Goal: Feedback & Contribution: Contribute content

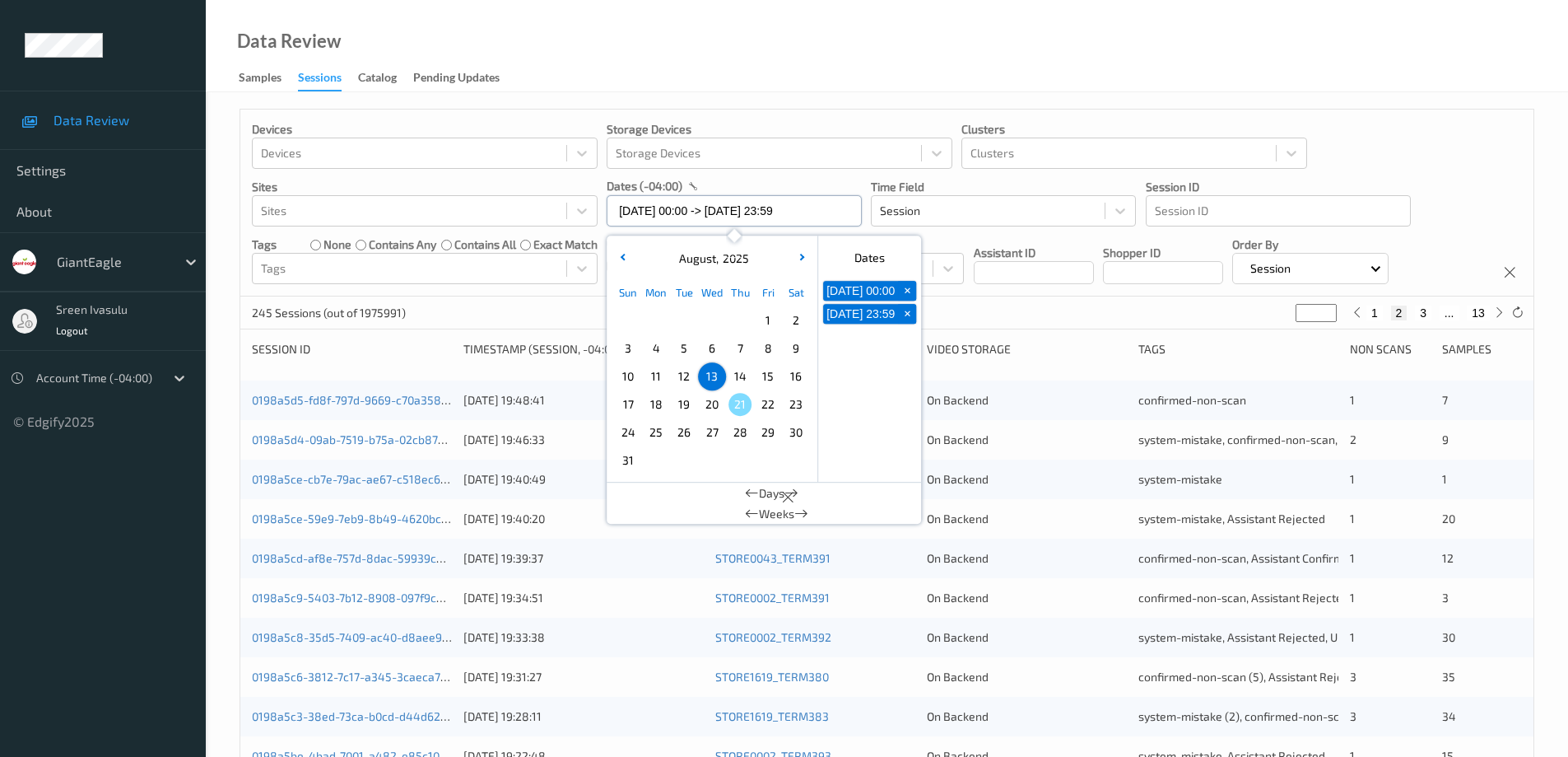
click at [830, 212] on input "13/08/2025 00:00 -> 13/08/2025 23:59" at bounding box center [734, 211] width 255 height 31
click at [743, 375] on span "14" at bounding box center [739, 376] width 23 height 23
type input "14/08/2025 00:00"
type input "*"
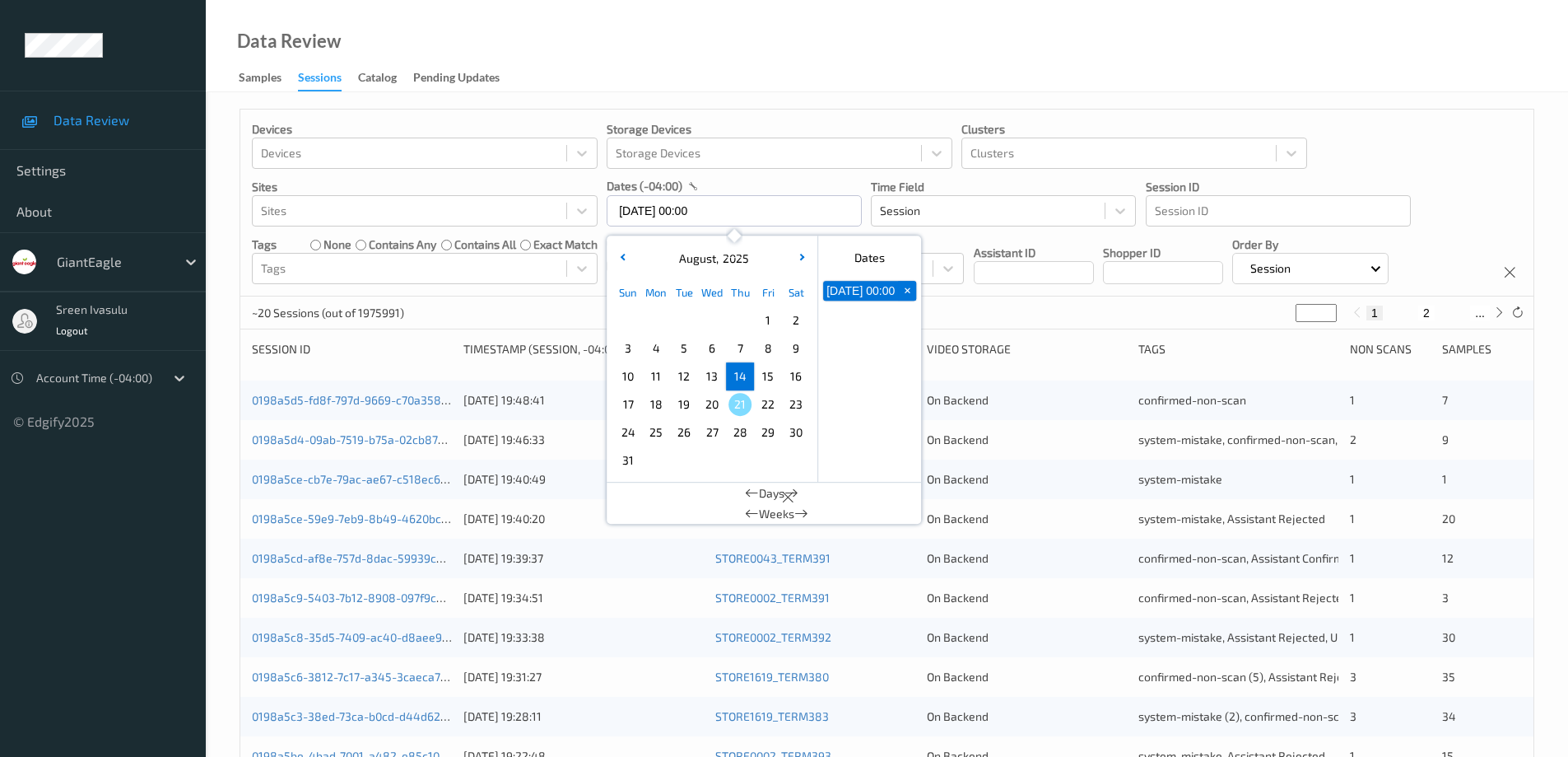
click at [743, 375] on span "14" at bounding box center [739, 376] width 23 height 23
click at [1457, 185] on div "Devices Devices Storage Devices Storage Devices Clusters Clusters Sites Sites d…" at bounding box center [887, 203] width 1293 height 187
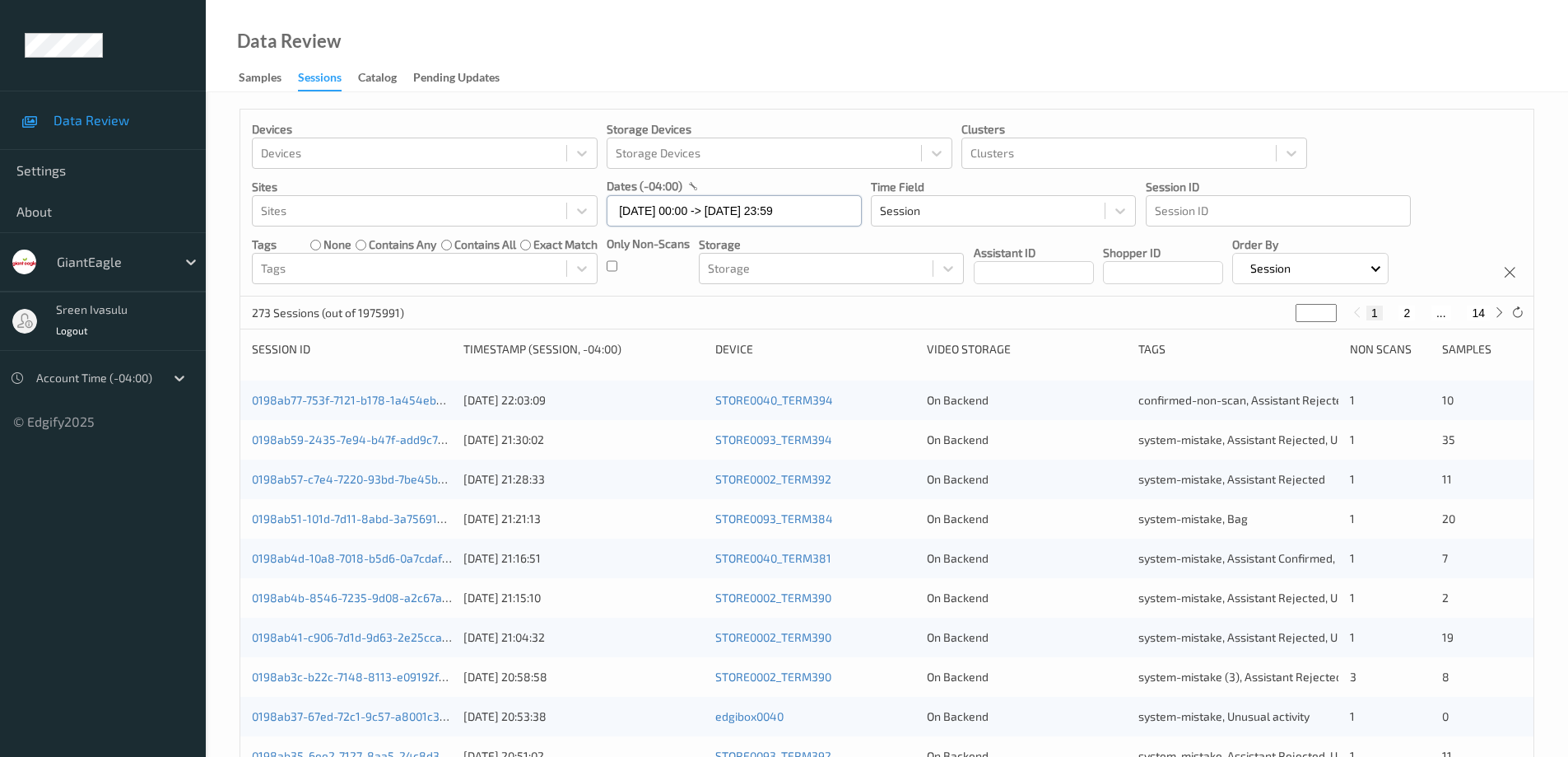
click at [829, 209] on input "14/08/2025 00:00 -> 14/08/2025 23:59" at bounding box center [734, 211] width 255 height 31
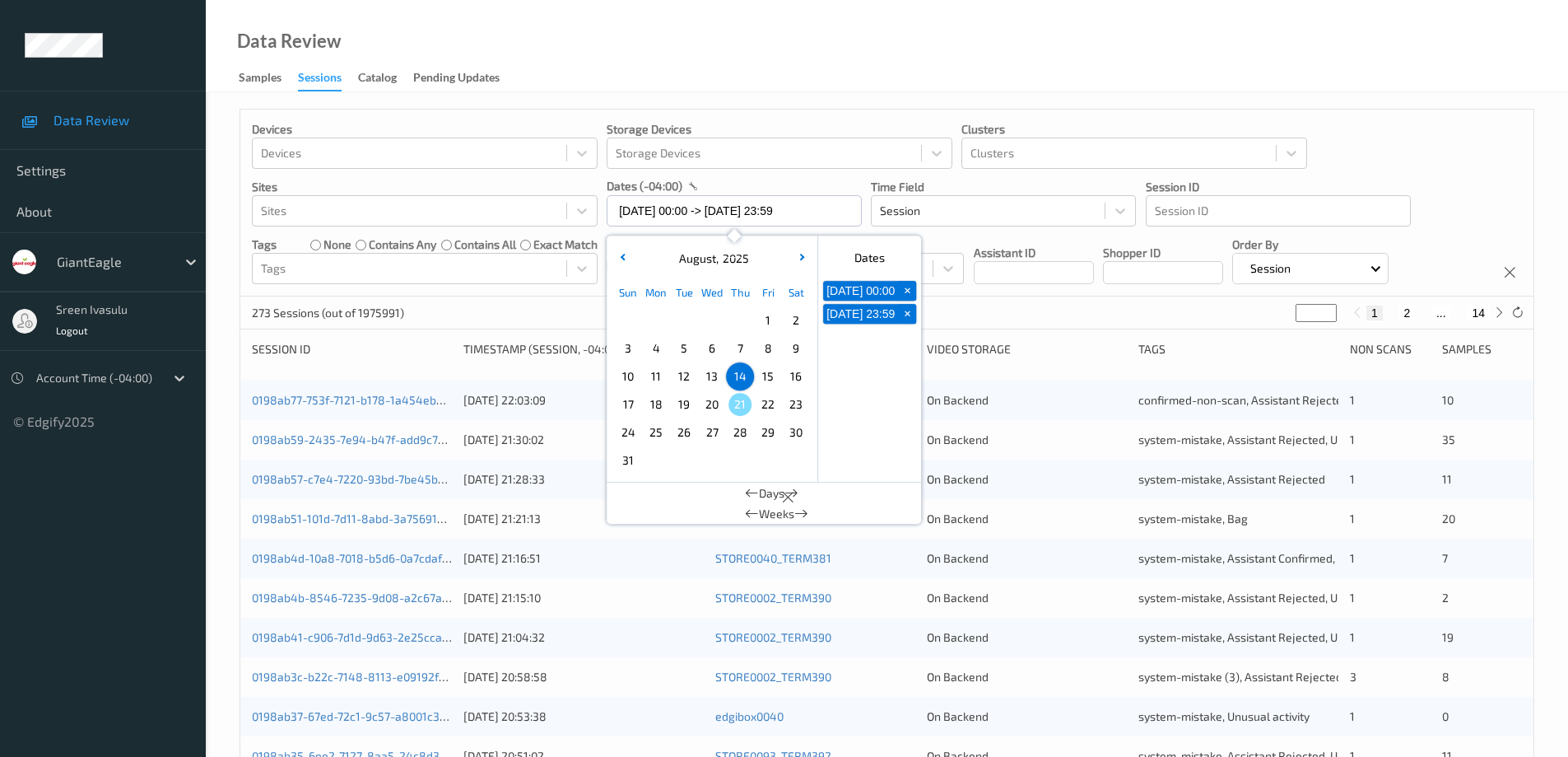
click at [710, 380] on span "13" at bounding box center [711, 376] width 23 height 23
type input "13/08/2025 00:00 -> 13/08/2025 23:59"
click at [1479, 308] on button "13" at bounding box center [1478, 312] width 23 height 15
type input "**"
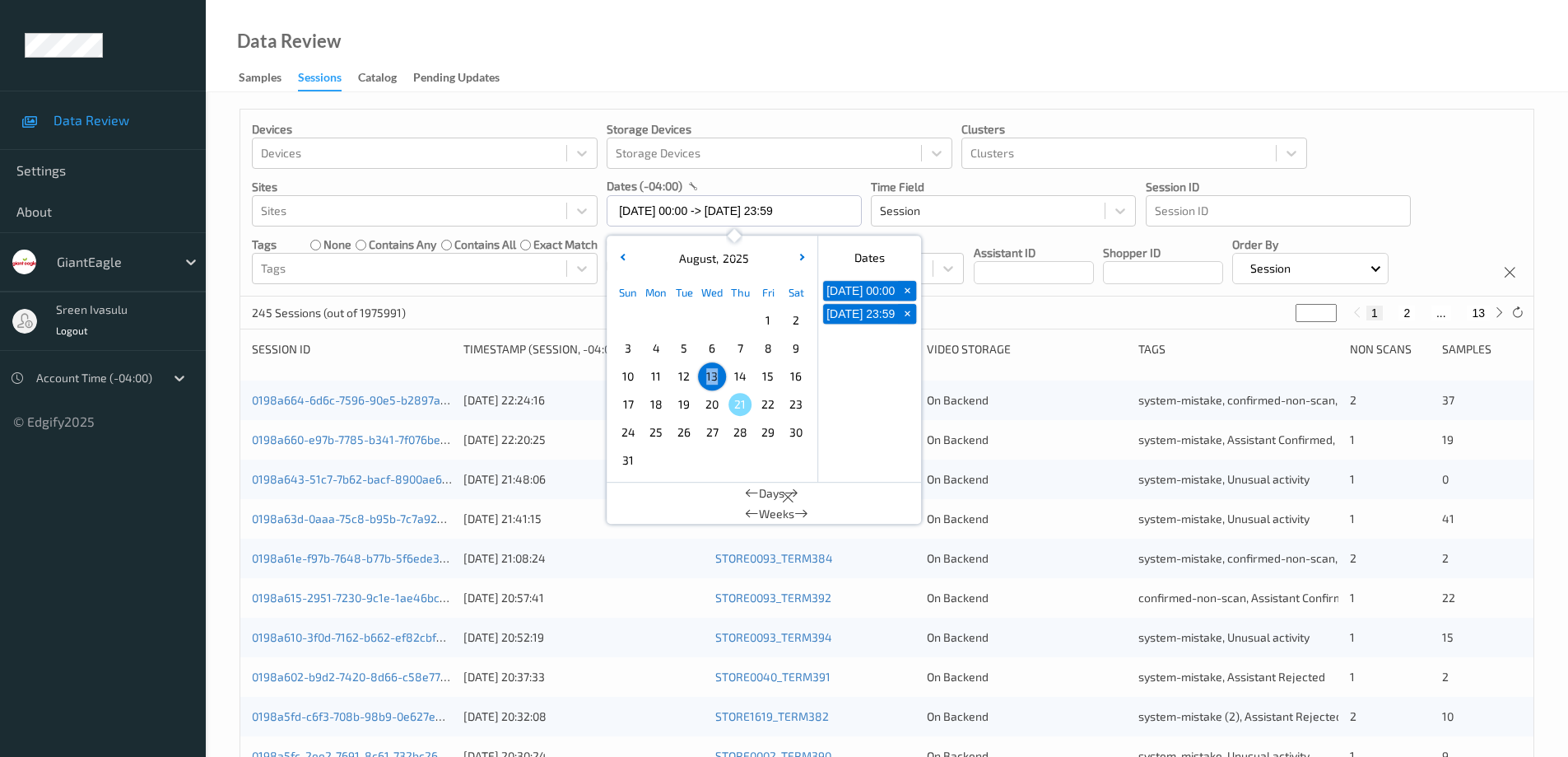
type input "**"
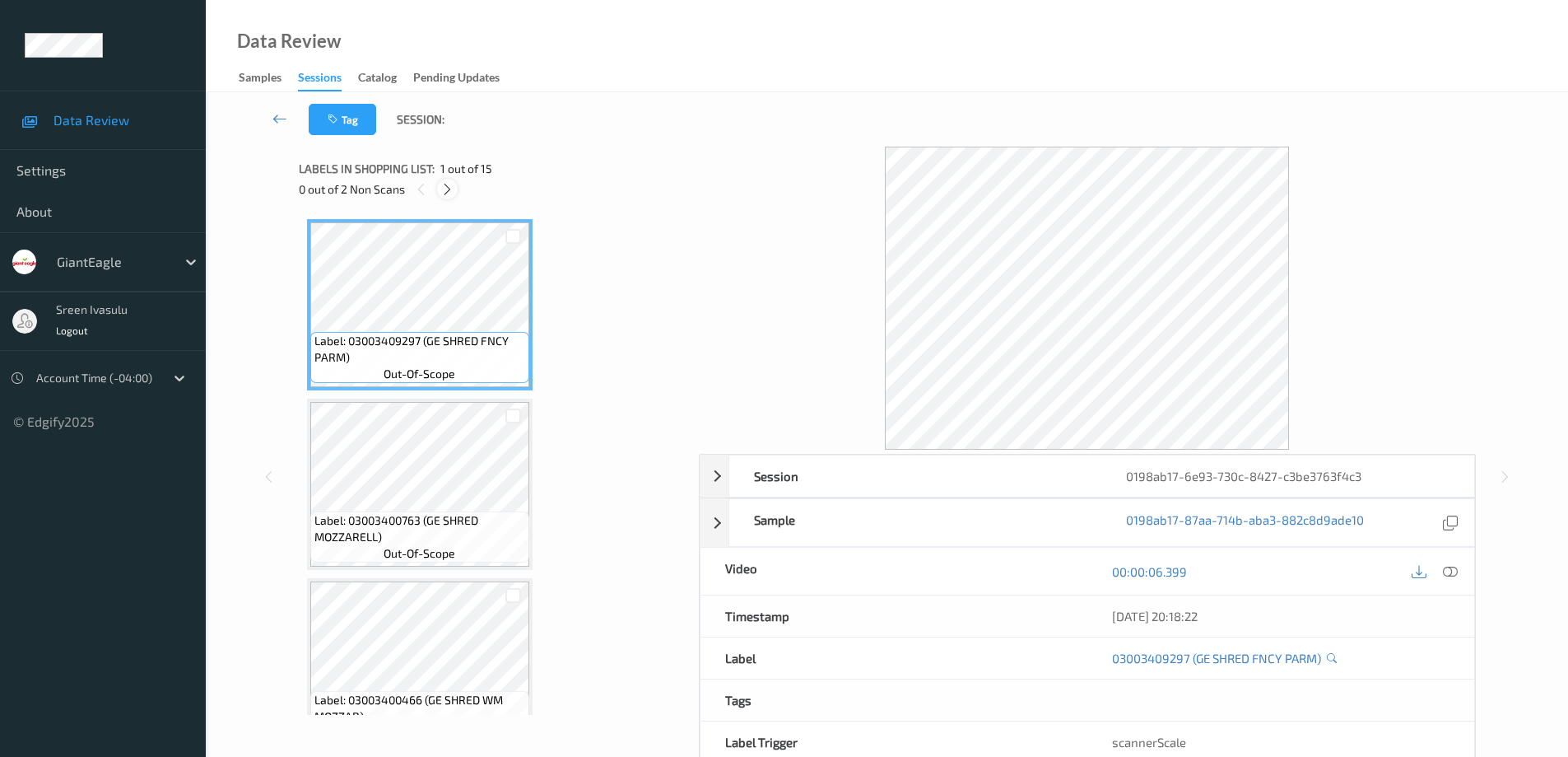
click at [450, 190] on icon at bounding box center [447, 189] width 14 height 15
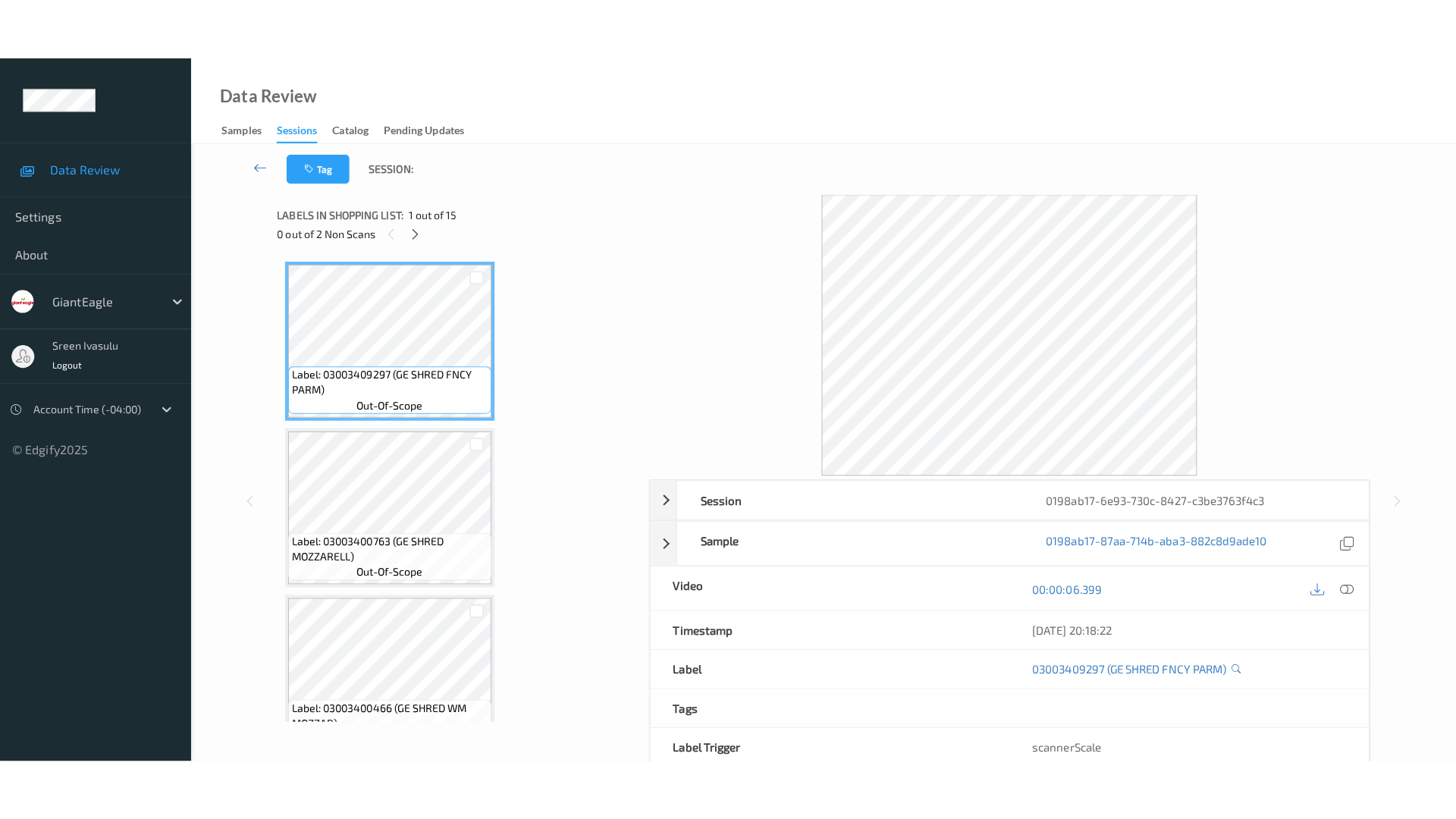
scroll to position [1991, 0]
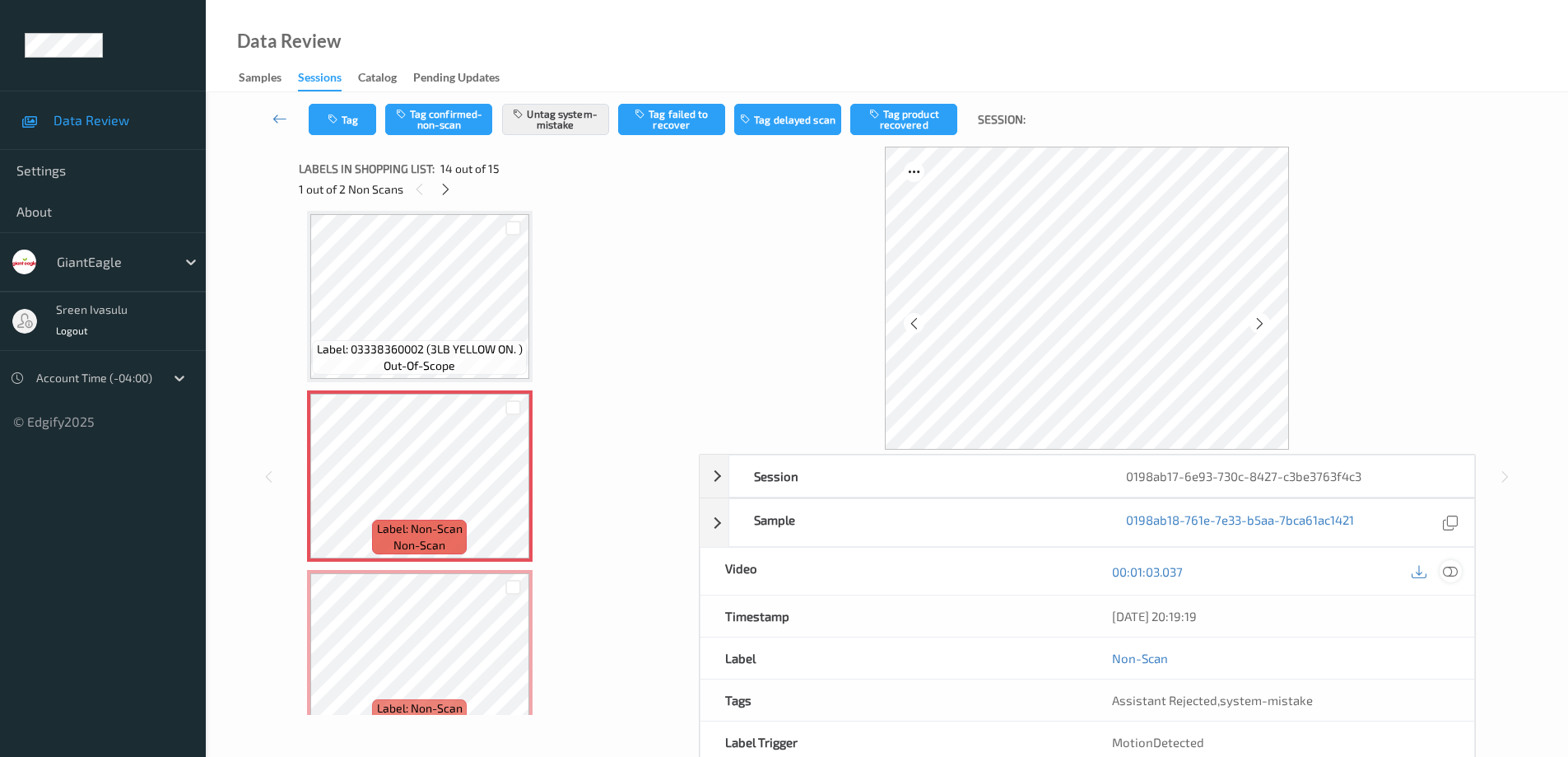
click at [1452, 576] on icon at bounding box center [1449, 571] width 15 height 15
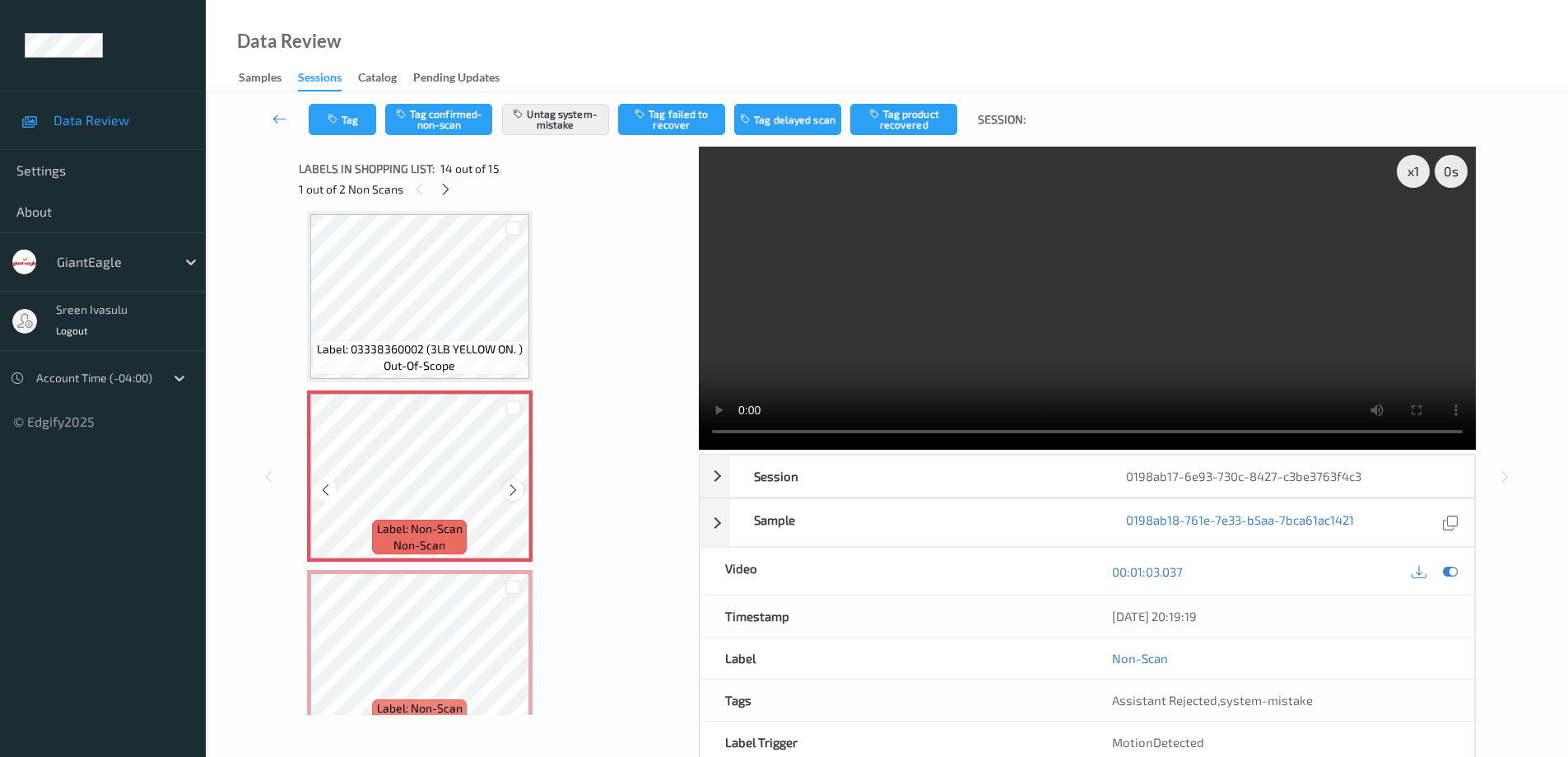
click at [511, 492] on icon at bounding box center [513, 490] width 14 height 15
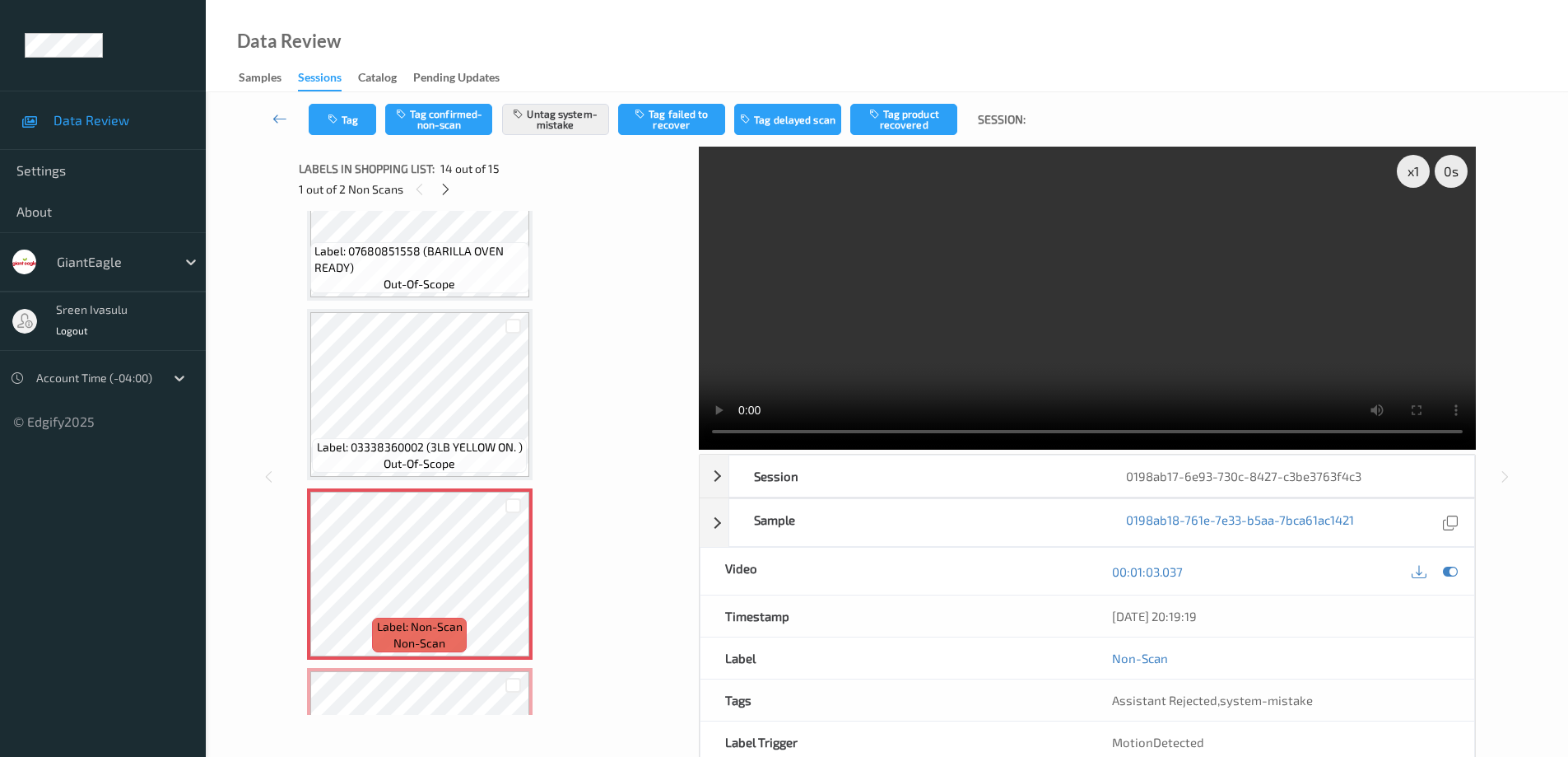
click at [476, 720] on div "Labels in shopping list: 14 out of 15 1 out of 2 Non Scans Label: 03003409297 (…" at bounding box center [493, 476] width 389 height 660
click at [319, 121] on button "Tag" at bounding box center [342, 120] width 68 height 31
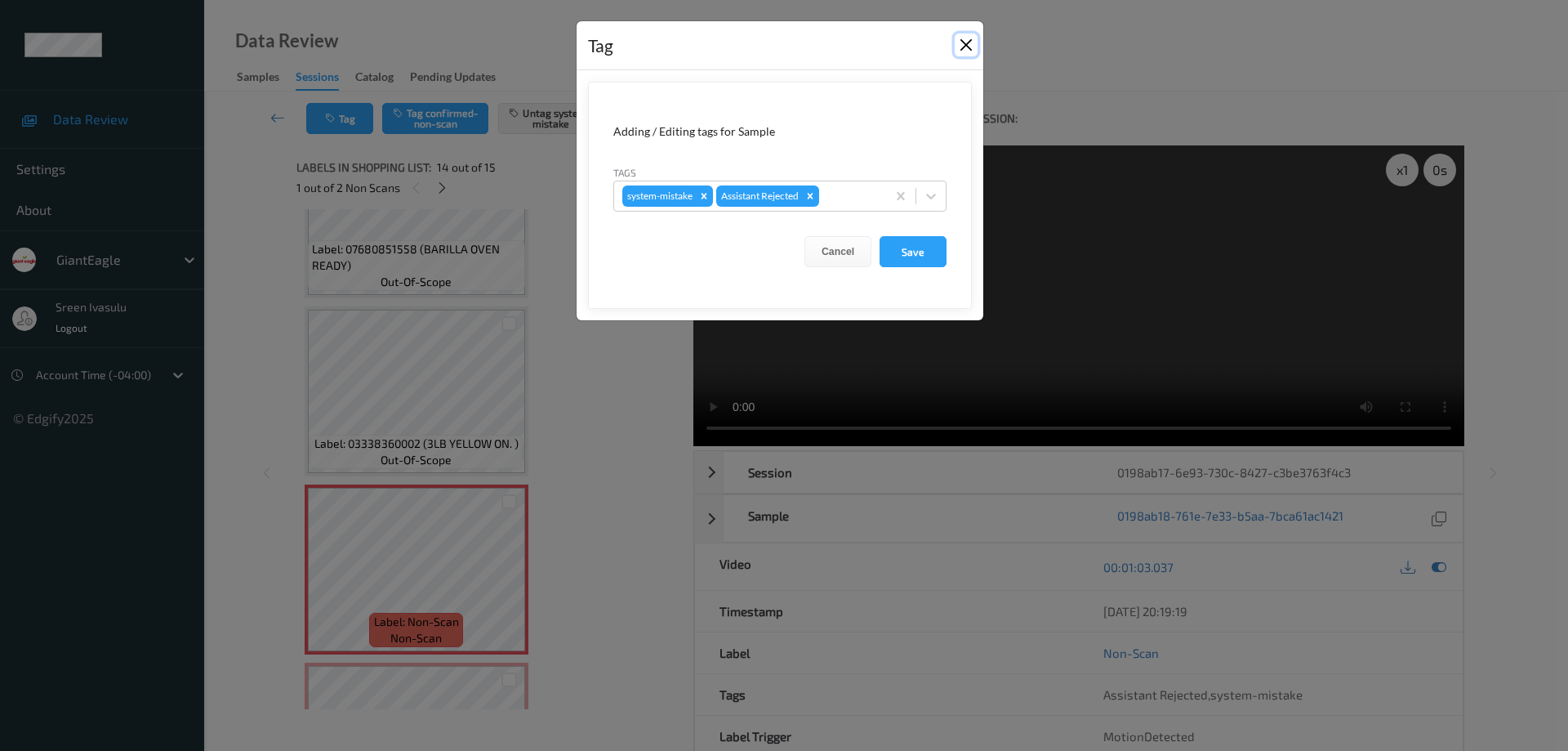
click at [966, 43] on button "Close" at bounding box center [966, 44] width 22 height 22
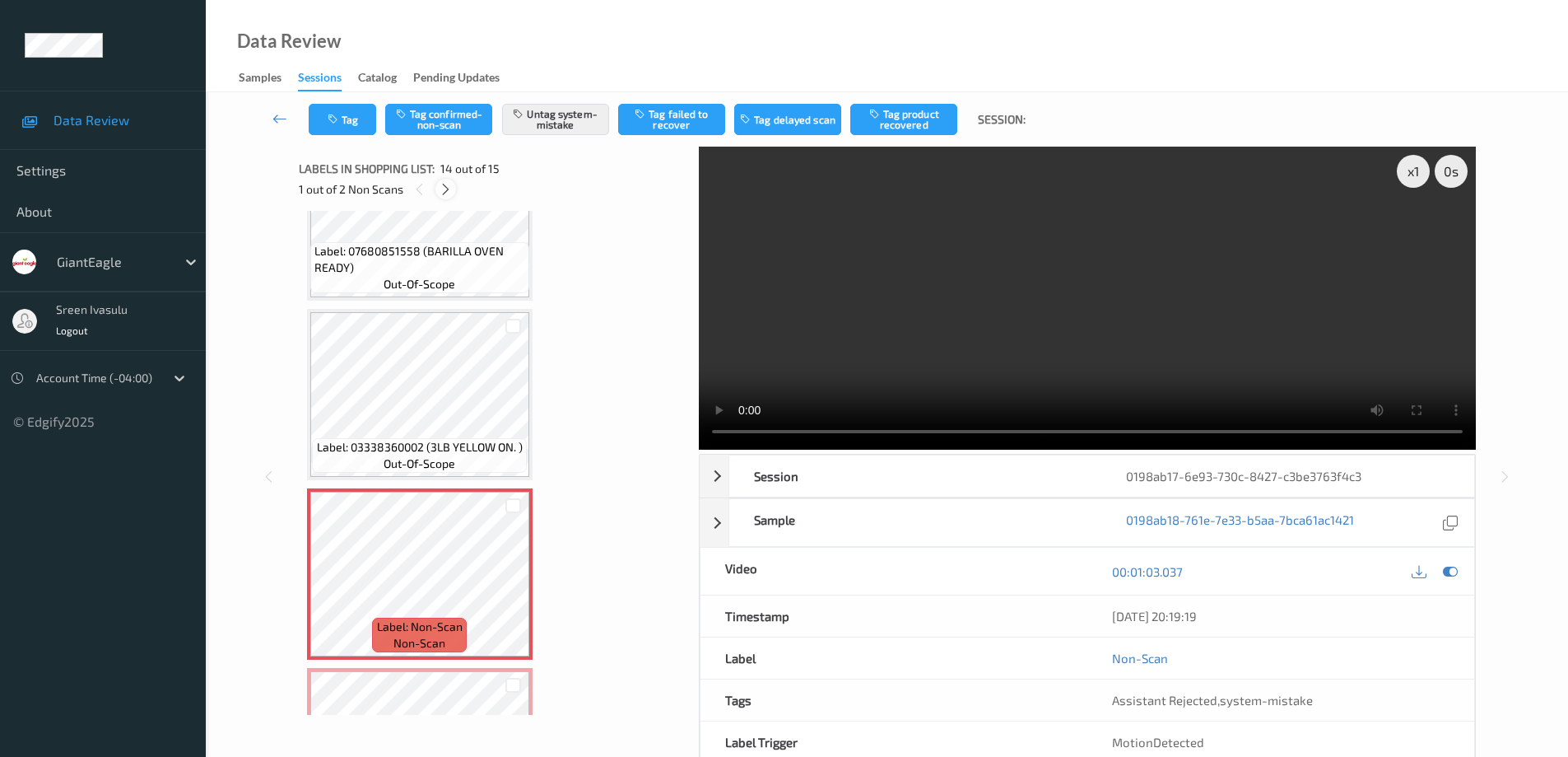
click at [443, 194] on icon at bounding box center [445, 189] width 14 height 15
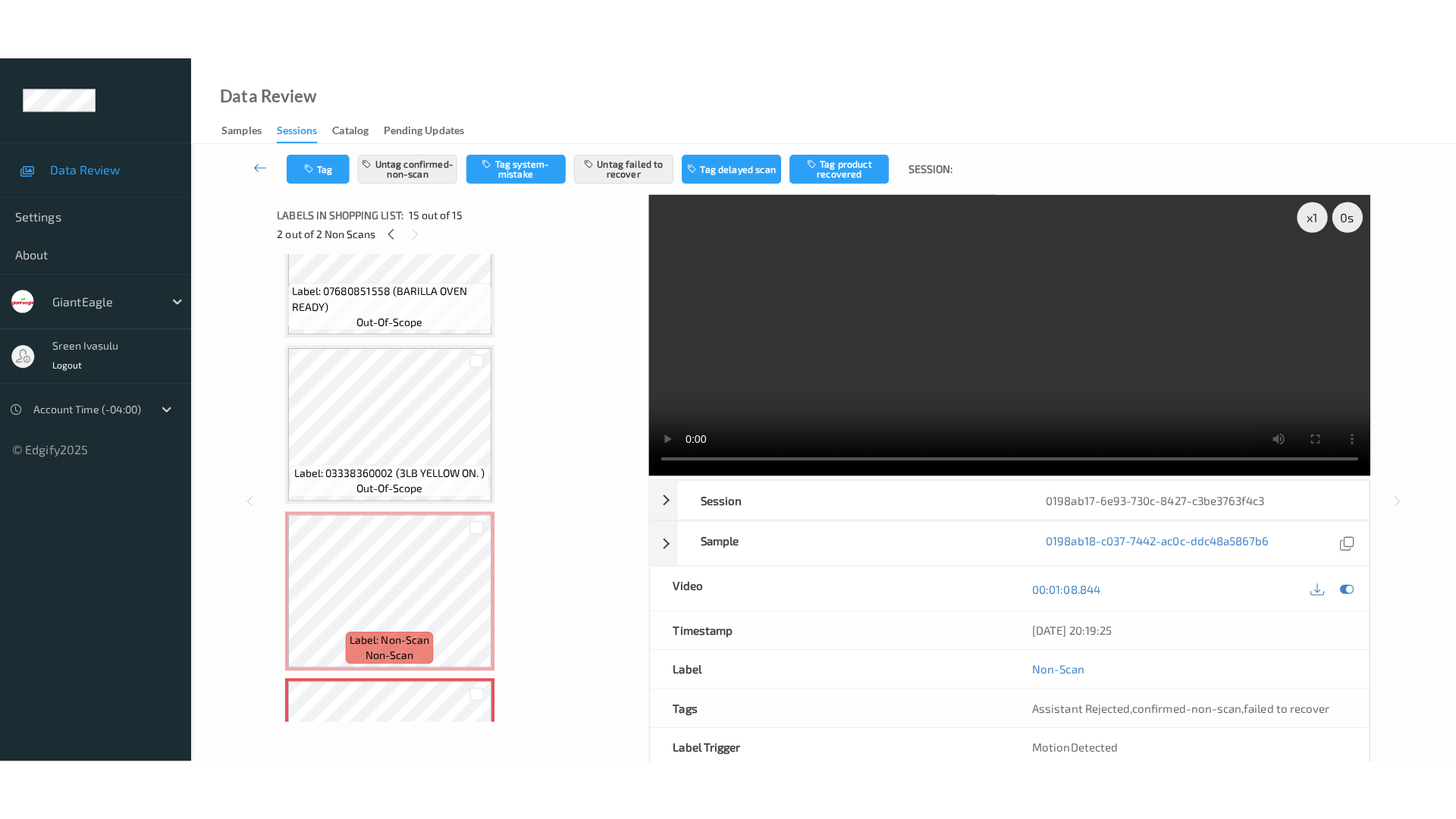
scroll to position [2023, 0]
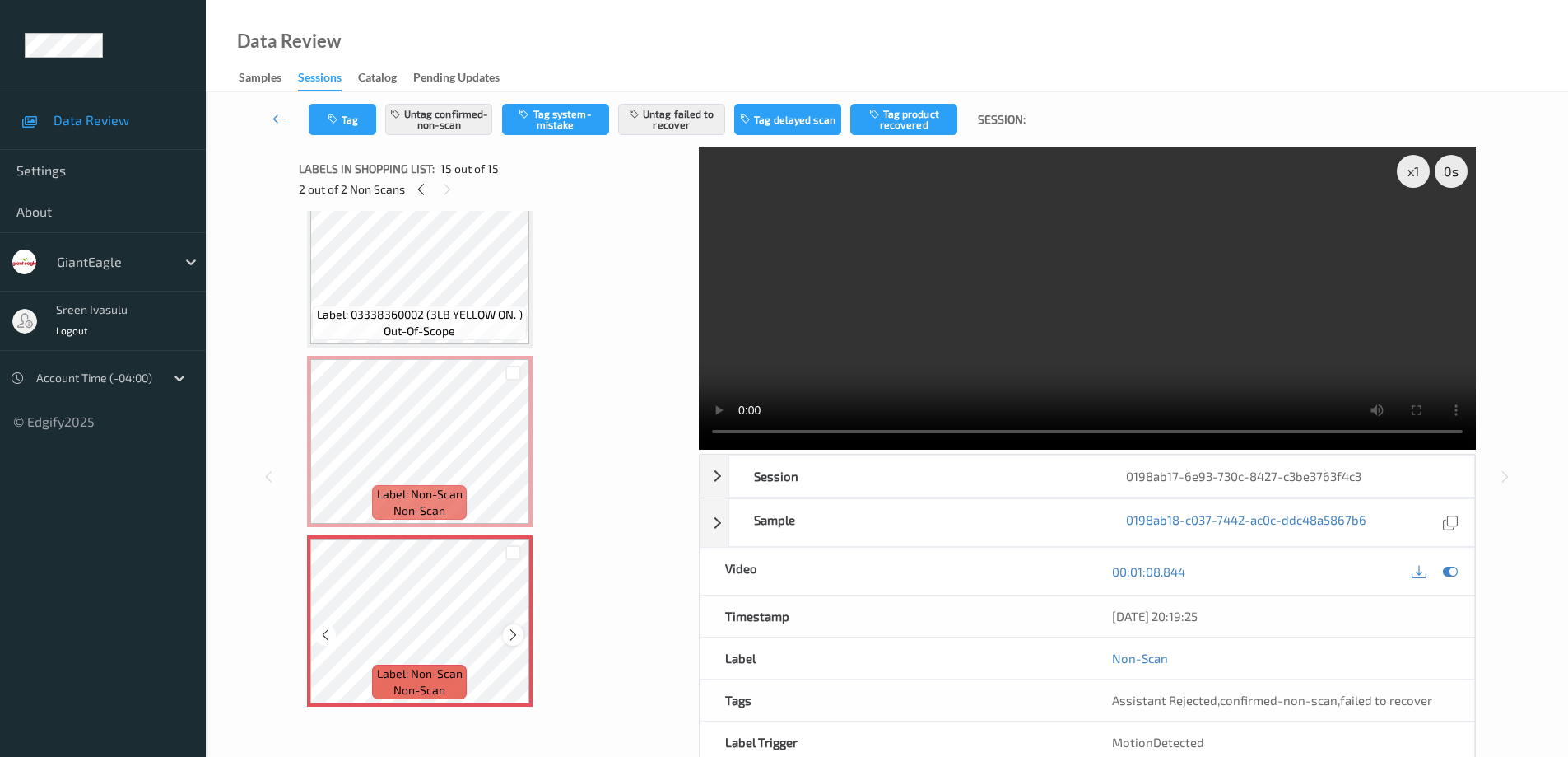
click at [510, 640] on icon at bounding box center [513, 634] width 14 height 15
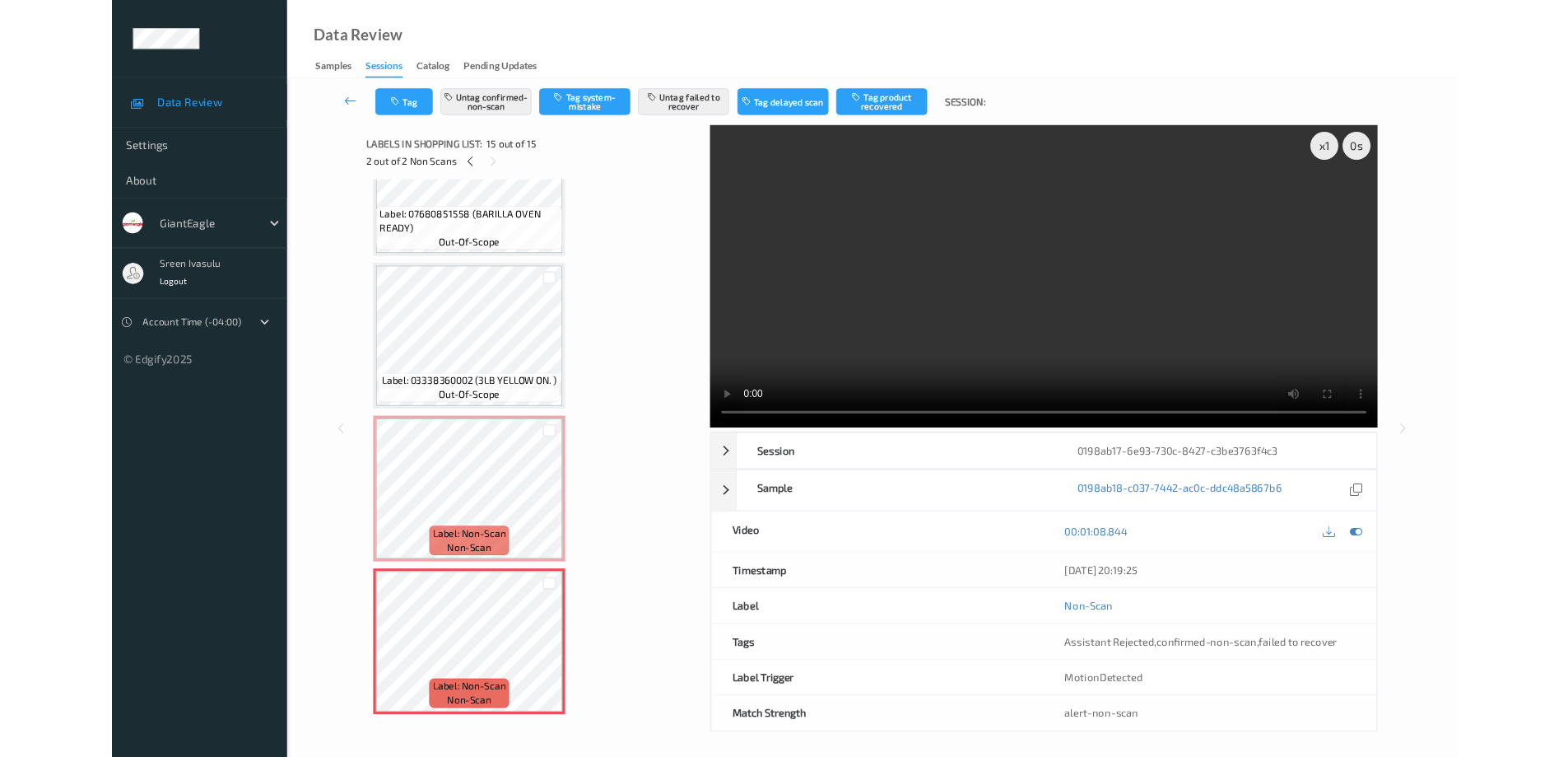
scroll to position [2065, 0]
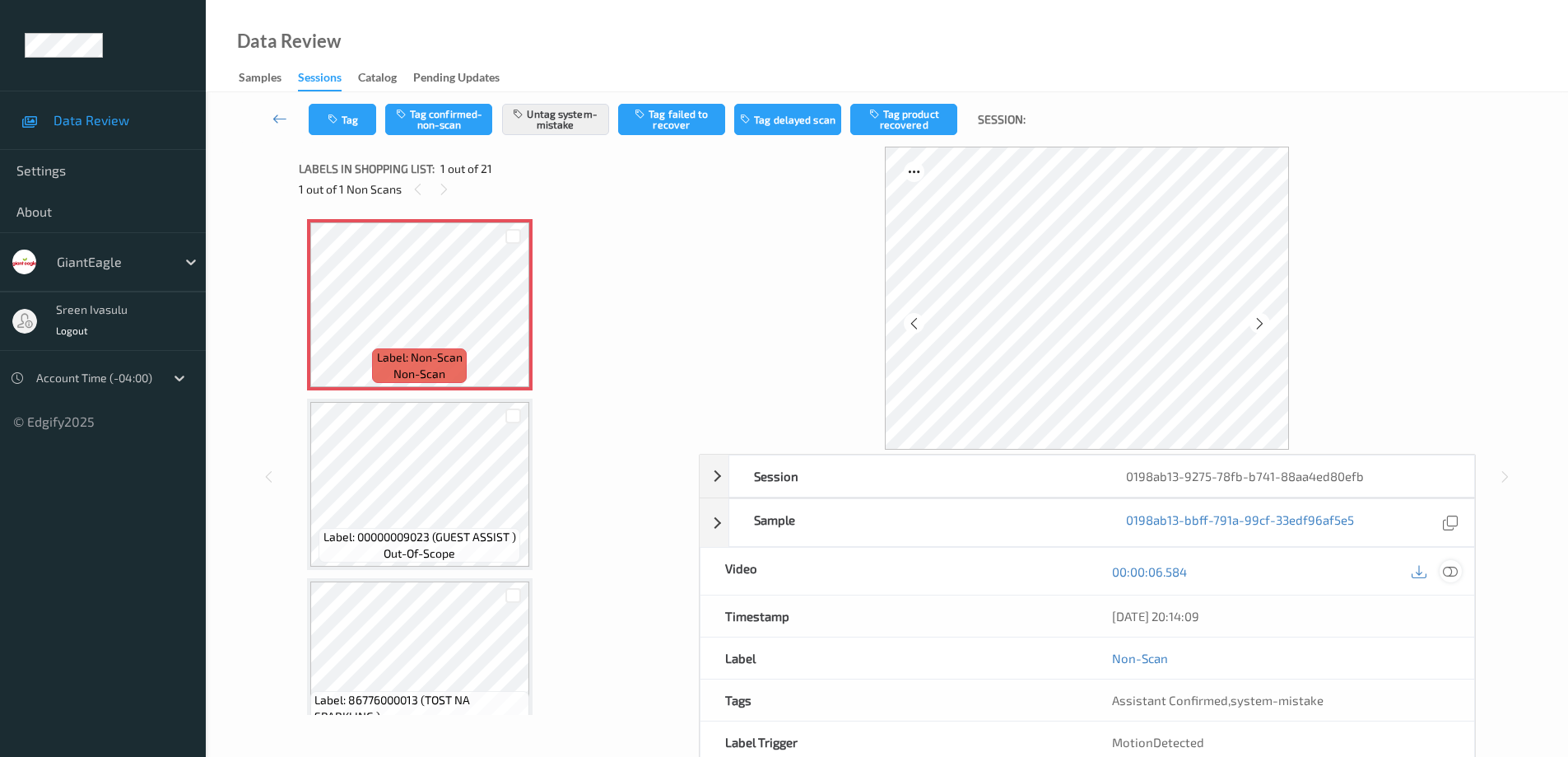
click at [1449, 570] on icon at bounding box center [1449, 571] width 15 height 15
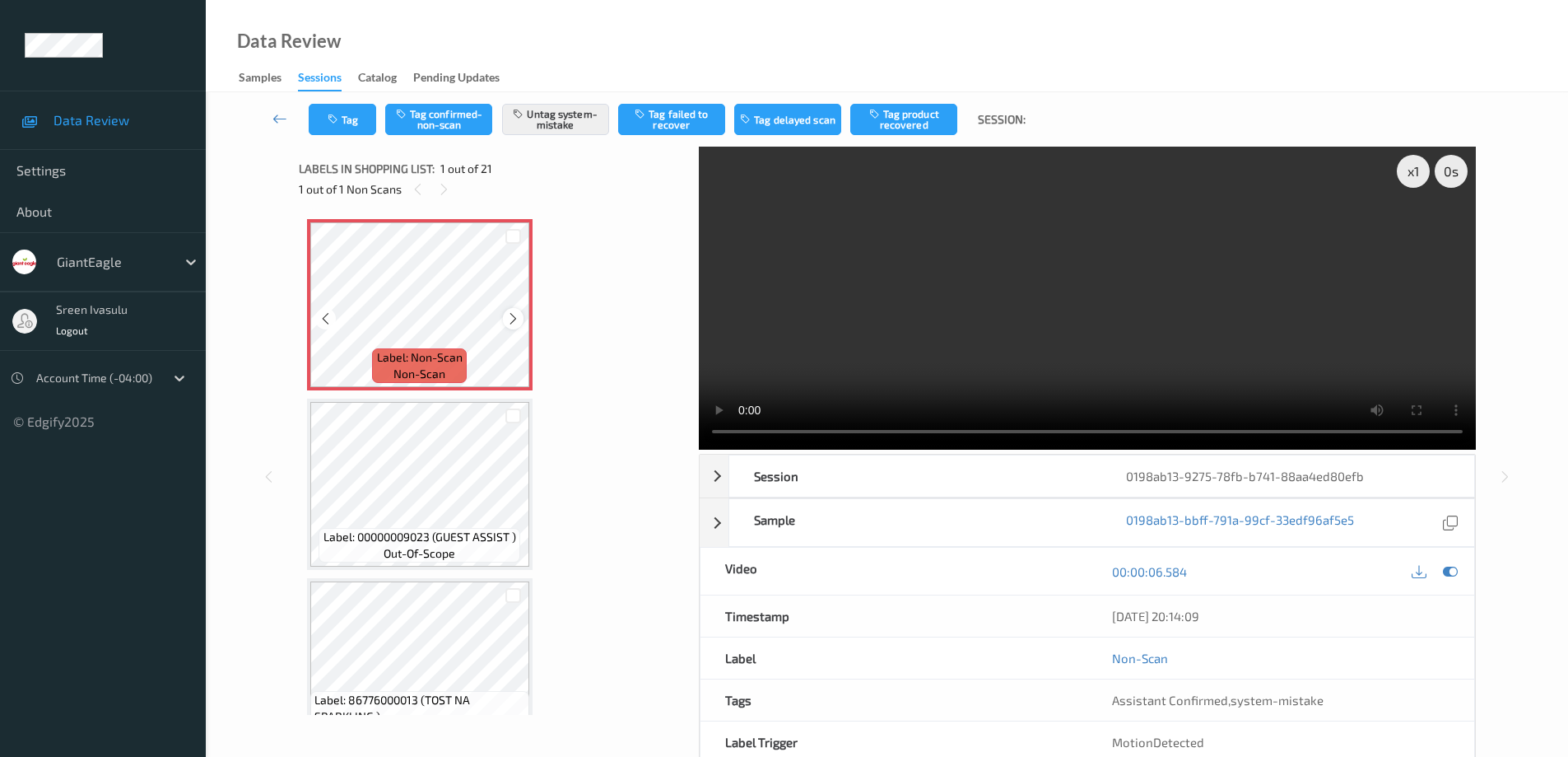
click at [512, 313] on icon at bounding box center [513, 318] width 14 height 15
click at [352, 115] on button "Tag" at bounding box center [342, 120] width 68 height 31
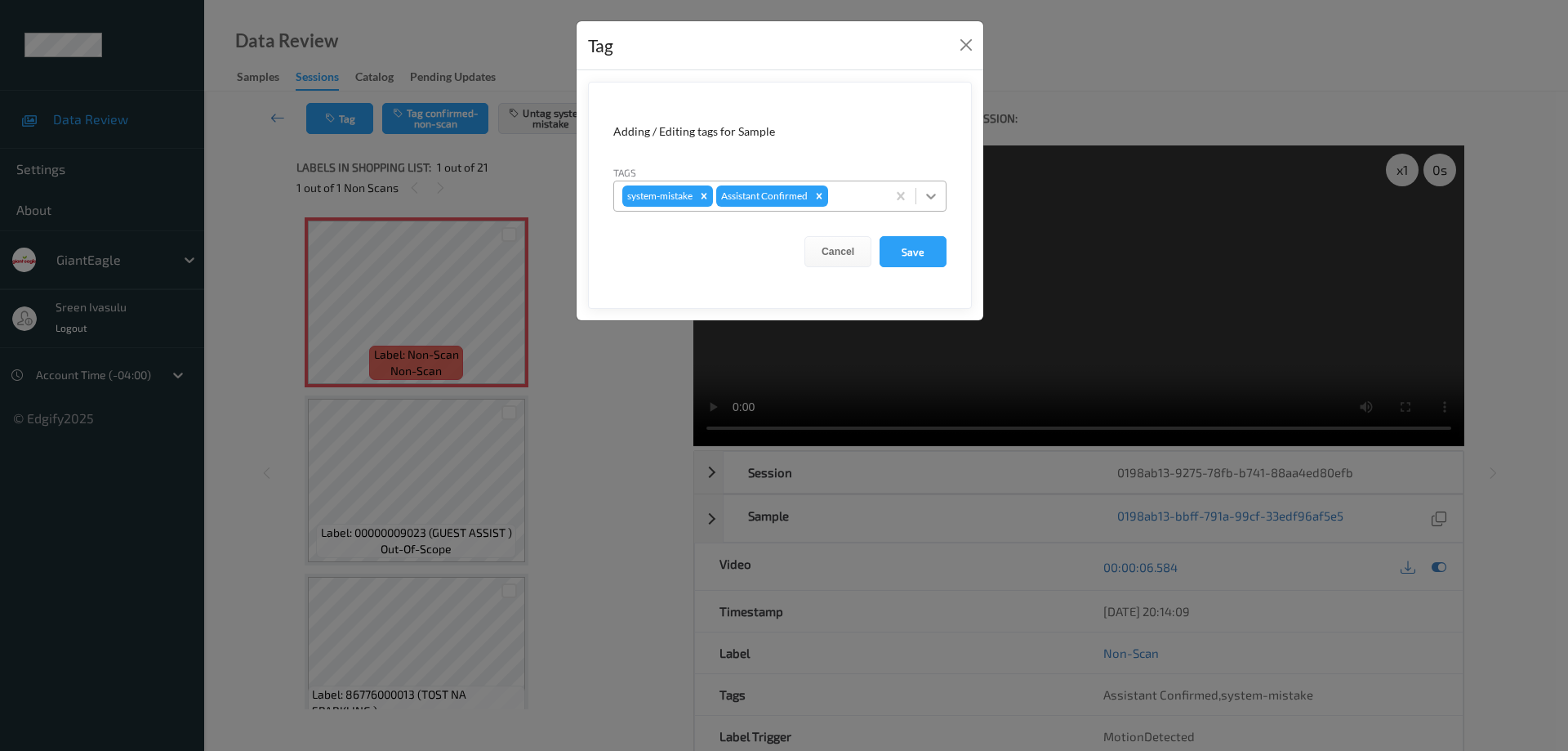
click at [935, 195] on icon at bounding box center [931, 197] width 10 height 6
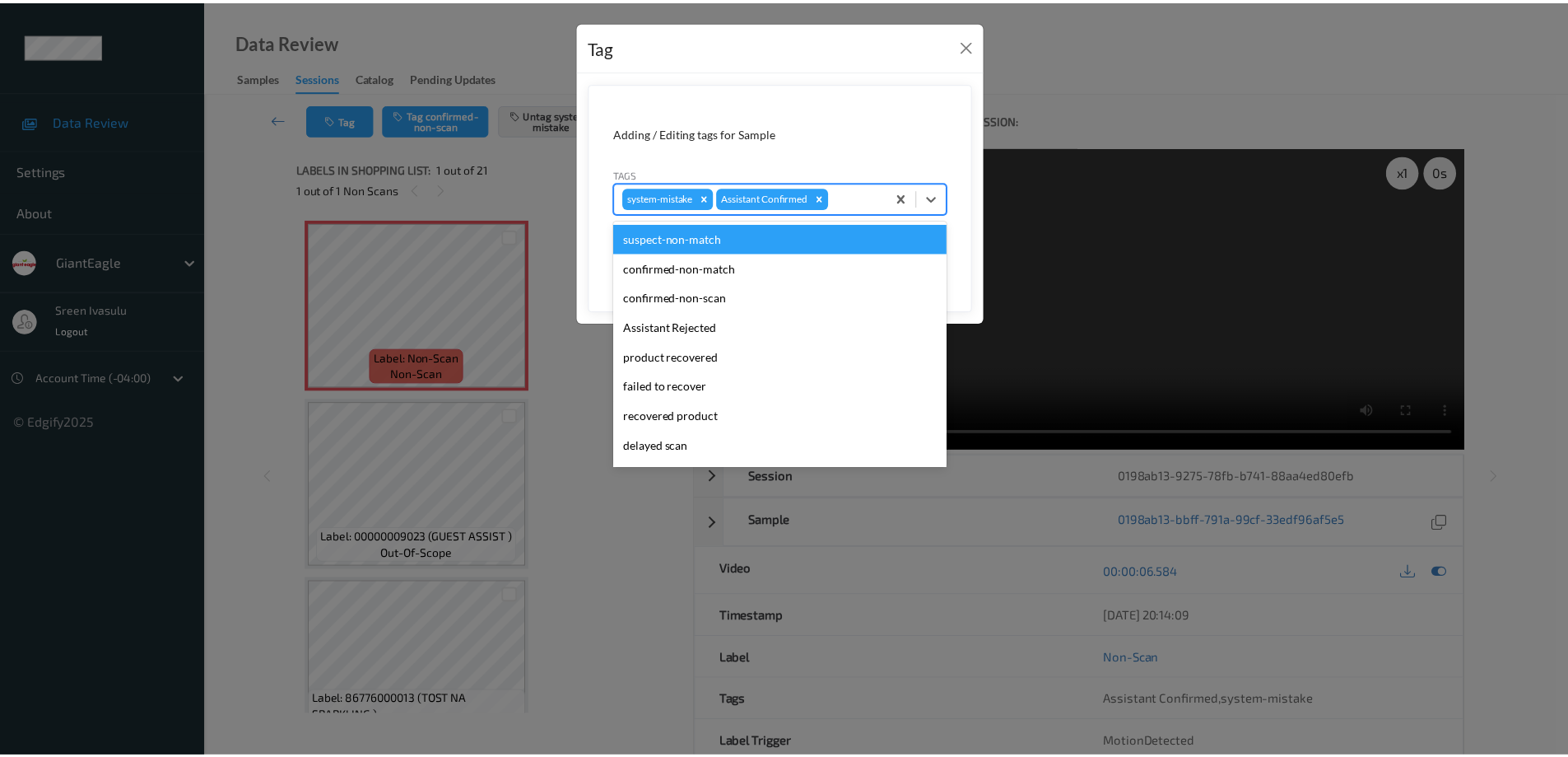
scroll to position [145, 0]
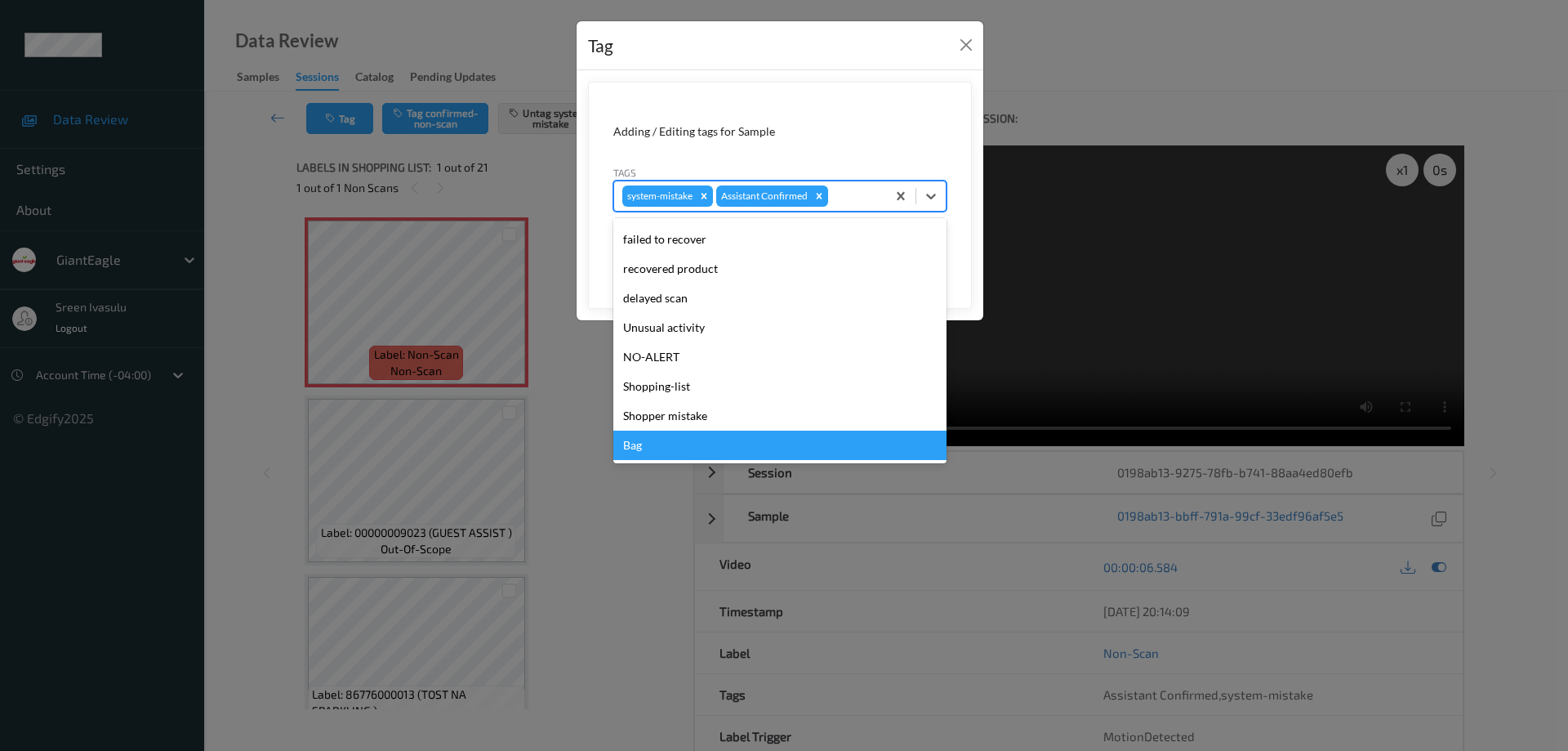
click at [651, 445] on div "Bag" at bounding box center [780, 445] width 333 height 29
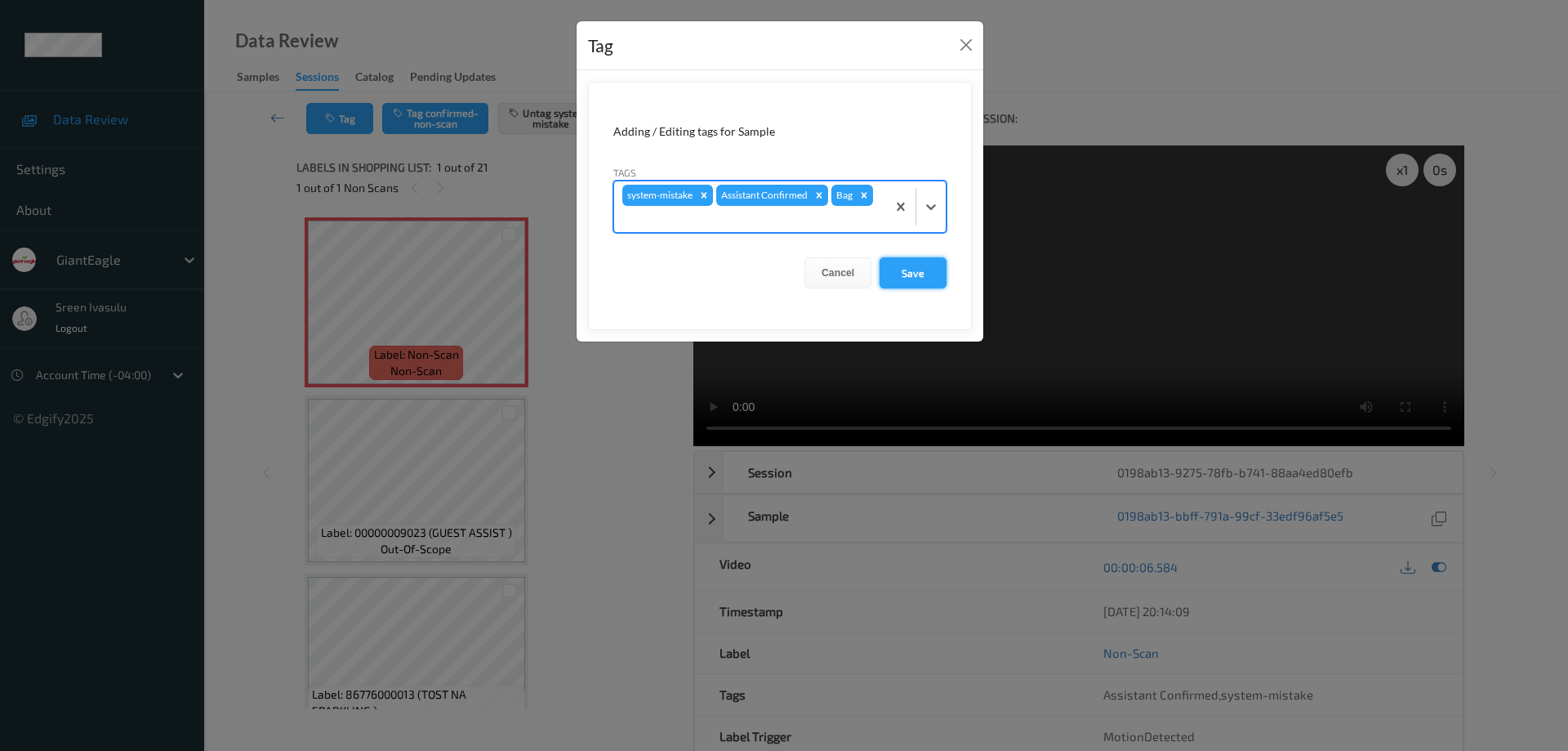
click at [909, 266] on button "Save" at bounding box center [913, 273] width 67 height 31
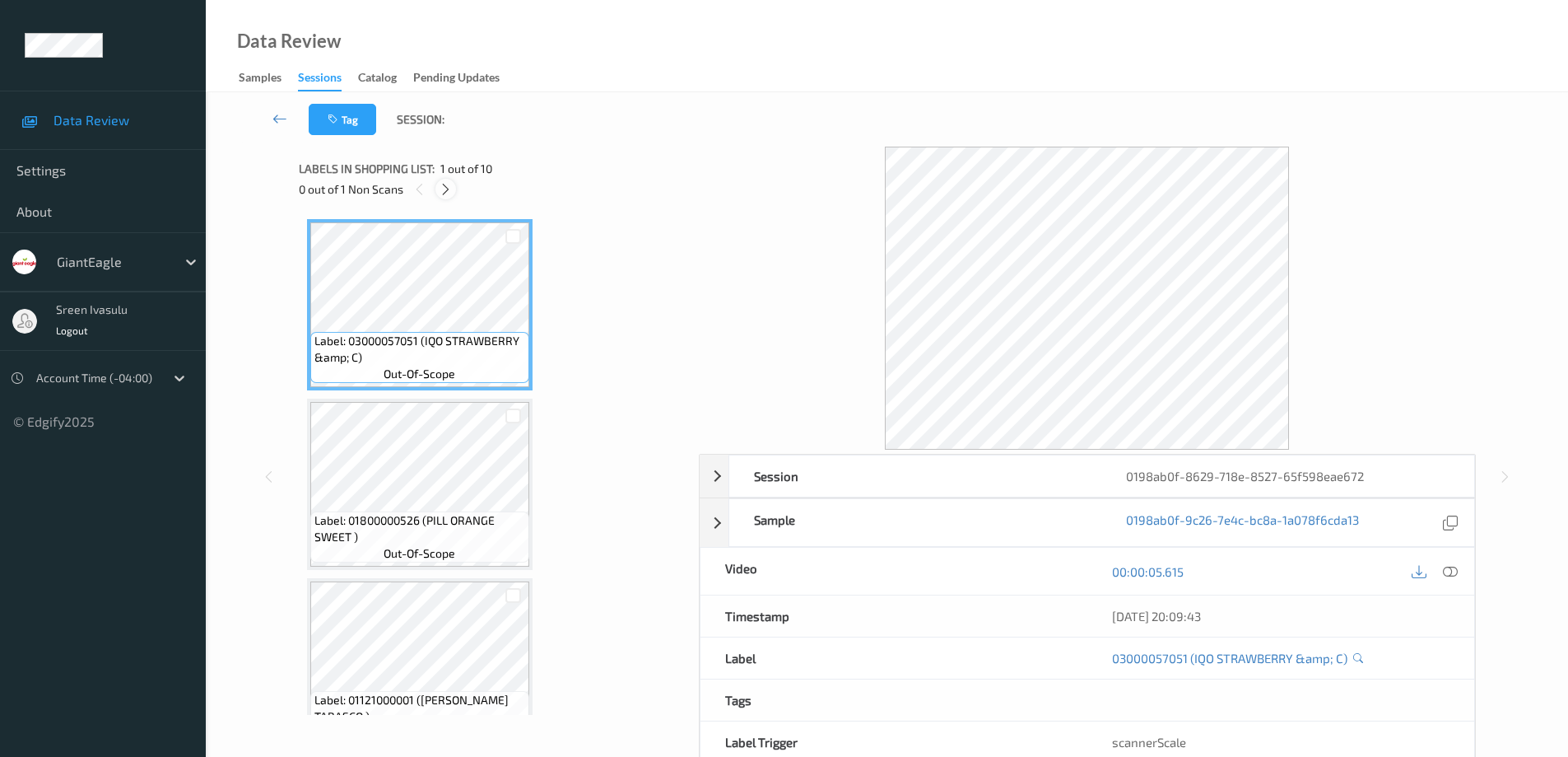
click at [451, 190] on icon at bounding box center [445, 189] width 14 height 15
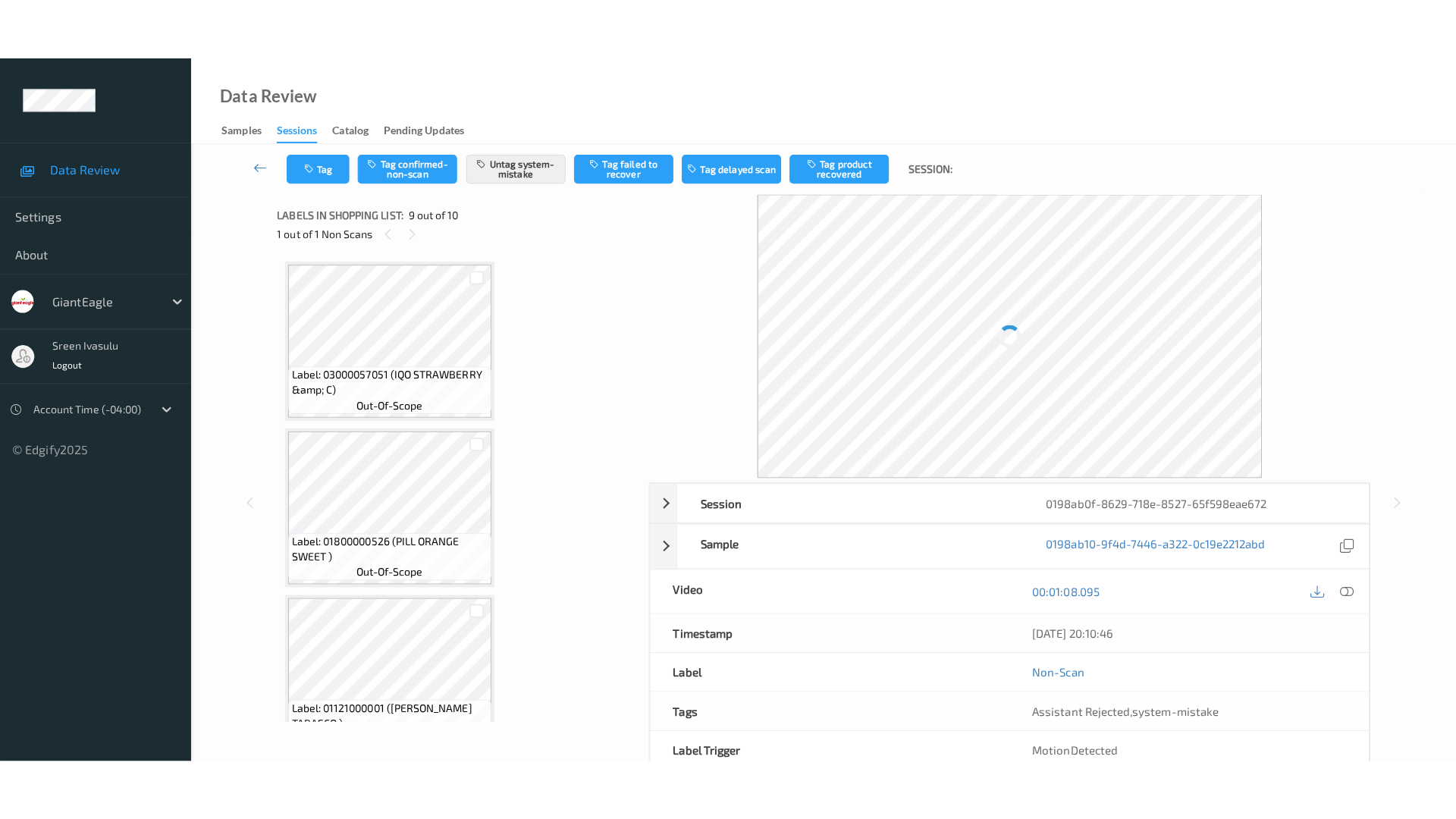
scroll to position [1164, 0]
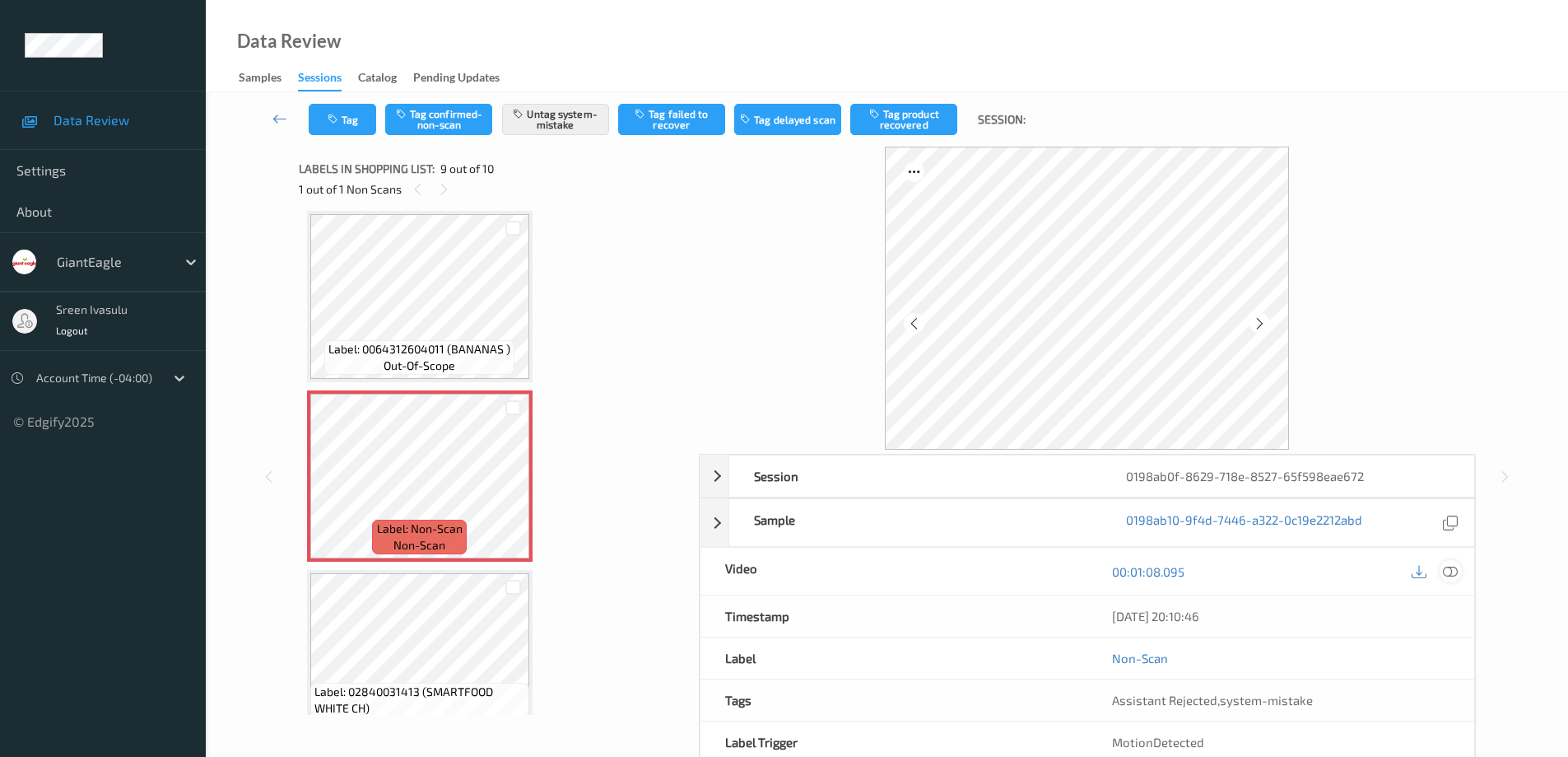
click at [1449, 569] on icon at bounding box center [1449, 571] width 15 height 15
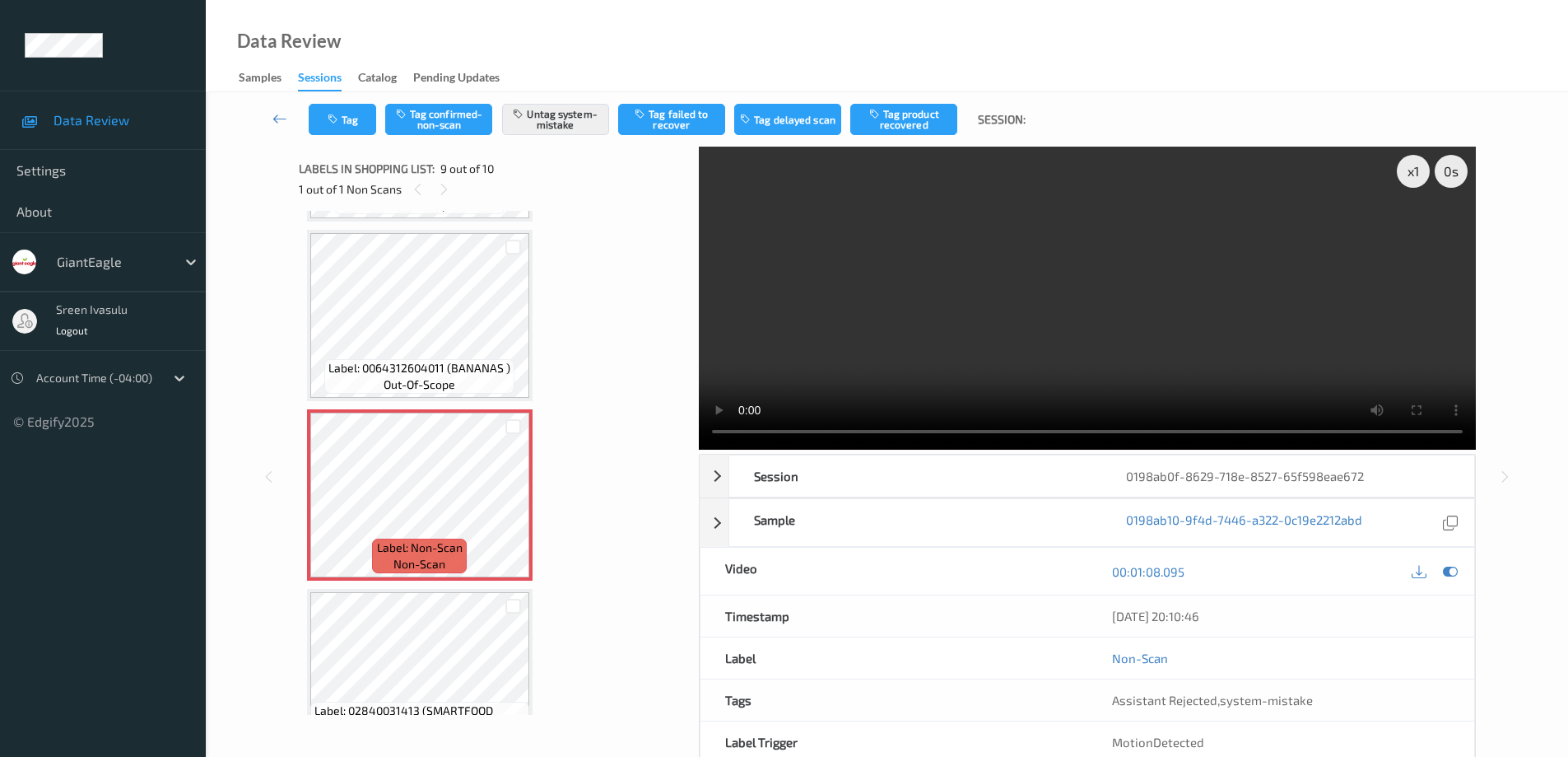
scroll to position [1300, 0]
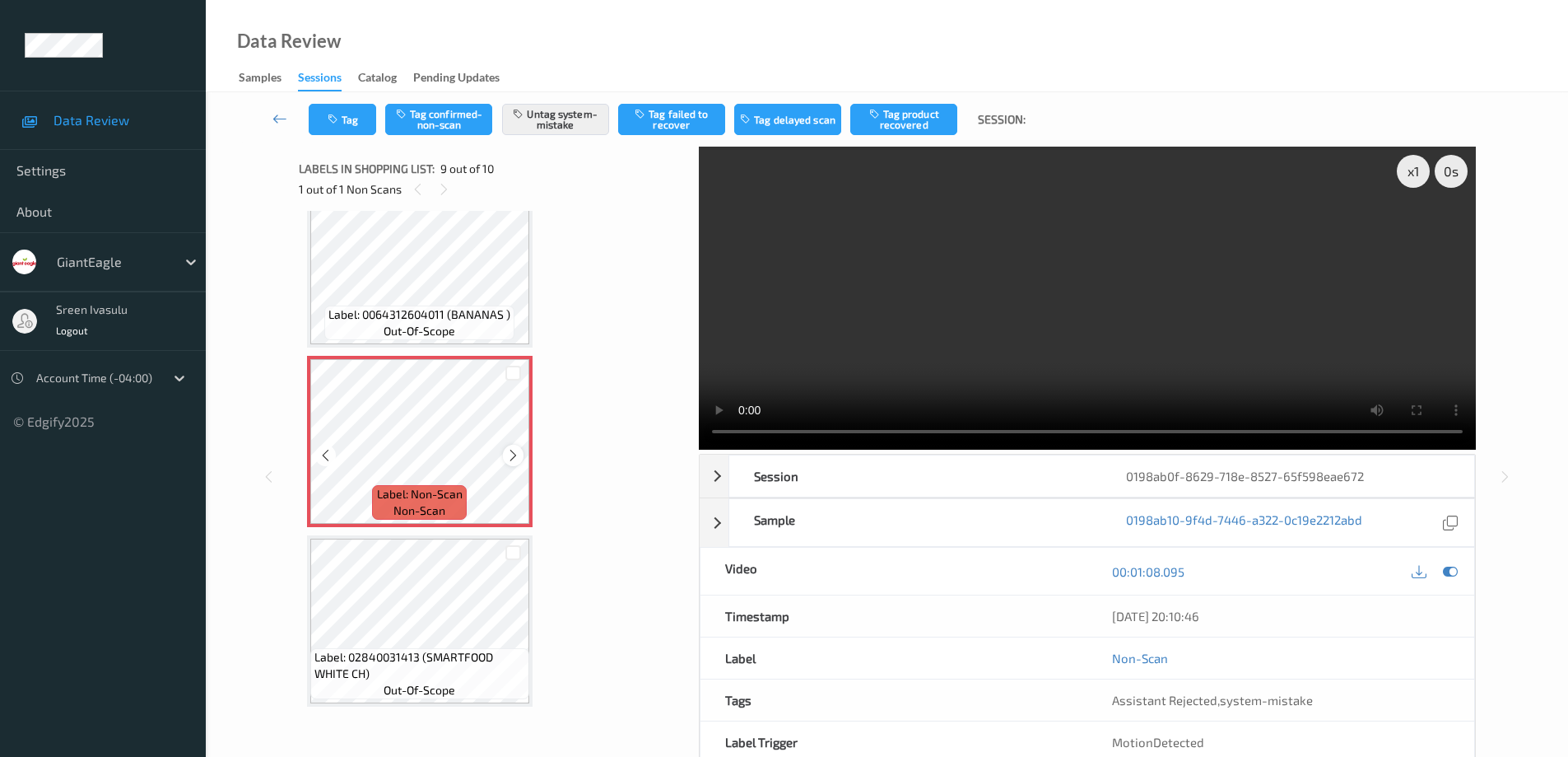
click at [514, 458] on icon at bounding box center [513, 455] width 14 height 15
click at [360, 126] on button "Tag" at bounding box center [342, 120] width 68 height 31
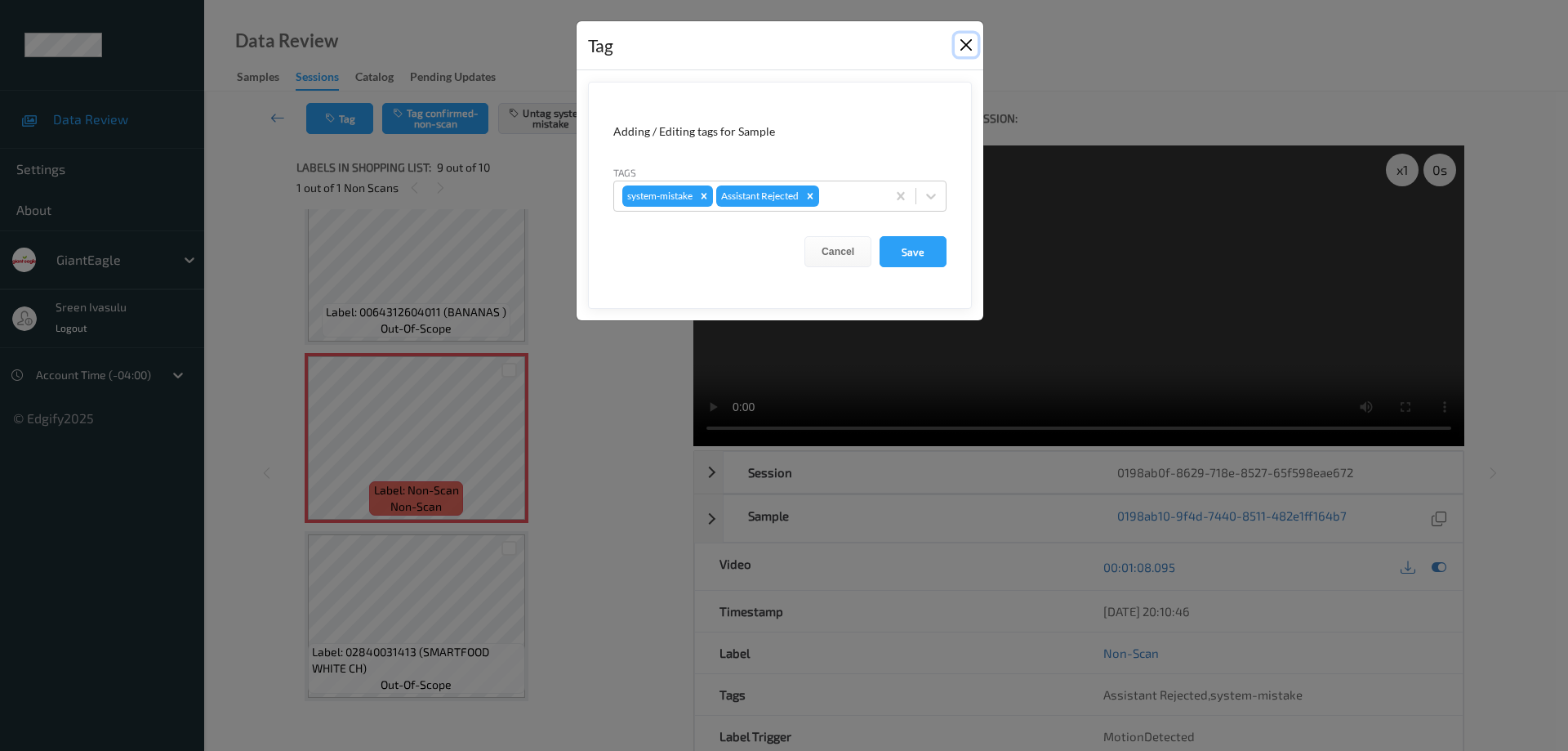
click at [959, 41] on button "Close" at bounding box center [966, 44] width 22 height 22
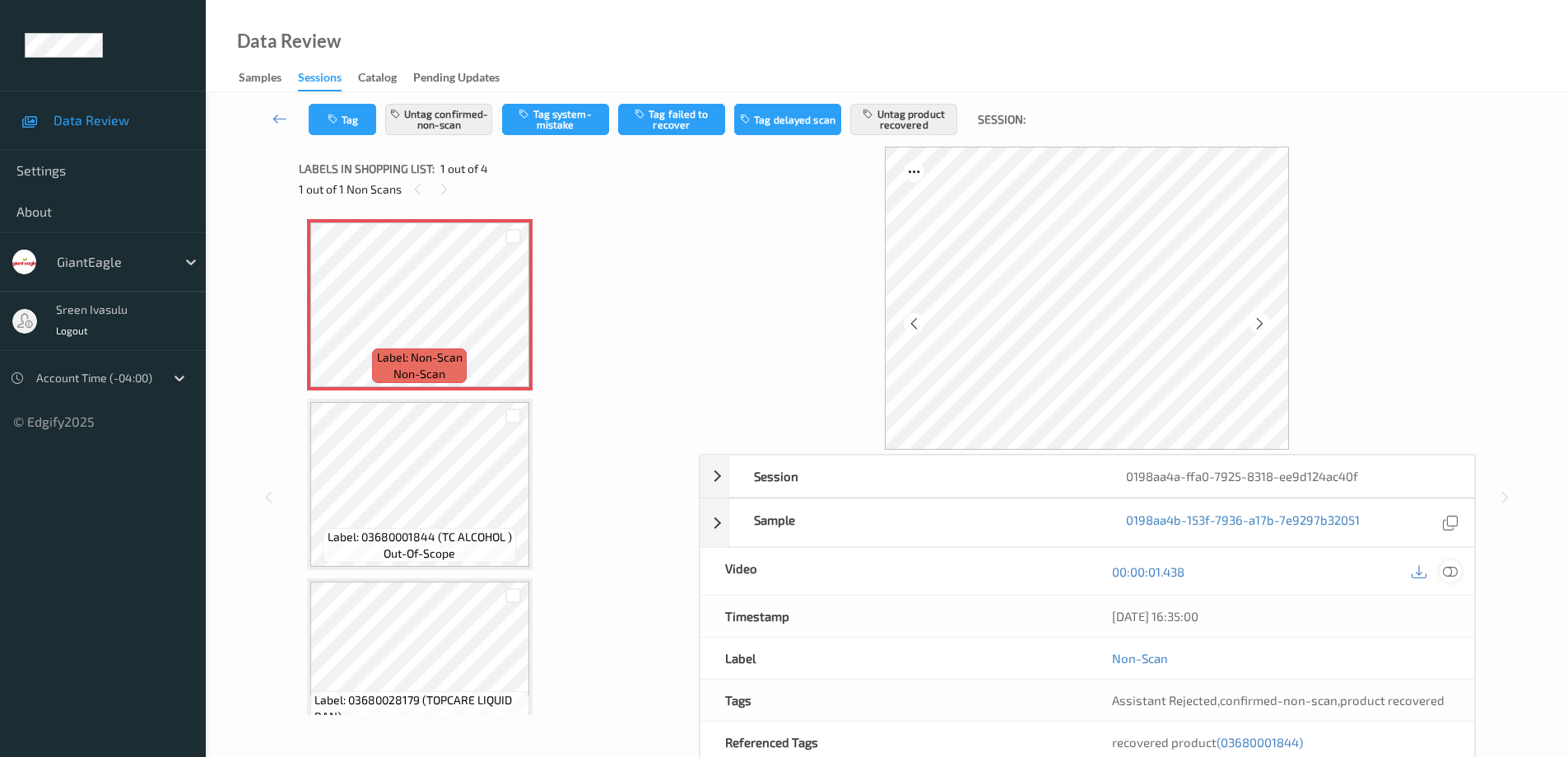
click at [1446, 569] on icon at bounding box center [1449, 571] width 15 height 15
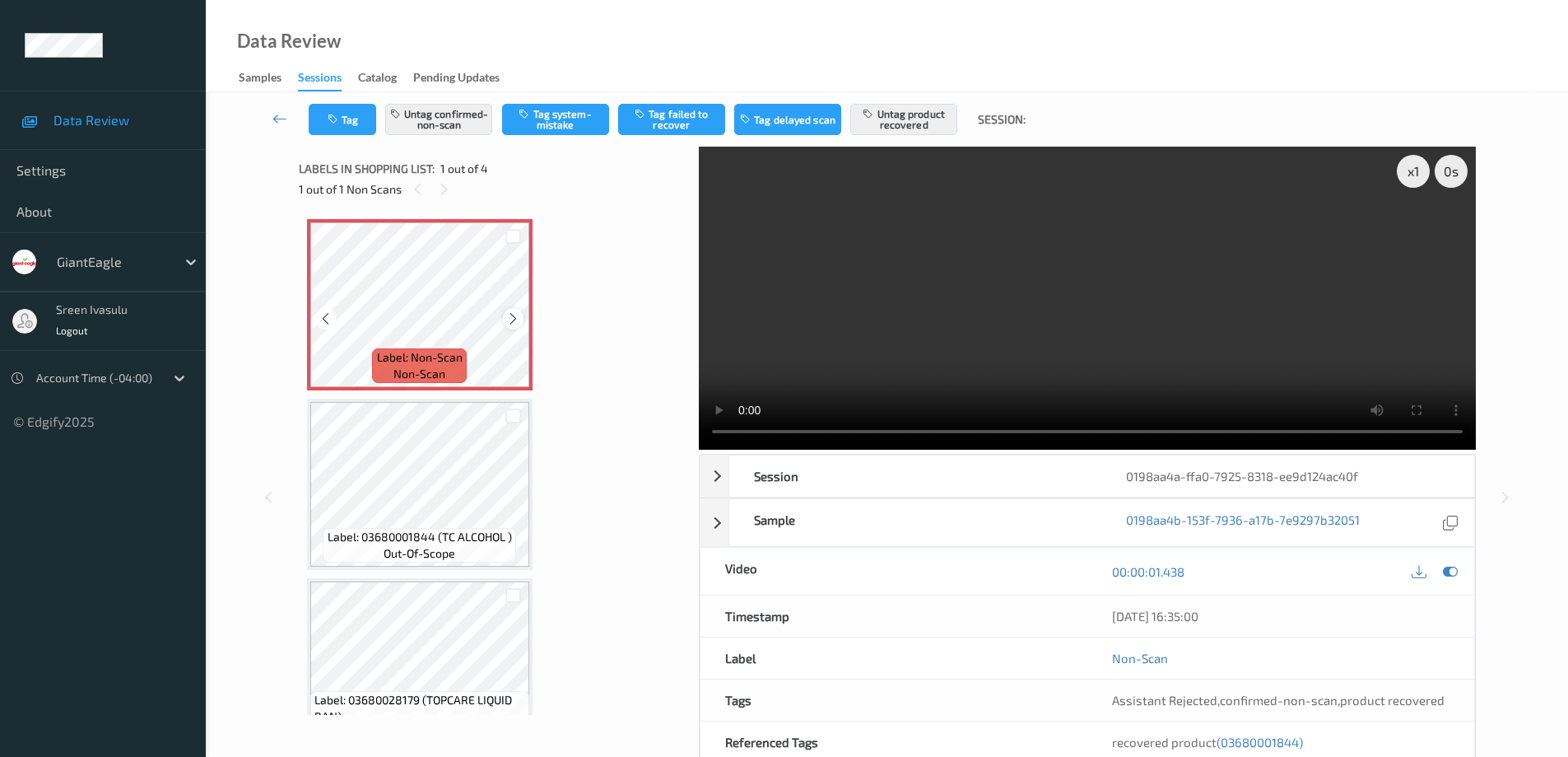
click at [508, 319] on icon at bounding box center [513, 318] width 14 height 15
click at [505, 317] on div at bounding box center [512, 318] width 21 height 21
click at [511, 314] on icon at bounding box center [513, 318] width 14 height 15
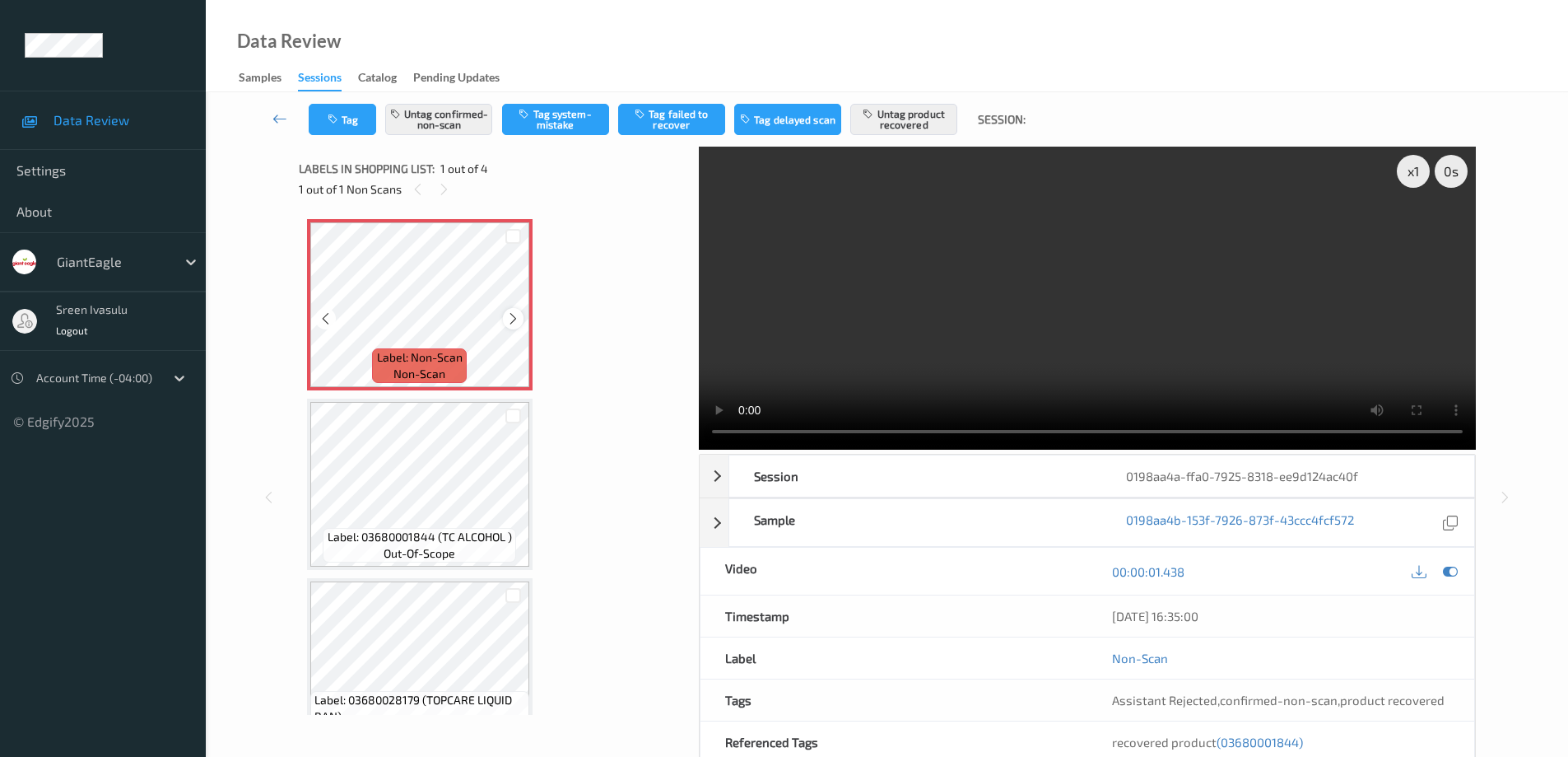
click at [510, 313] on icon at bounding box center [513, 318] width 14 height 15
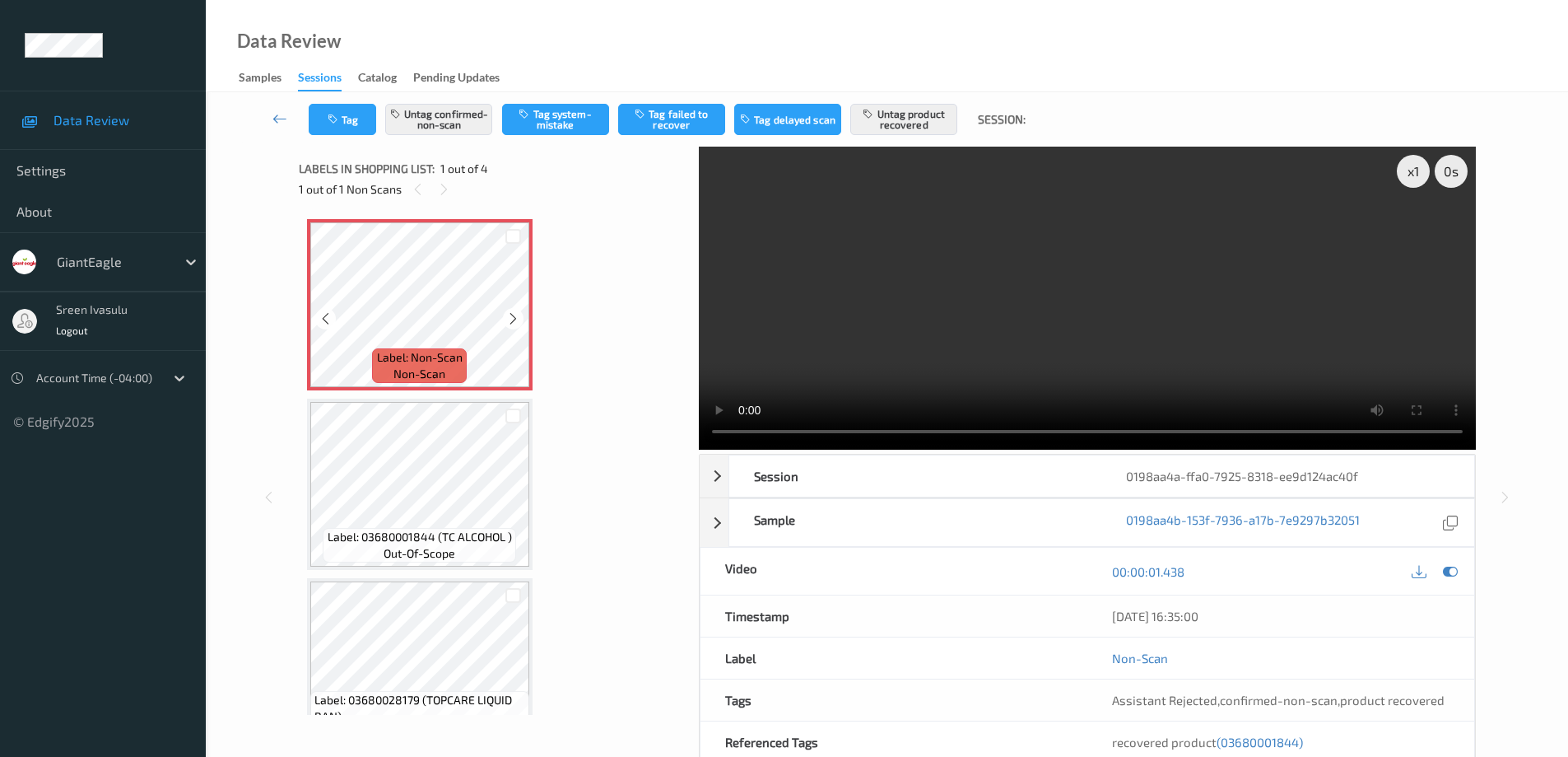
click at [510, 313] on icon at bounding box center [513, 318] width 14 height 15
click at [516, 318] on icon at bounding box center [513, 318] width 14 height 15
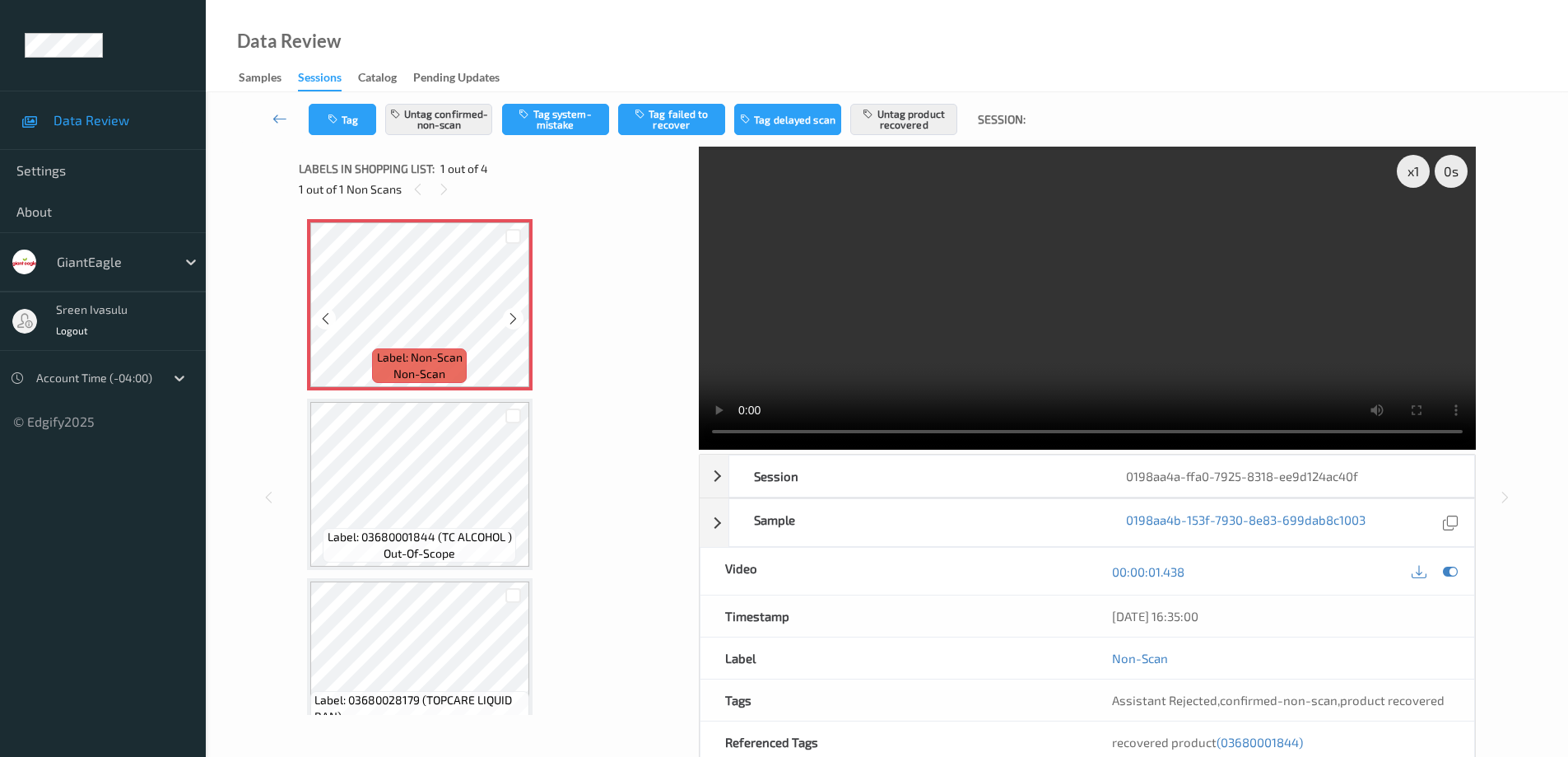
click at [516, 318] on icon at bounding box center [513, 318] width 14 height 15
click at [893, 120] on button "Untag product recovered" at bounding box center [903, 120] width 107 height 31
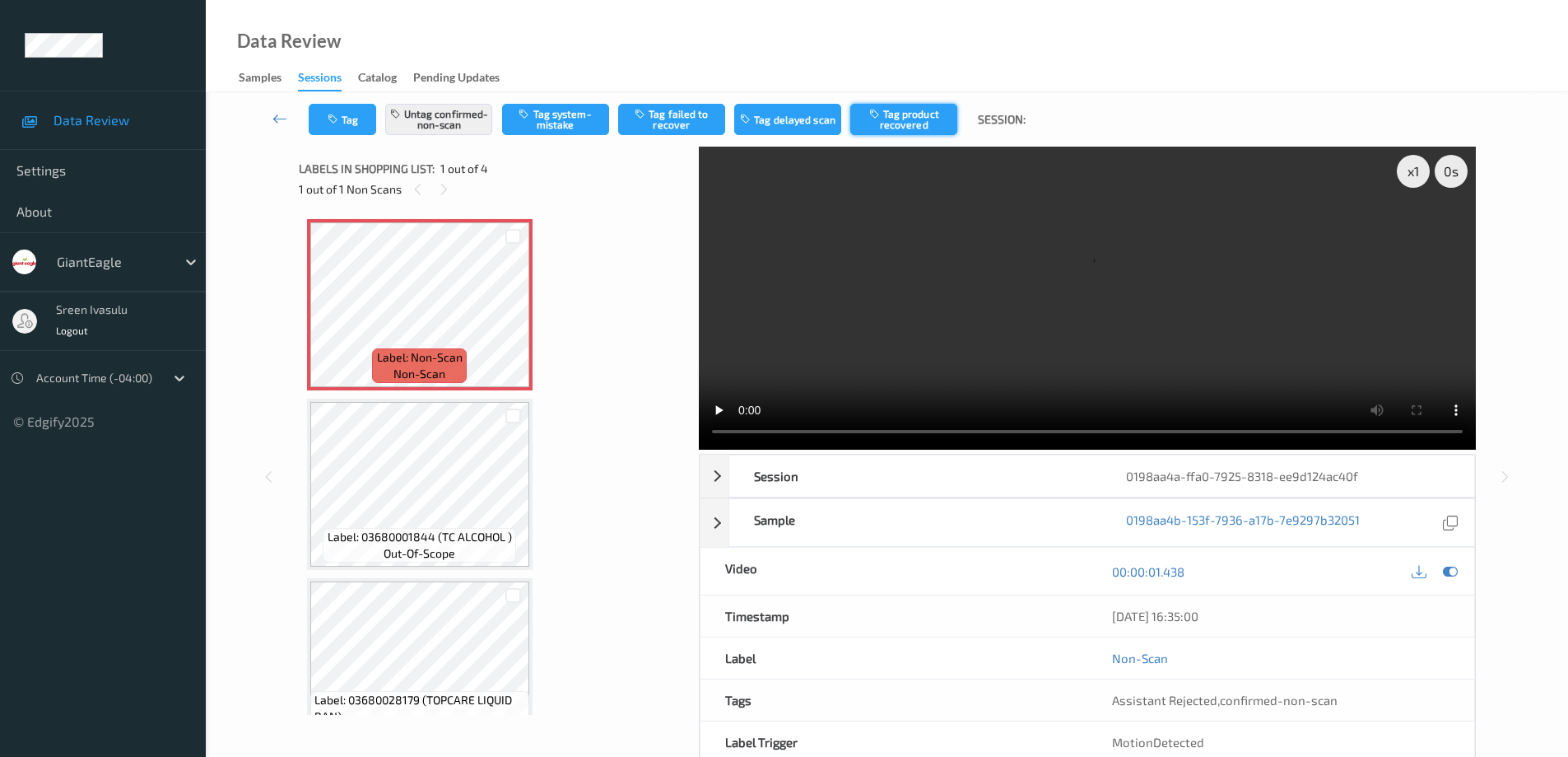
click at [912, 119] on button "Tag product recovered" at bounding box center [903, 120] width 107 height 31
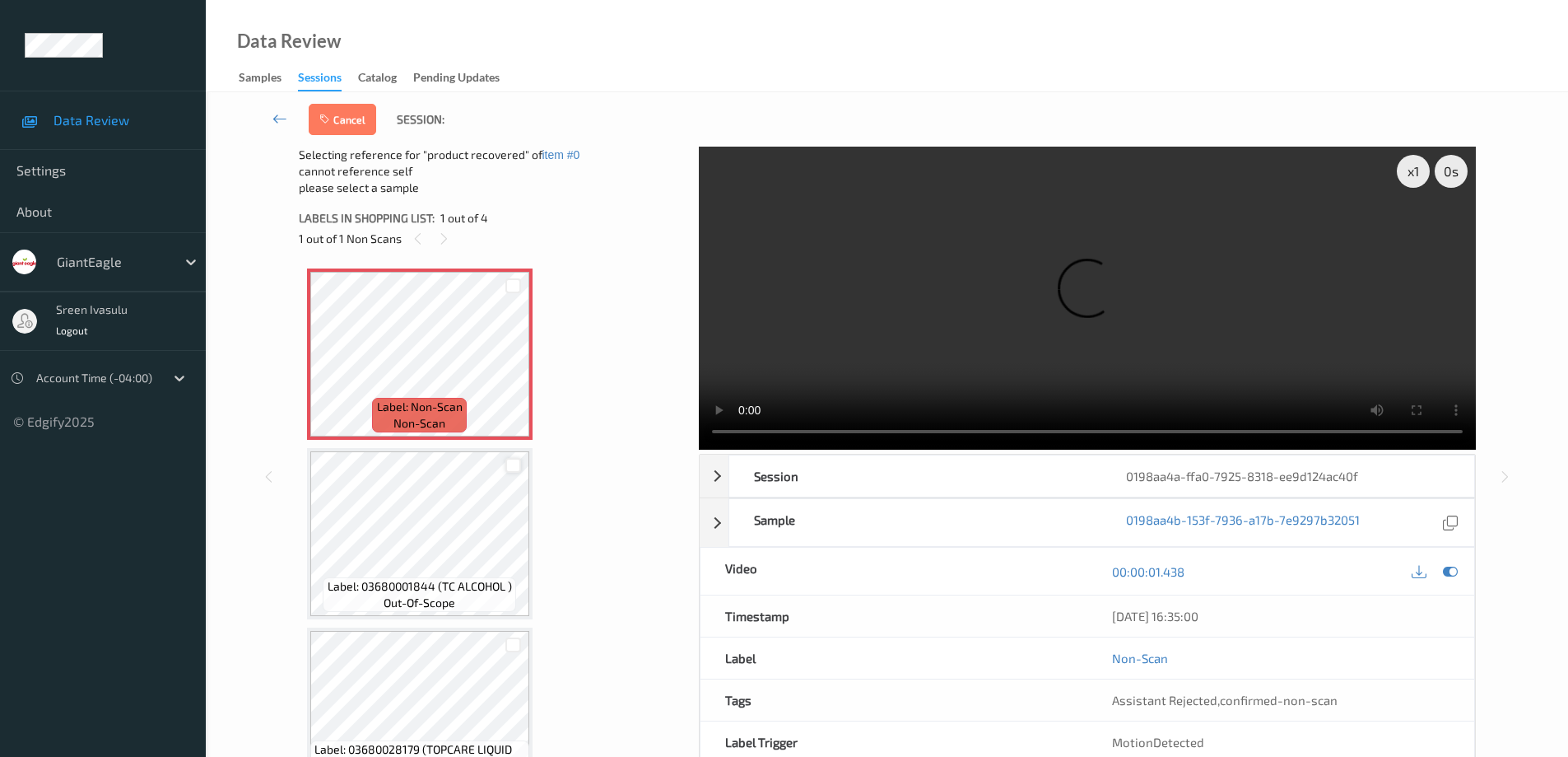
click at [513, 463] on div at bounding box center [513, 465] width 16 height 16
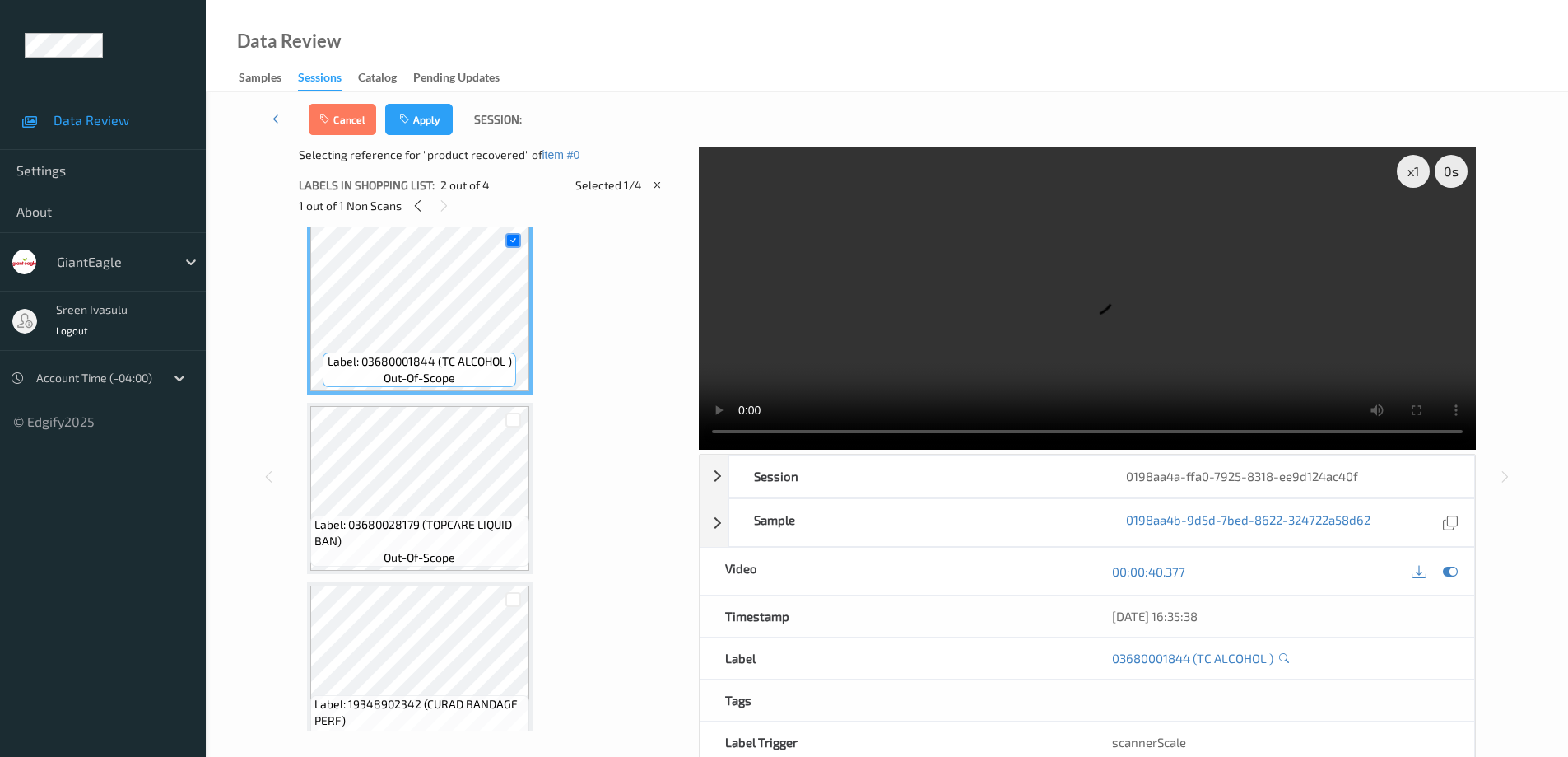
scroll to position [222, 0]
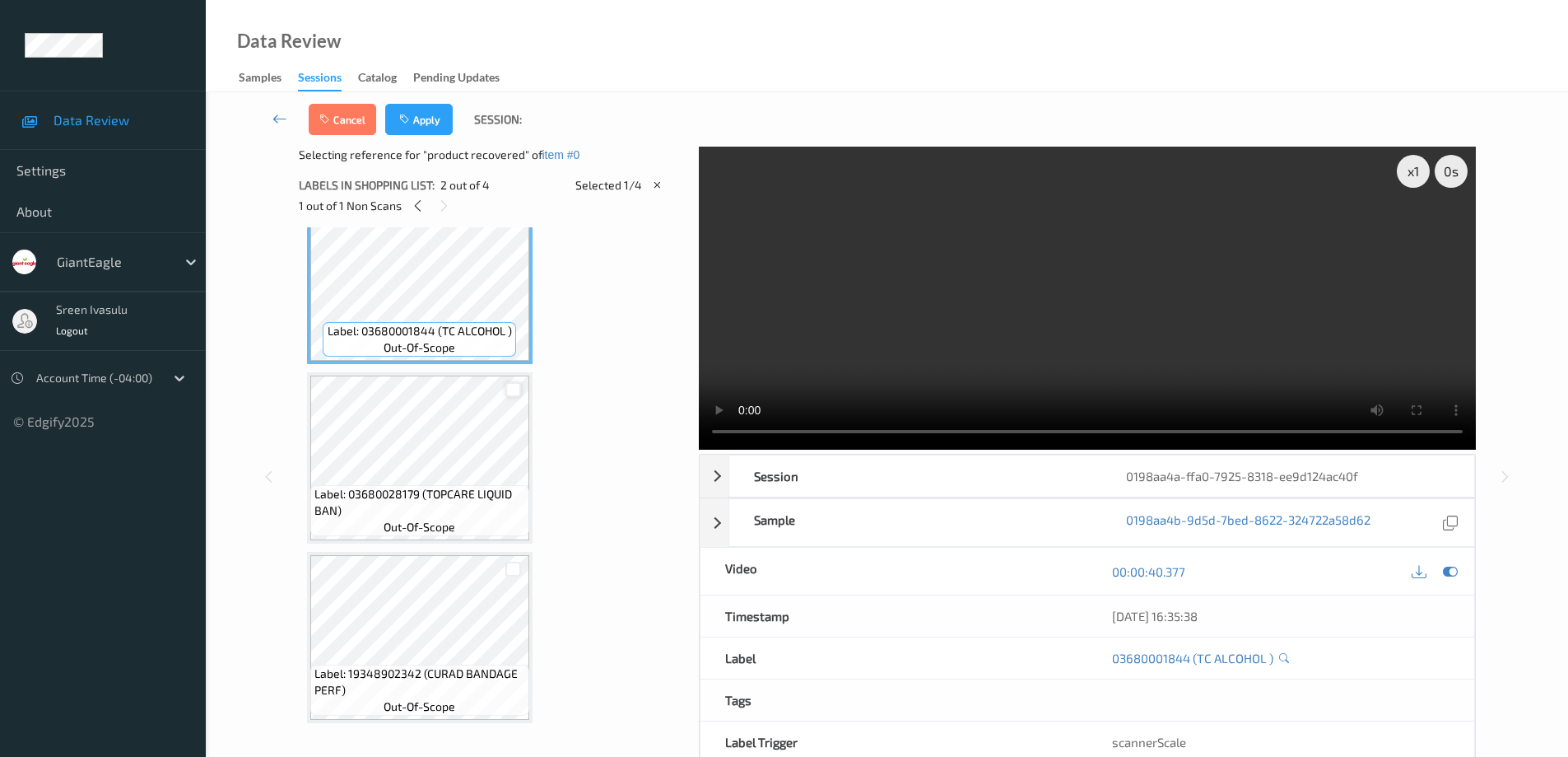
click at [514, 387] on div at bounding box center [513, 390] width 16 height 16
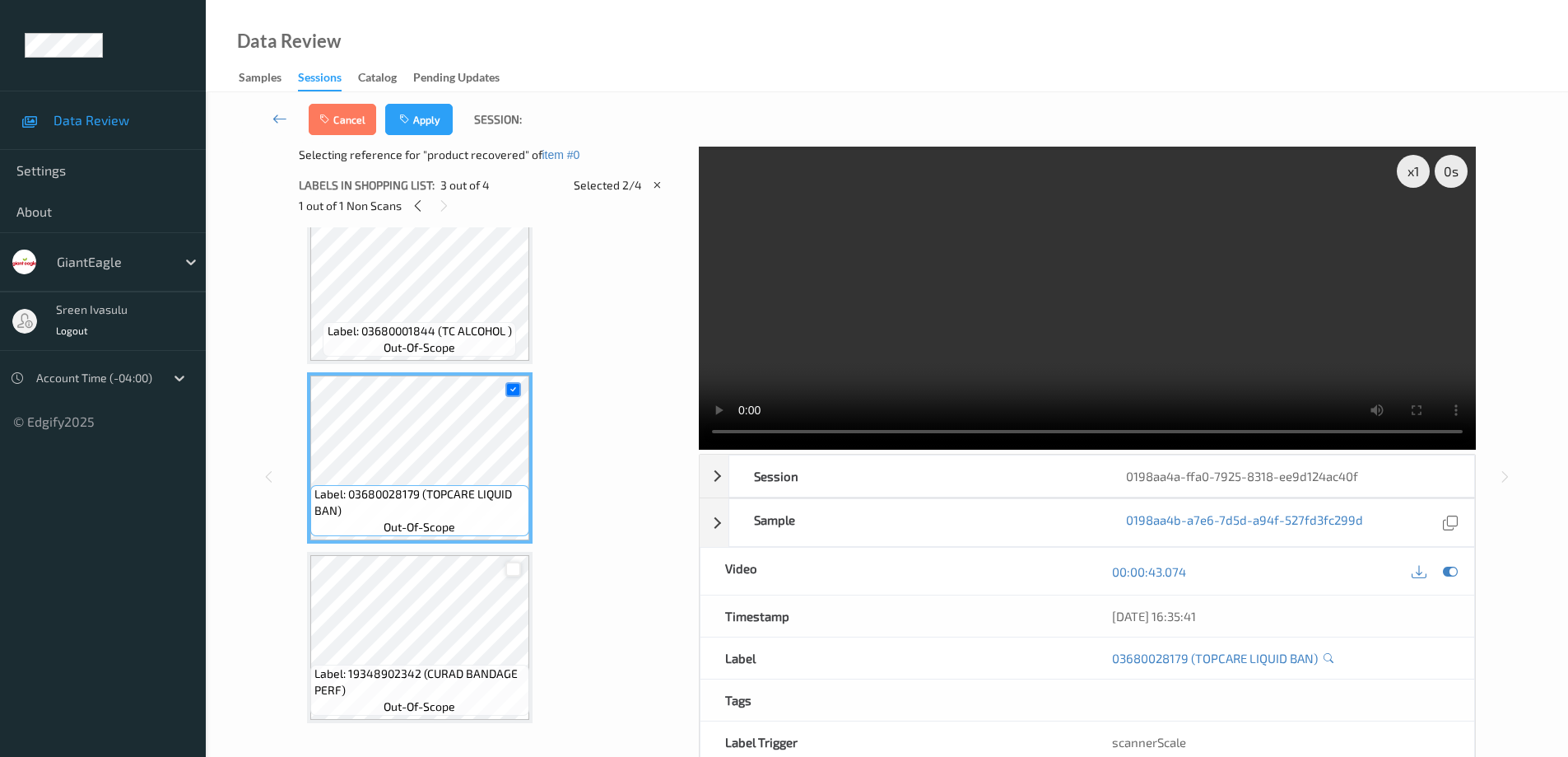
click at [513, 571] on div at bounding box center [513, 569] width 16 height 16
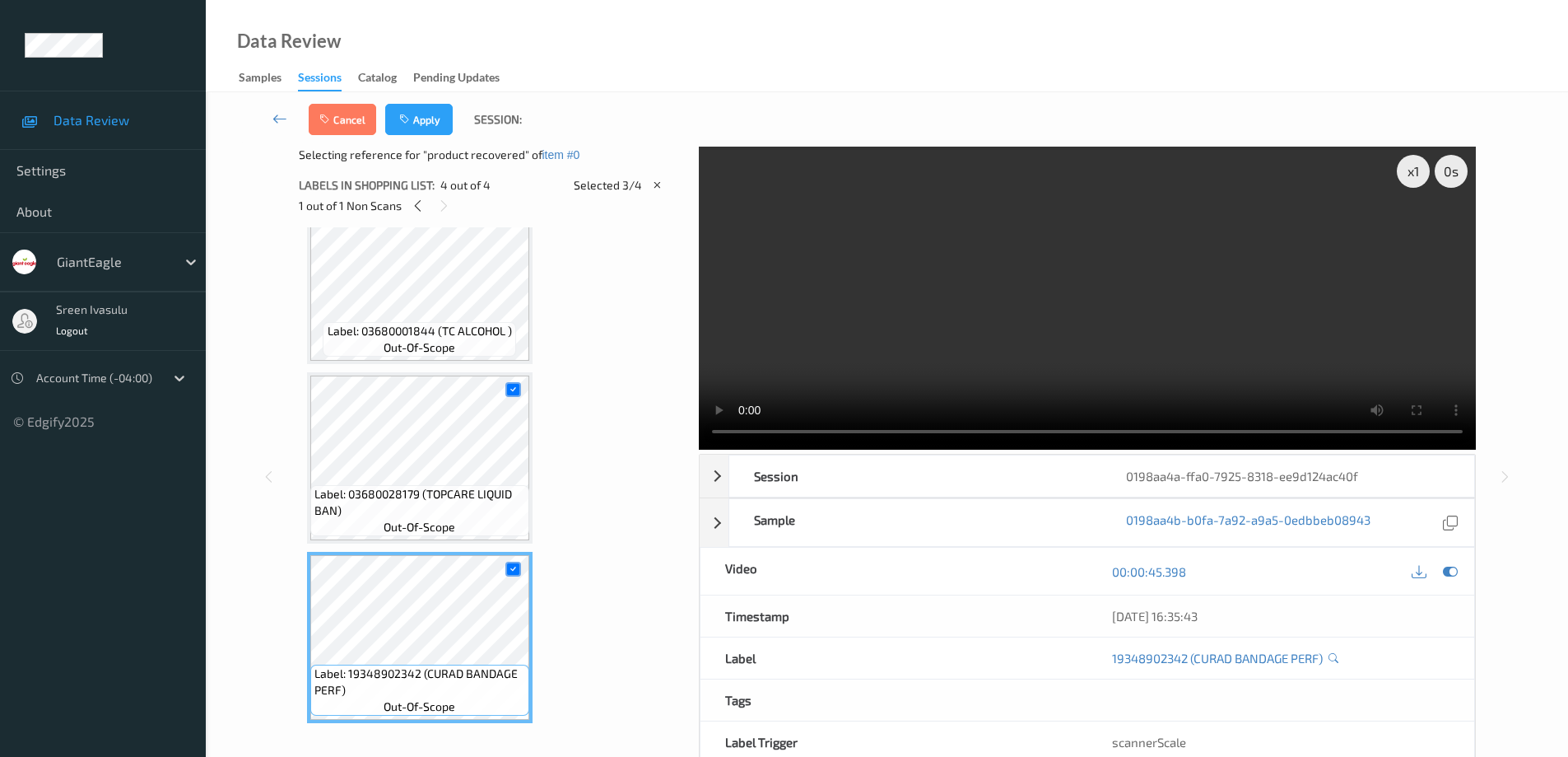
scroll to position [83, 0]
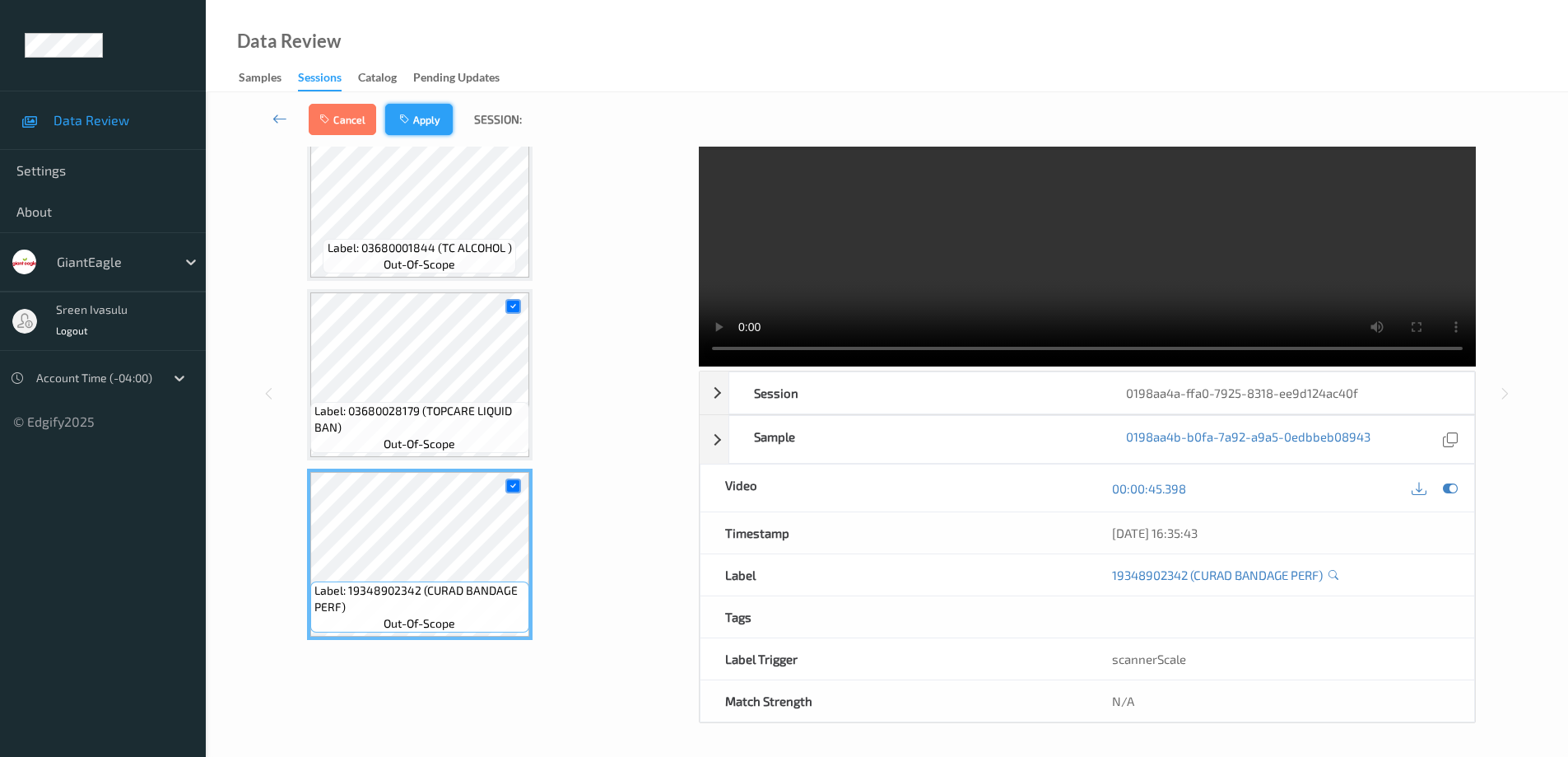
click at [424, 118] on button "Apply" at bounding box center [419, 120] width 68 height 31
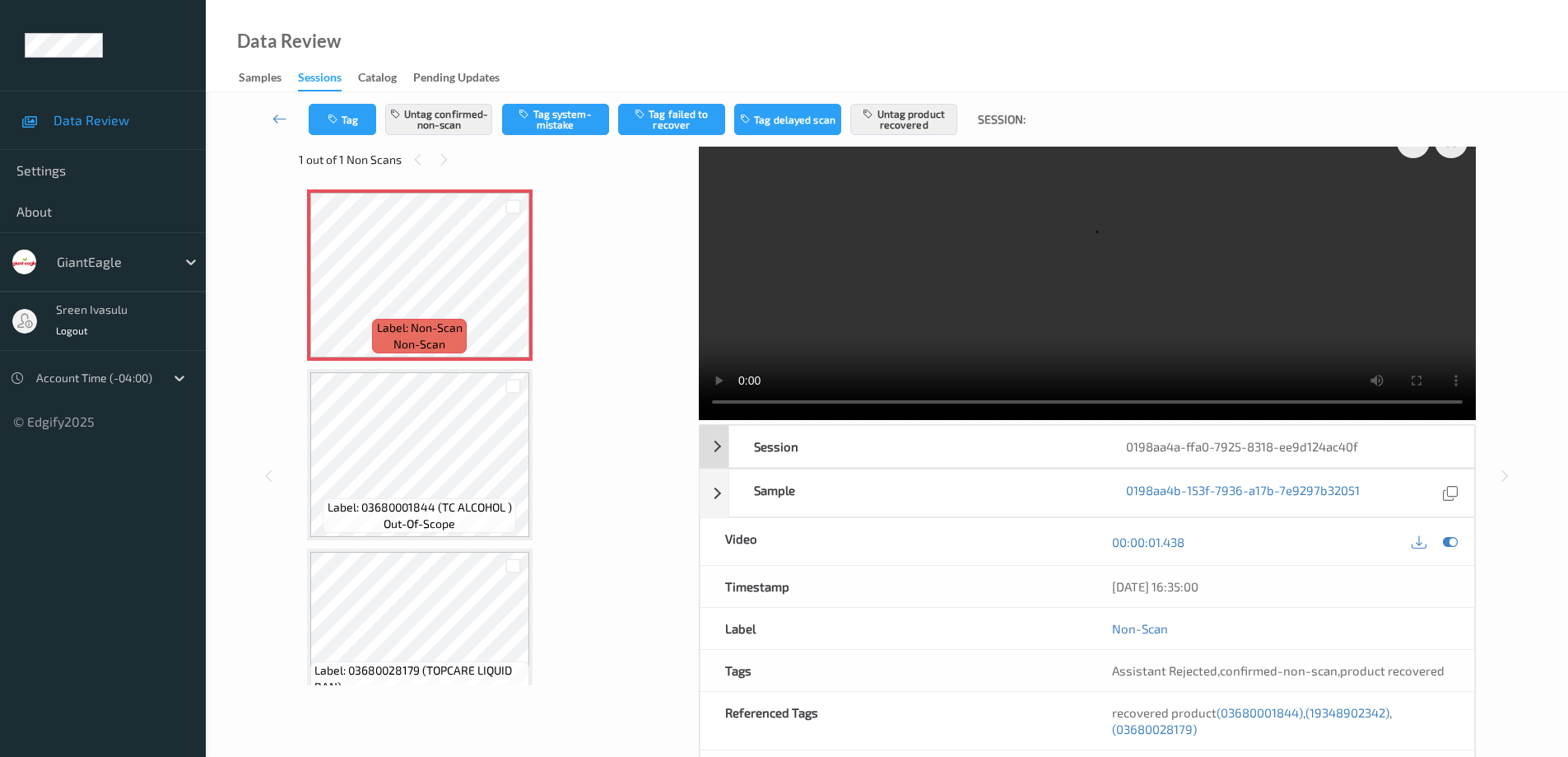
scroll to position [0, 0]
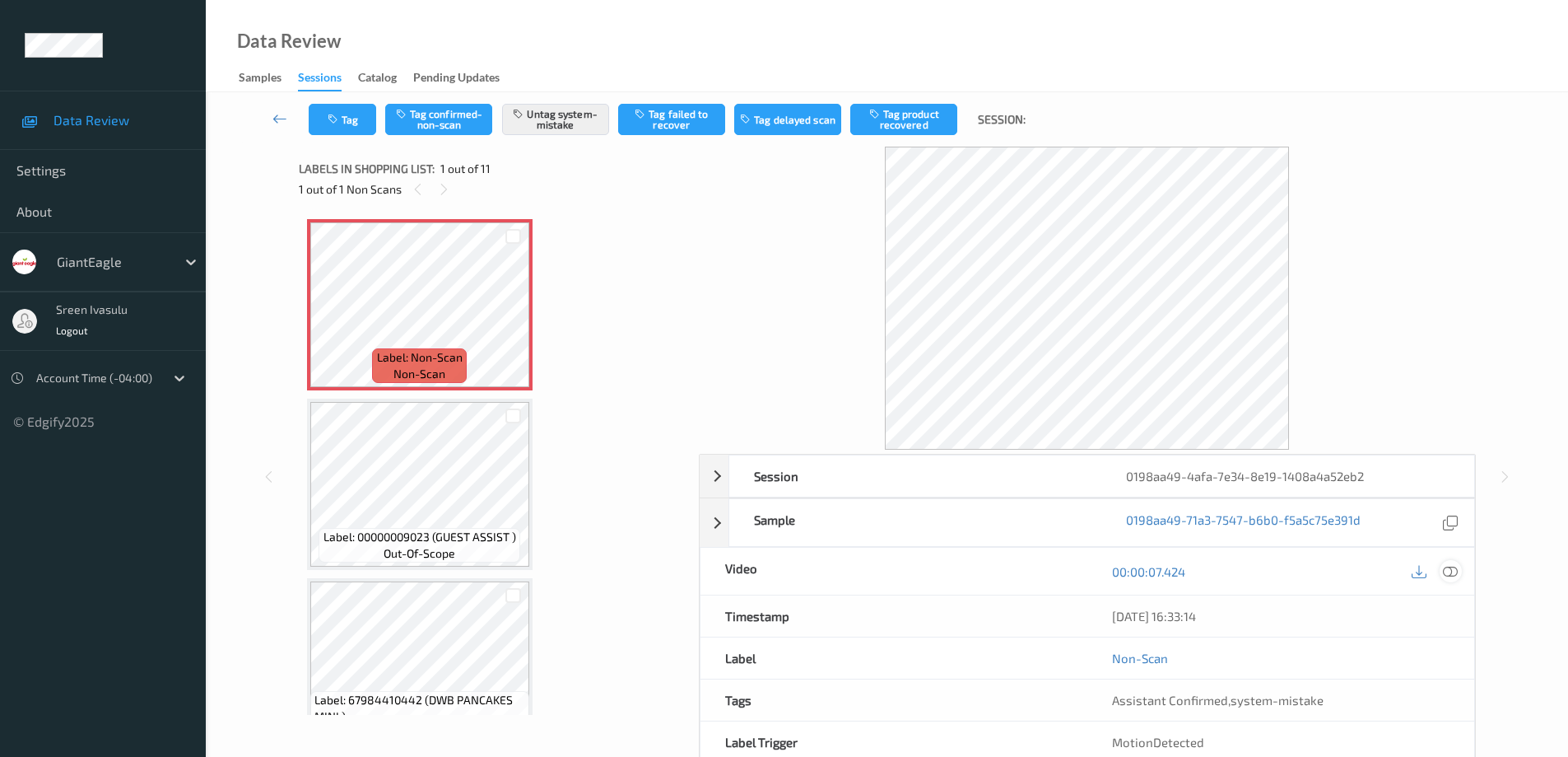
click at [1458, 569] on div at bounding box center [1450, 570] width 23 height 23
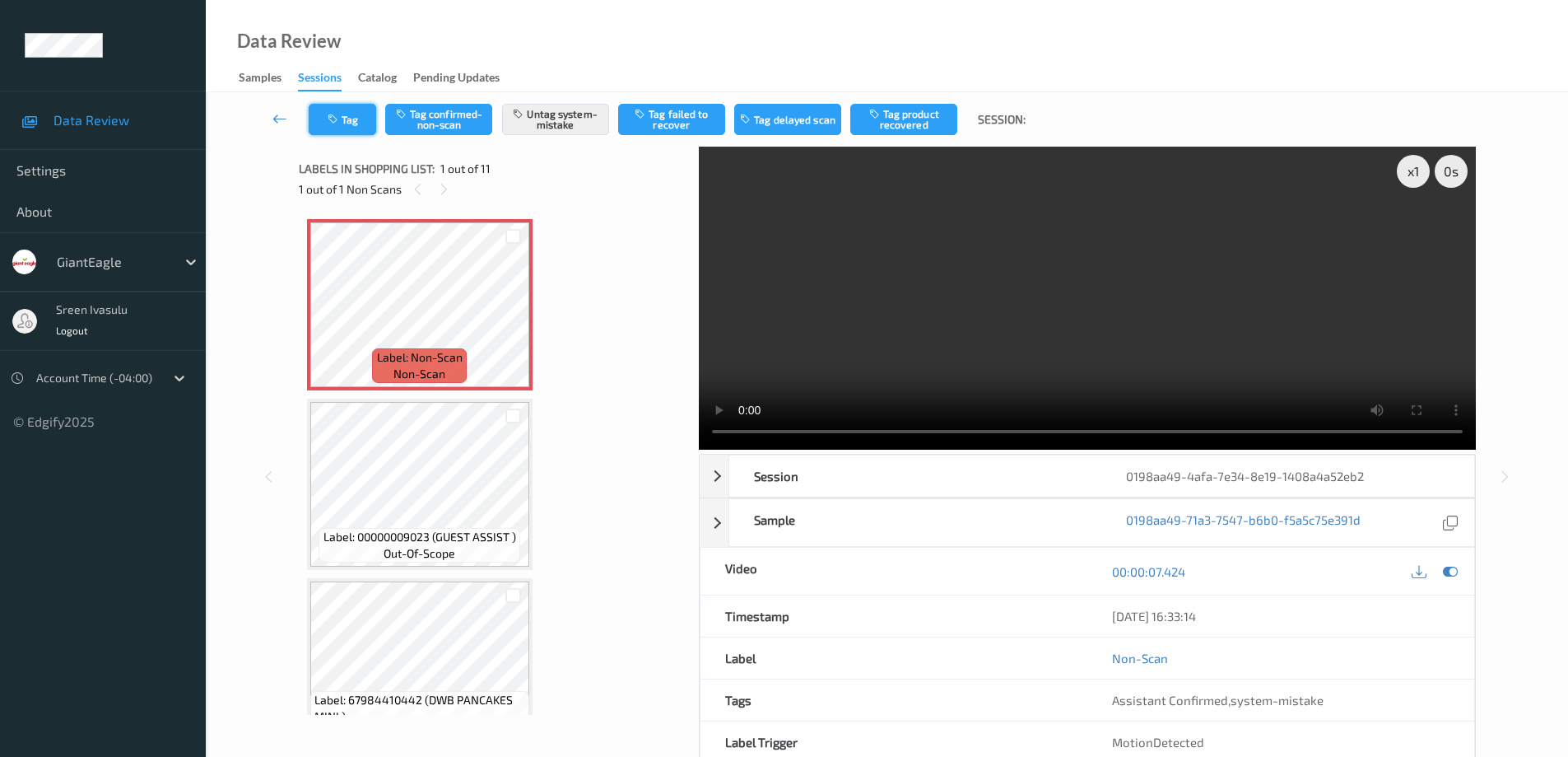
click at [352, 120] on button "Tag" at bounding box center [342, 120] width 68 height 31
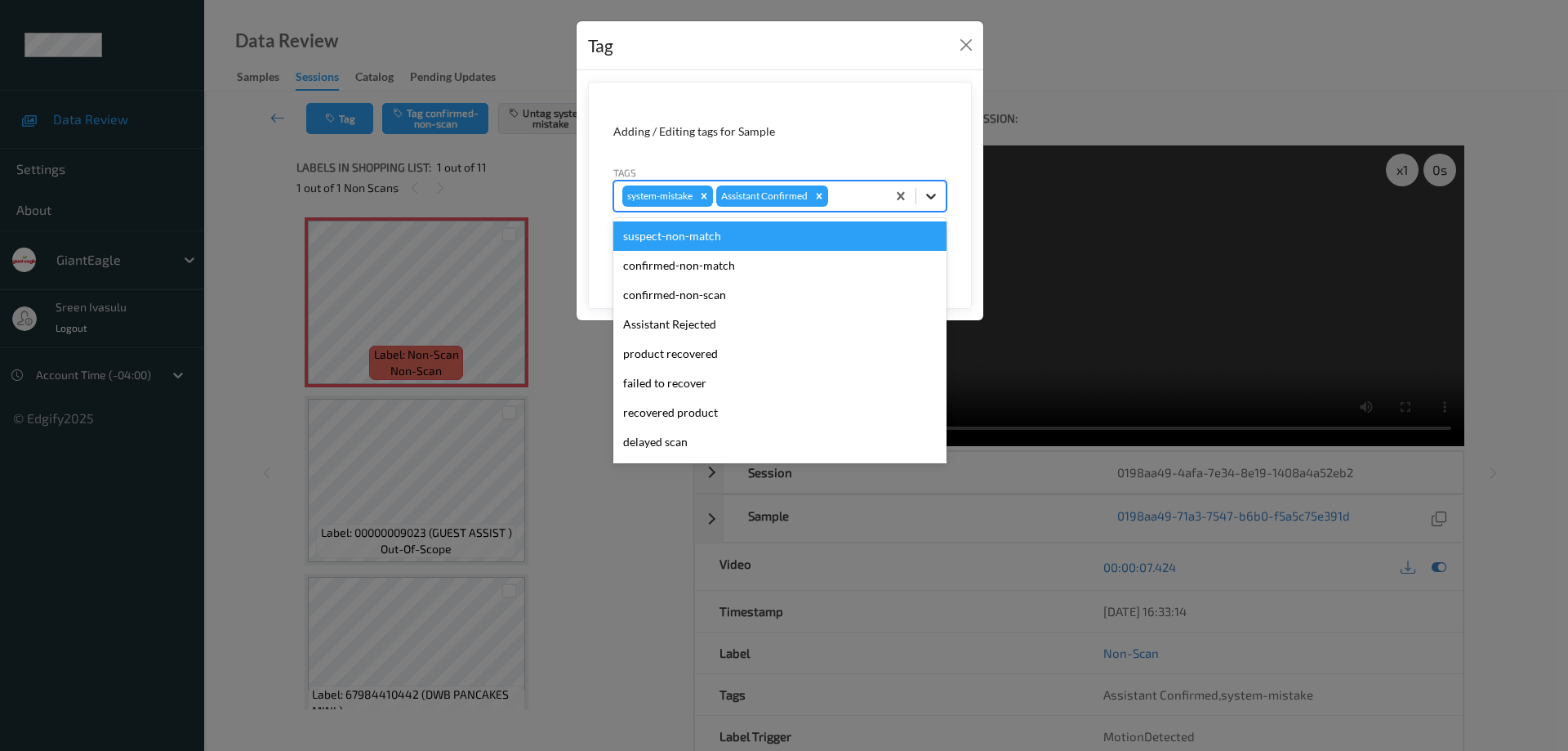
click at [930, 203] on icon at bounding box center [931, 196] width 17 height 17
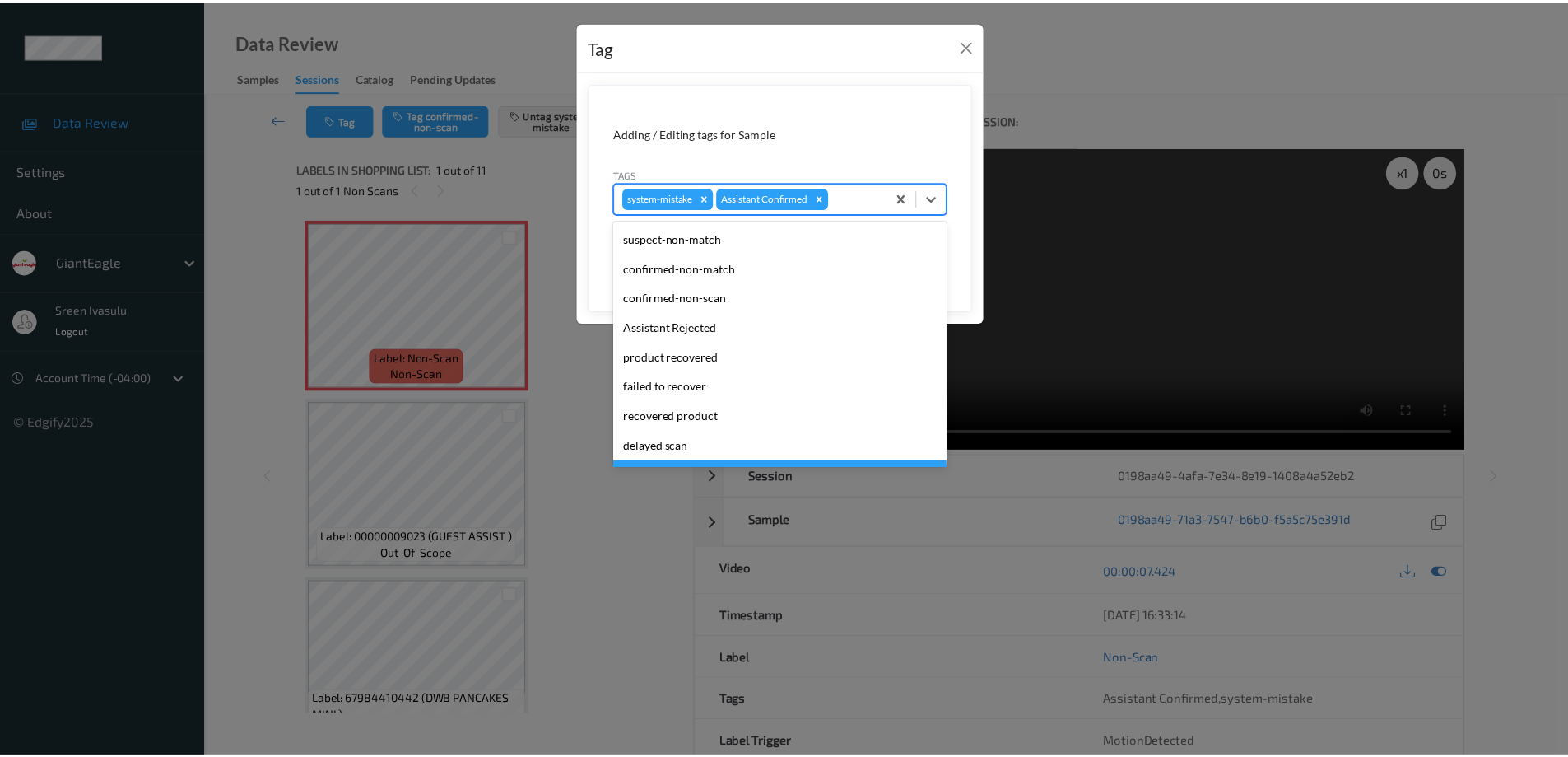
scroll to position [145, 0]
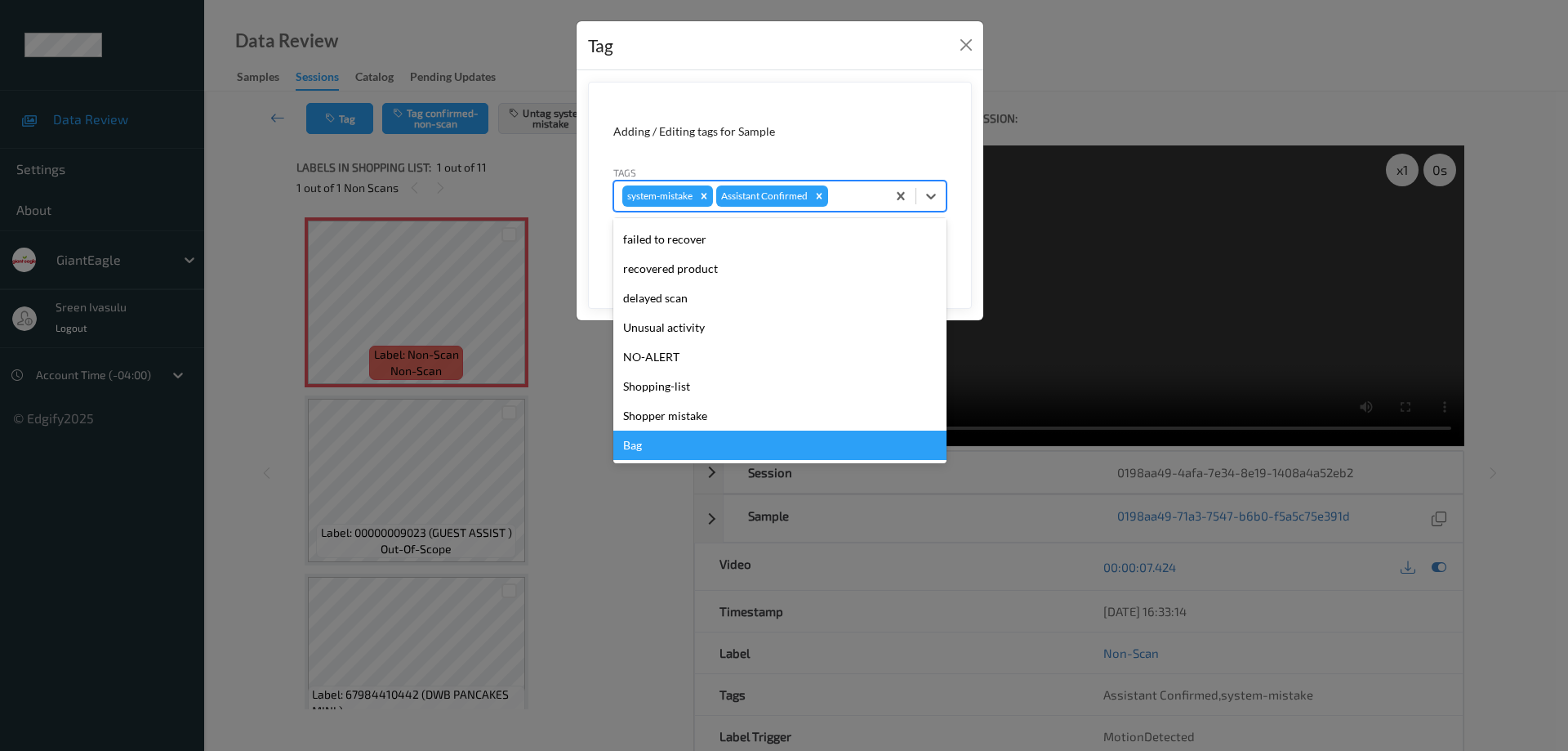
click at [667, 441] on div "Bag" at bounding box center [780, 445] width 333 height 29
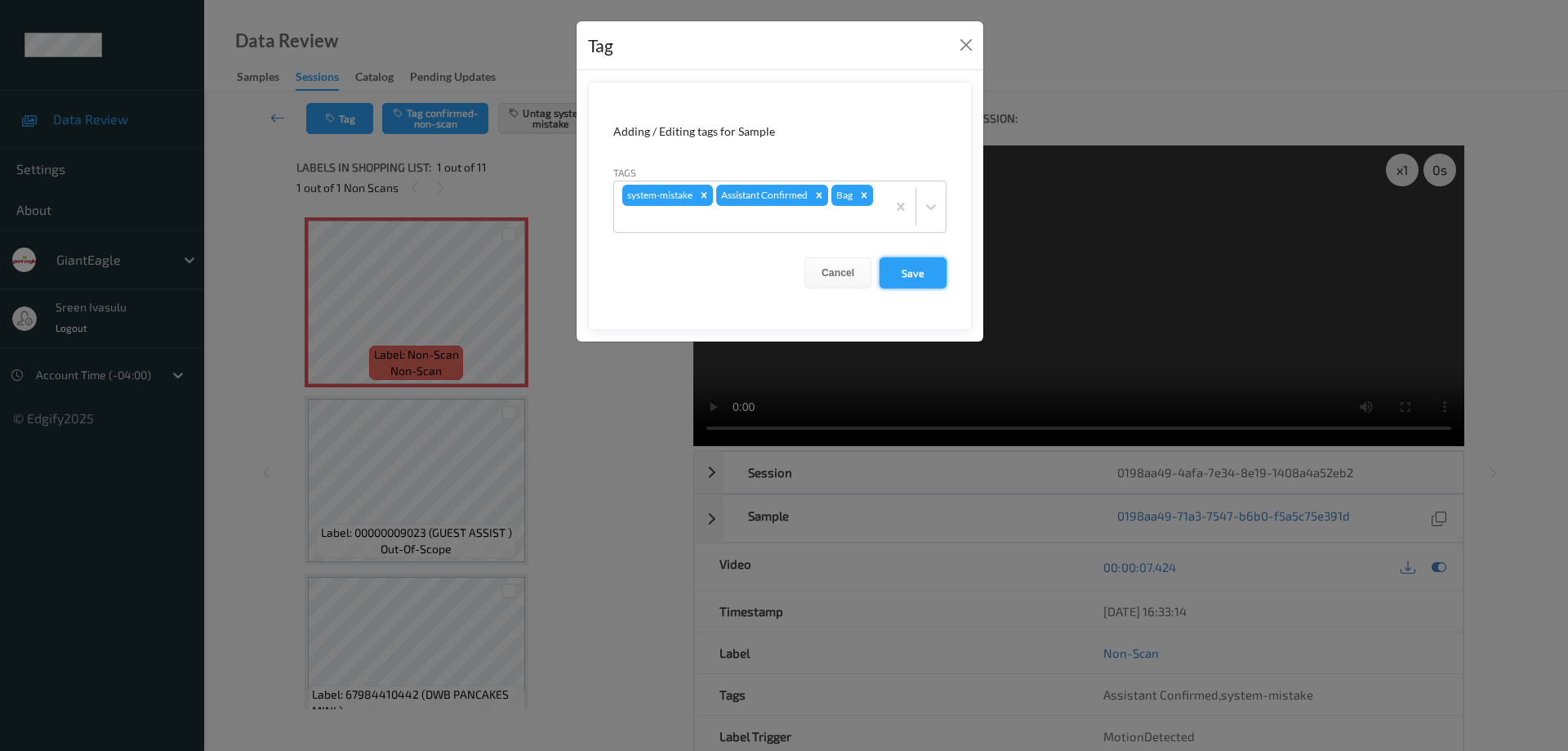
click at [905, 276] on button "Save" at bounding box center [913, 273] width 67 height 31
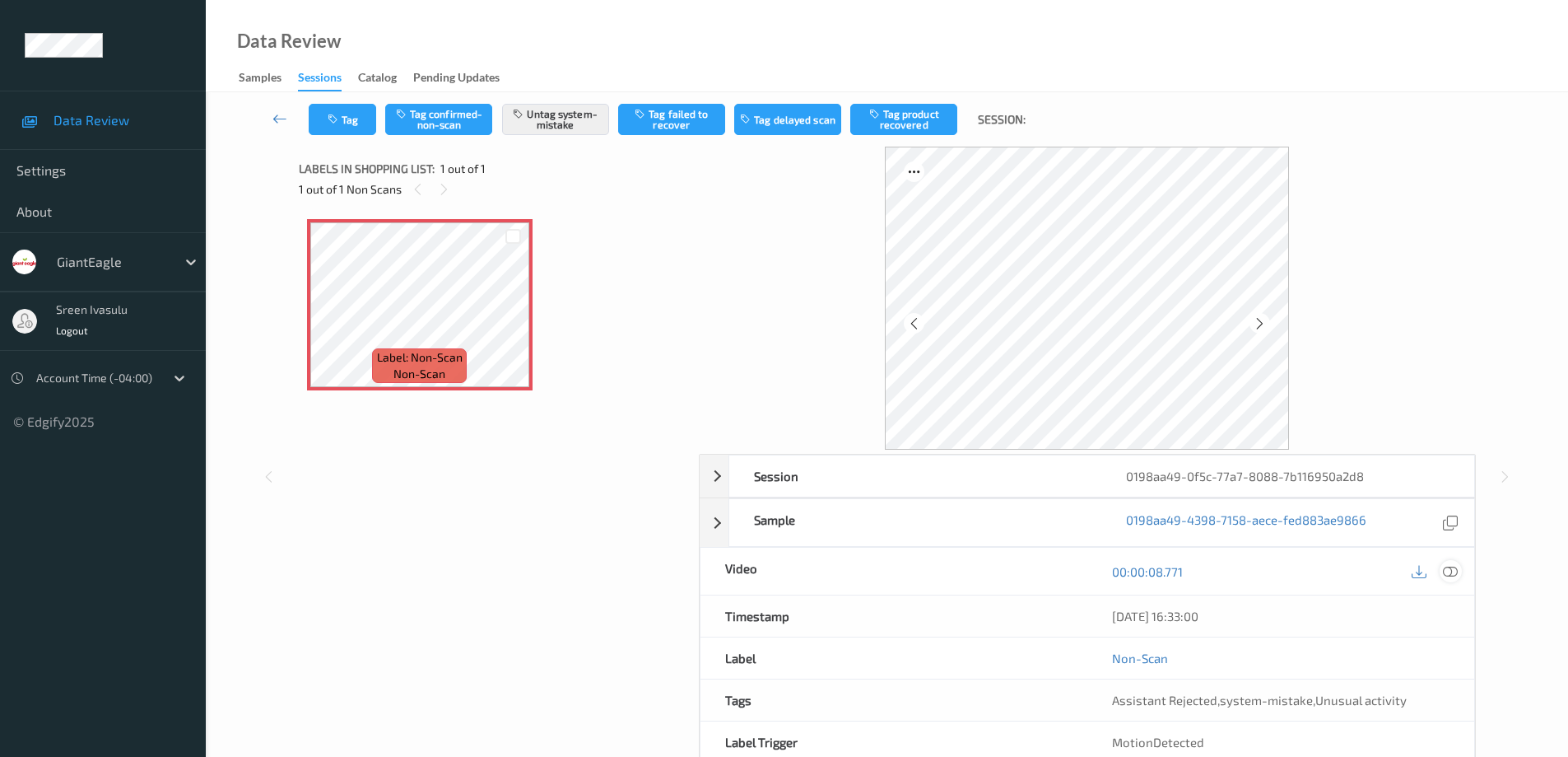
click at [1447, 576] on icon at bounding box center [1449, 571] width 15 height 15
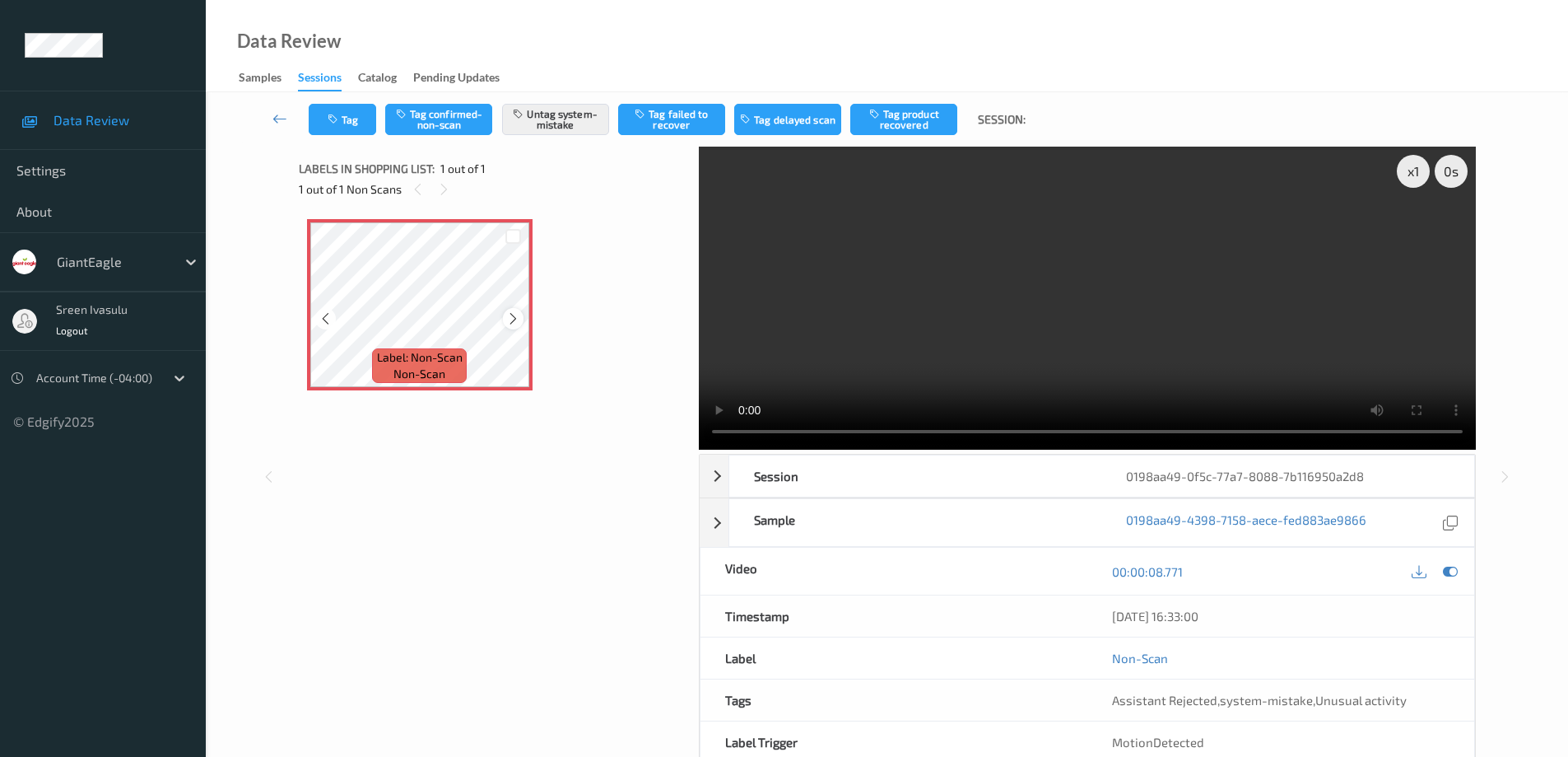
click at [504, 322] on div at bounding box center [512, 318] width 21 height 21
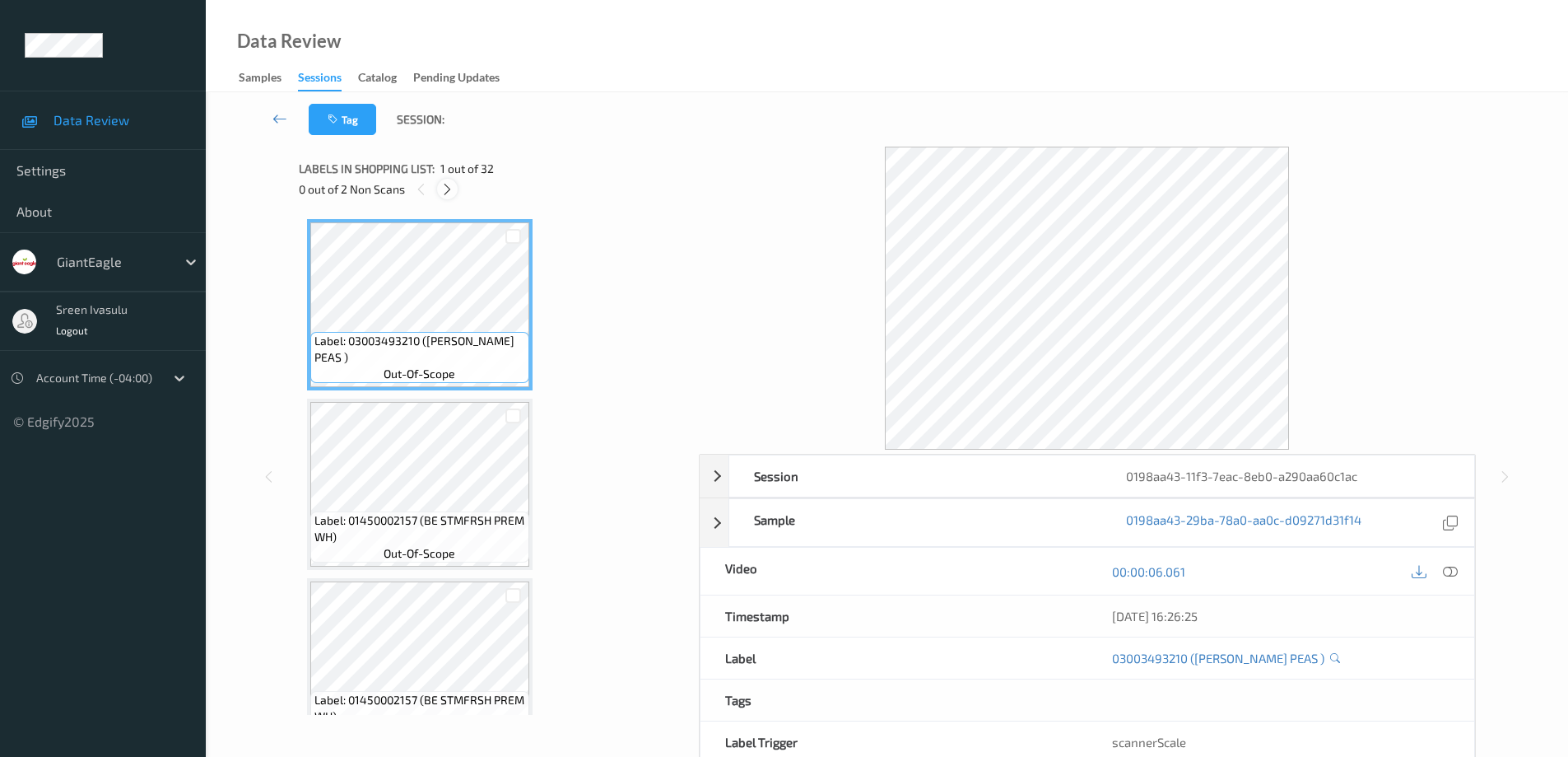
click at [451, 187] on icon at bounding box center [447, 189] width 14 height 15
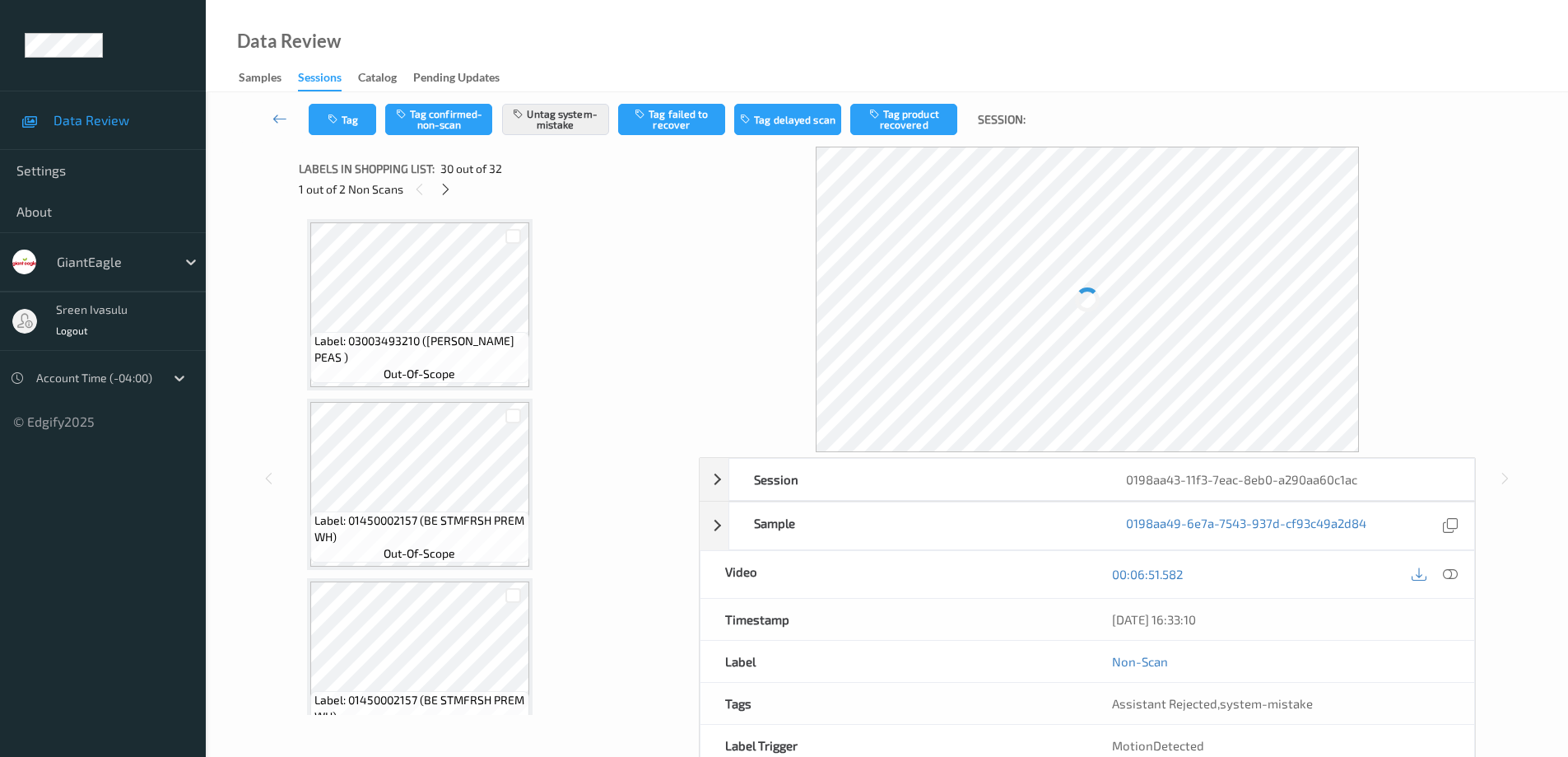
scroll to position [5035, 0]
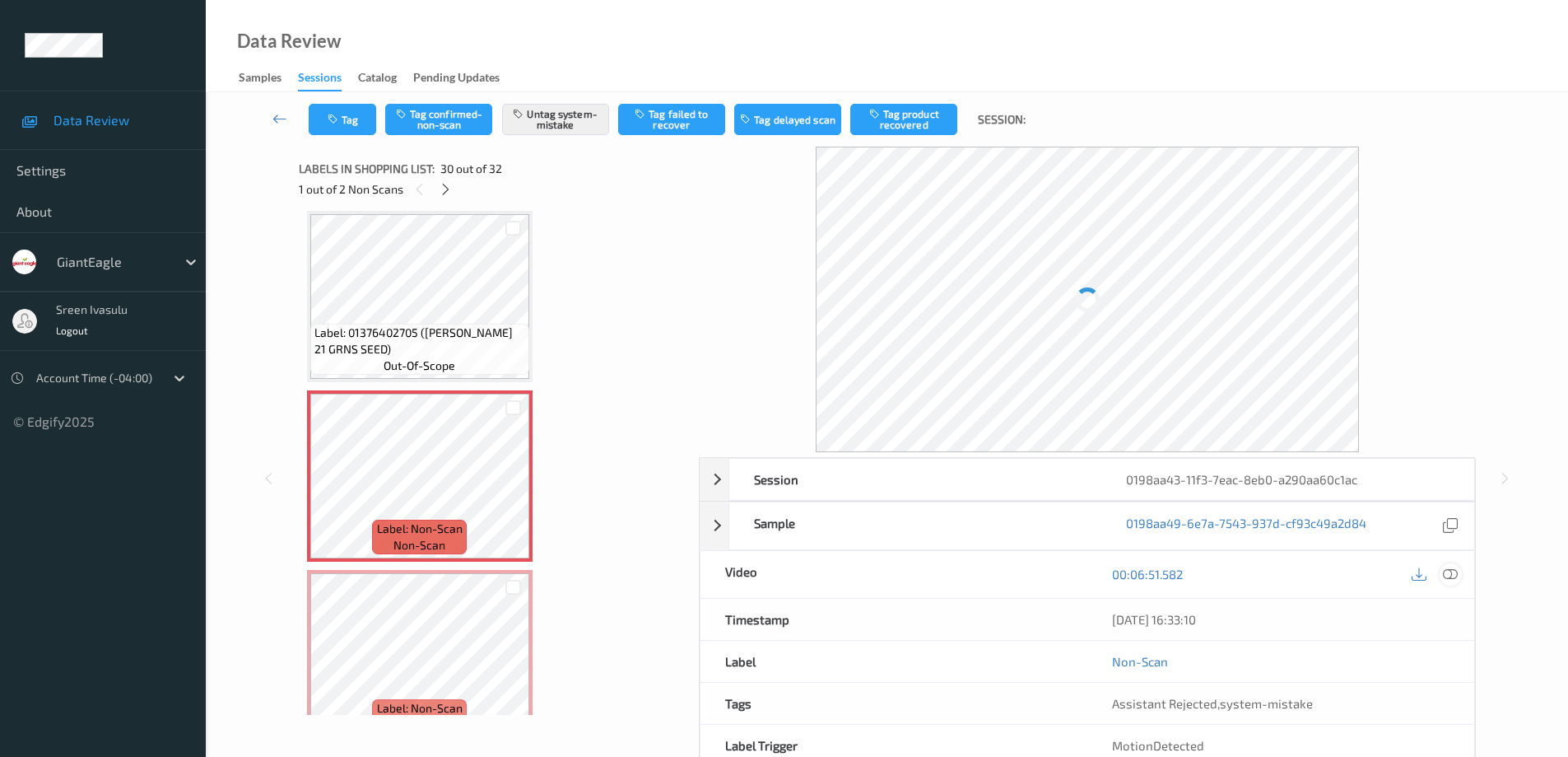
click at [1451, 574] on icon at bounding box center [1449, 573] width 15 height 15
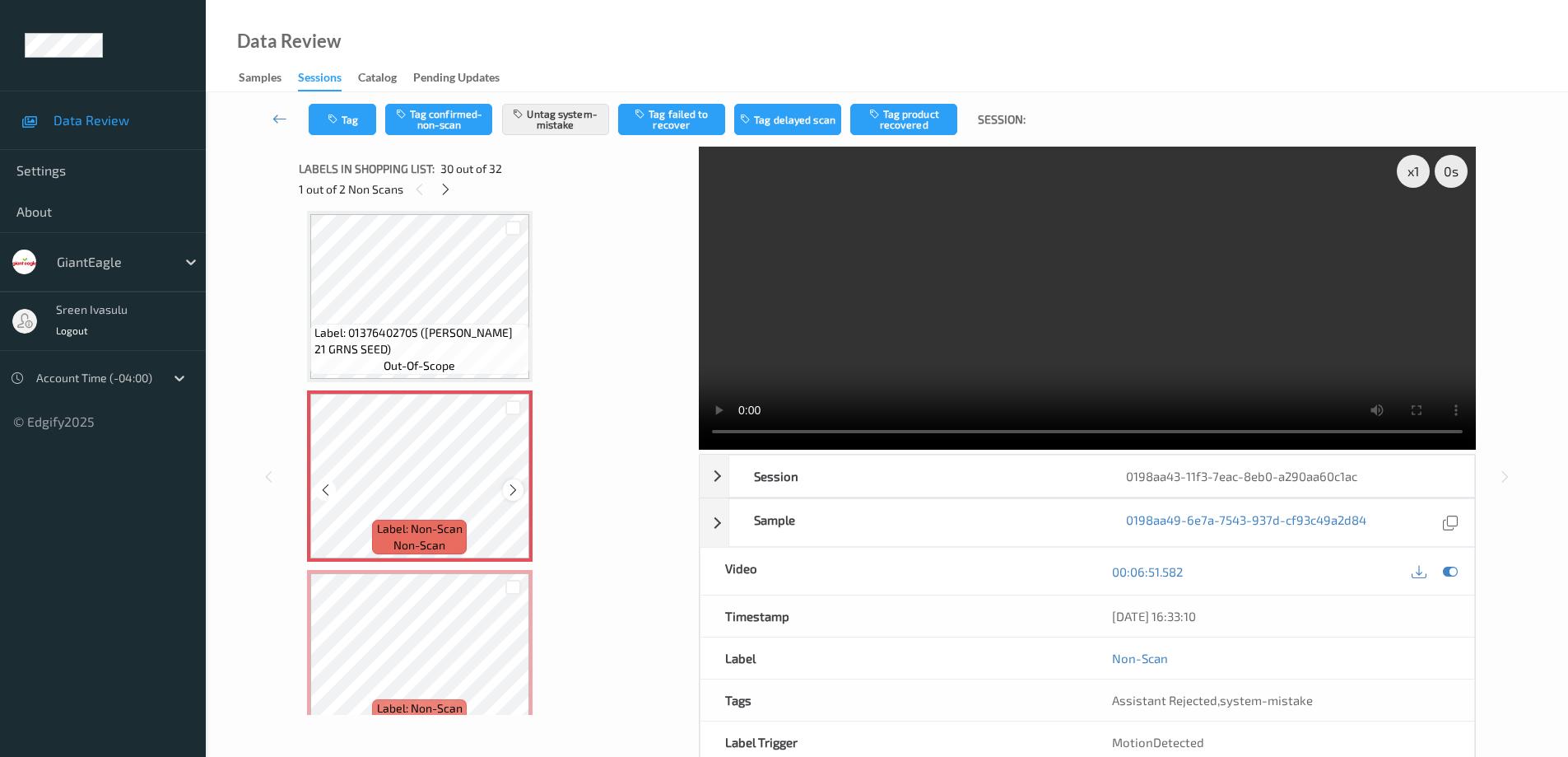
click at [516, 488] on icon at bounding box center [513, 490] width 14 height 15
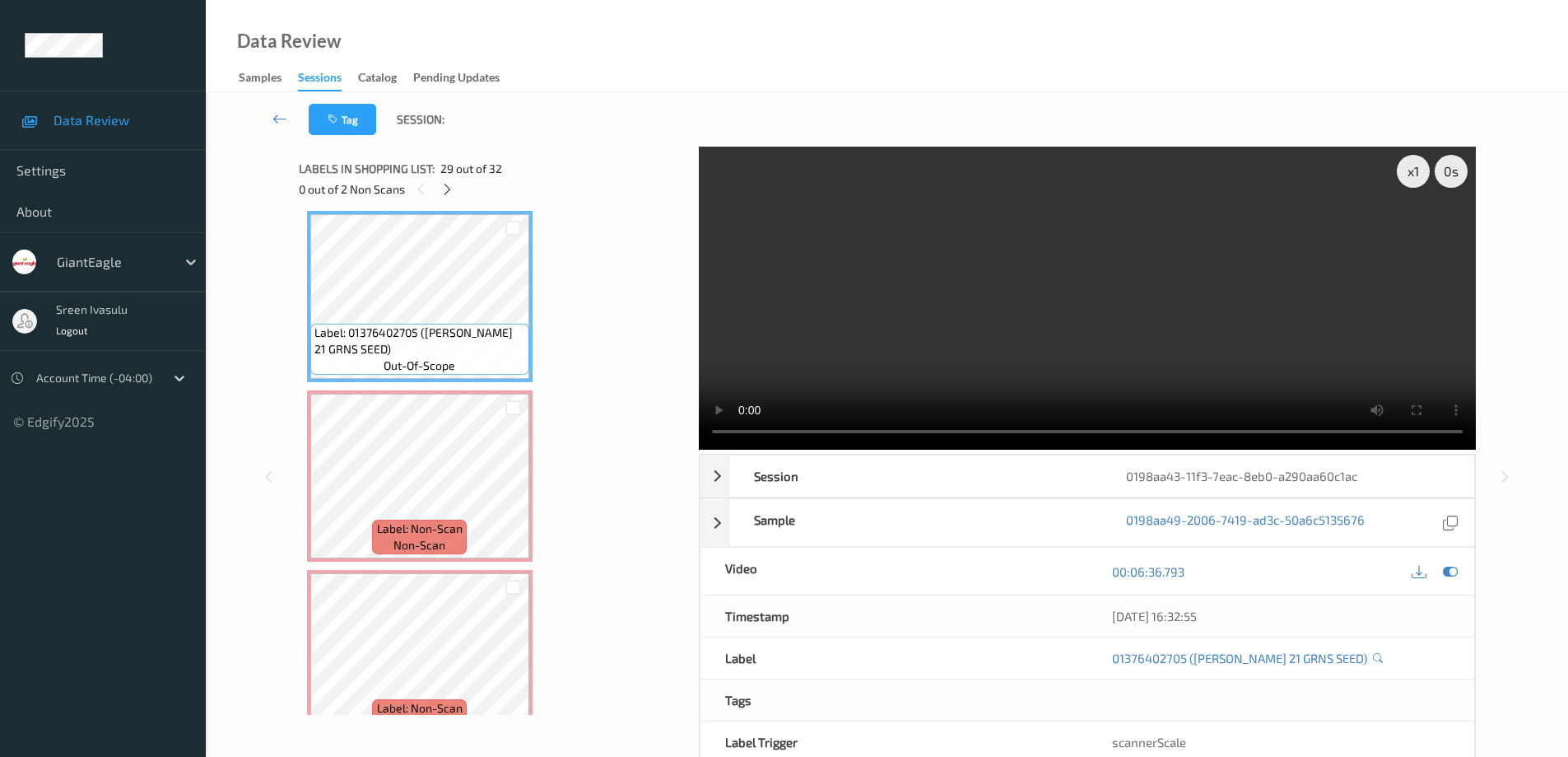
click at [449, 381] on div "Label: 01376402705 ([PERSON_NAME] 21 GRNS SEED) out-of-scope" at bounding box center [420, 297] width 226 height 171
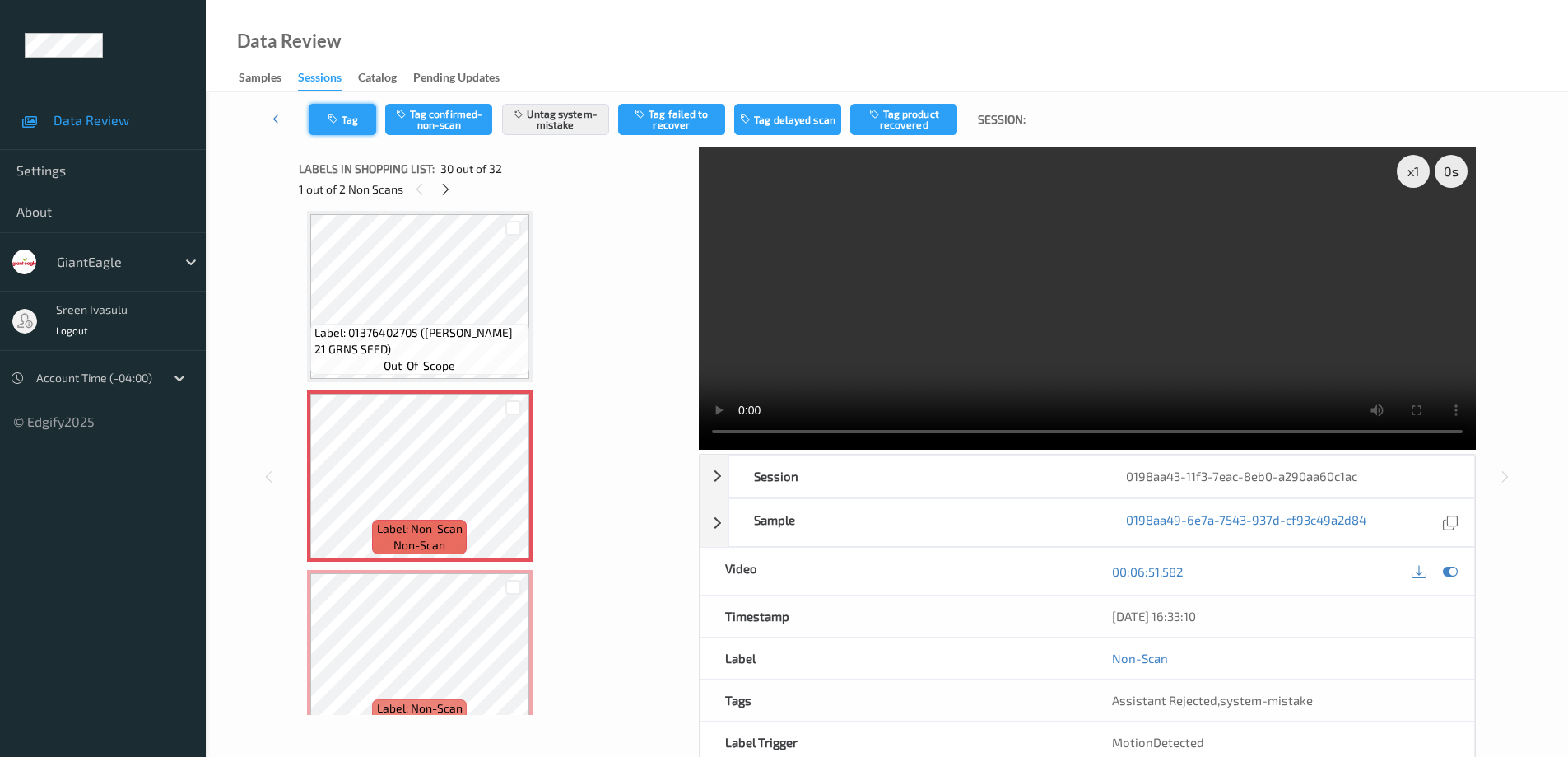
click at [333, 117] on icon "button" at bounding box center [335, 120] width 14 height 12
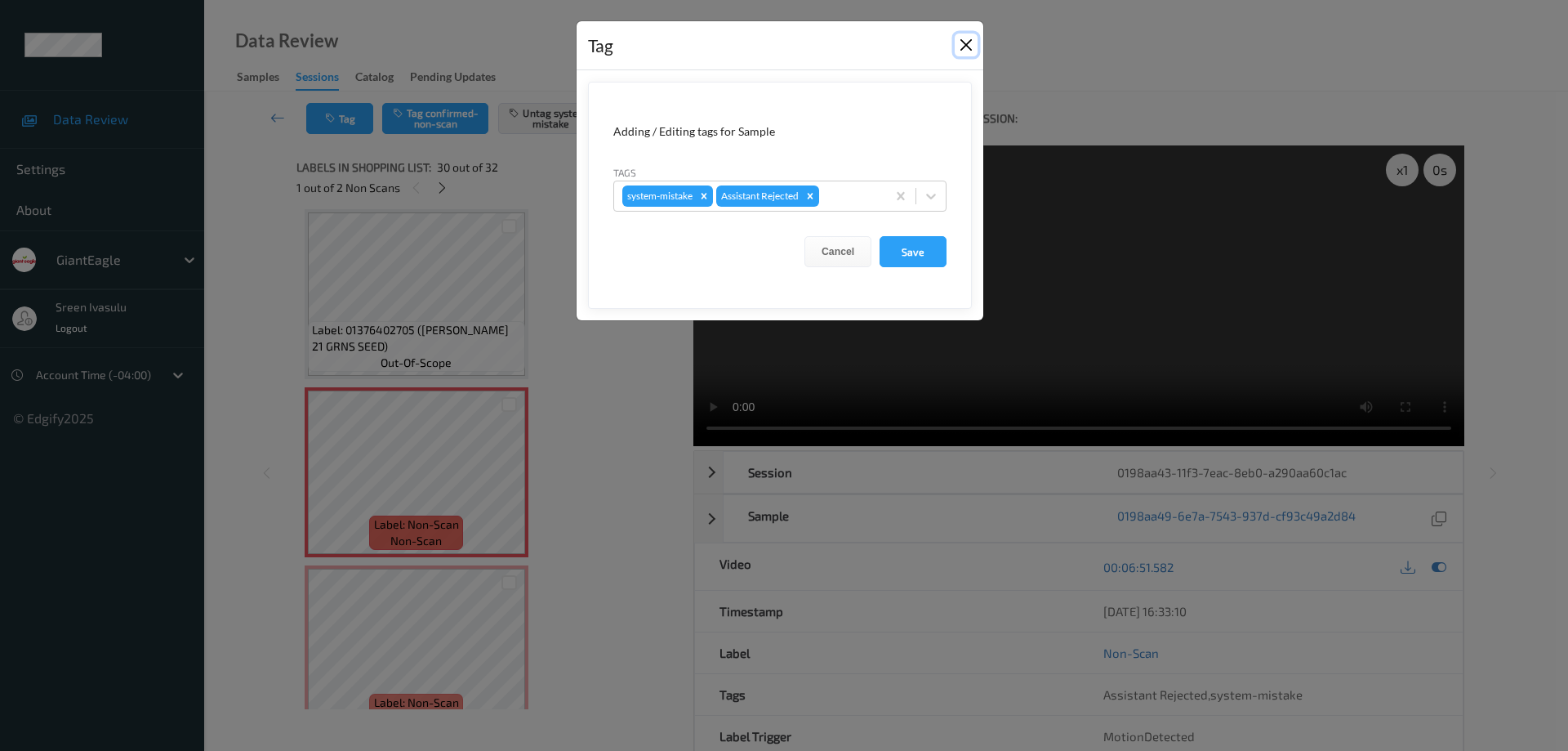
click at [964, 36] on button "Close" at bounding box center [966, 44] width 22 height 22
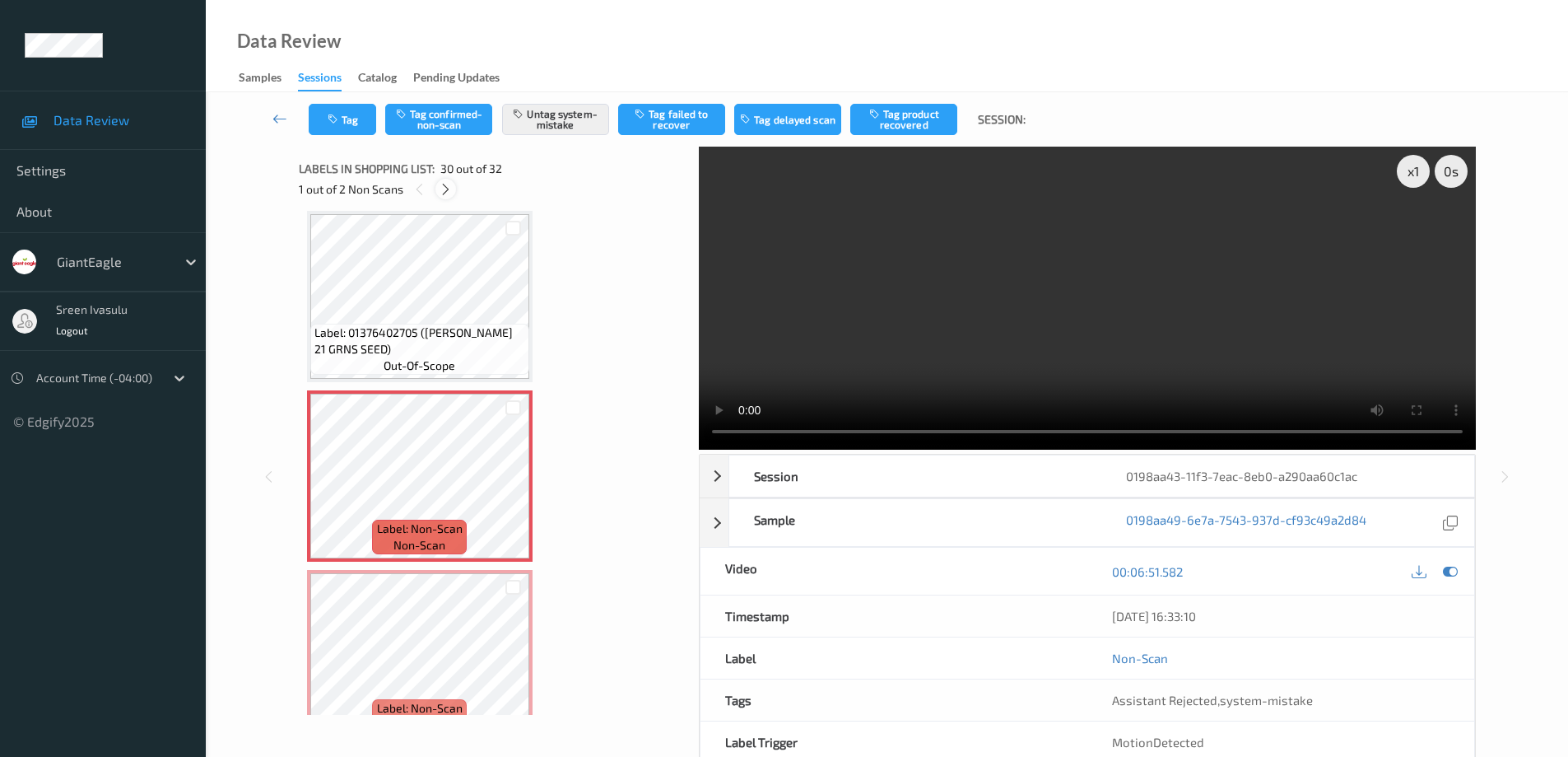
click at [443, 188] on icon at bounding box center [445, 189] width 14 height 15
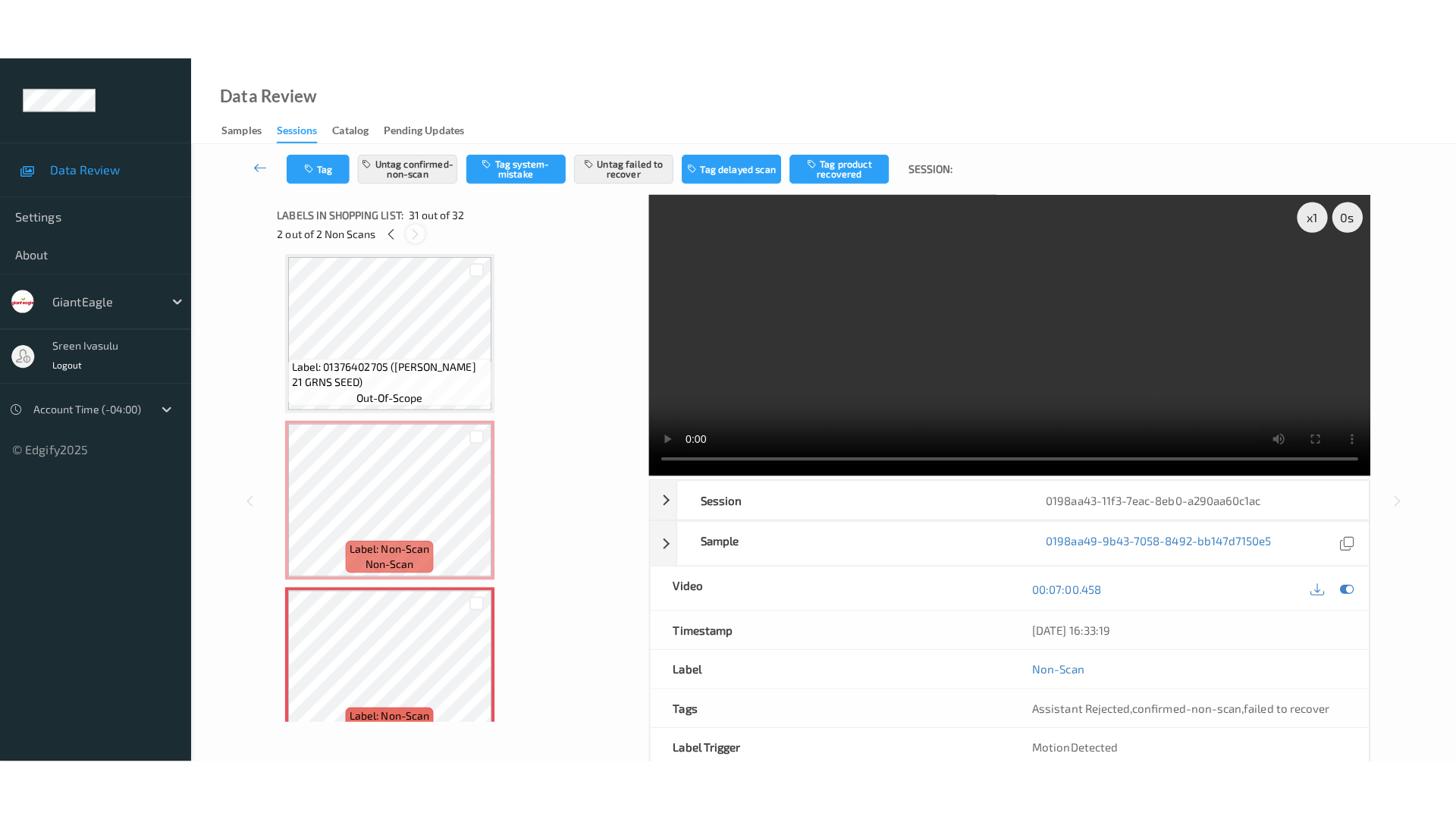
scroll to position [4801, 0]
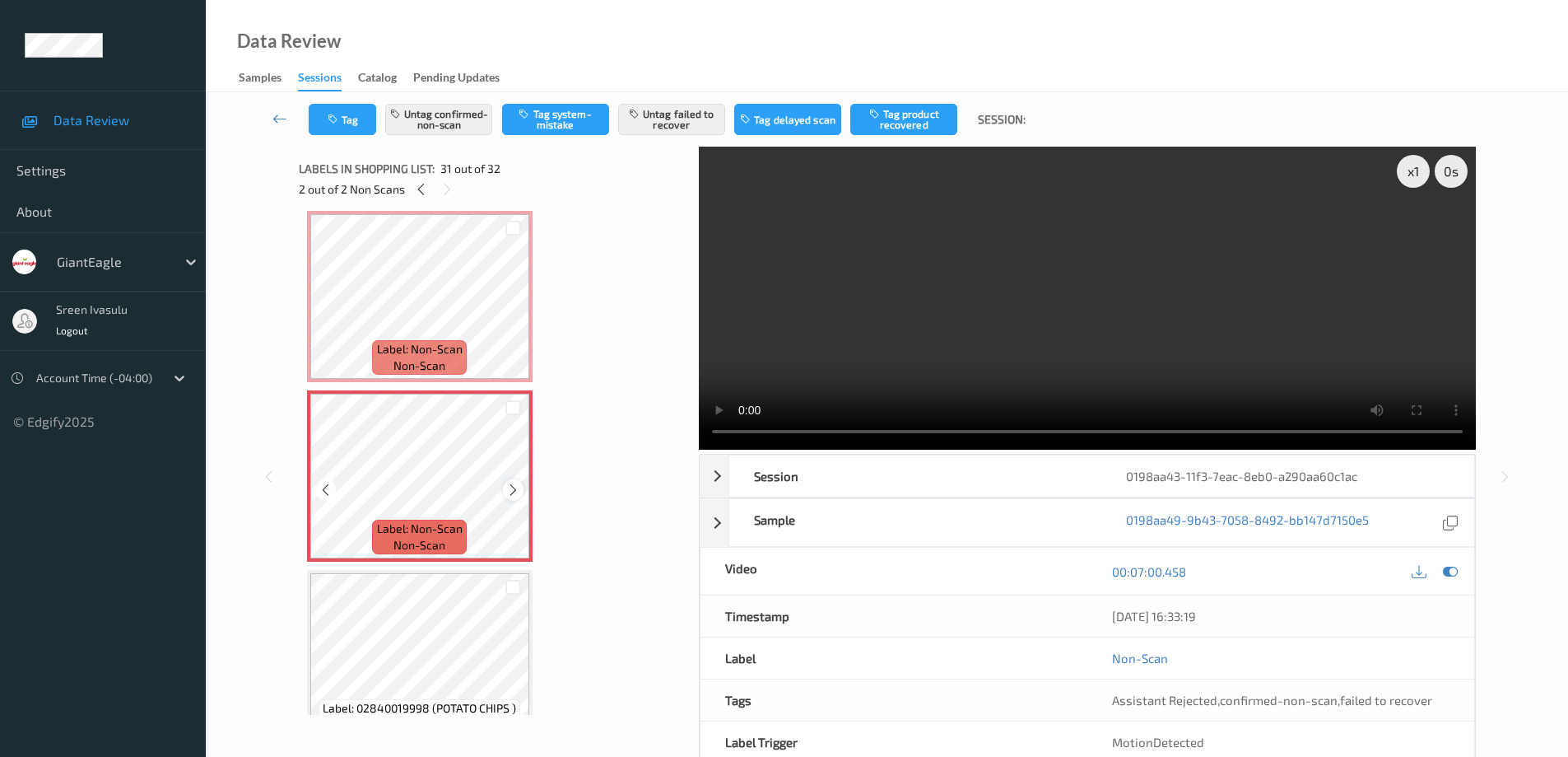
click at [508, 491] on icon at bounding box center [513, 490] width 14 height 15
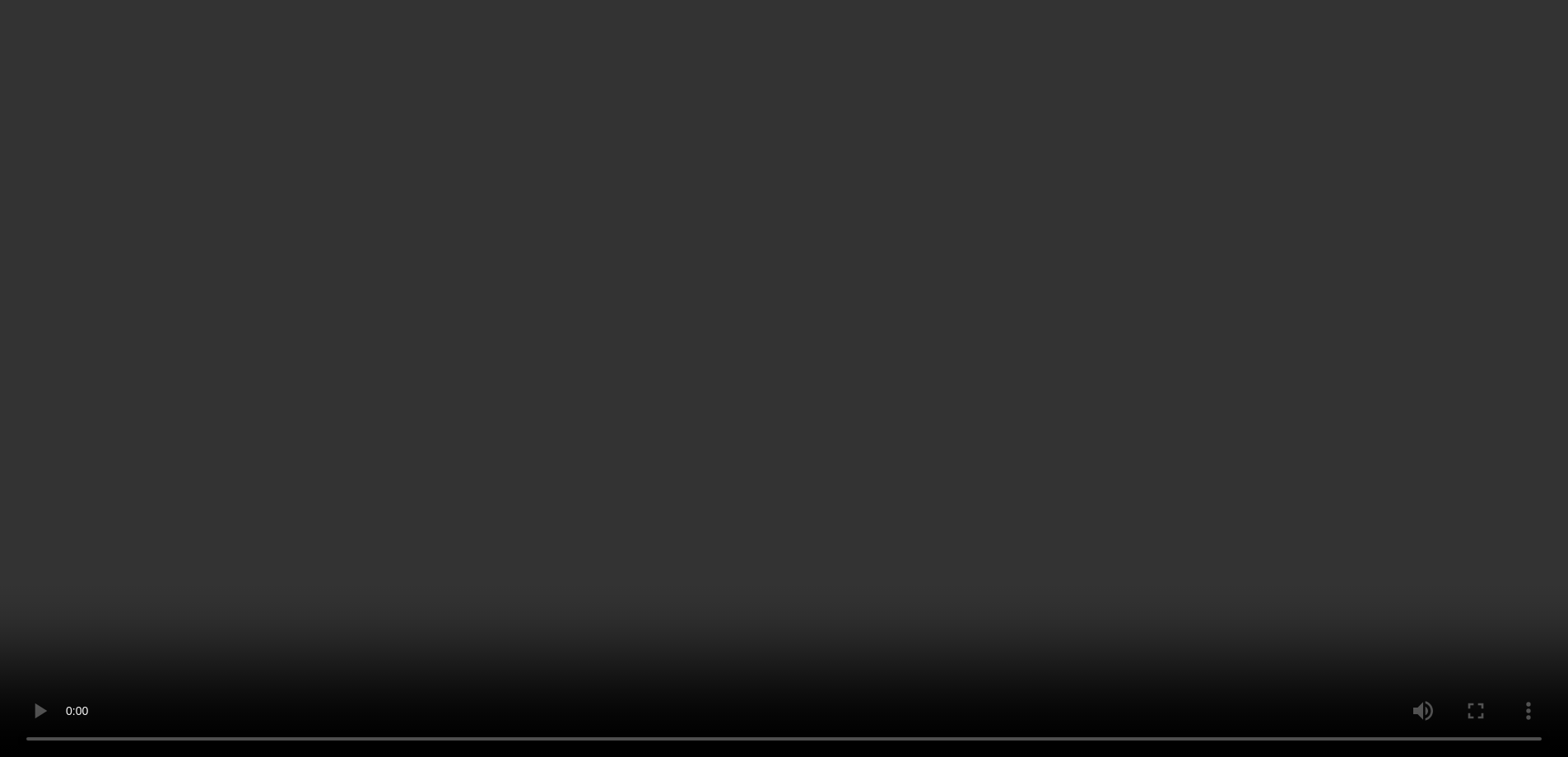
scroll to position [5116, 0]
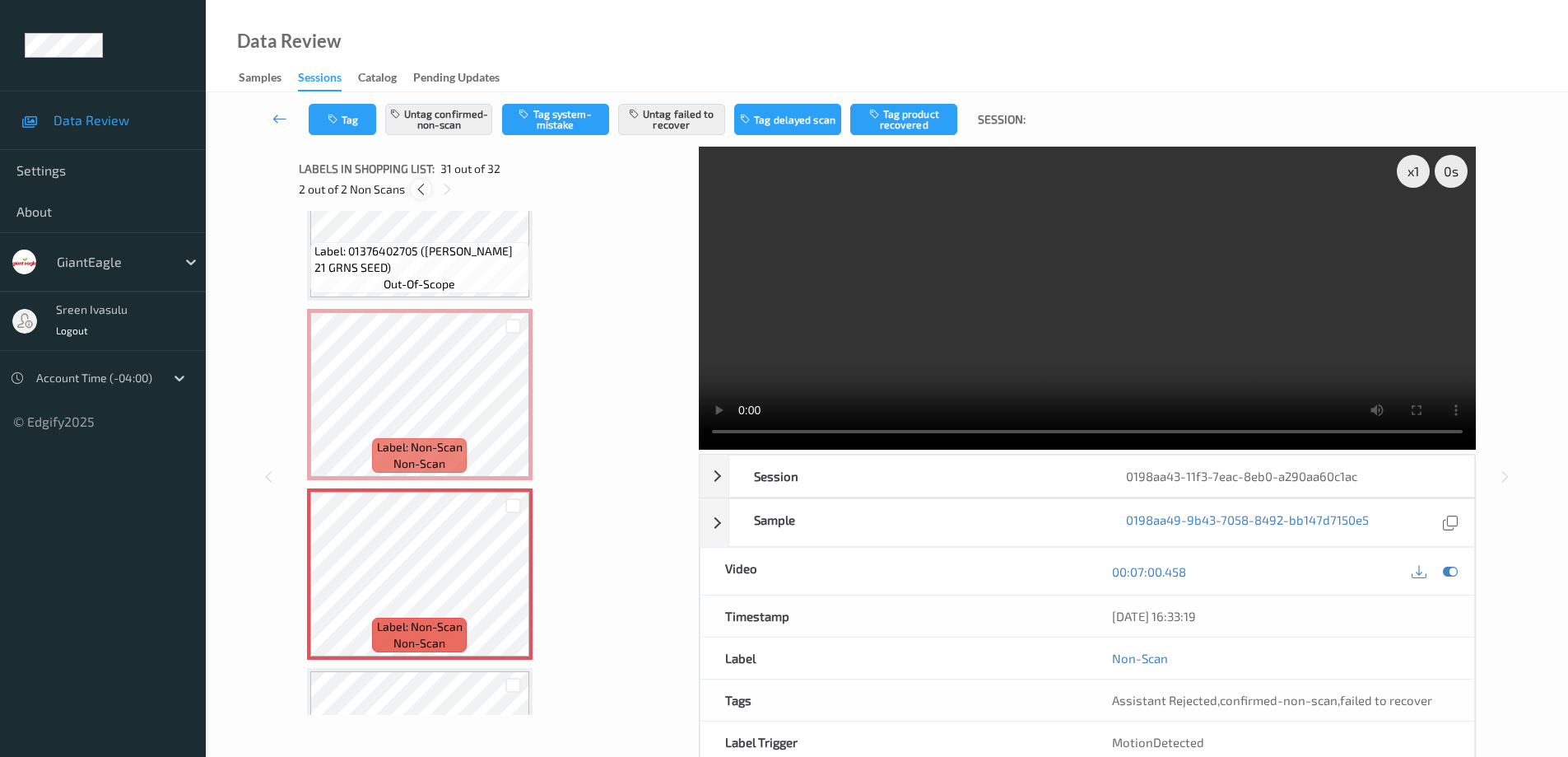
click at [421, 189] on icon at bounding box center [421, 189] width 14 height 15
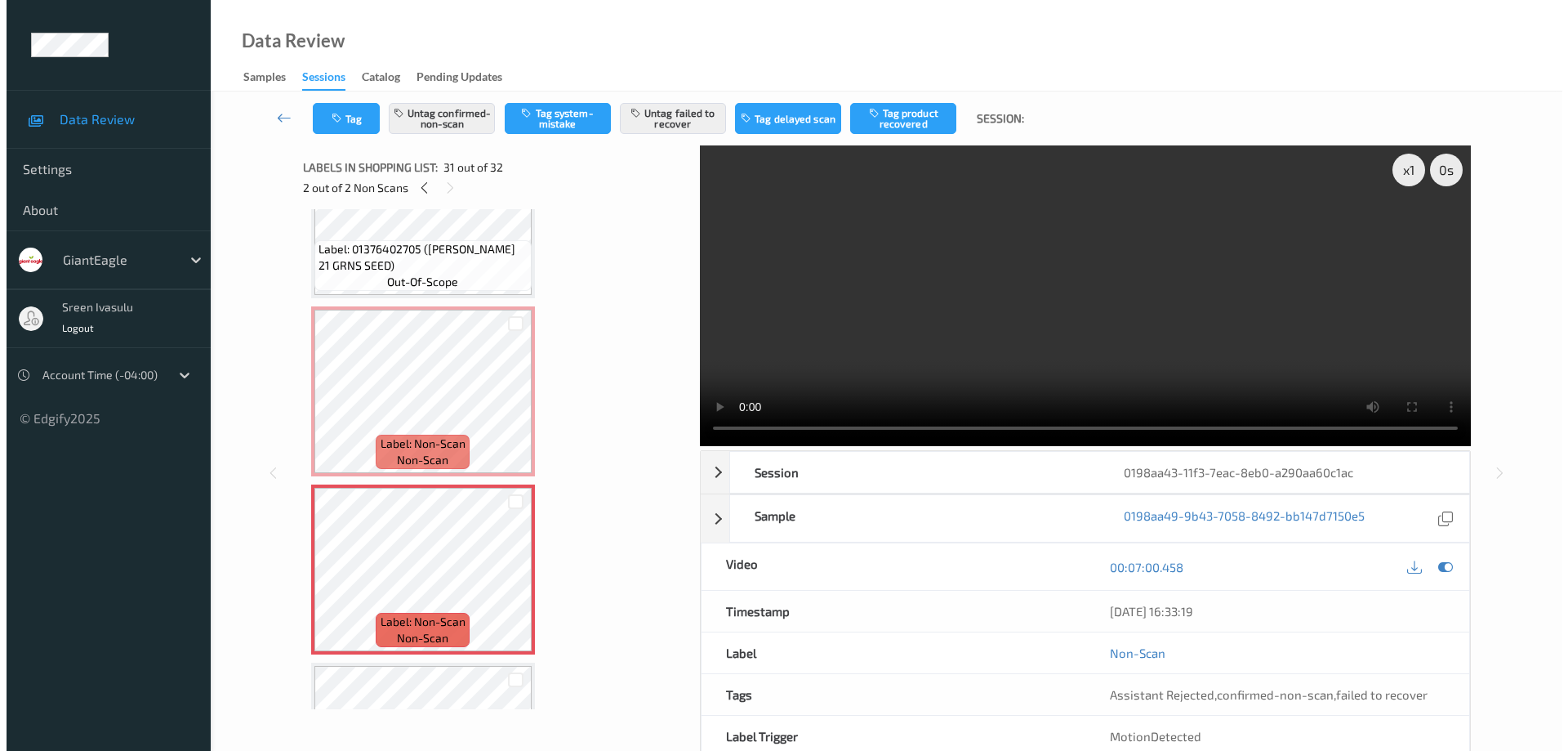
scroll to position [4995, 0]
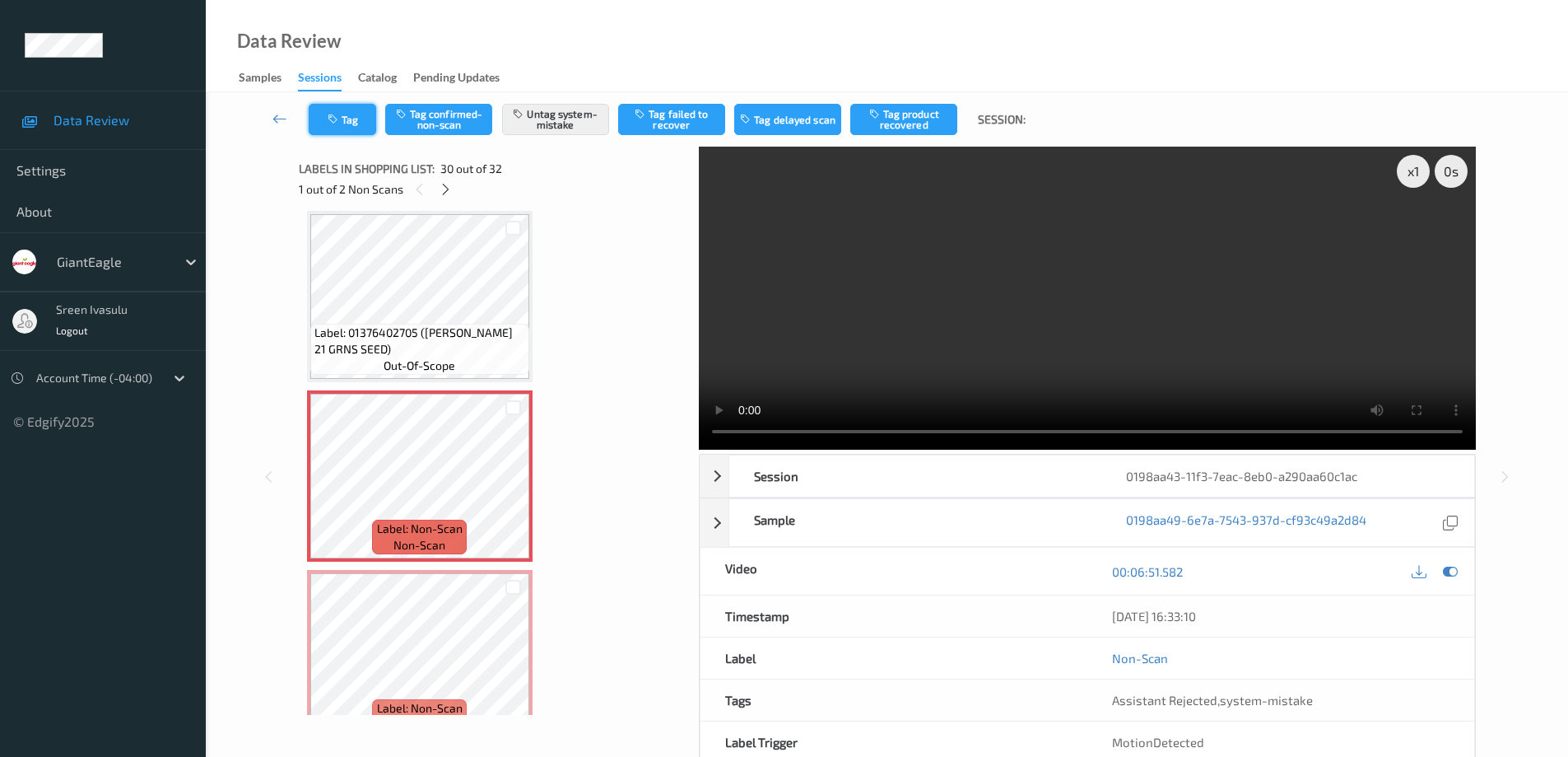
click at [352, 118] on button "Tag" at bounding box center [342, 120] width 68 height 31
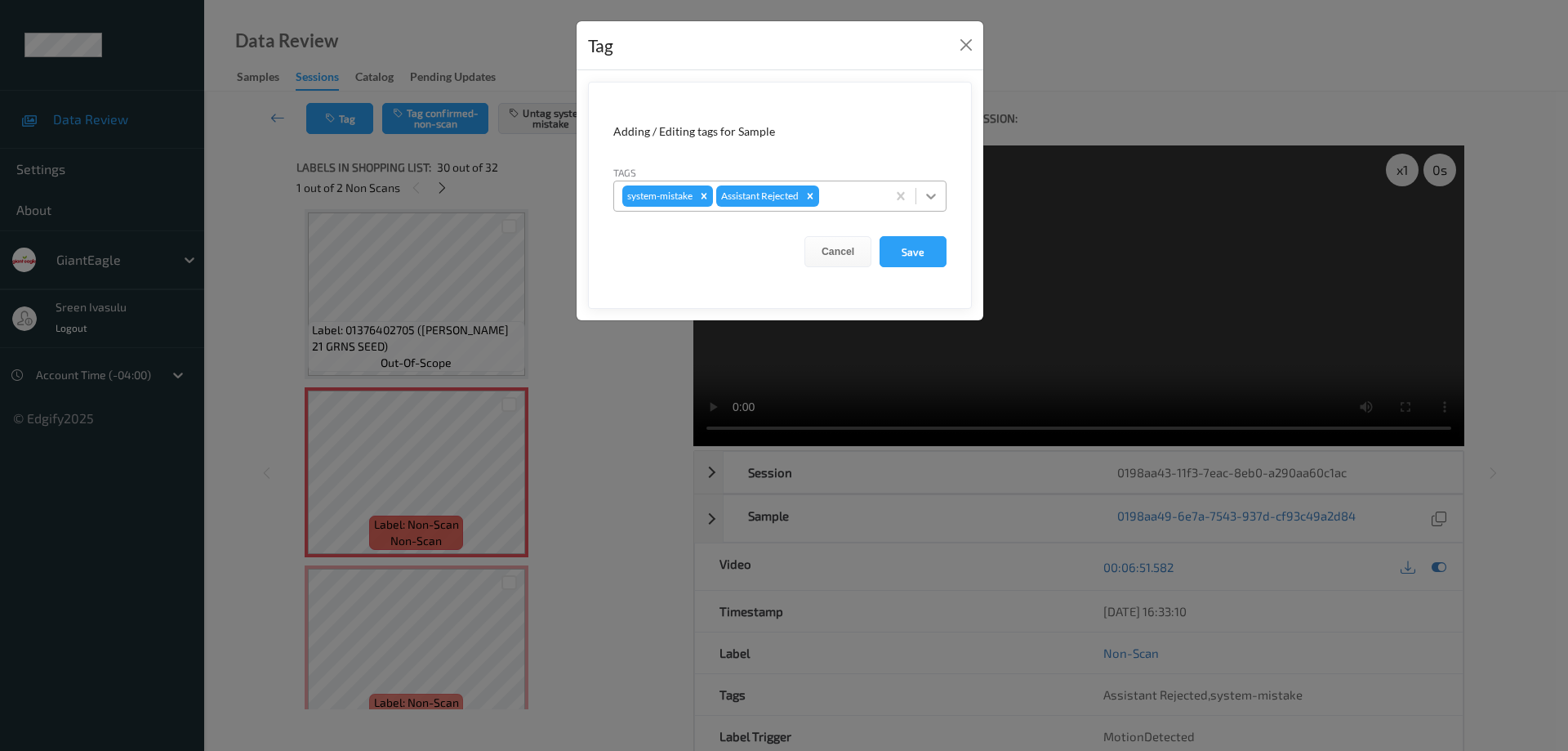
click at [932, 195] on icon at bounding box center [931, 196] width 17 height 17
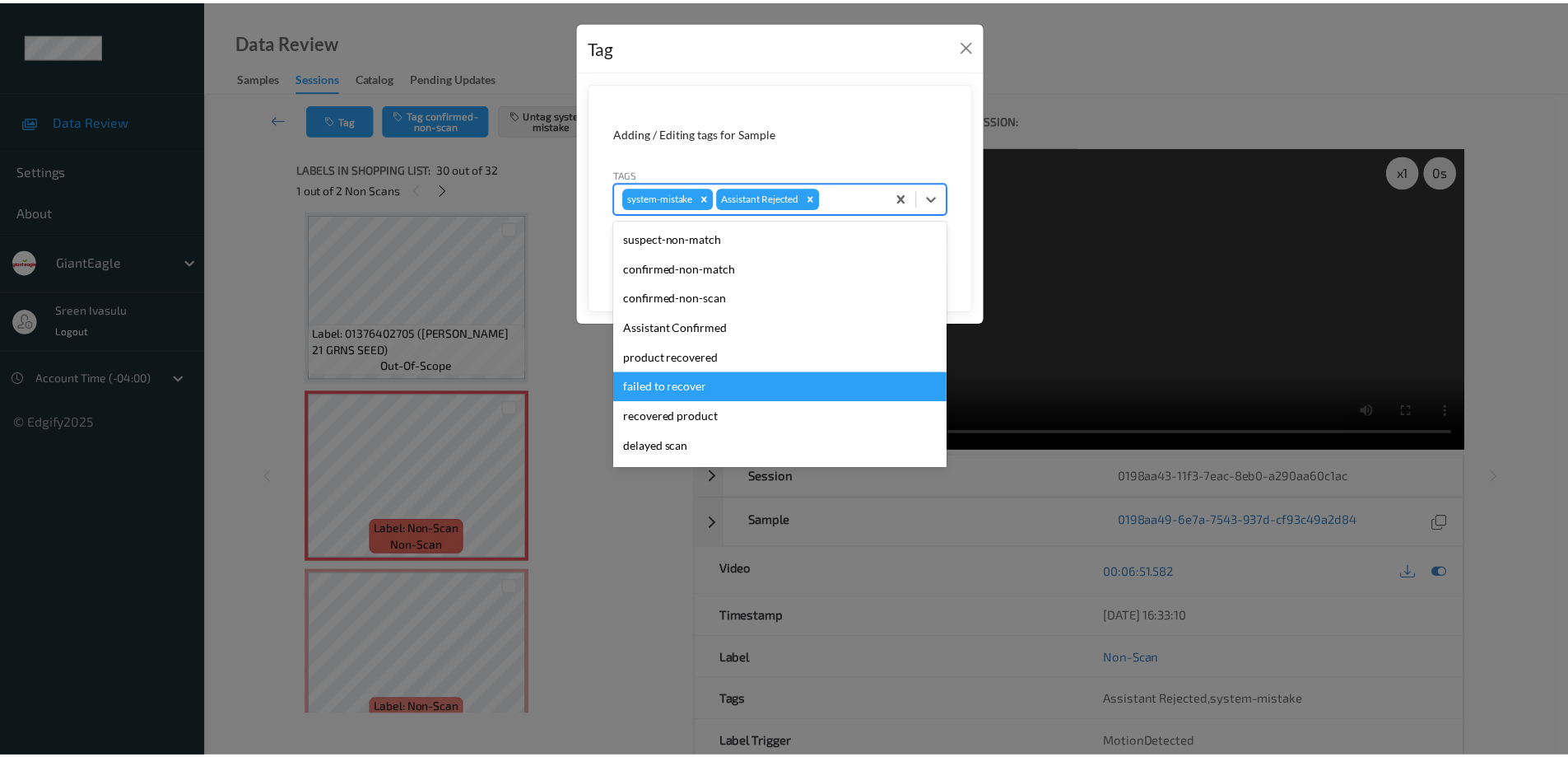
scroll to position [145, 0]
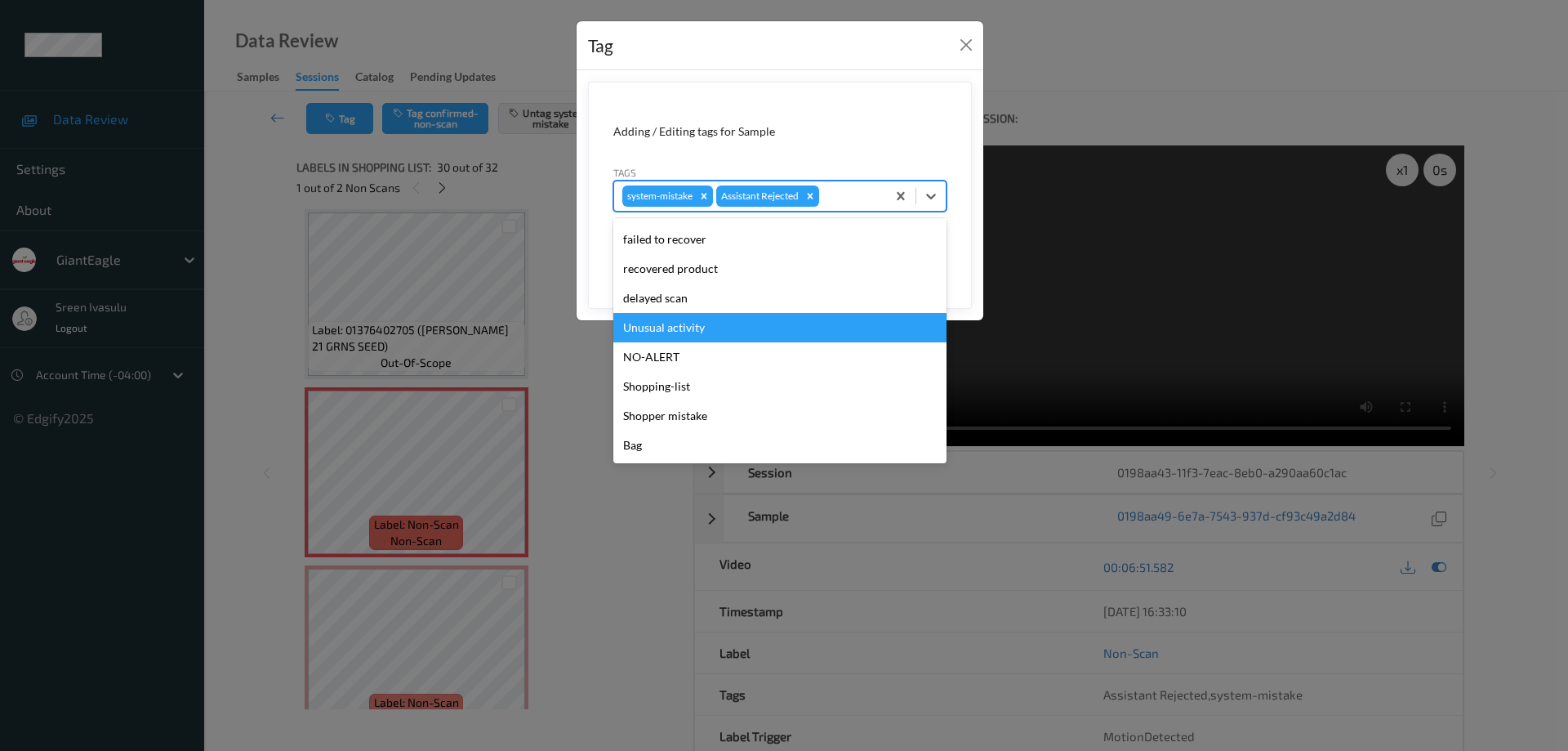
click at [655, 329] on div "Unusual activity" at bounding box center [780, 327] width 333 height 29
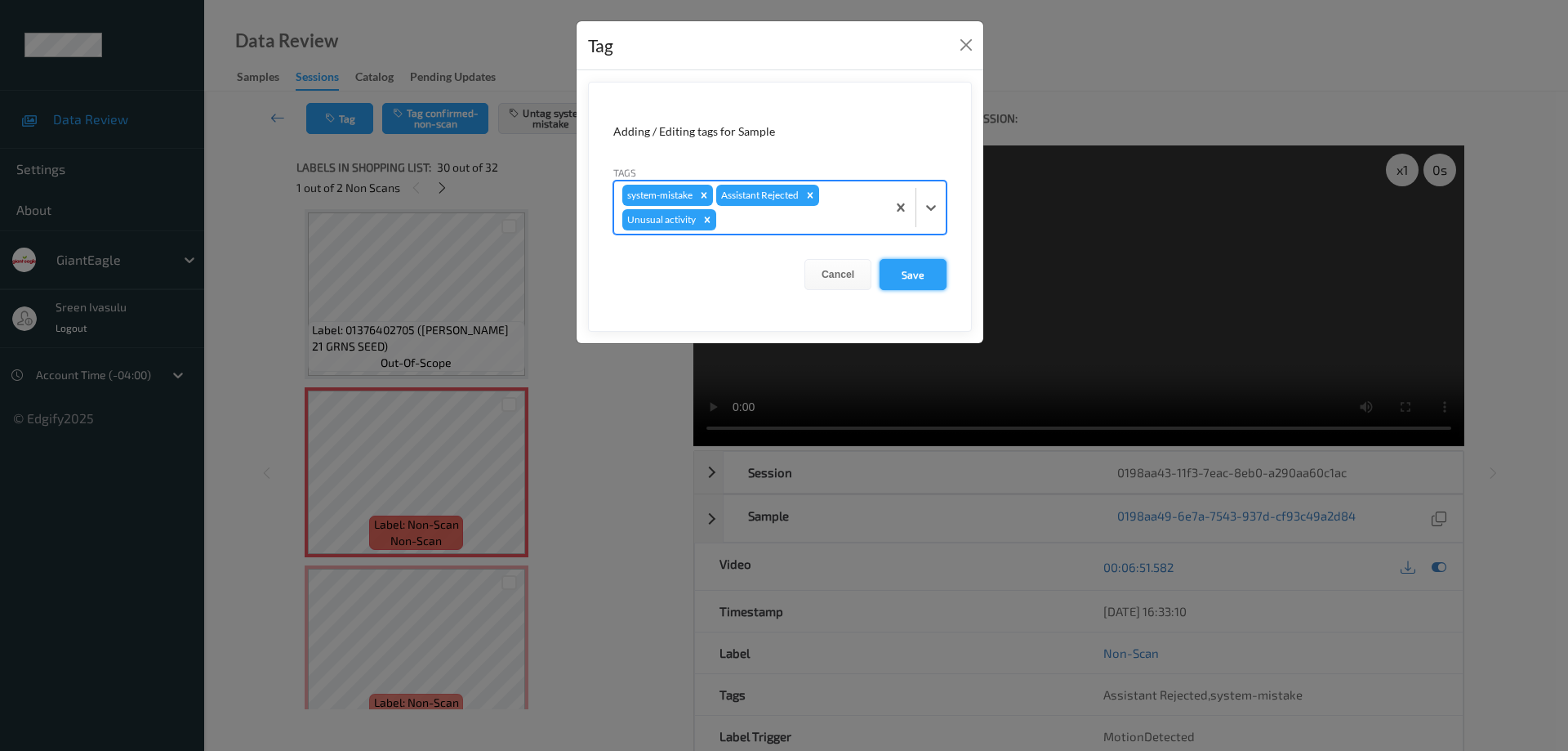
click at [906, 274] on button "Save" at bounding box center [913, 275] width 67 height 31
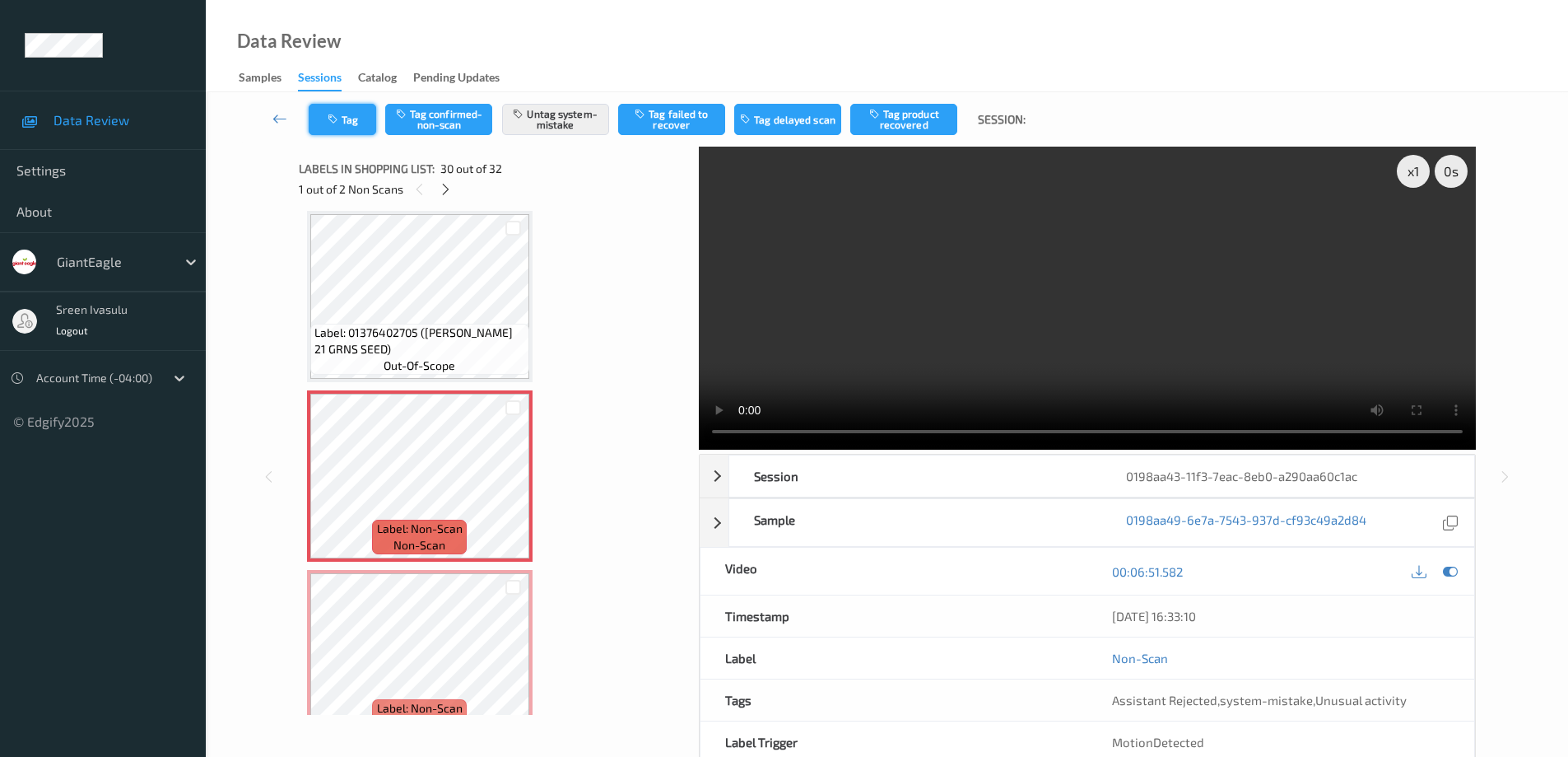
click at [344, 128] on button "Tag" at bounding box center [342, 120] width 68 height 31
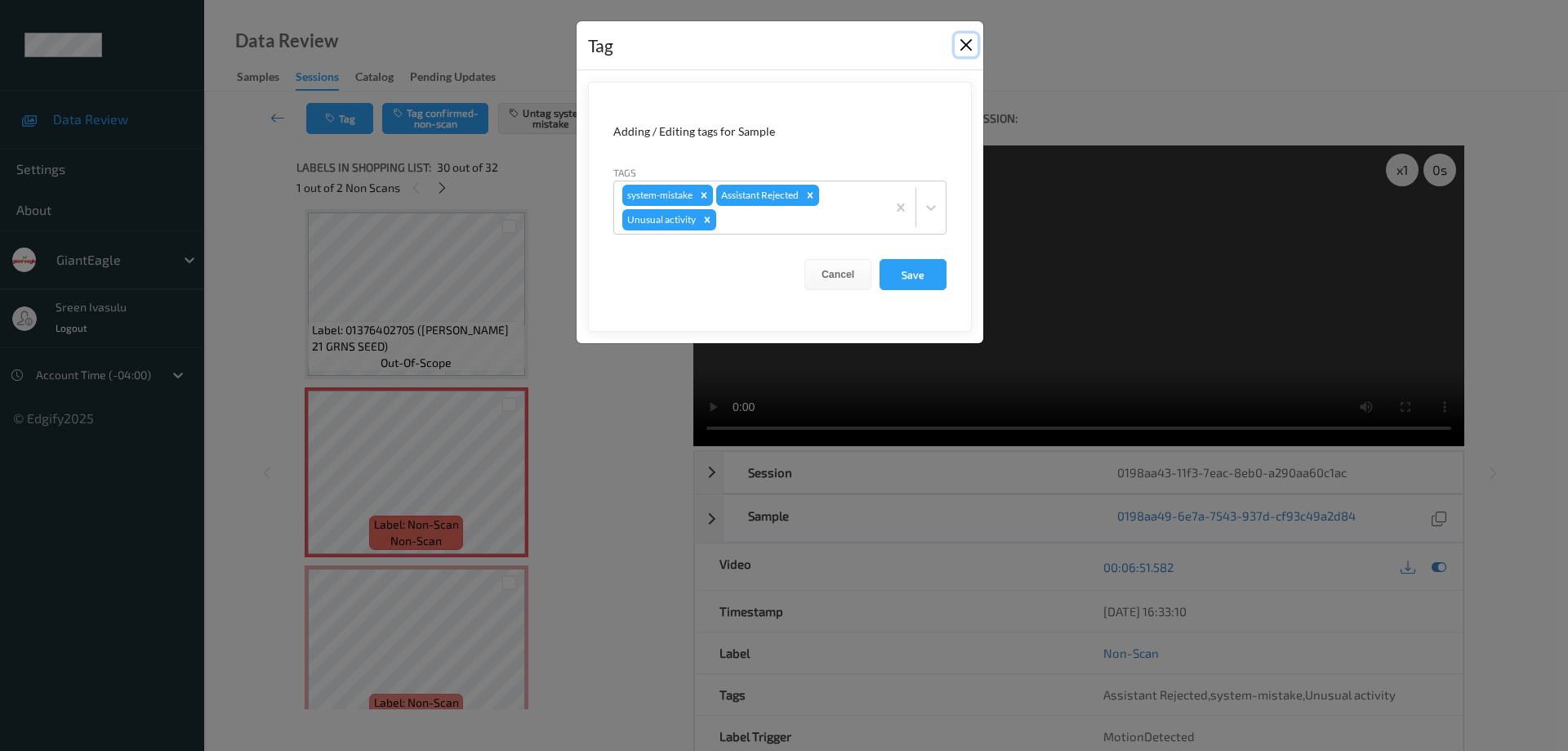
click at [966, 48] on button "Close" at bounding box center [966, 44] width 22 height 22
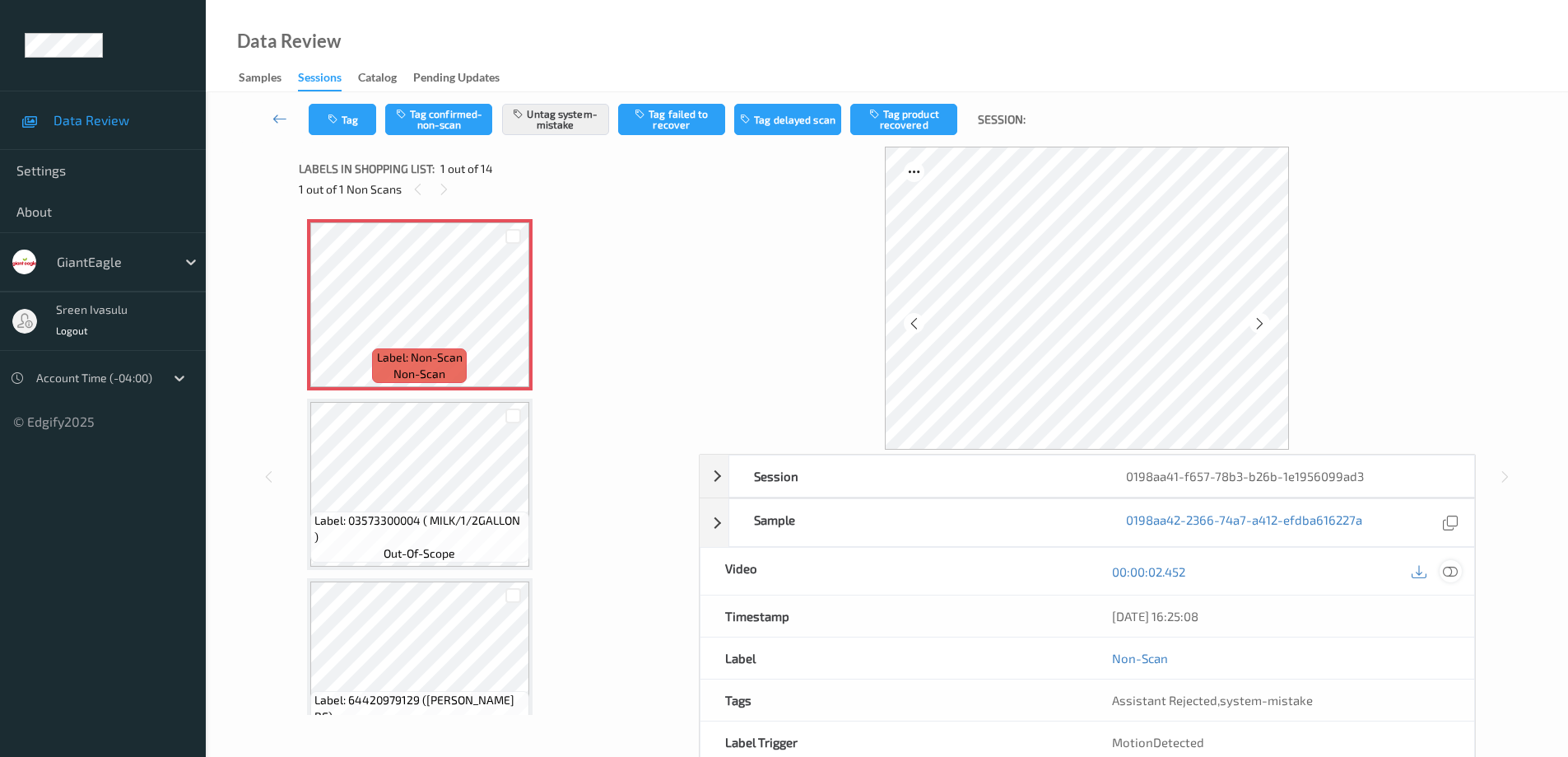
click at [1451, 568] on icon at bounding box center [1449, 571] width 15 height 15
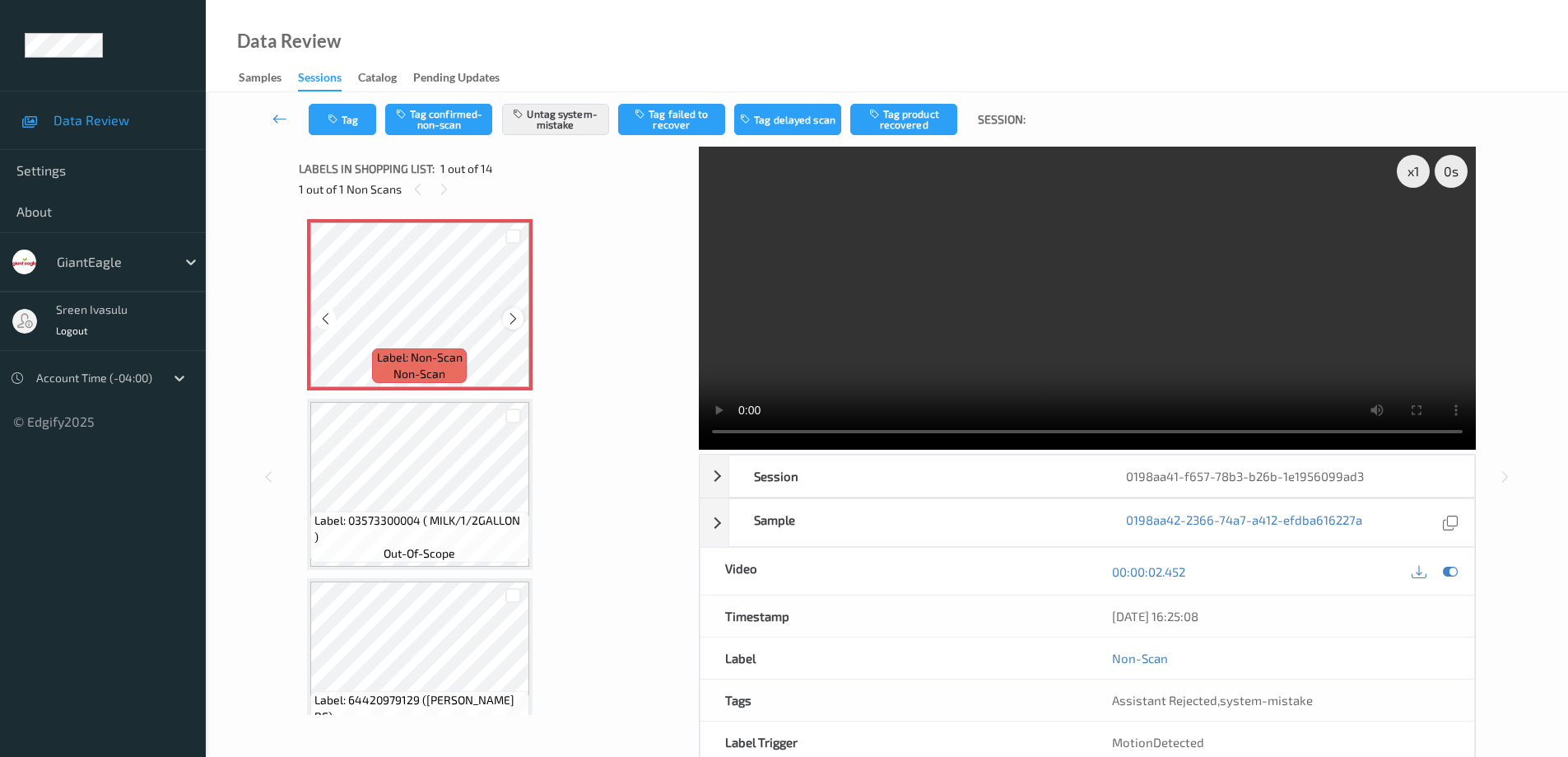
click at [515, 314] on icon at bounding box center [513, 318] width 14 height 15
click at [357, 111] on button "Tag" at bounding box center [342, 120] width 68 height 31
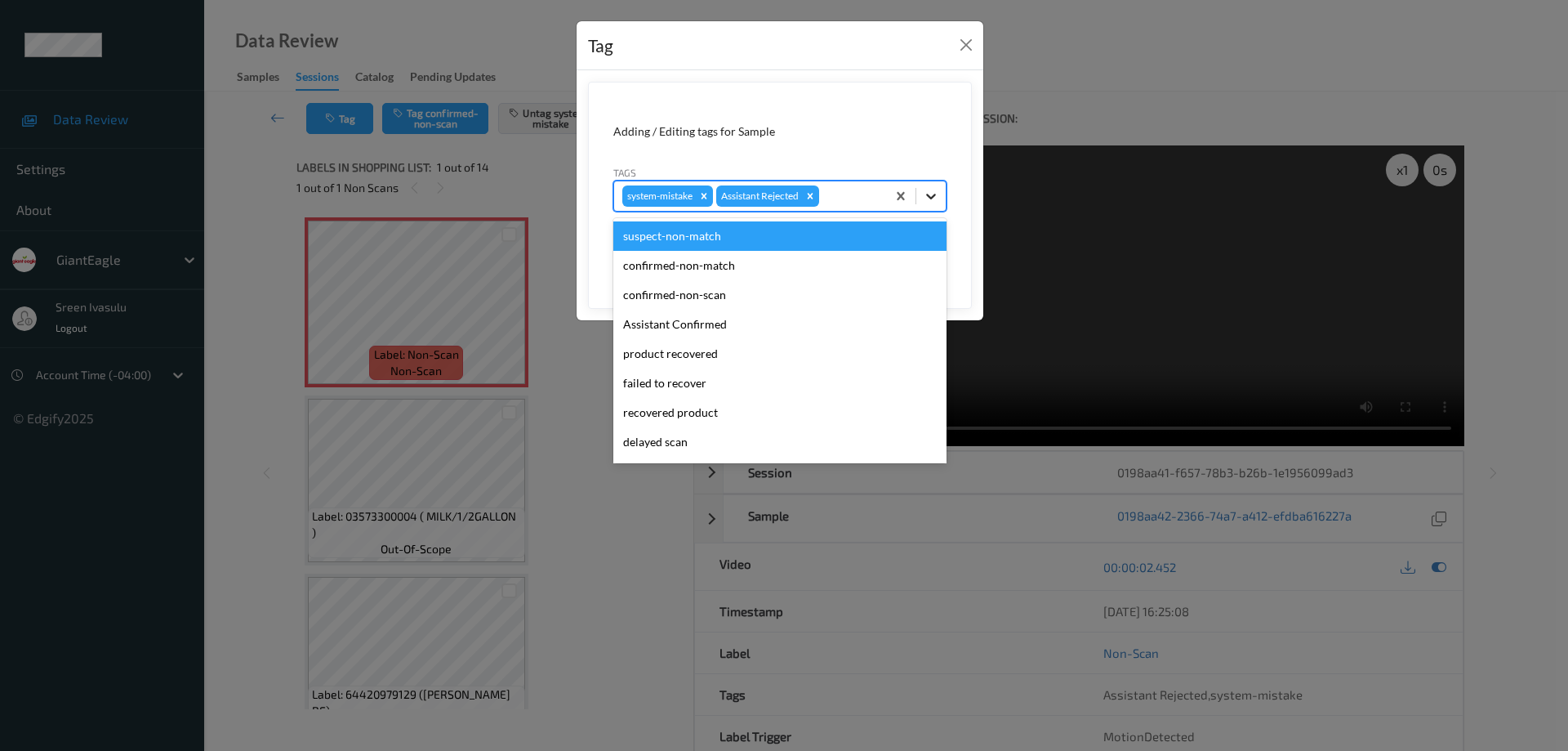
click at [934, 198] on icon at bounding box center [931, 196] width 17 height 17
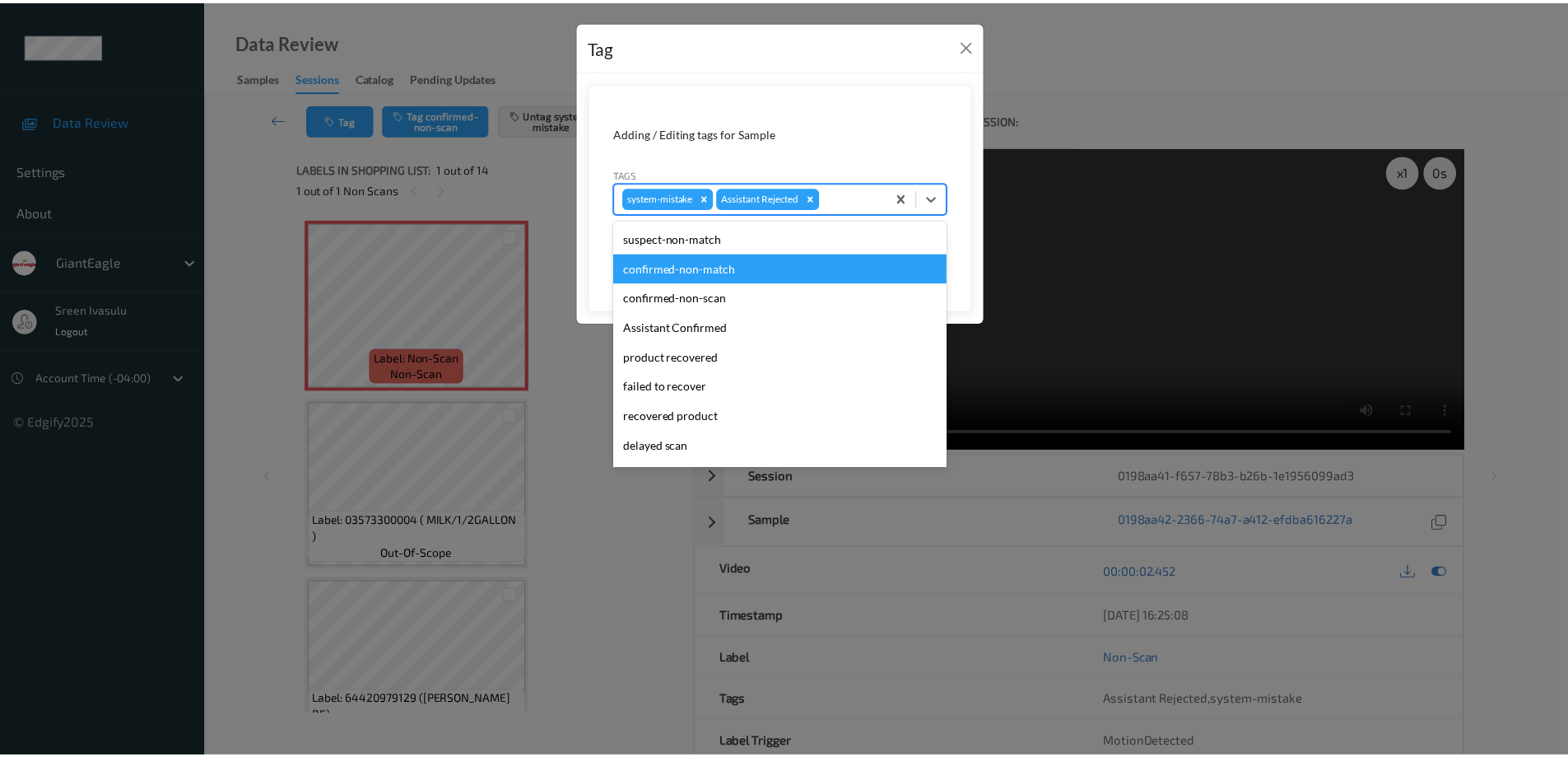
scroll to position [145, 0]
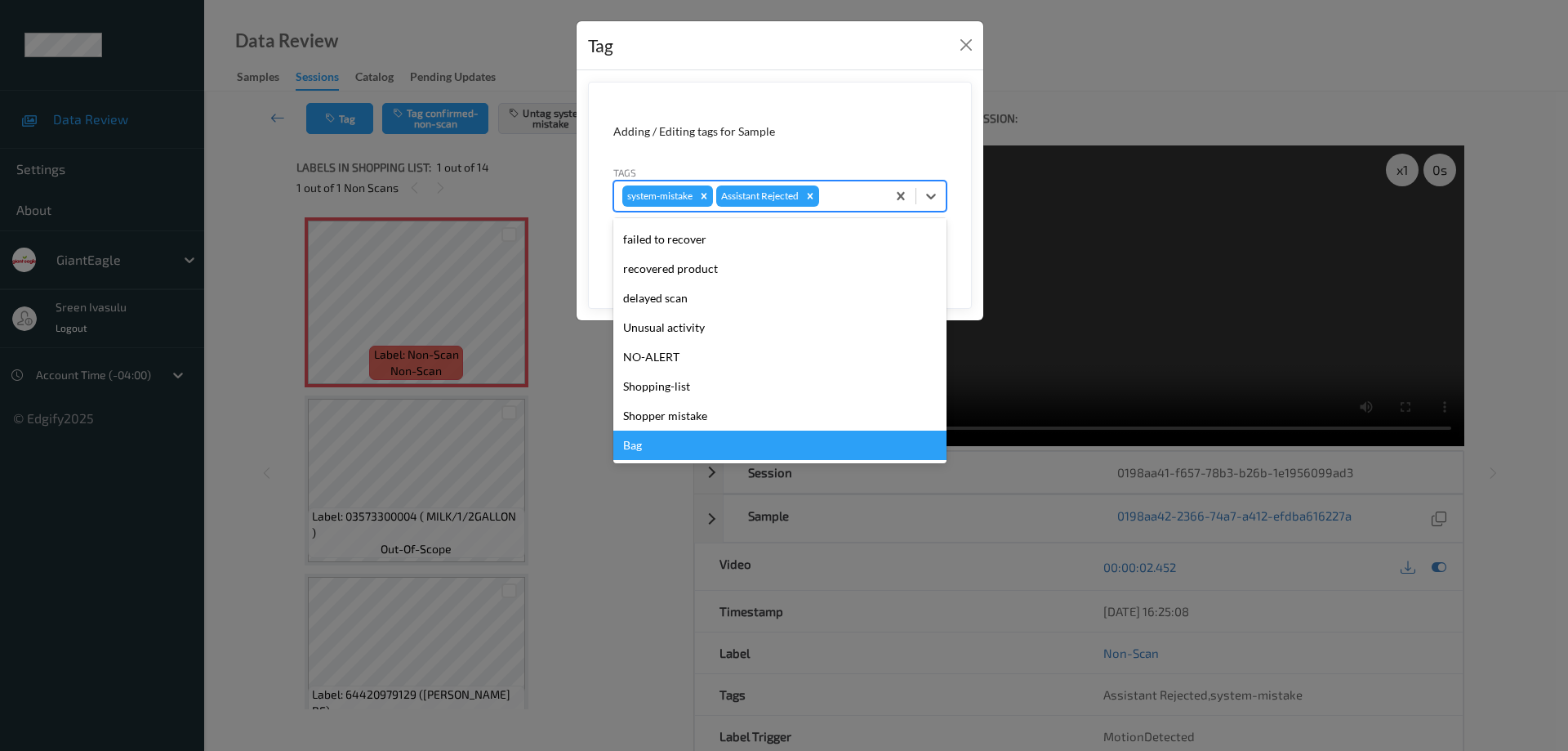
click at [636, 440] on div "Bag" at bounding box center [780, 445] width 333 height 29
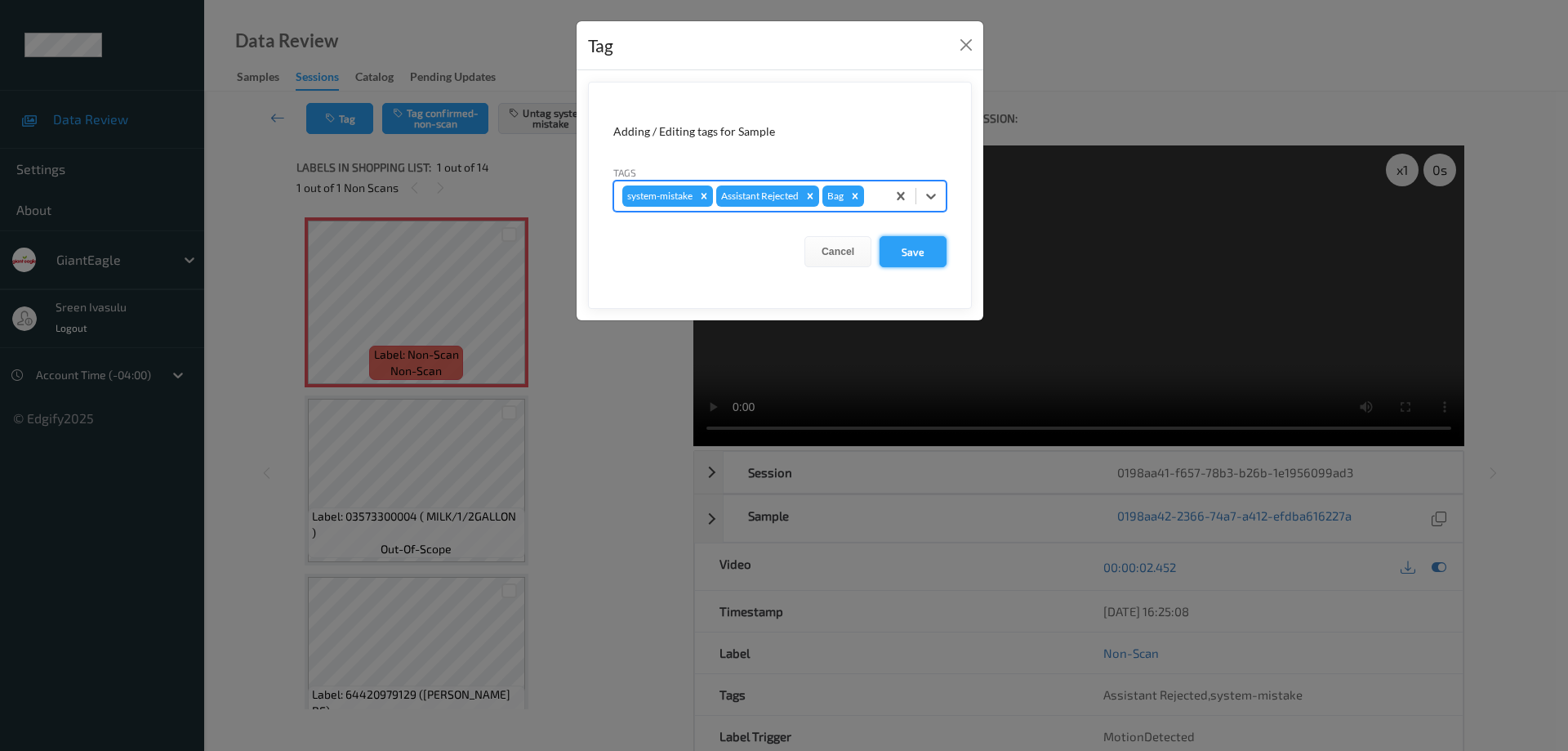
click at [915, 256] on button "Save" at bounding box center [913, 251] width 67 height 31
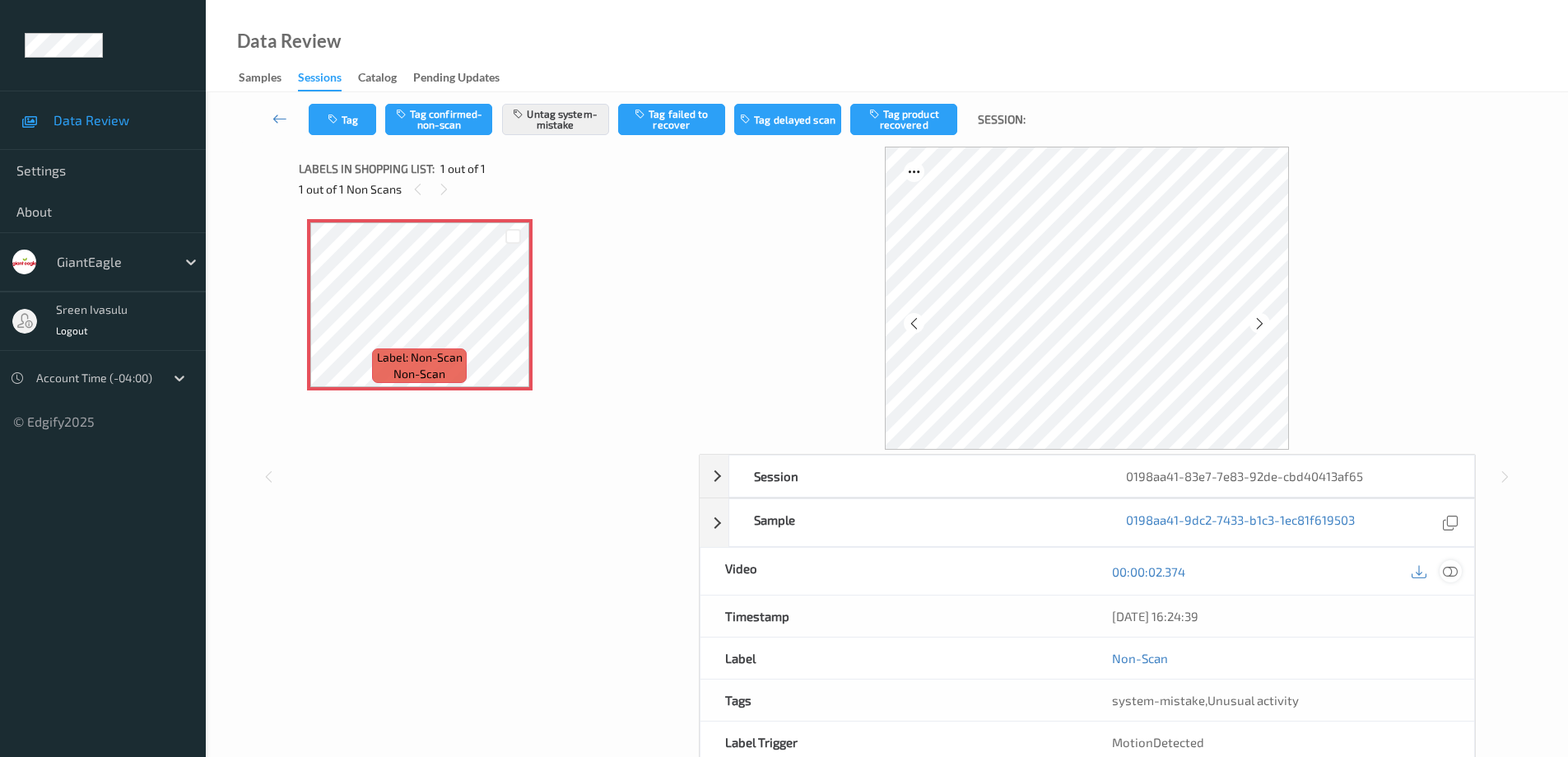
click at [1444, 569] on icon at bounding box center [1449, 571] width 15 height 15
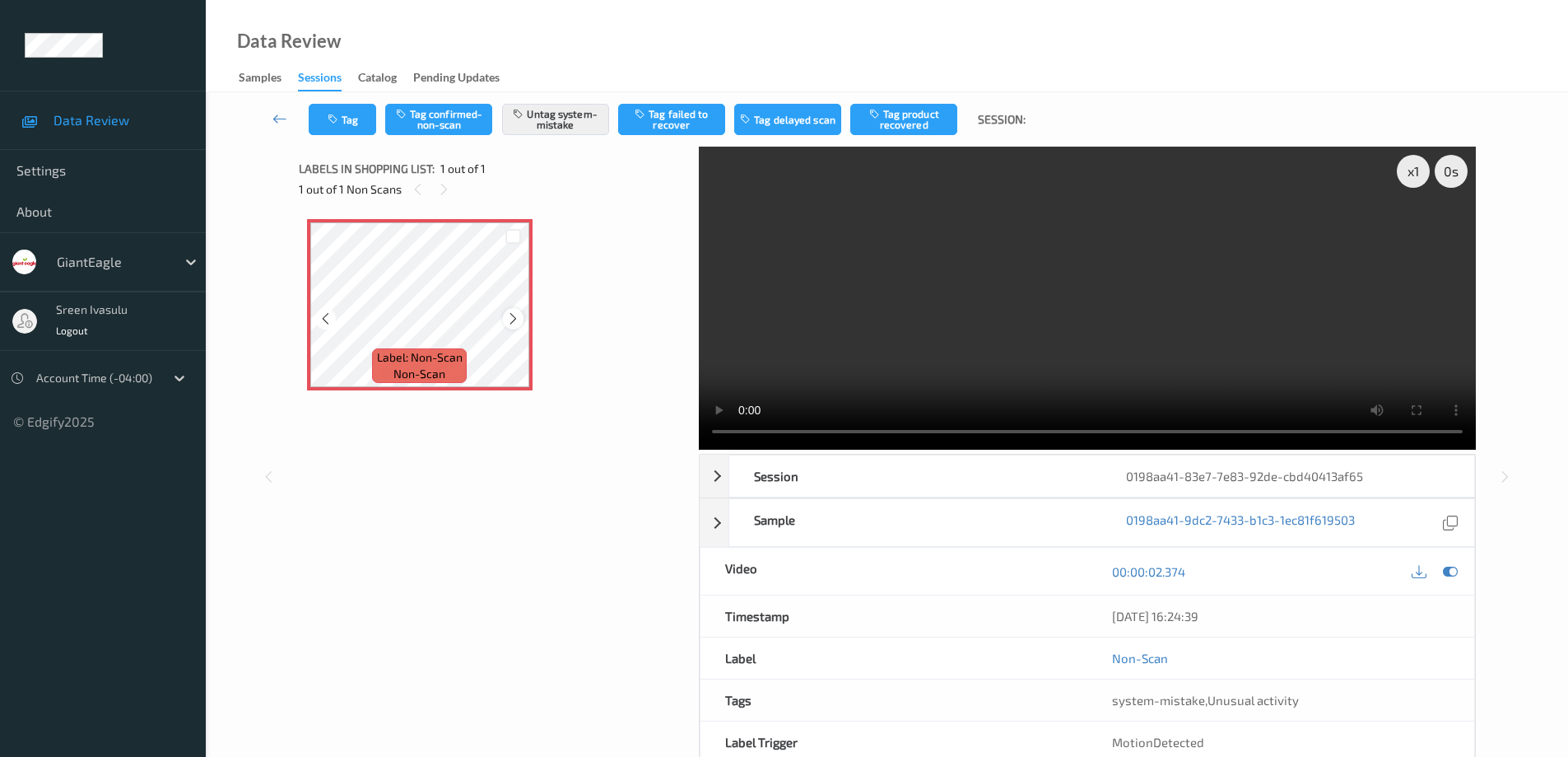
click at [512, 314] on icon at bounding box center [513, 318] width 14 height 15
click at [337, 125] on icon "button" at bounding box center [335, 120] width 14 height 12
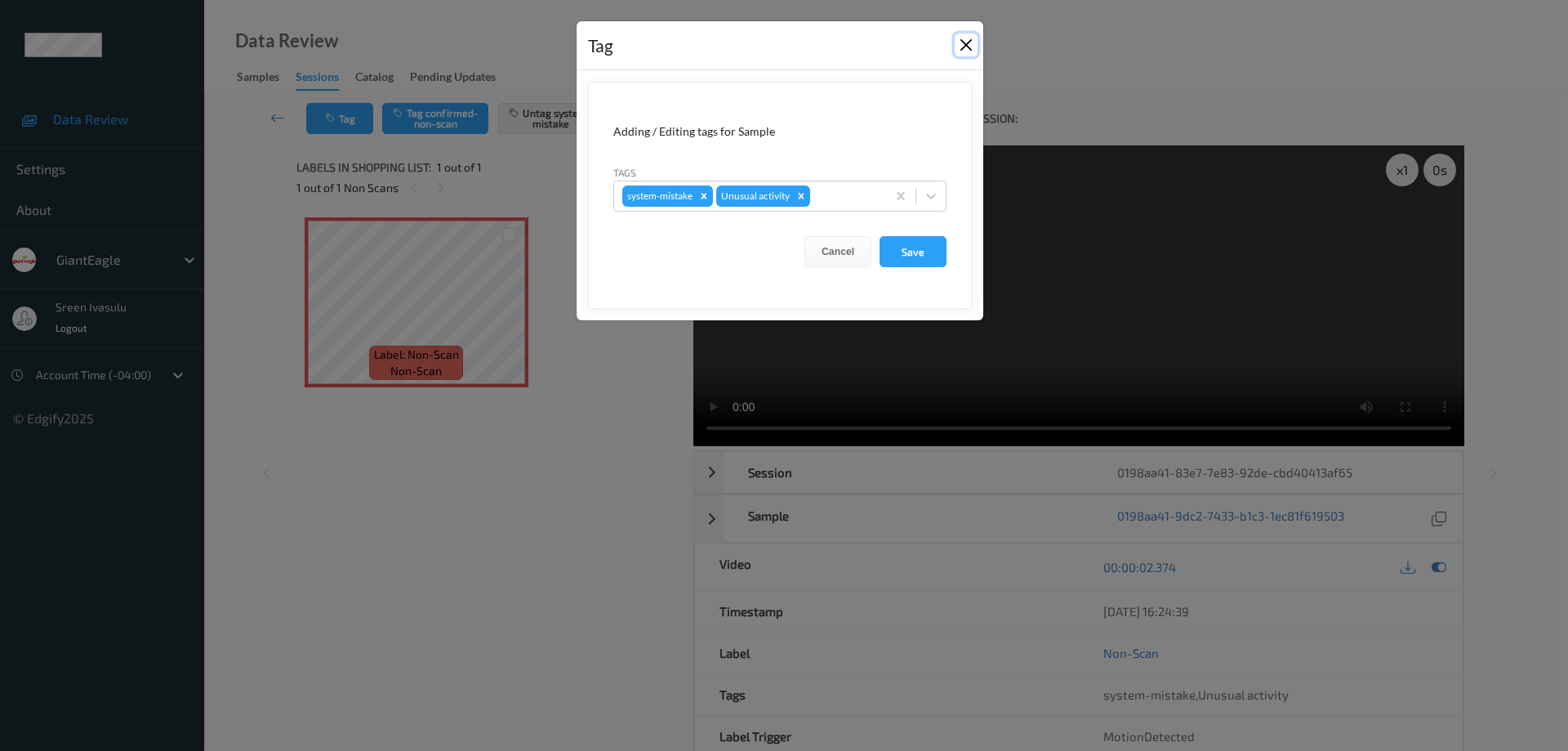
click at [968, 35] on button "Close" at bounding box center [966, 44] width 22 height 22
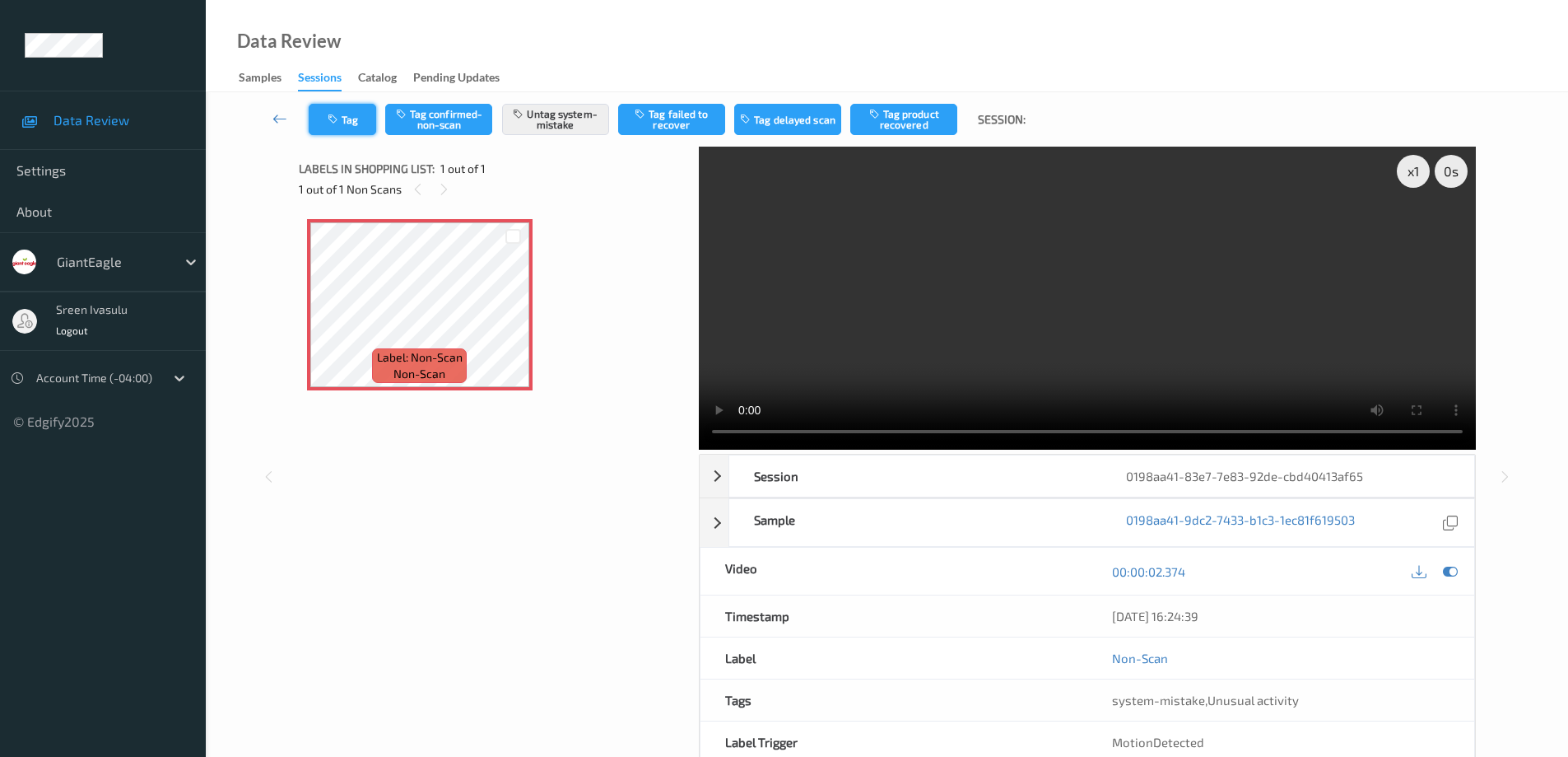
click at [352, 120] on button "Tag" at bounding box center [342, 120] width 68 height 31
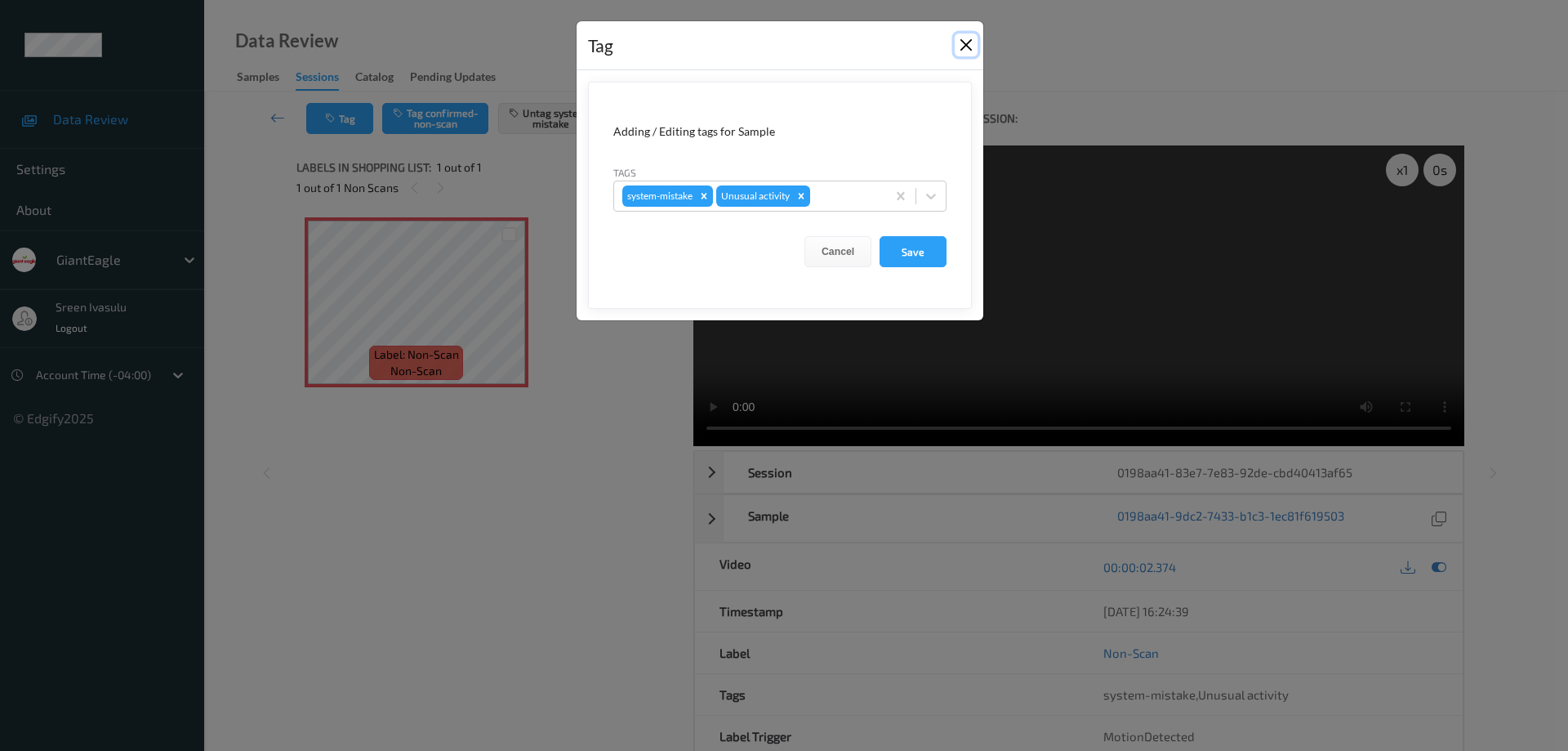
click at [975, 40] on button "Close" at bounding box center [966, 44] width 22 height 22
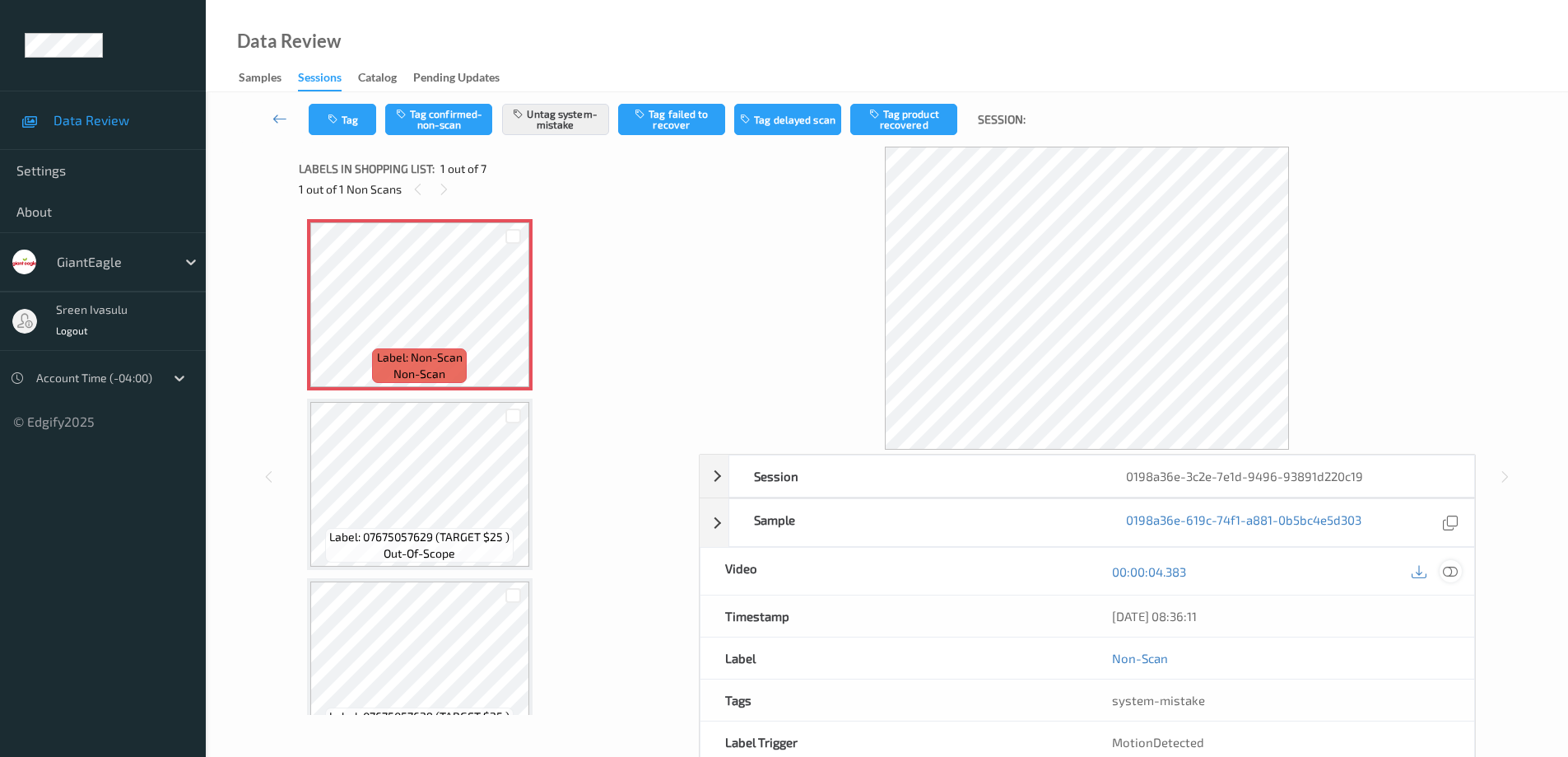
click at [1448, 570] on icon at bounding box center [1449, 571] width 15 height 15
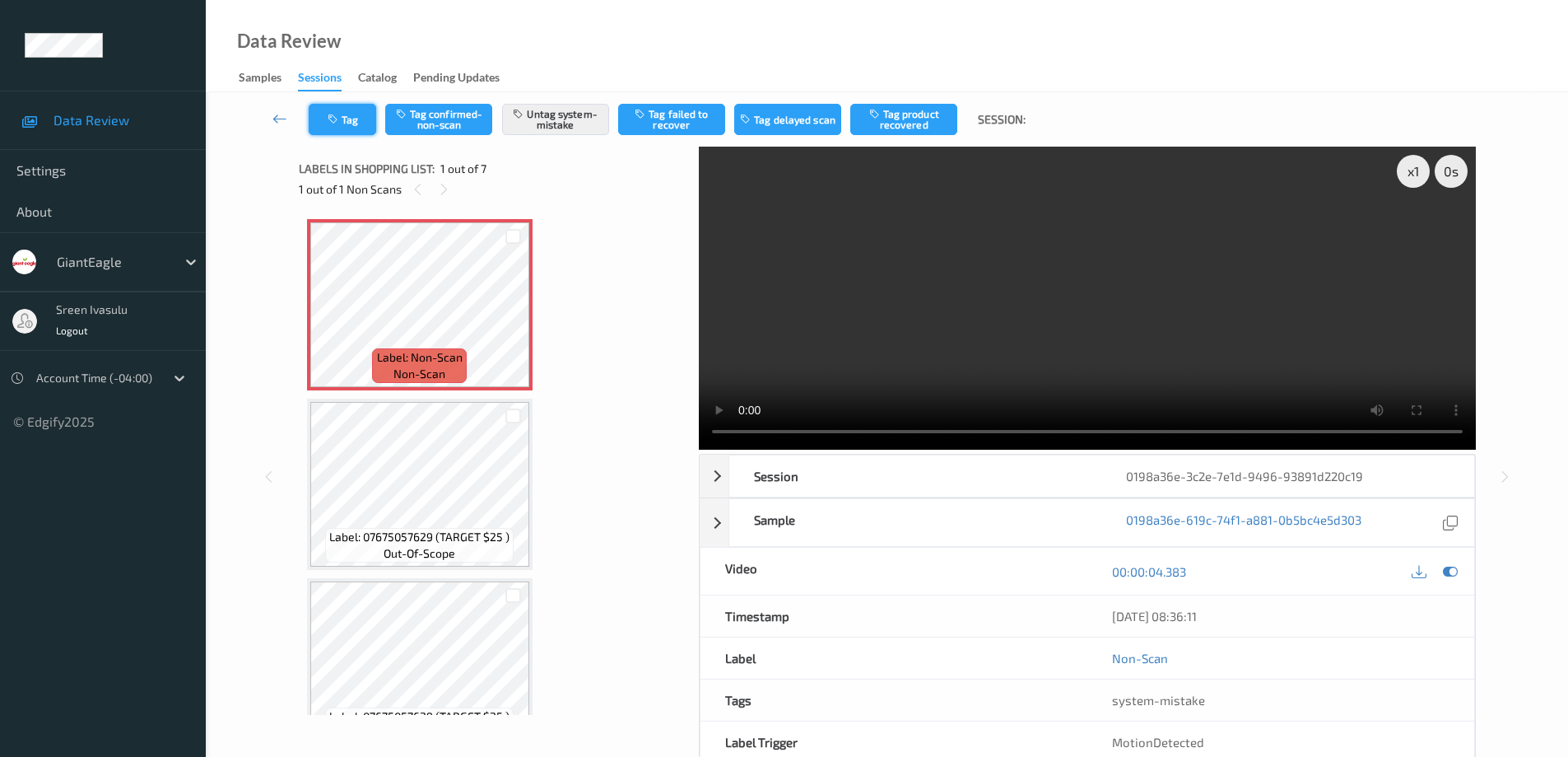
click at [359, 120] on button "Tag" at bounding box center [342, 120] width 68 height 31
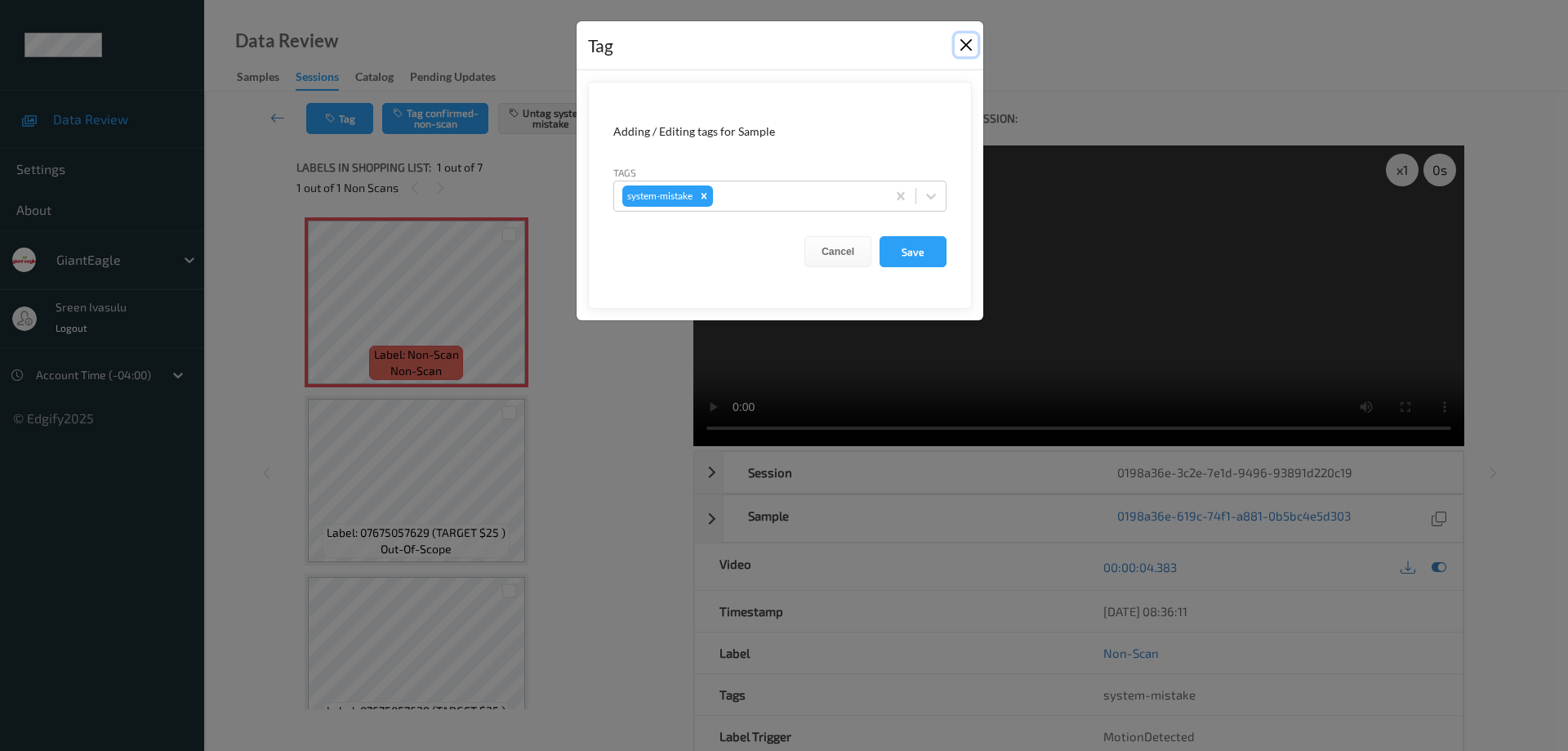
click at [958, 44] on button "Close" at bounding box center [966, 44] width 22 height 22
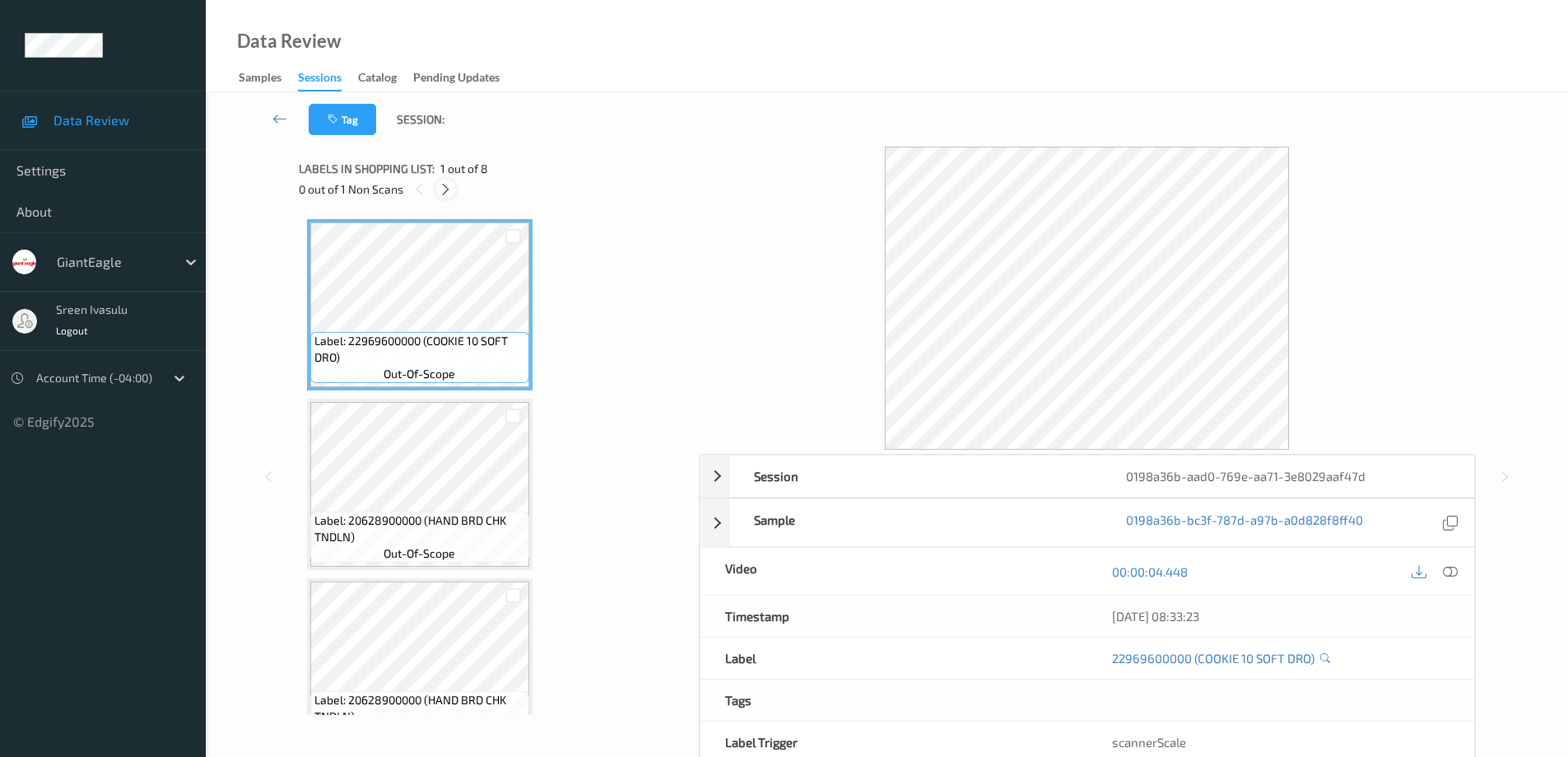
click at [445, 192] on icon at bounding box center [445, 189] width 14 height 15
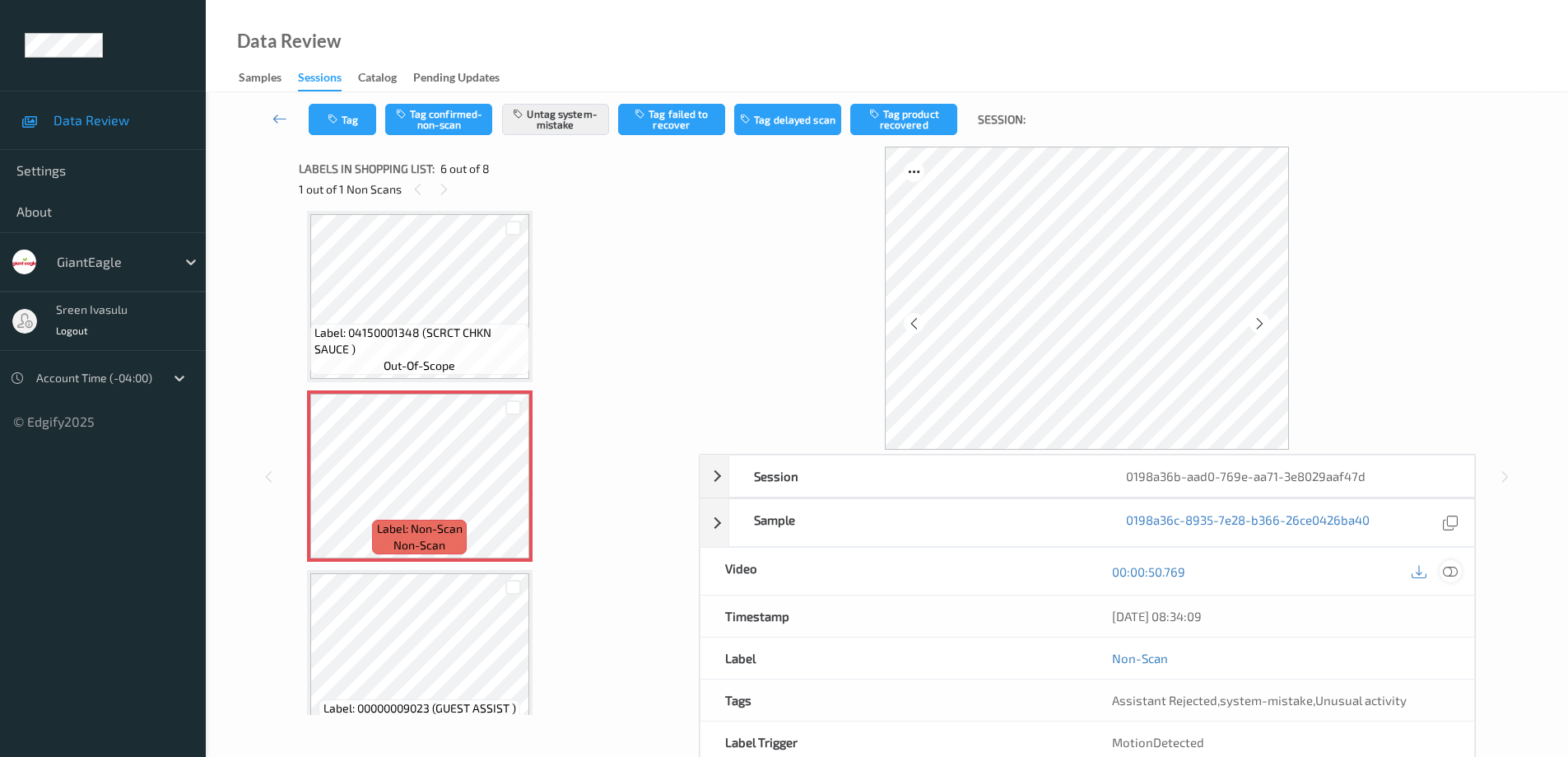
click at [1445, 573] on icon at bounding box center [1449, 571] width 15 height 15
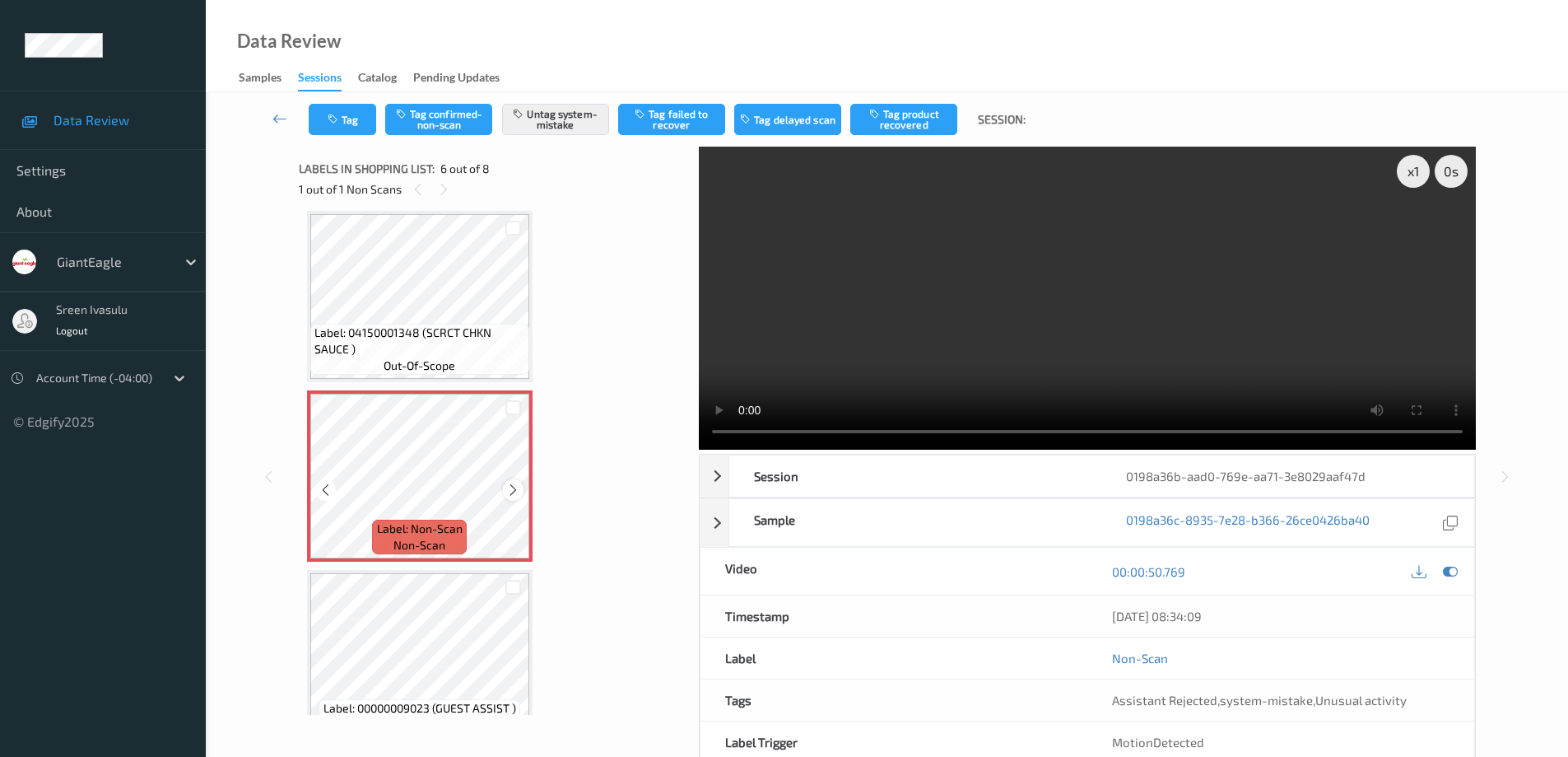
click at [510, 492] on icon at bounding box center [513, 490] width 14 height 15
click at [510, 490] on icon at bounding box center [513, 490] width 14 height 15
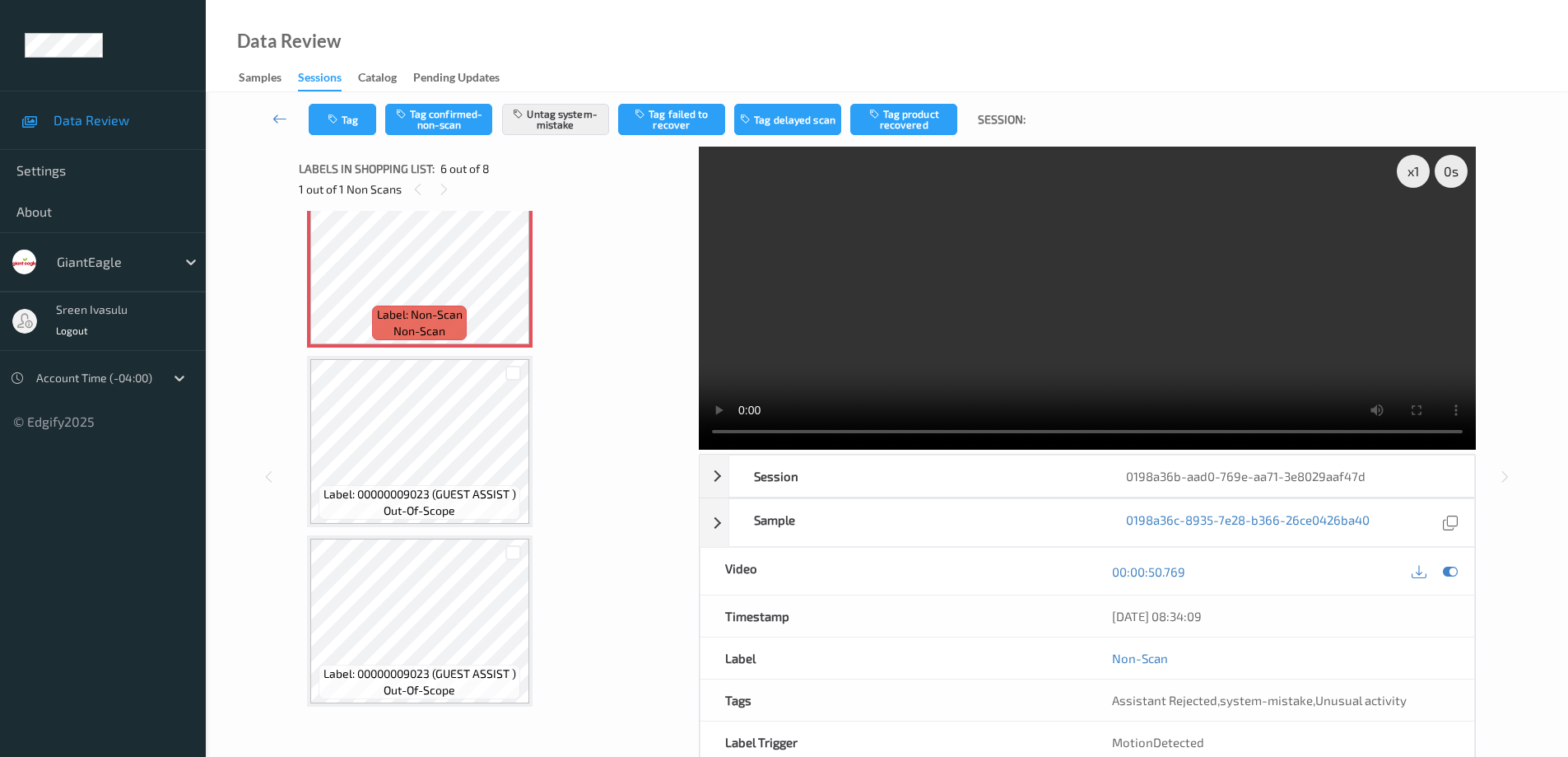
scroll to position [808, 0]
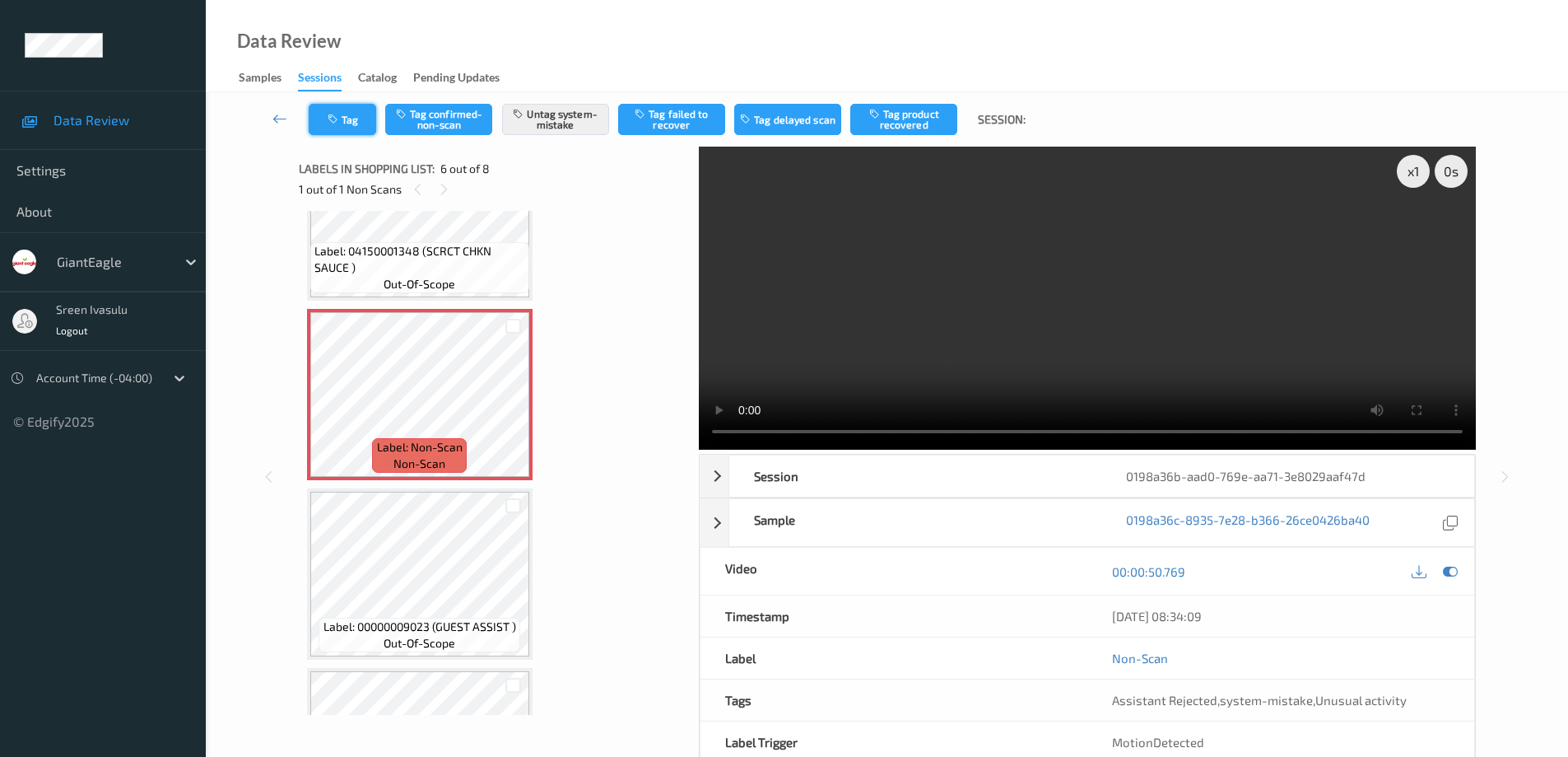
click at [365, 127] on button "Tag" at bounding box center [342, 120] width 68 height 31
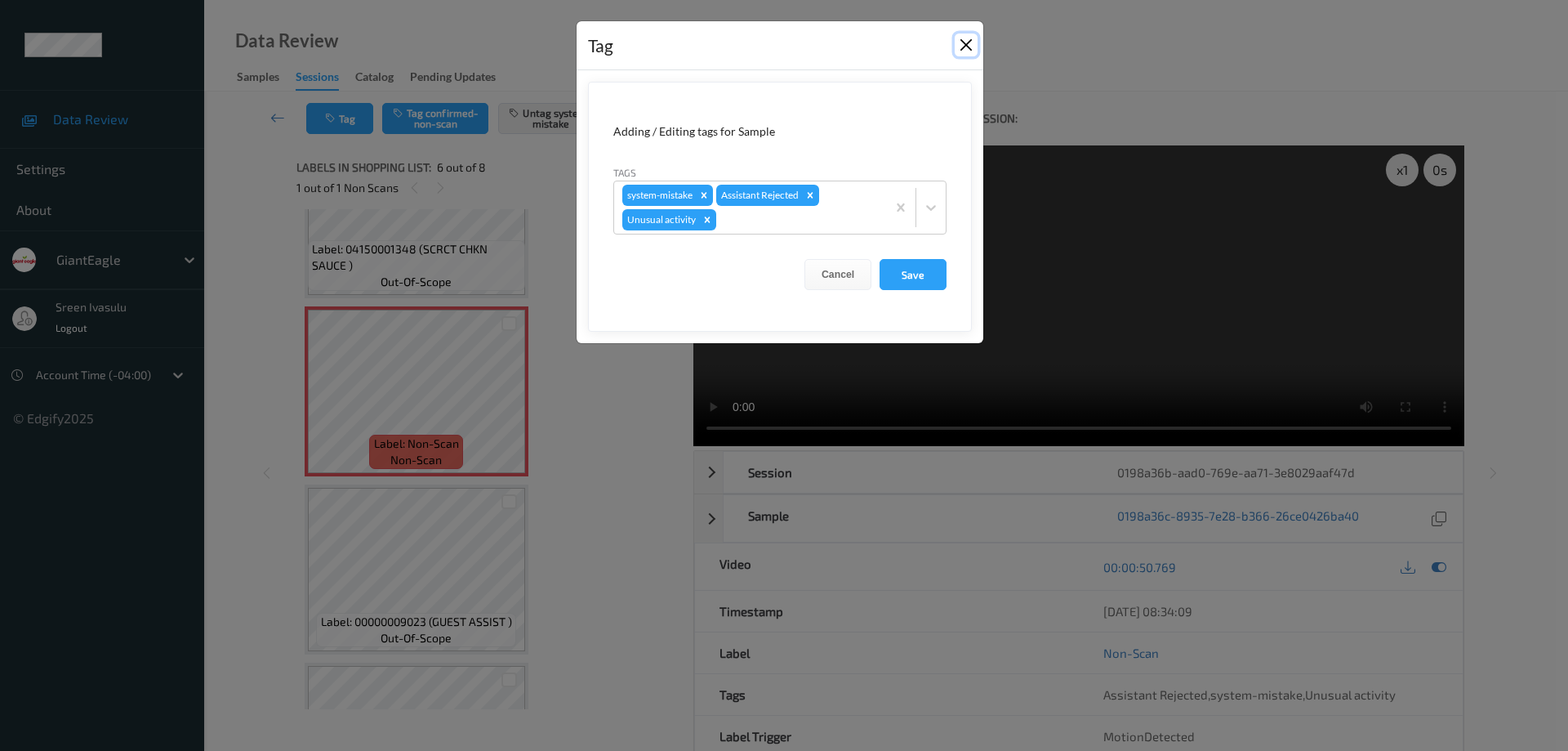
click at [970, 43] on button "Close" at bounding box center [966, 44] width 22 height 22
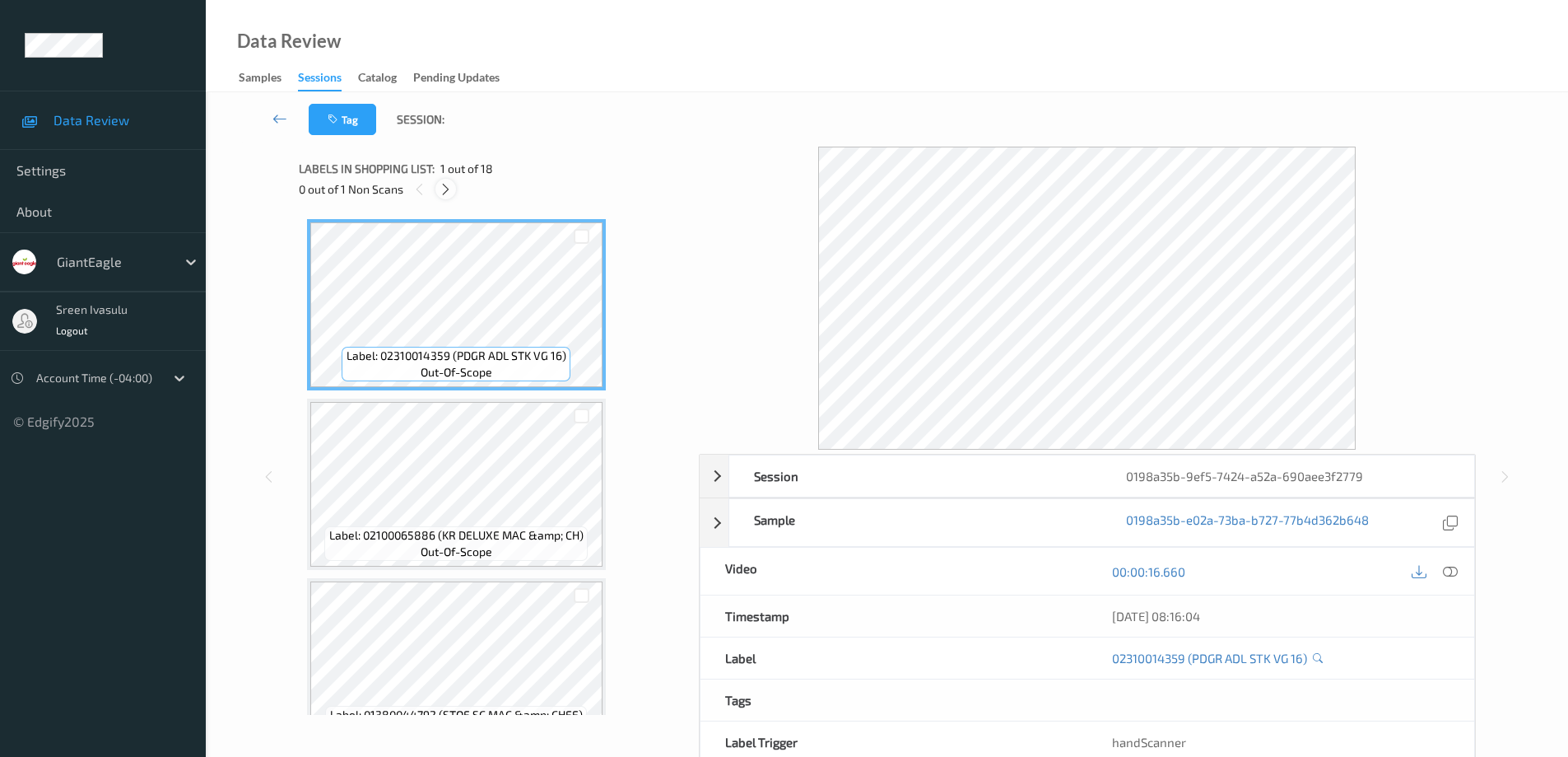
click at [444, 180] on div at bounding box center [445, 189] width 21 height 21
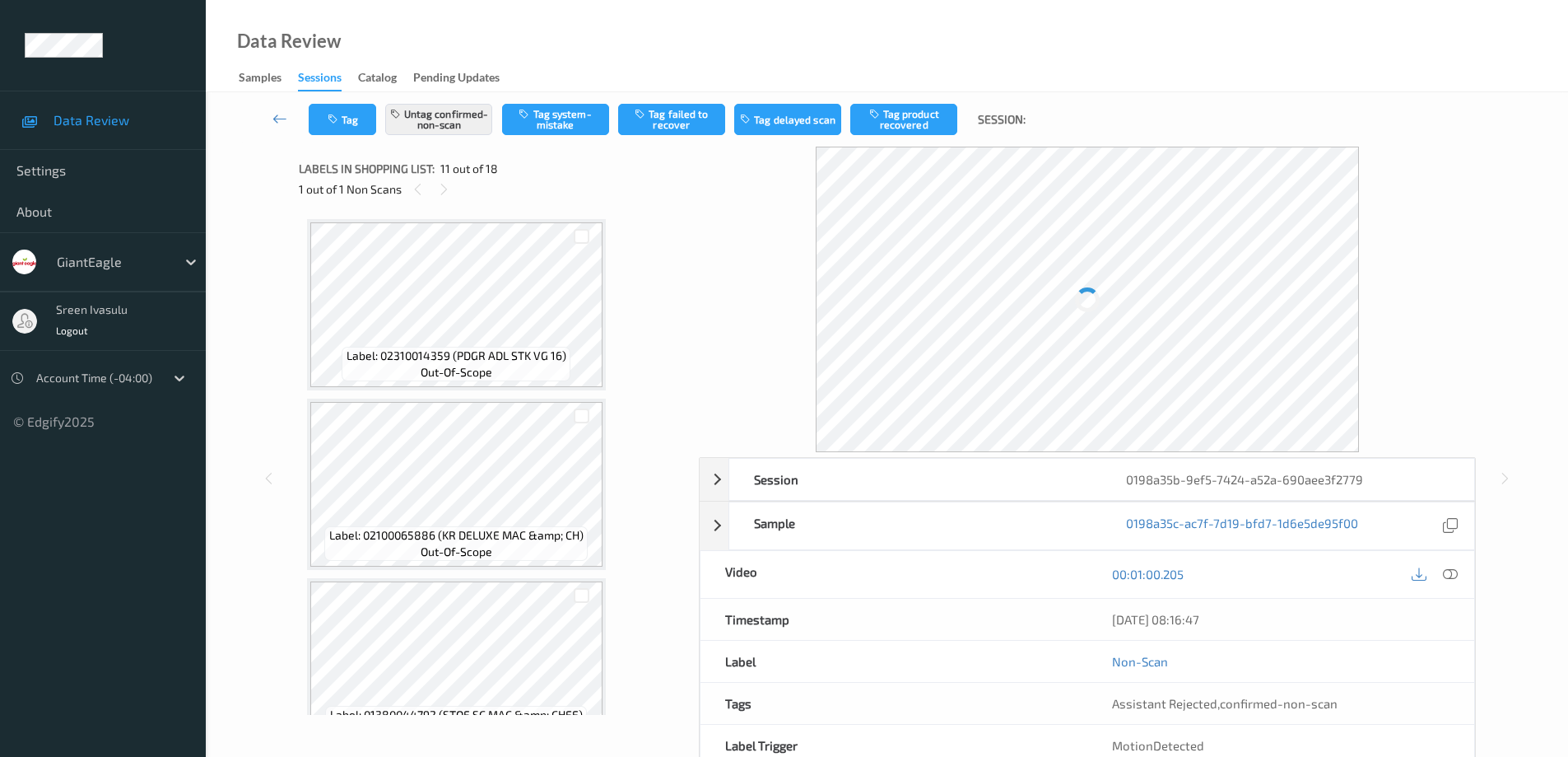
scroll to position [1624, 0]
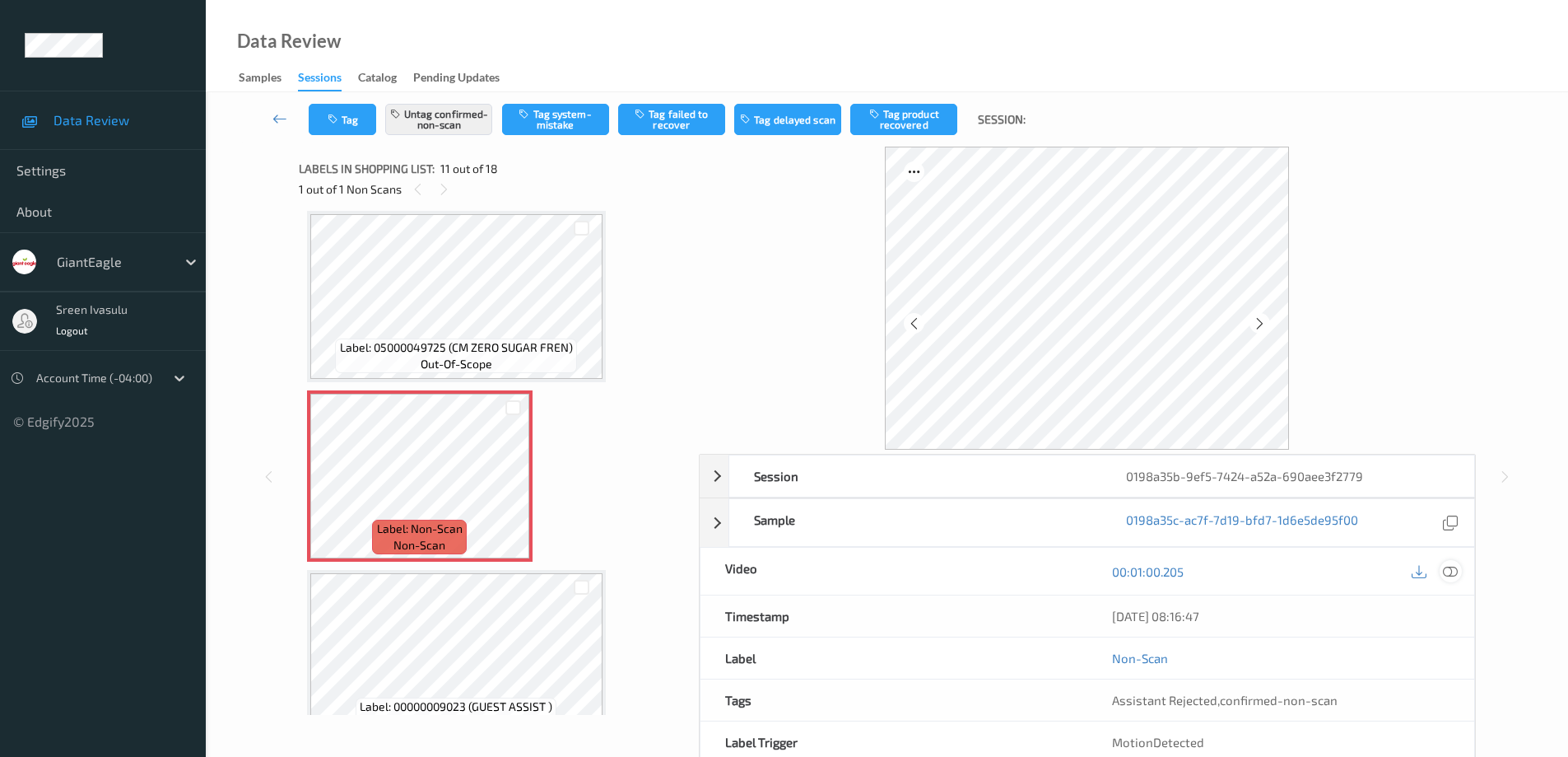
click at [1457, 576] on icon at bounding box center [1449, 571] width 15 height 15
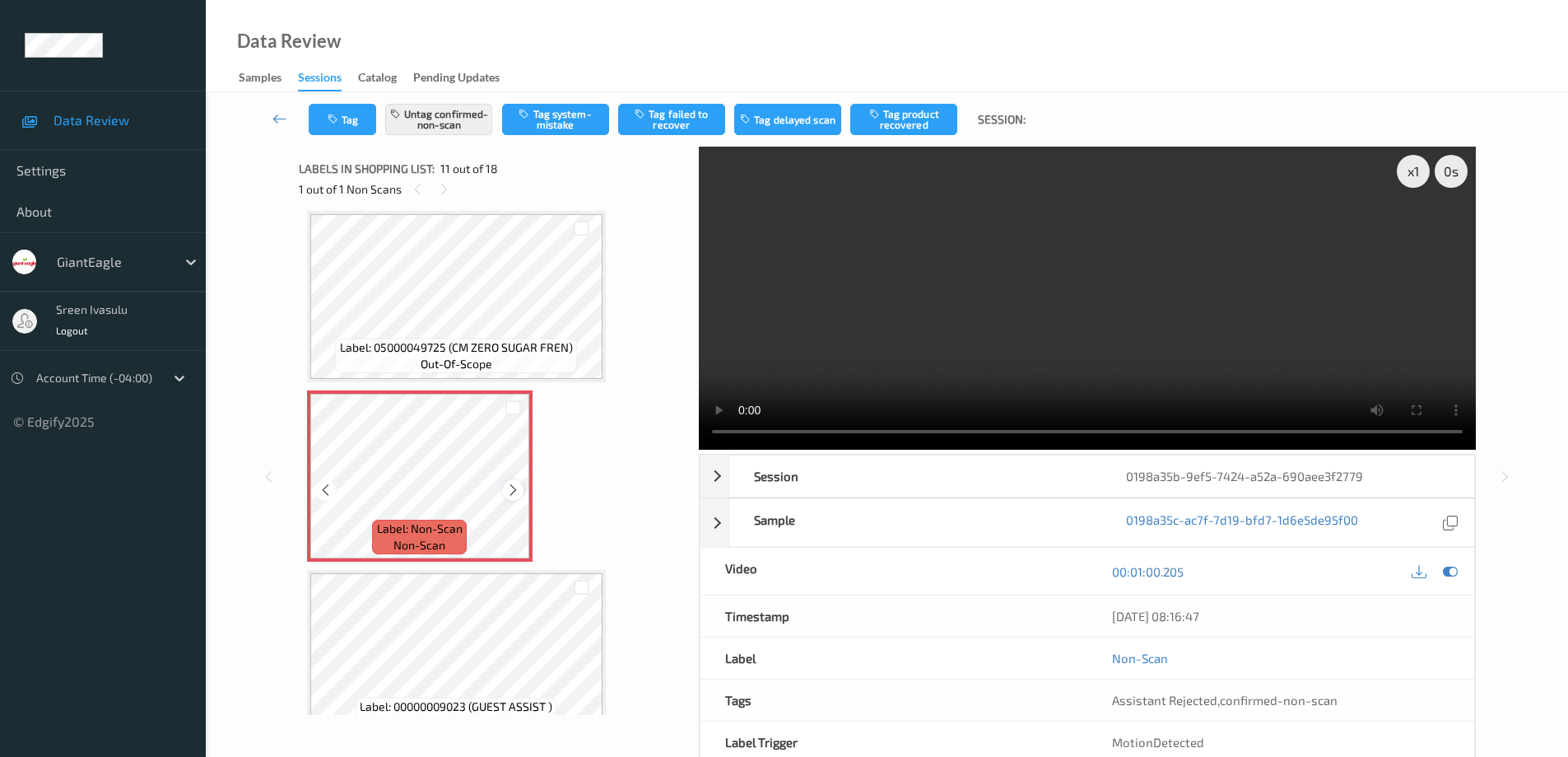
click at [506, 490] on icon at bounding box center [513, 490] width 14 height 15
click at [510, 484] on icon at bounding box center [513, 490] width 14 height 15
click at [514, 491] on icon at bounding box center [513, 490] width 14 height 15
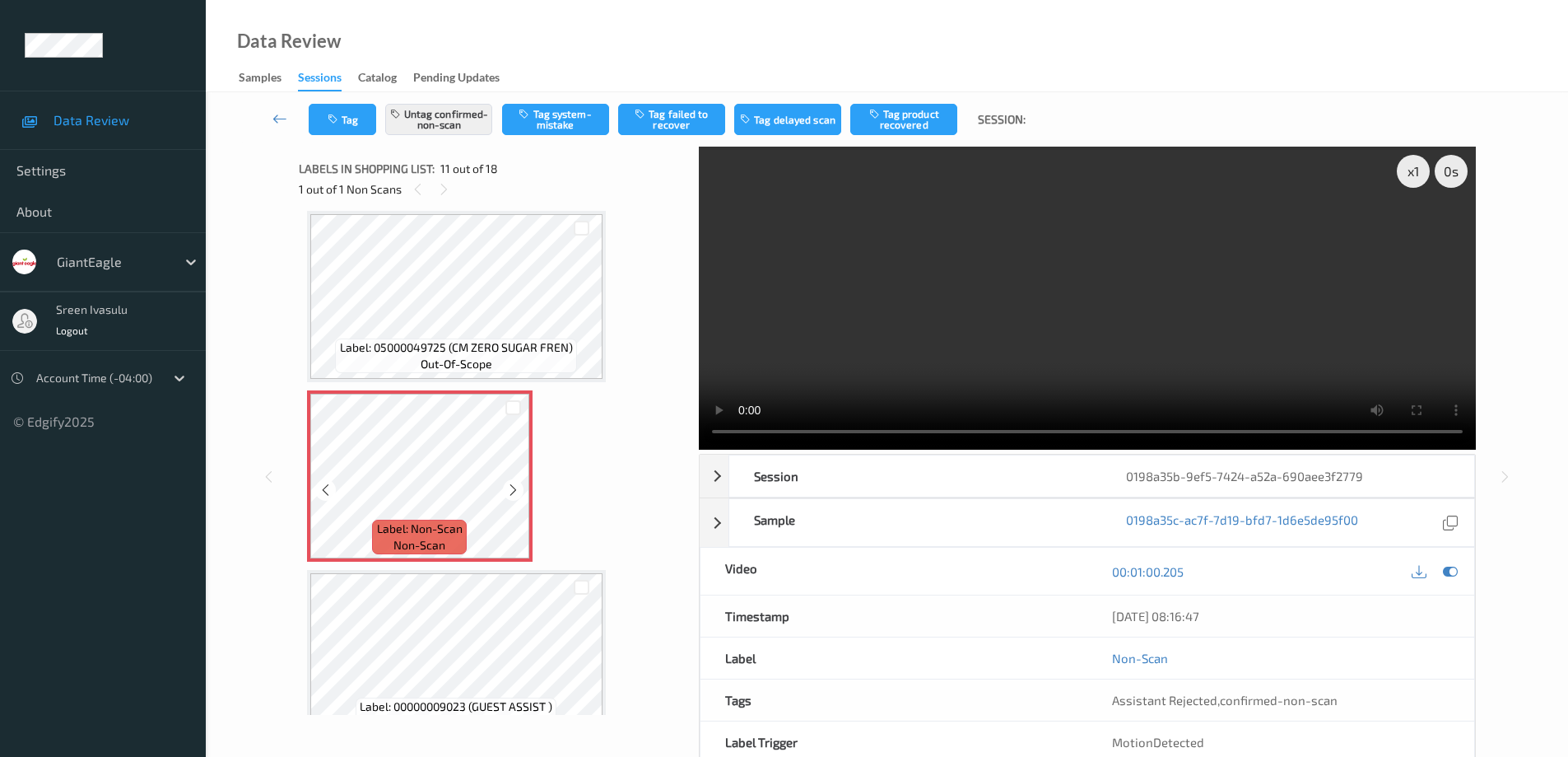
click at [514, 491] on icon at bounding box center [513, 490] width 14 height 15
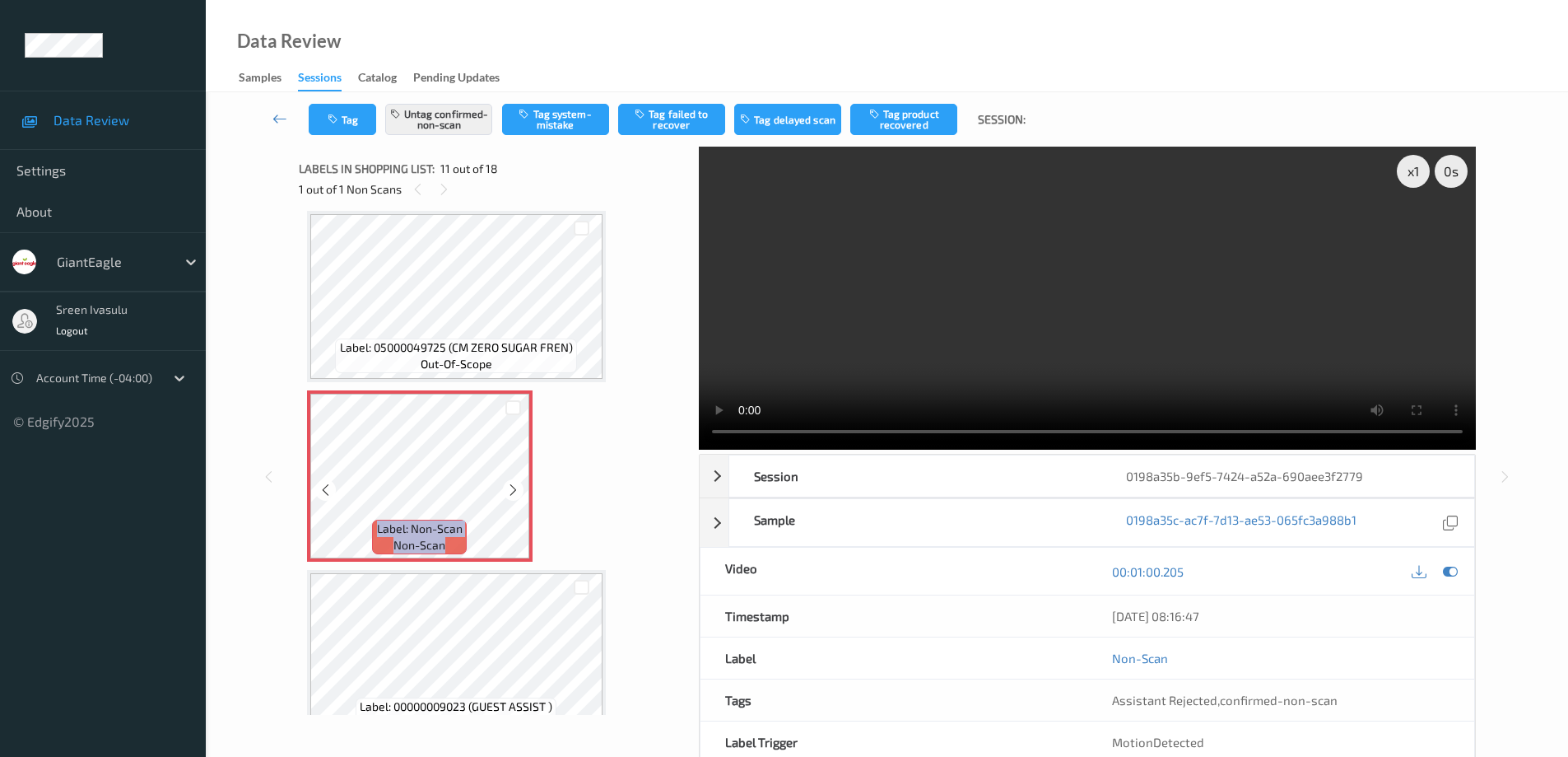
click at [514, 491] on icon at bounding box center [513, 490] width 14 height 15
click at [688, 114] on button "Tag failed to recover" at bounding box center [671, 120] width 107 height 31
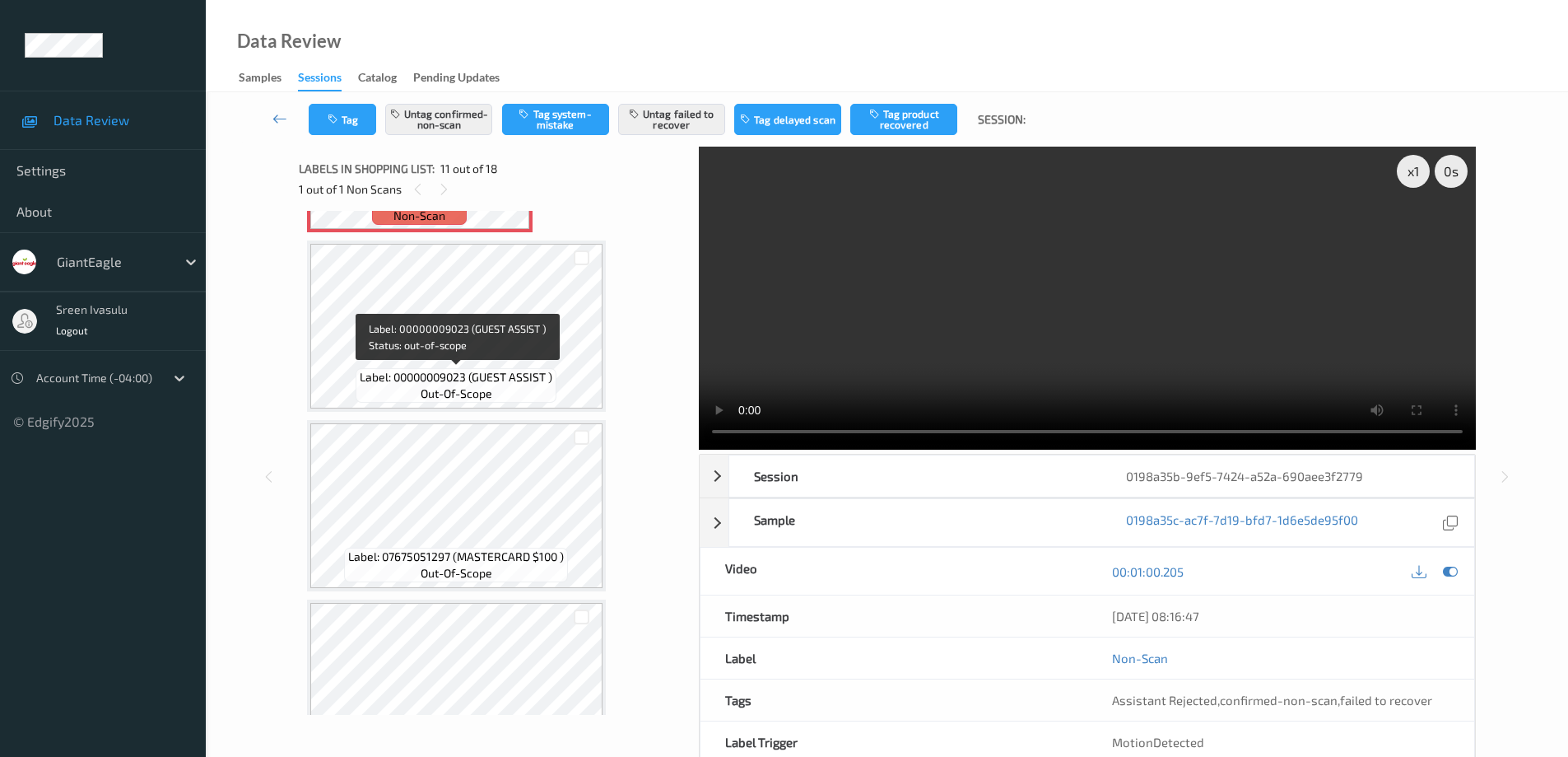
click at [526, 369] on span "Label: 00000009023 (GUEST ASSIST )" at bounding box center [456, 377] width 192 height 17
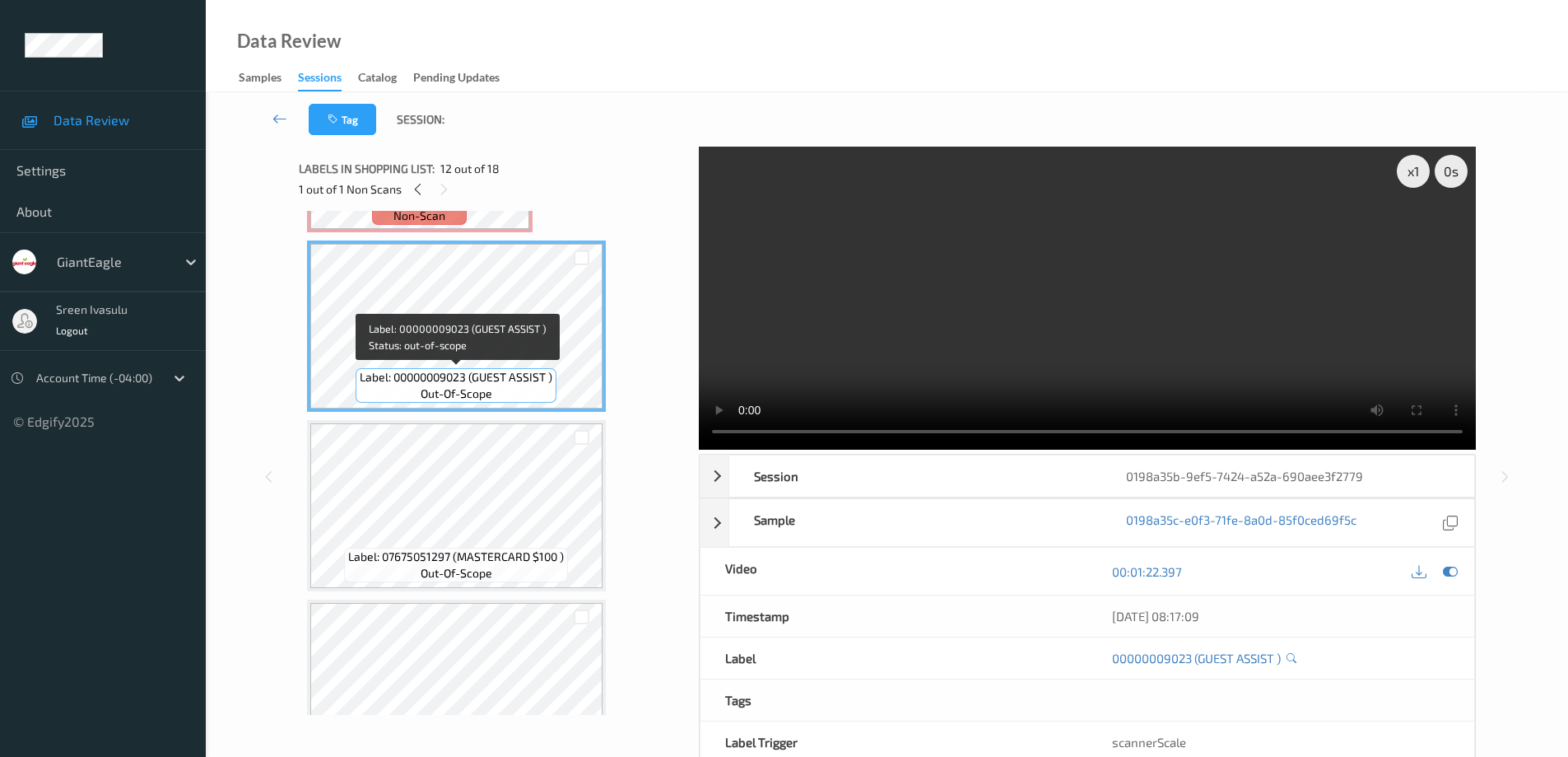
scroll to position [1624, 0]
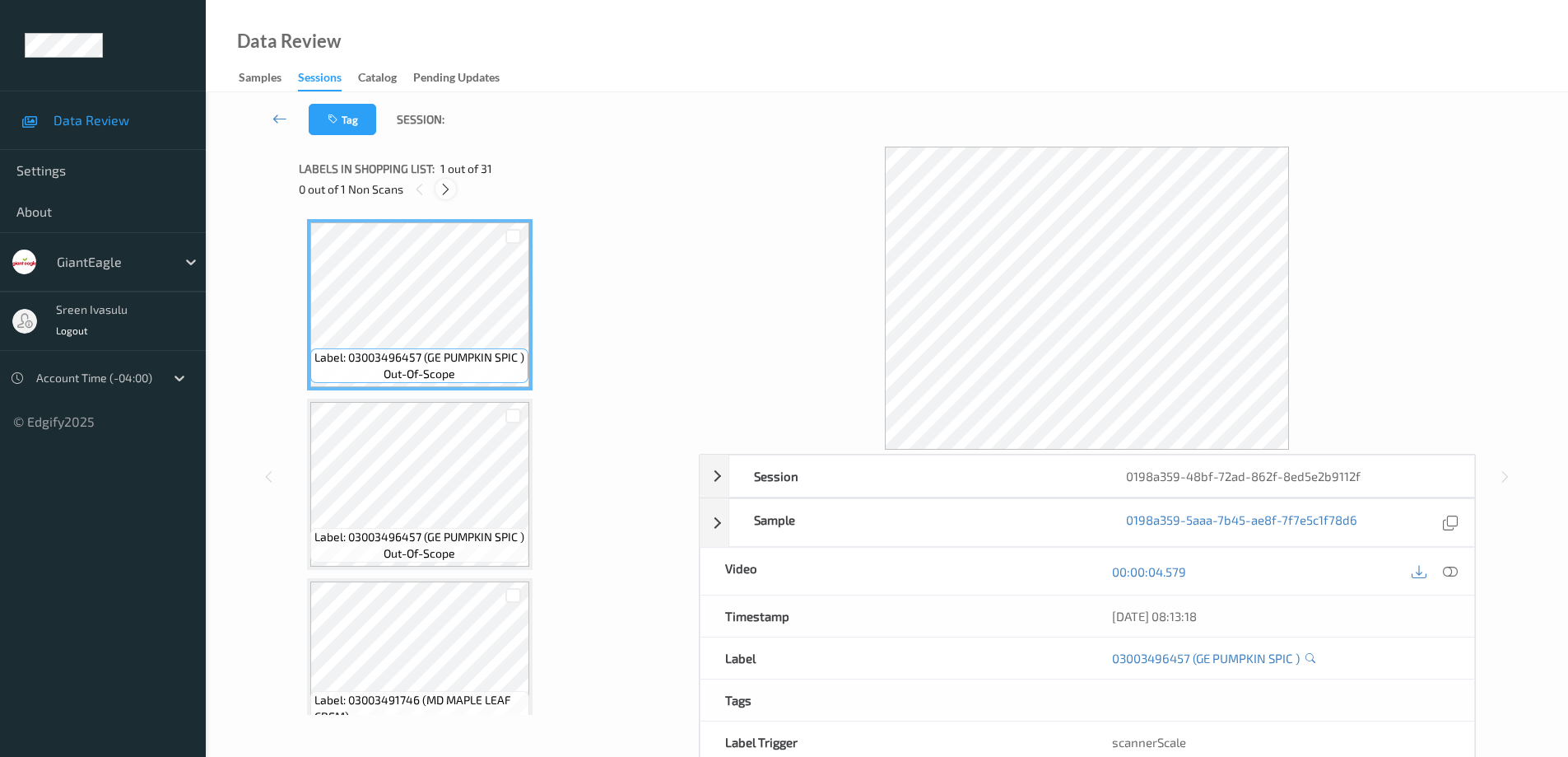
click at [444, 186] on icon at bounding box center [445, 189] width 14 height 15
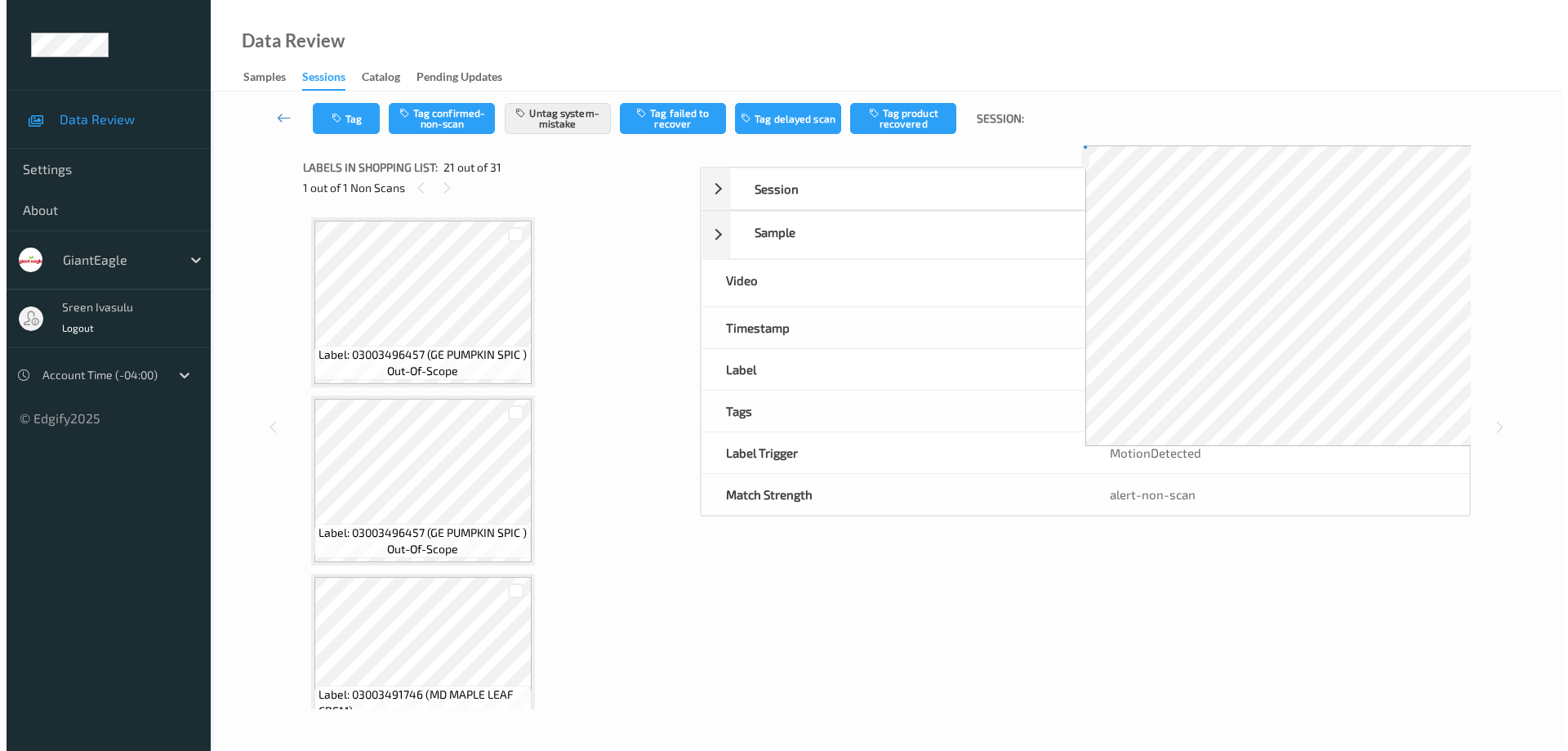
scroll to position [3393, 0]
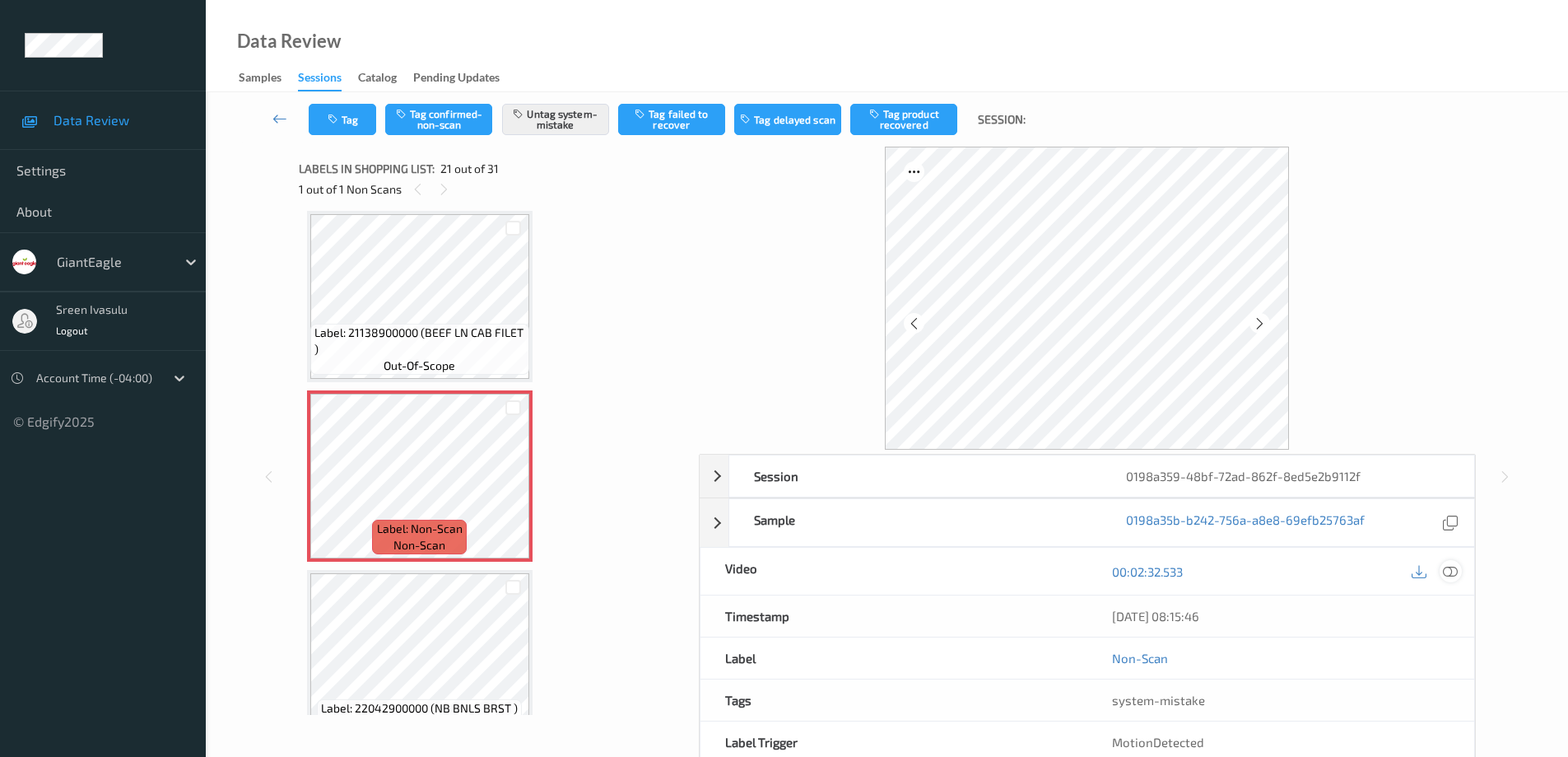
click at [1447, 568] on icon at bounding box center [1449, 571] width 15 height 15
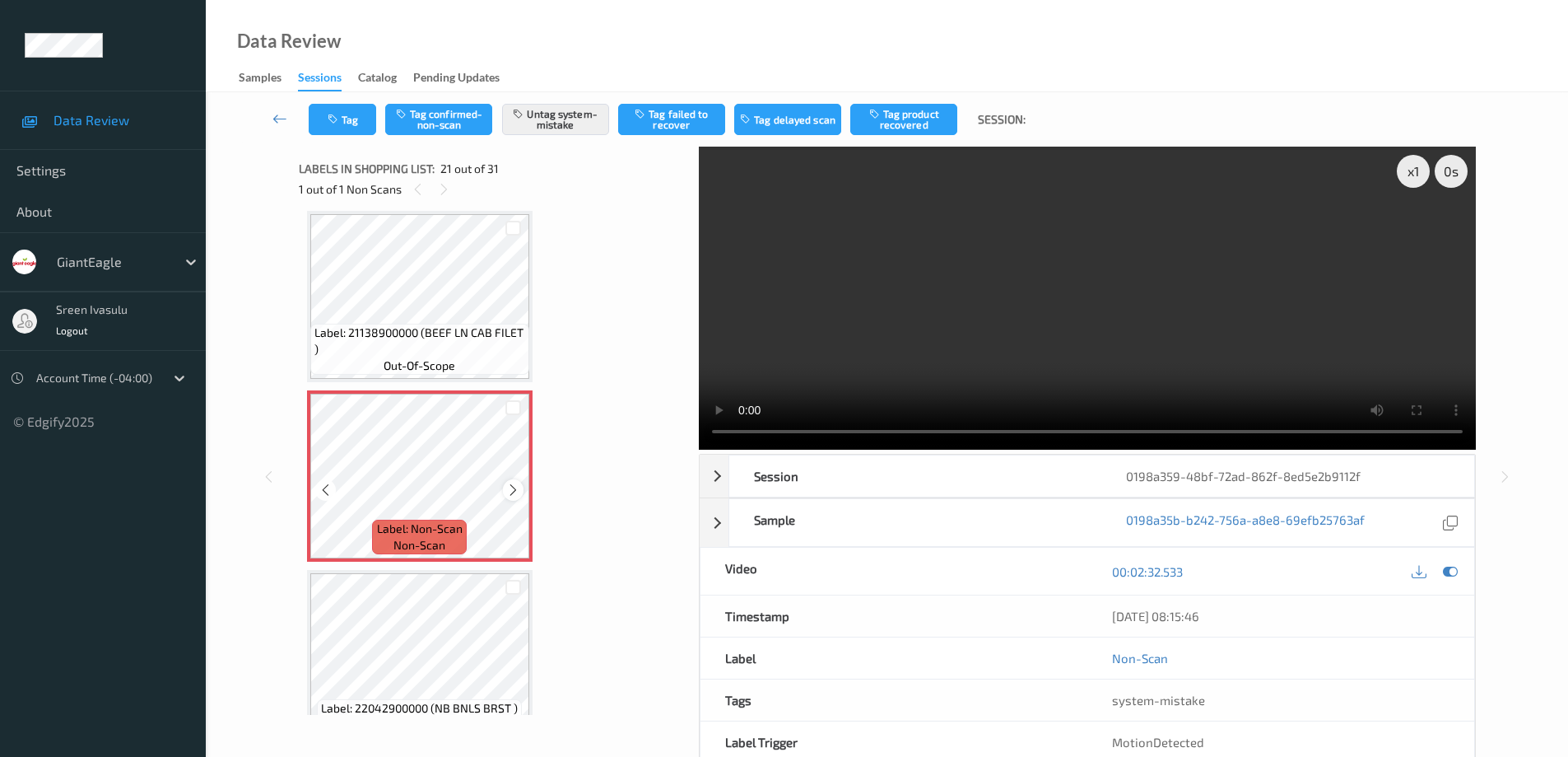
click at [510, 489] on icon at bounding box center [513, 490] width 14 height 15
click at [509, 493] on icon at bounding box center [513, 490] width 14 height 15
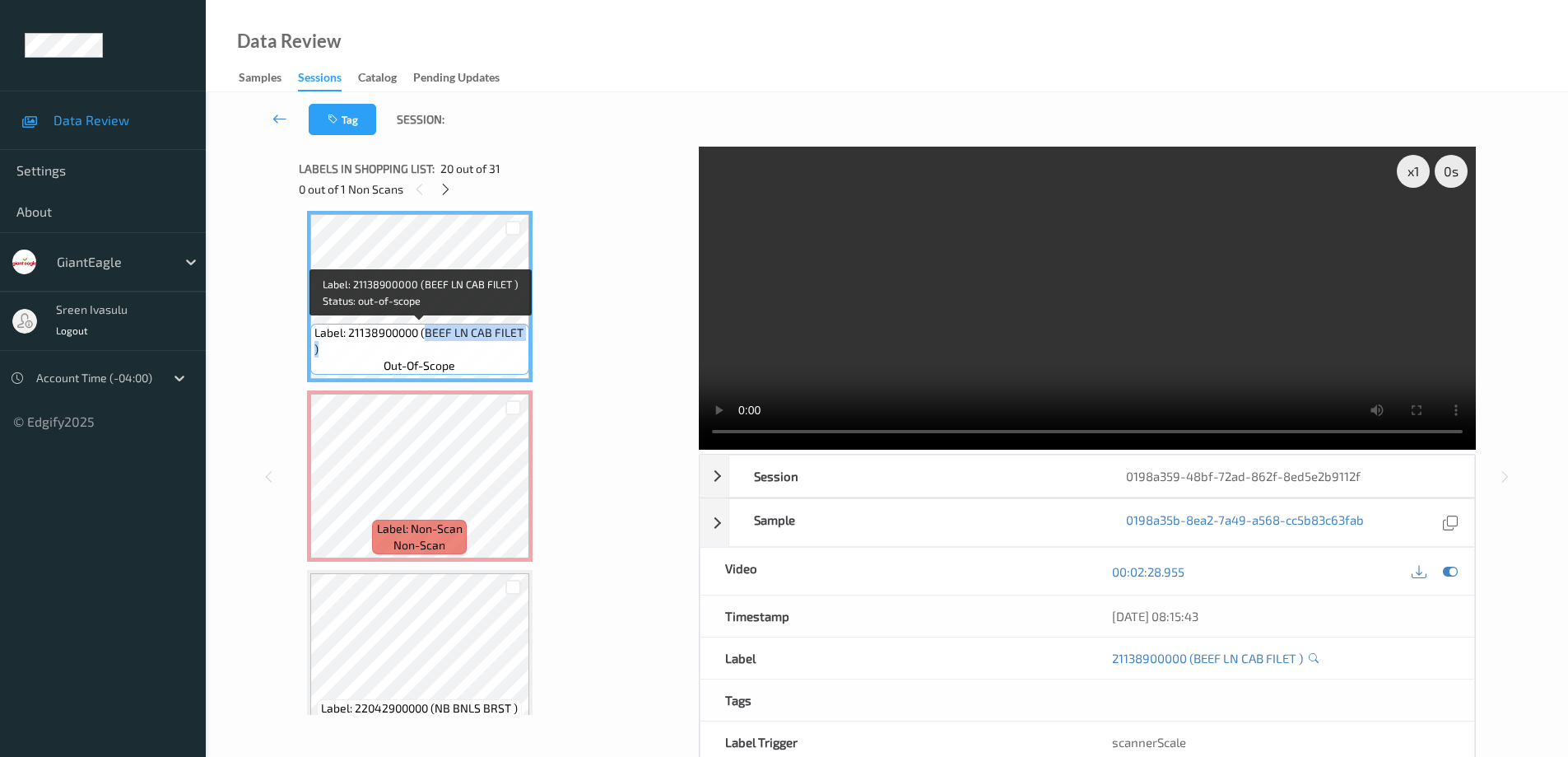
drag, startPoint x: 425, startPoint y: 329, endPoint x: 489, endPoint y: 361, distance: 71.6
click at [489, 361] on div "Label: 21138900000 (BEEF LN CAB FILET ) out-of-scope" at bounding box center [419, 350] width 219 height 51
copy span "BEEF LN CAB FILET )"
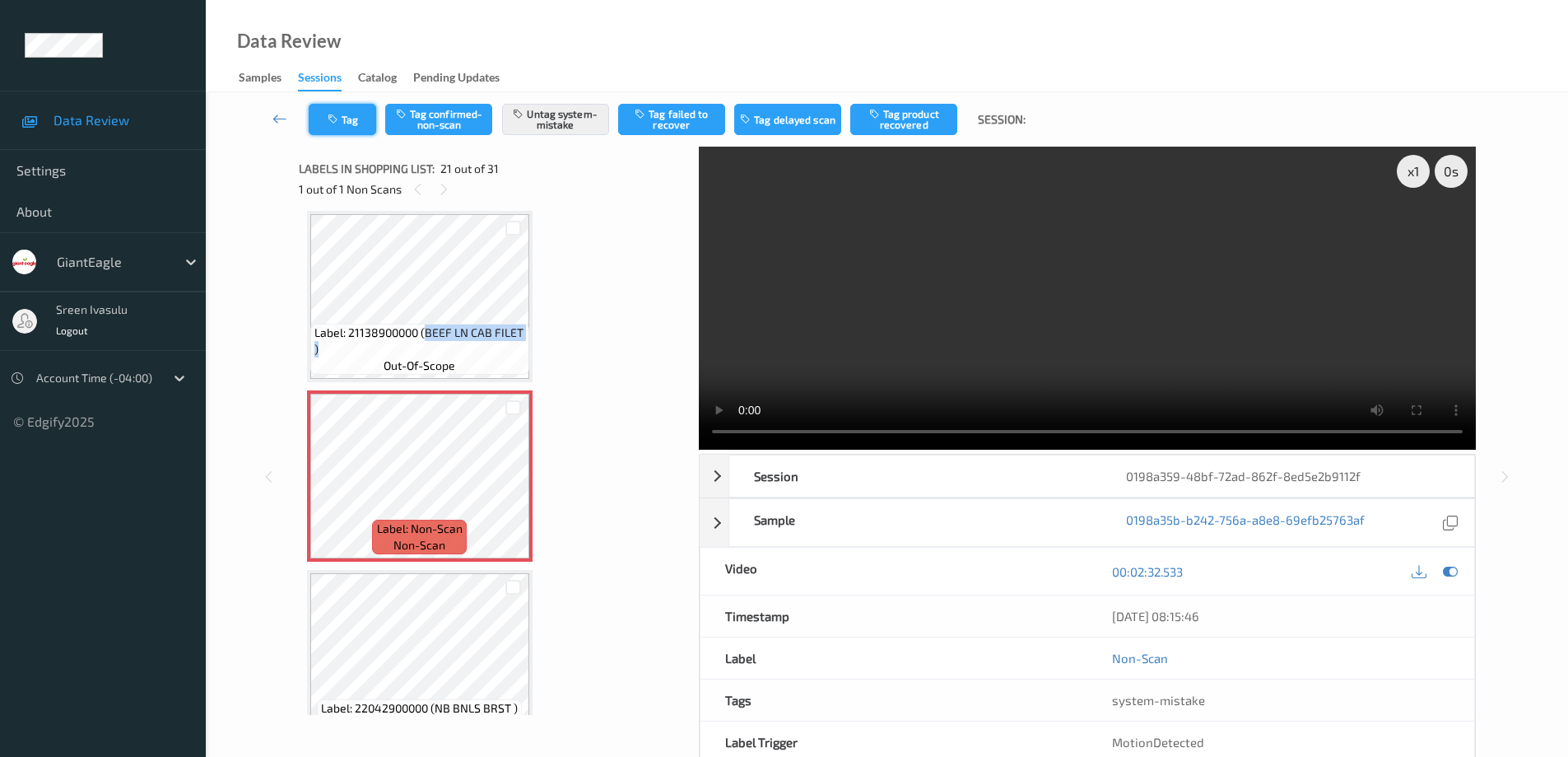
click at [337, 126] on button "Tag" at bounding box center [342, 120] width 68 height 31
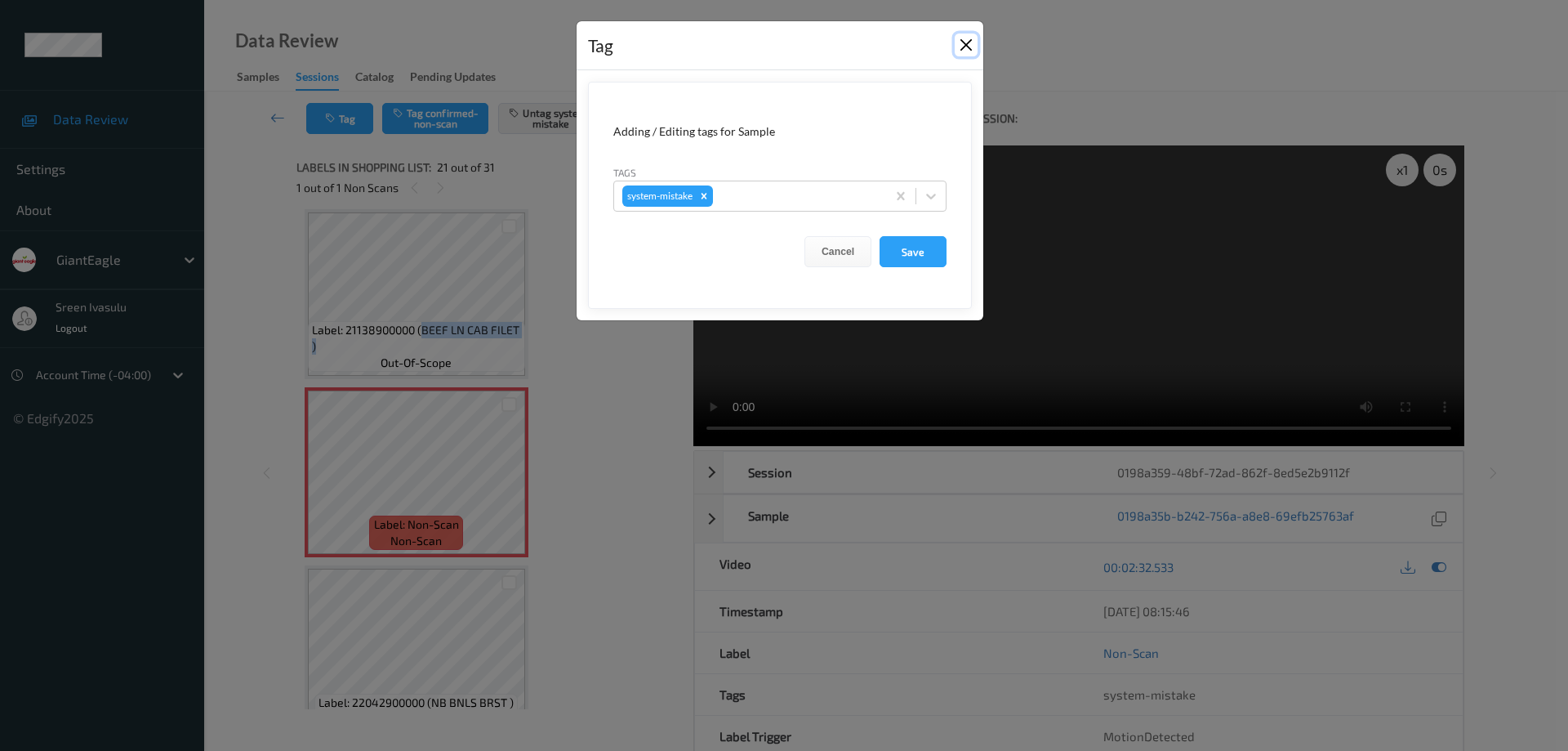
click at [961, 43] on button "Close" at bounding box center [966, 44] width 22 height 22
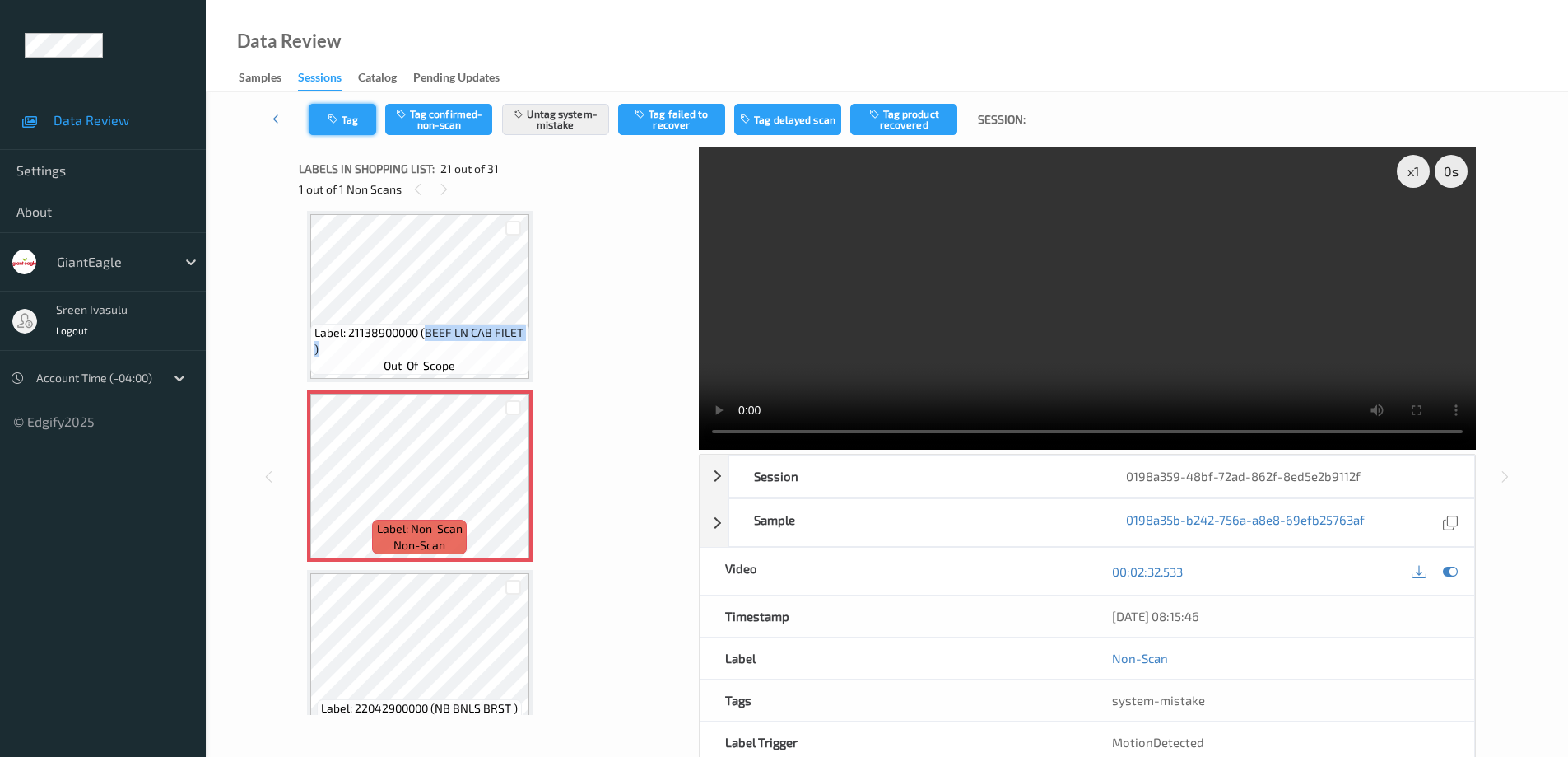
click at [340, 127] on button "Tag" at bounding box center [342, 120] width 68 height 31
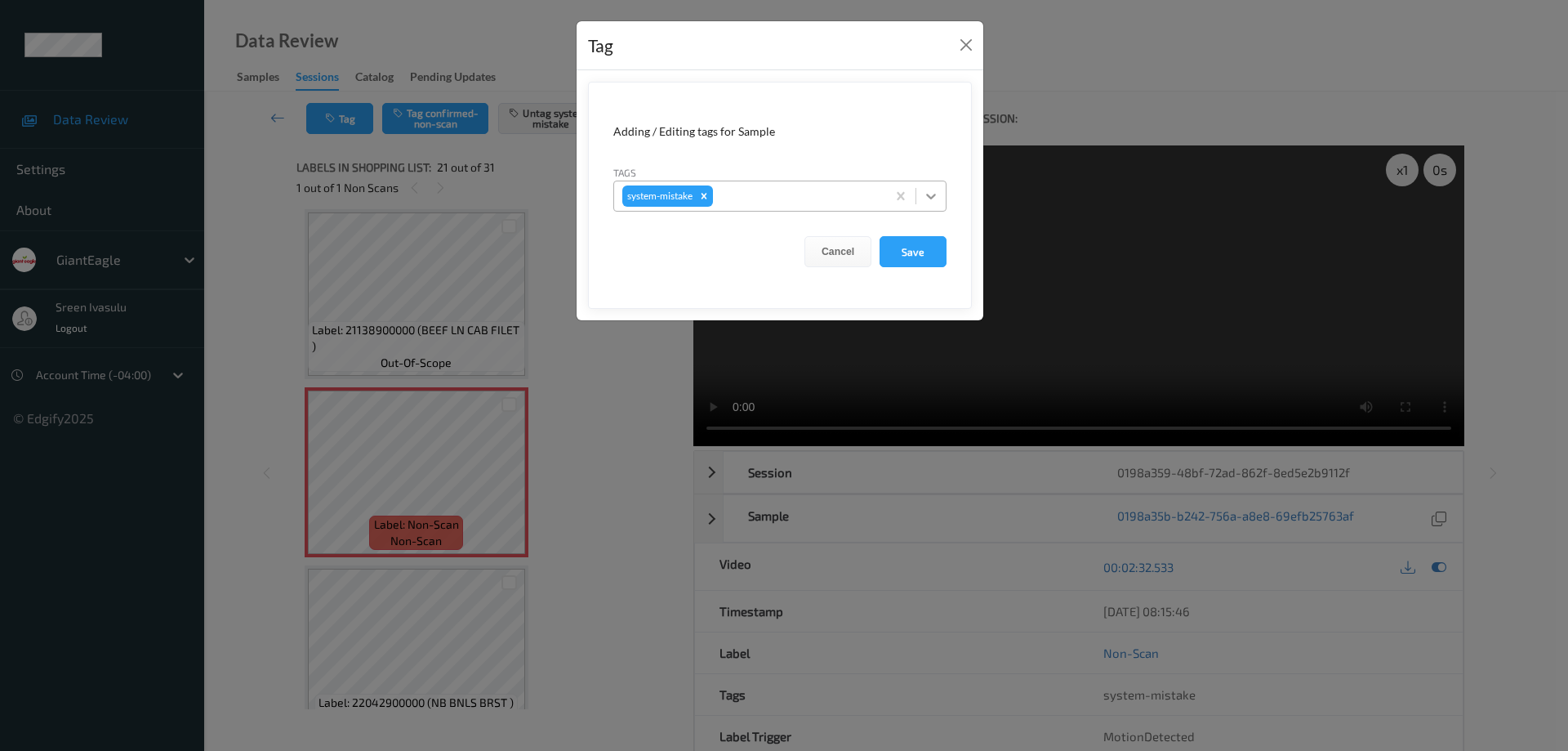
click at [932, 196] on icon at bounding box center [931, 196] width 17 height 17
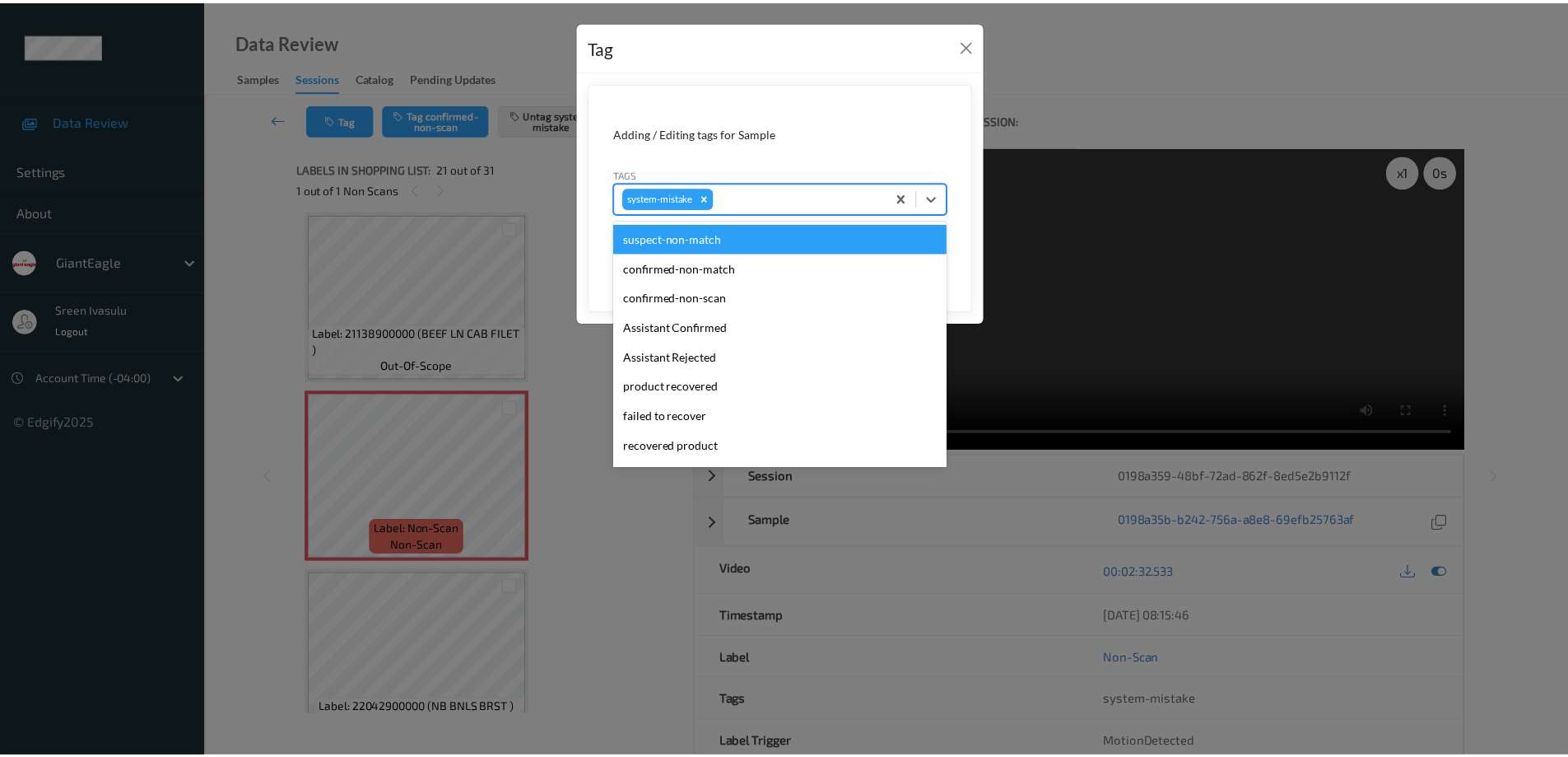
scroll to position [175, 0]
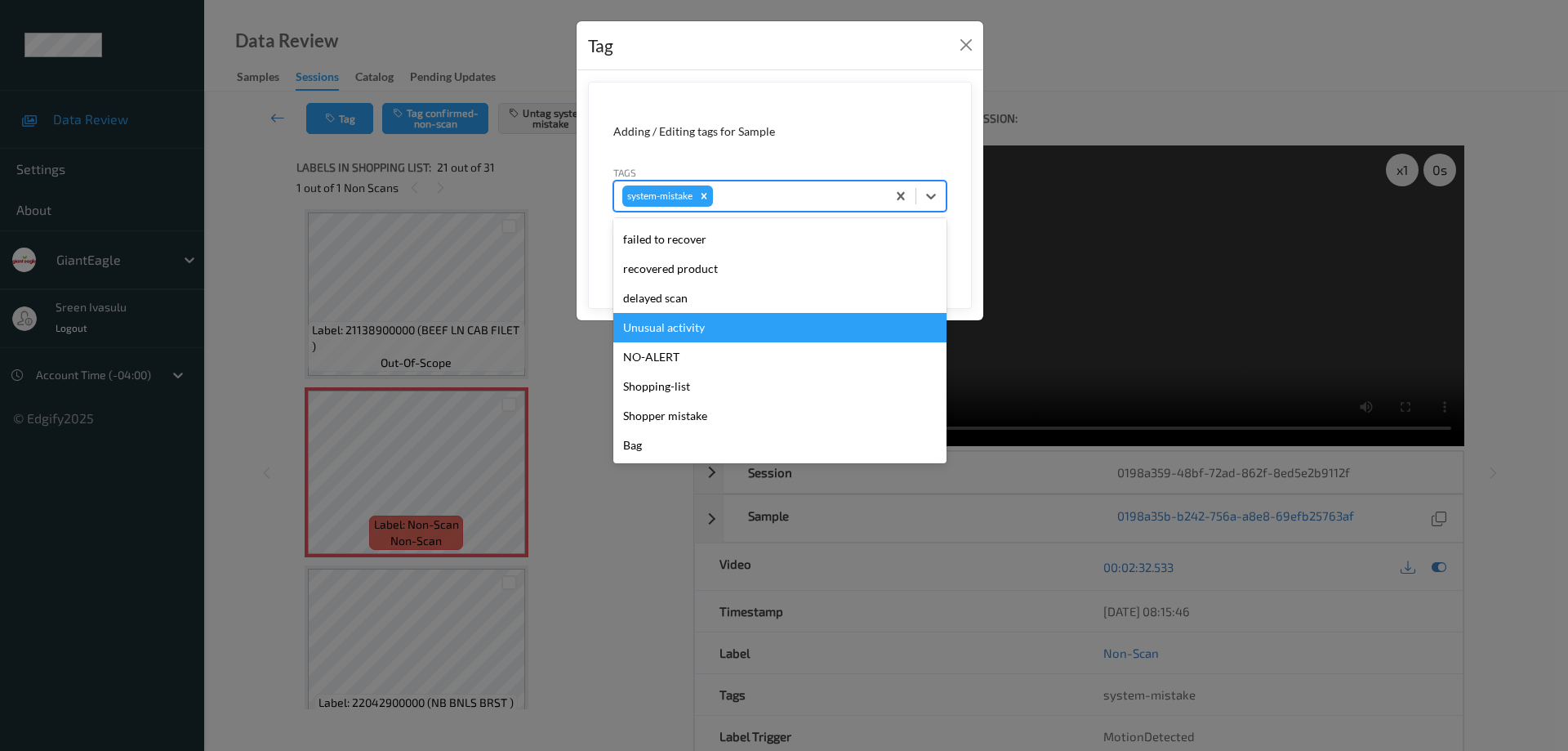
click at [676, 332] on div "Unusual activity" at bounding box center [780, 327] width 333 height 29
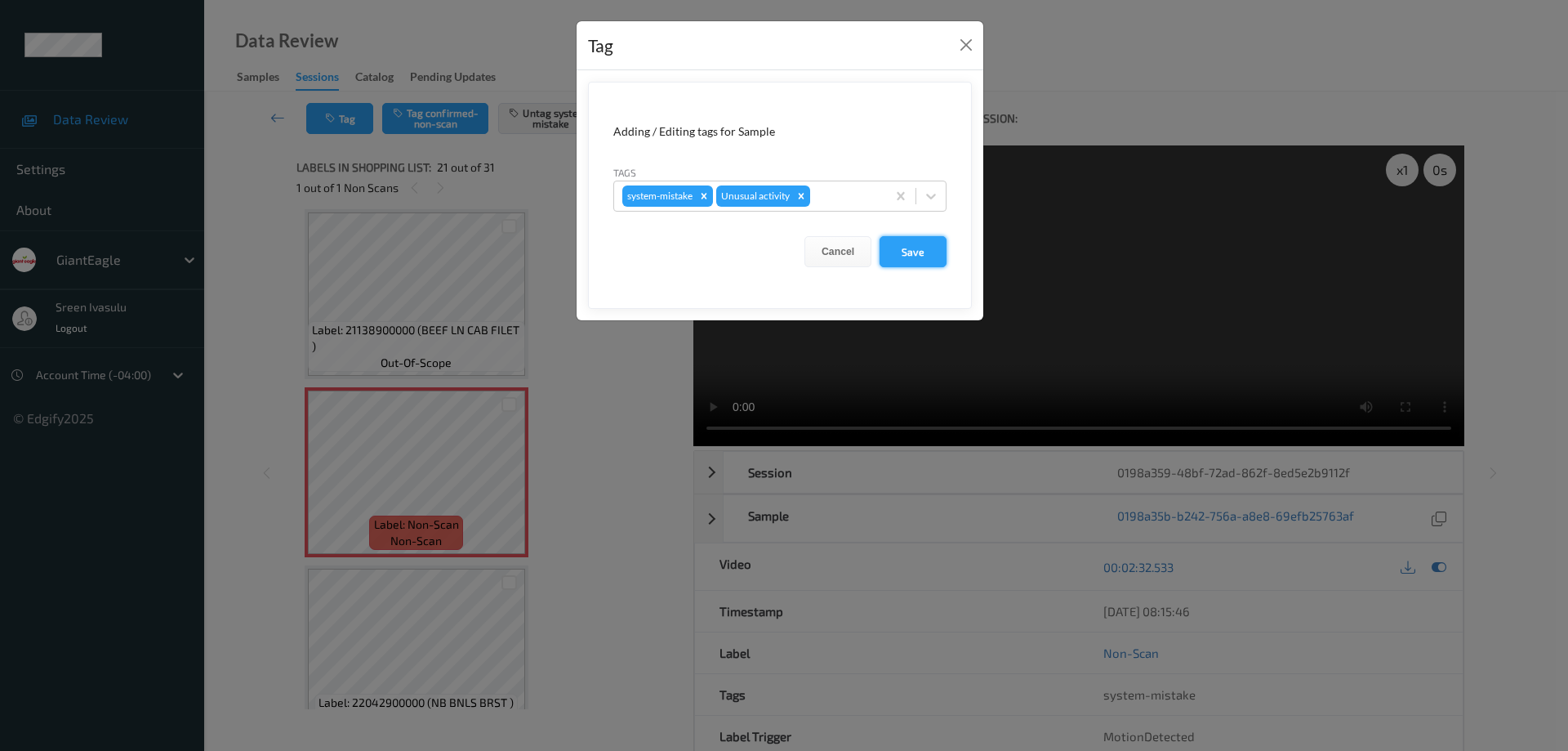
click at [925, 254] on button "Save" at bounding box center [913, 251] width 67 height 31
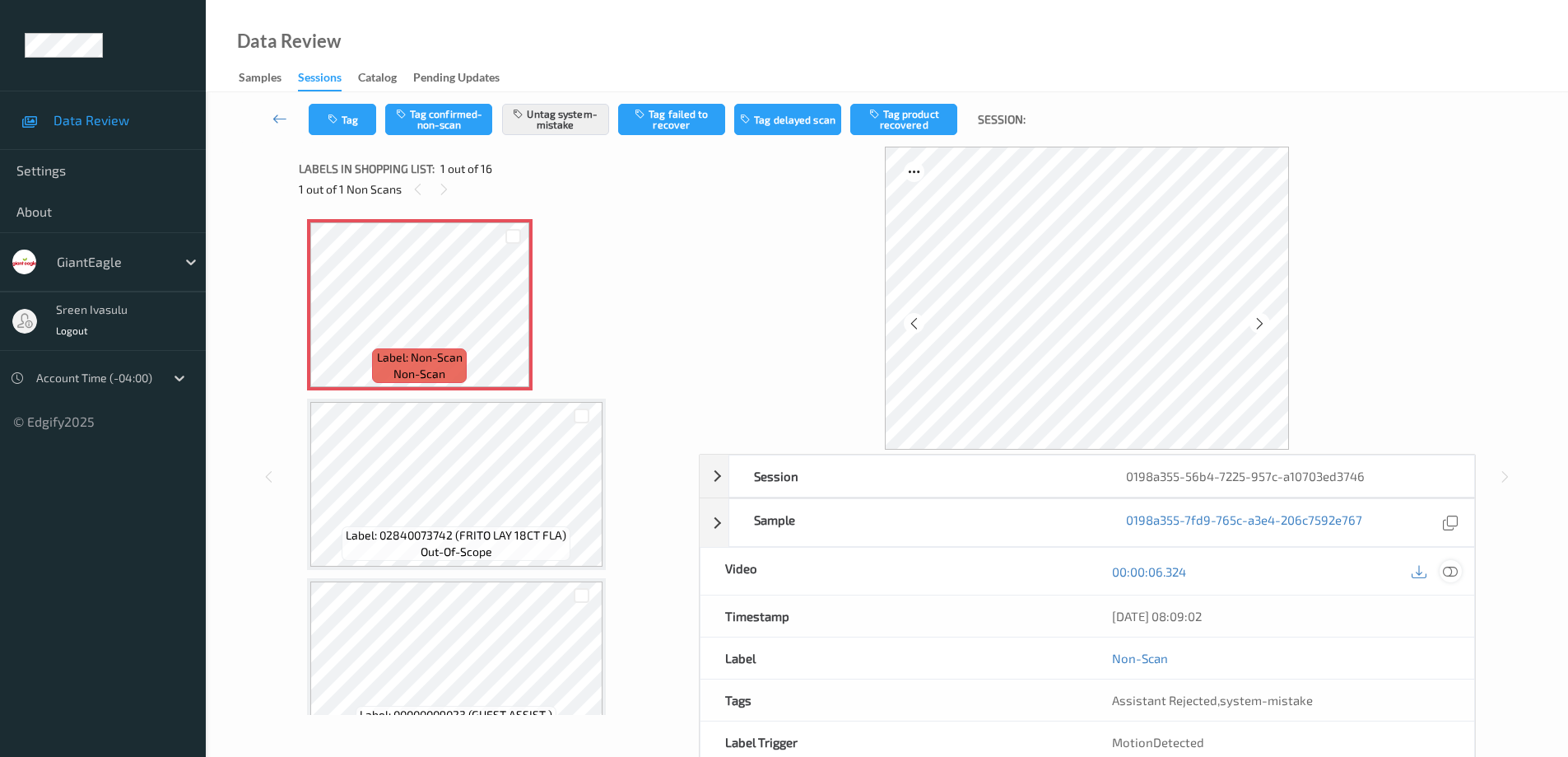
click at [1452, 569] on icon at bounding box center [1449, 571] width 15 height 15
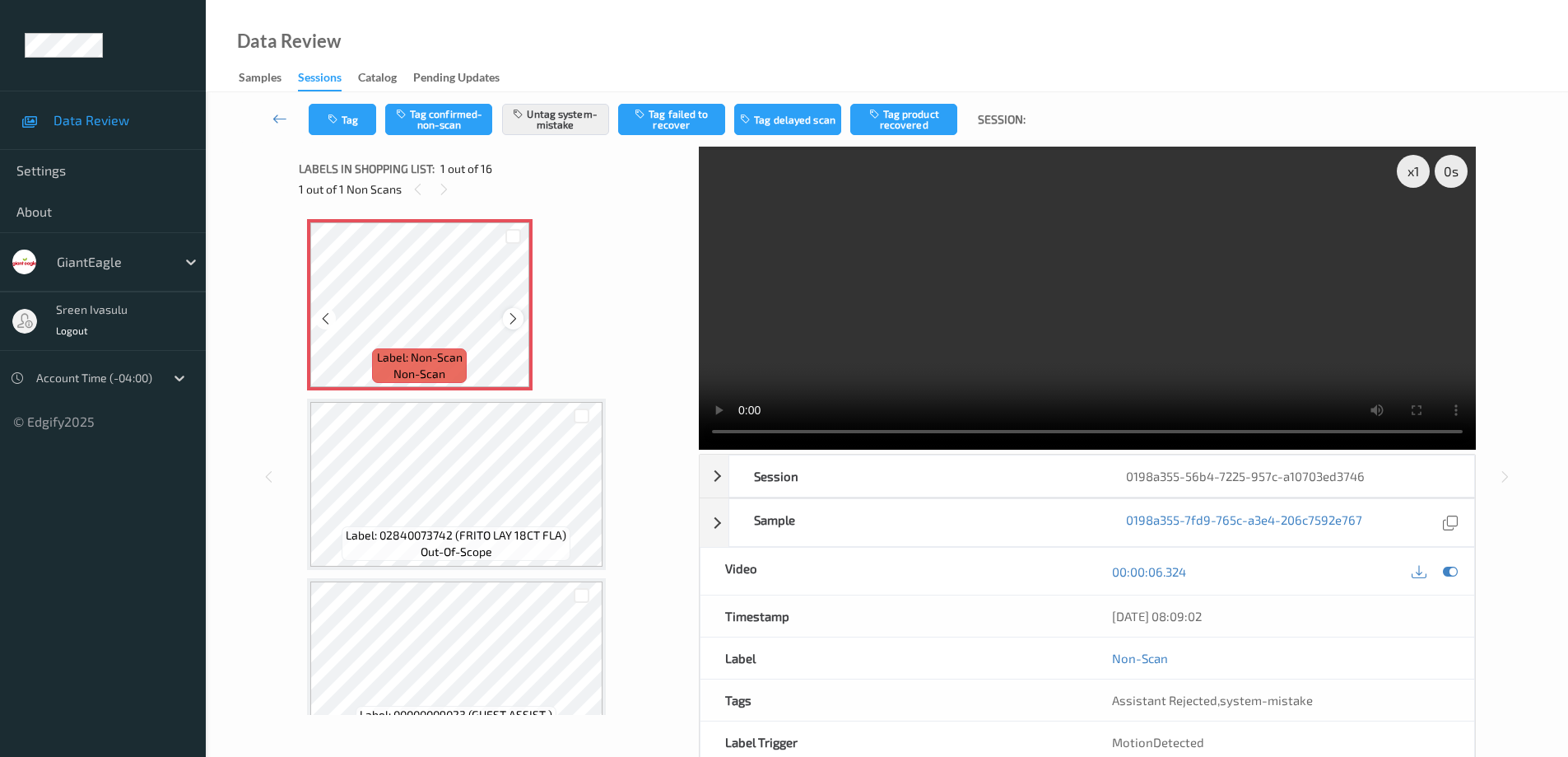
click at [508, 323] on icon at bounding box center [513, 318] width 14 height 15
click at [513, 315] on icon at bounding box center [513, 318] width 14 height 15
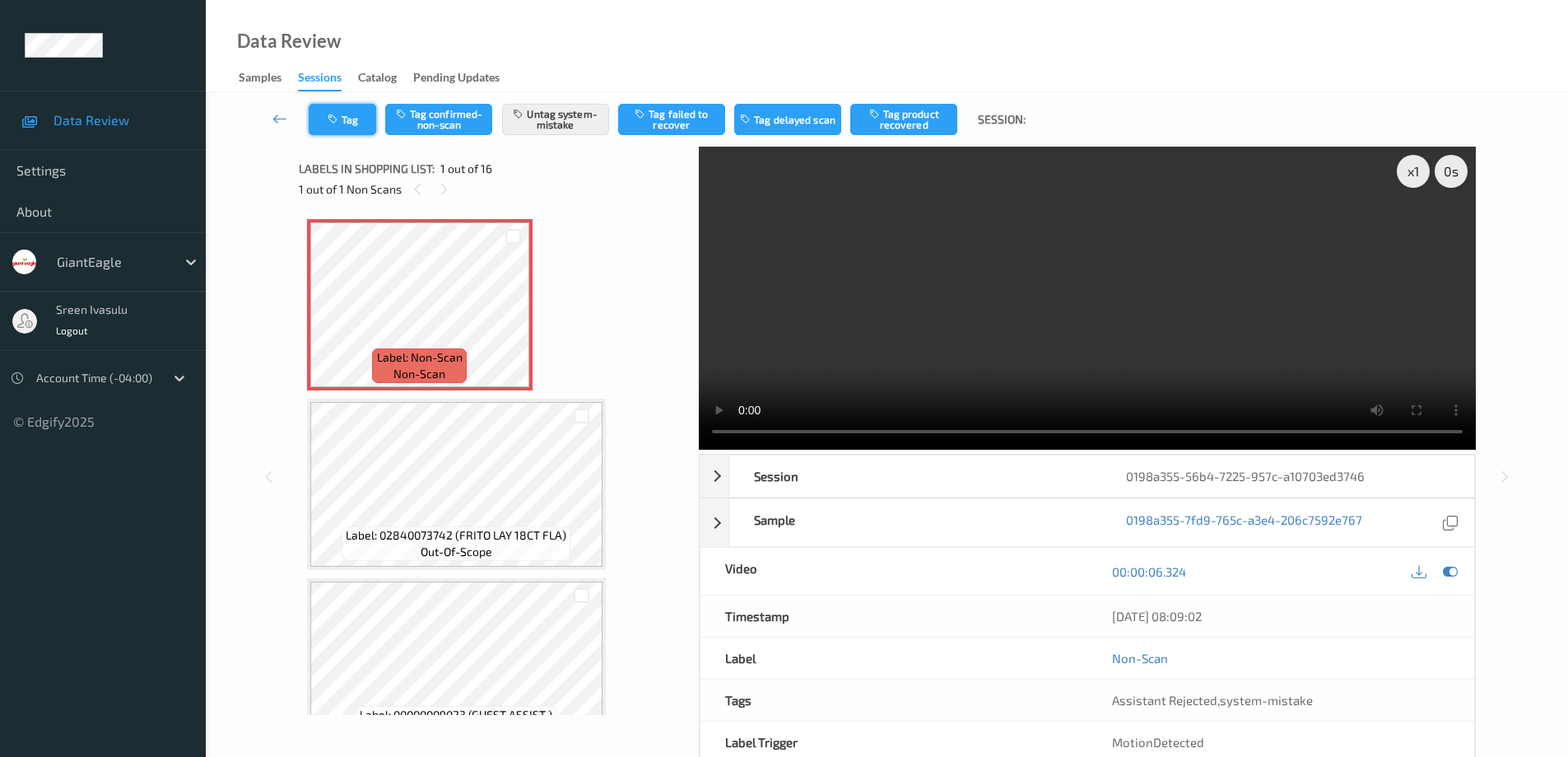
click at [357, 125] on button "Tag" at bounding box center [342, 120] width 68 height 31
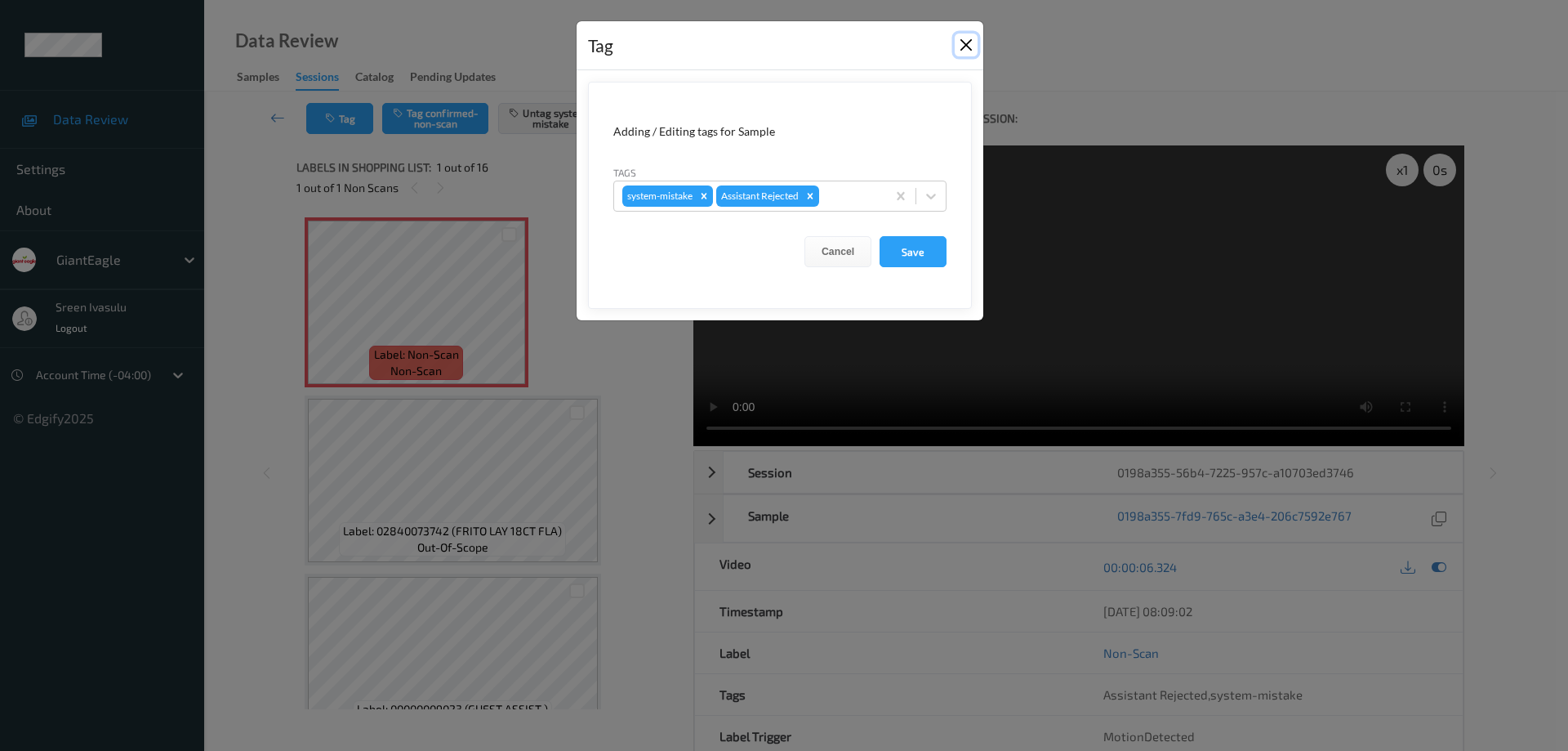
click at [964, 42] on button "Close" at bounding box center [966, 44] width 22 height 22
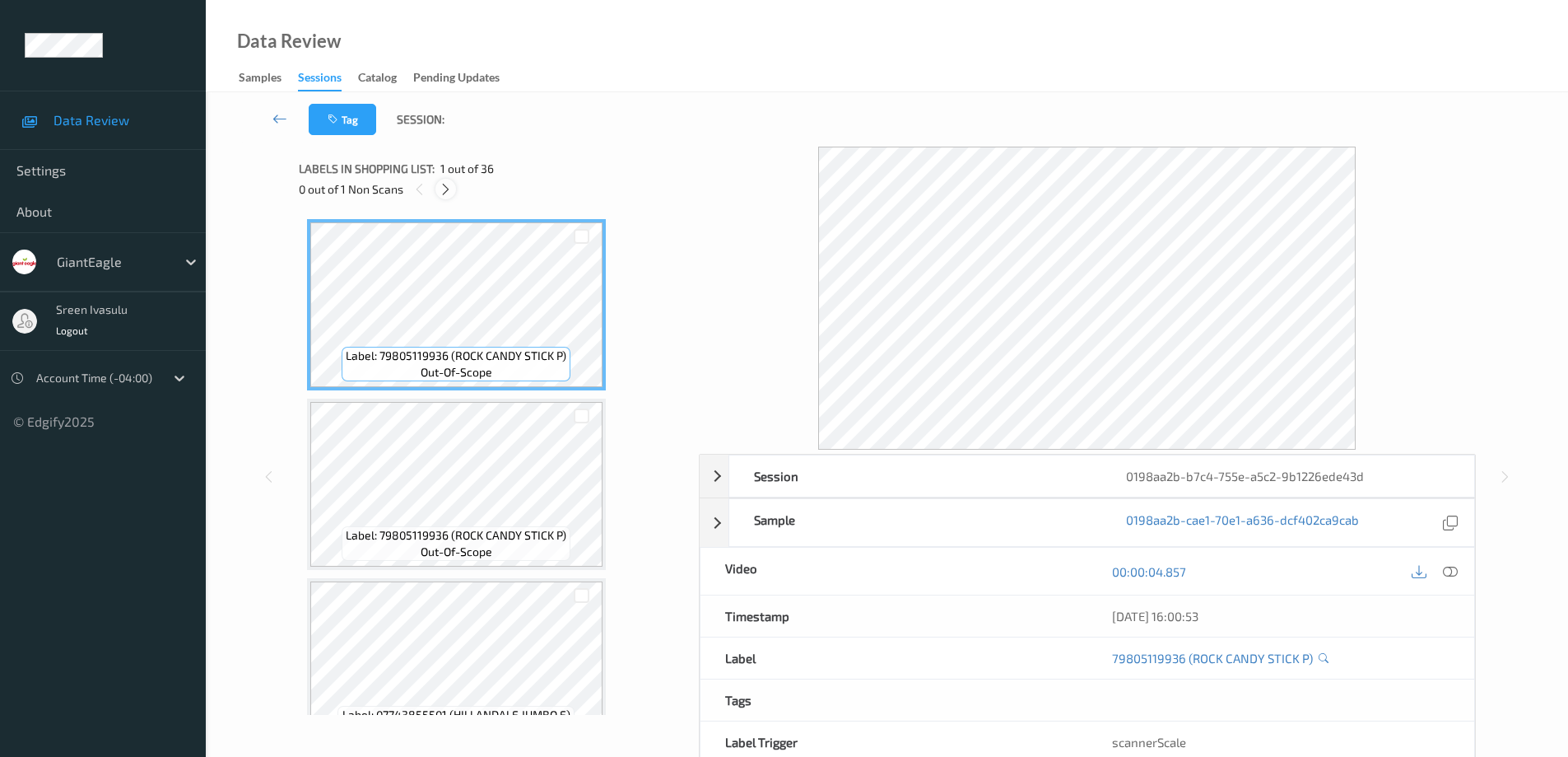
click at [440, 190] on icon at bounding box center [445, 189] width 14 height 15
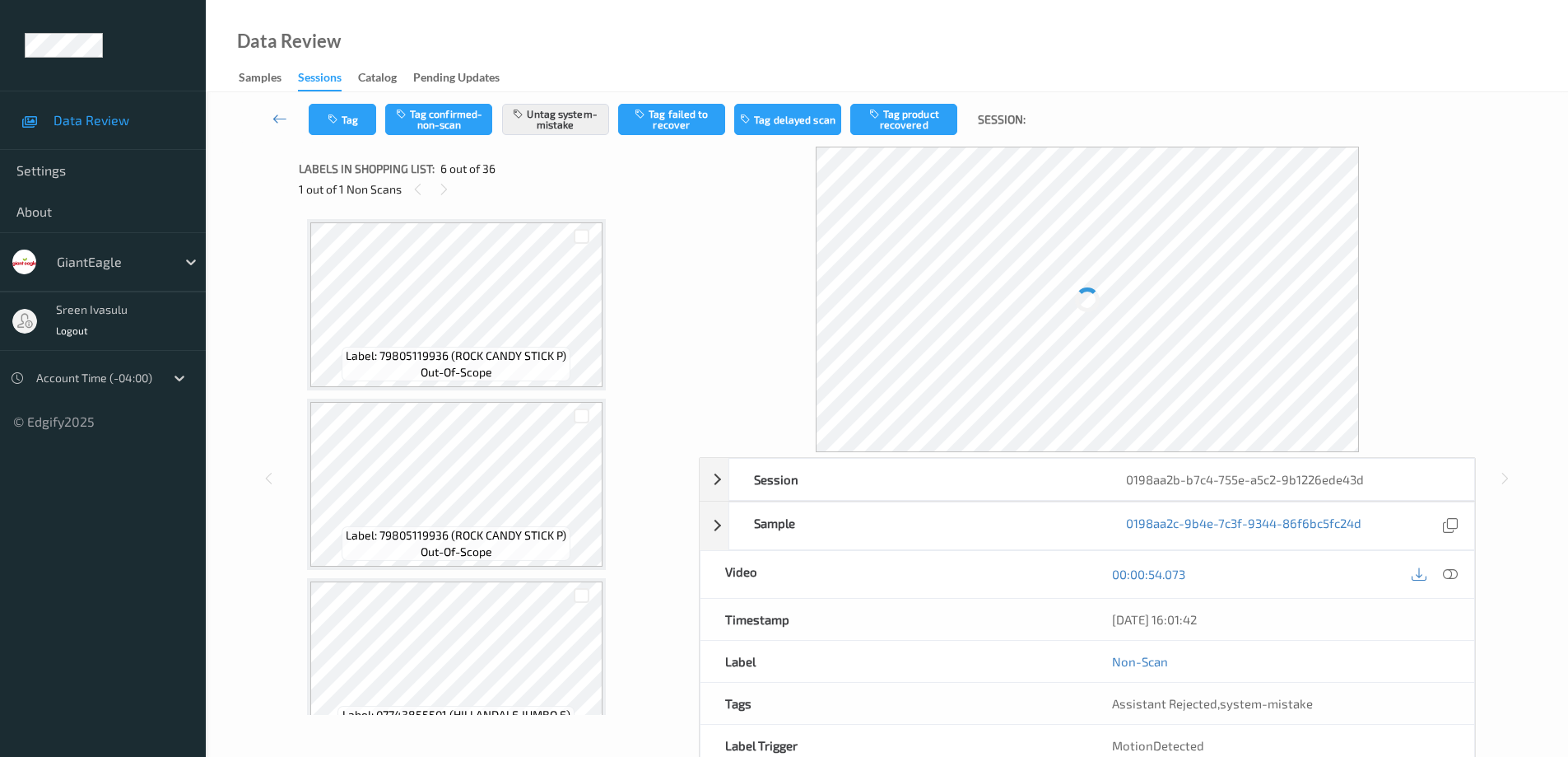
scroll to position [727, 0]
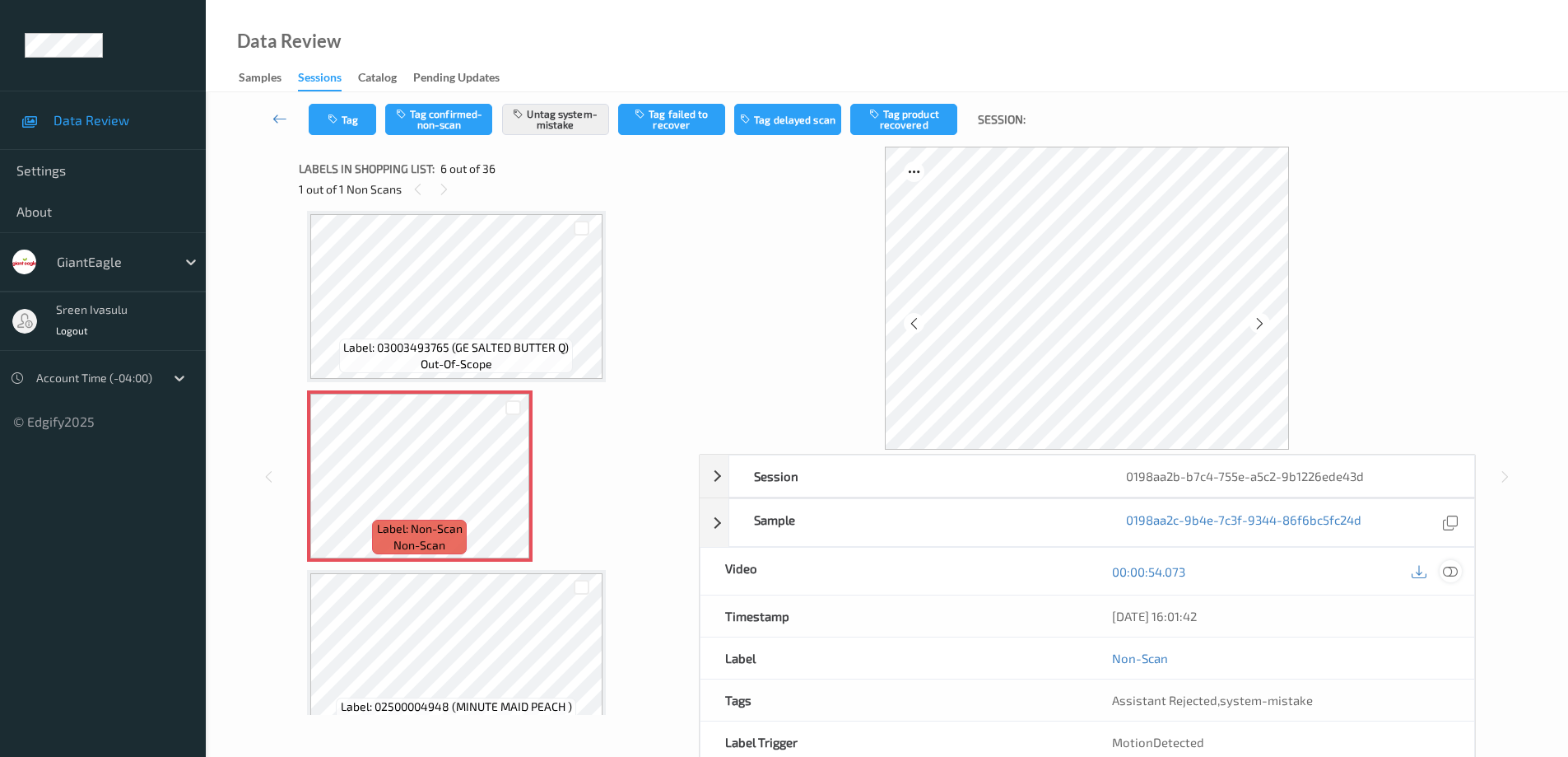
click at [1449, 565] on icon at bounding box center [1449, 571] width 15 height 15
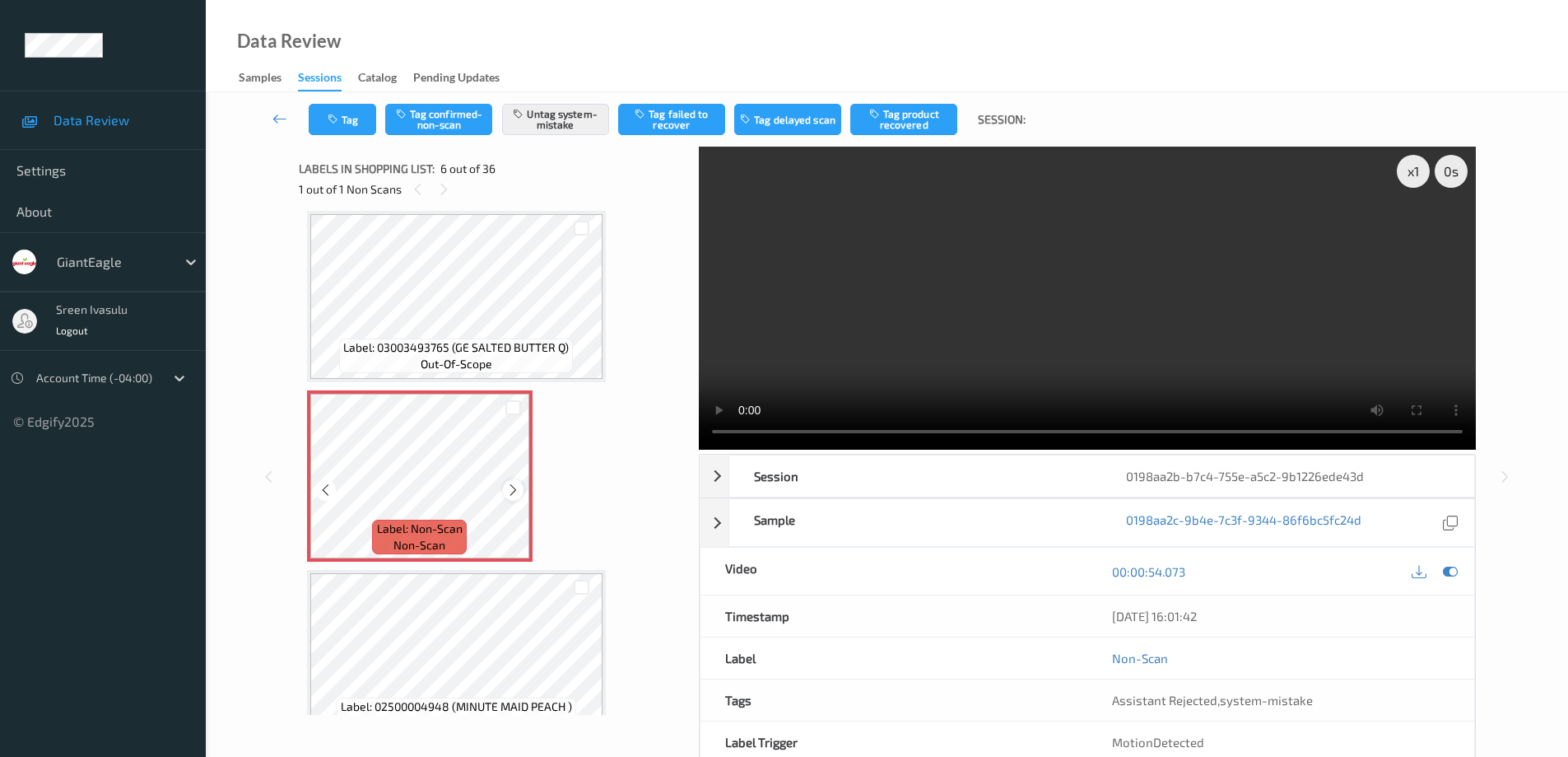
click at [510, 489] on icon at bounding box center [513, 490] width 14 height 15
click at [514, 488] on icon at bounding box center [513, 490] width 14 height 15
click at [515, 483] on icon at bounding box center [513, 490] width 14 height 15
click at [514, 483] on icon at bounding box center [513, 490] width 14 height 15
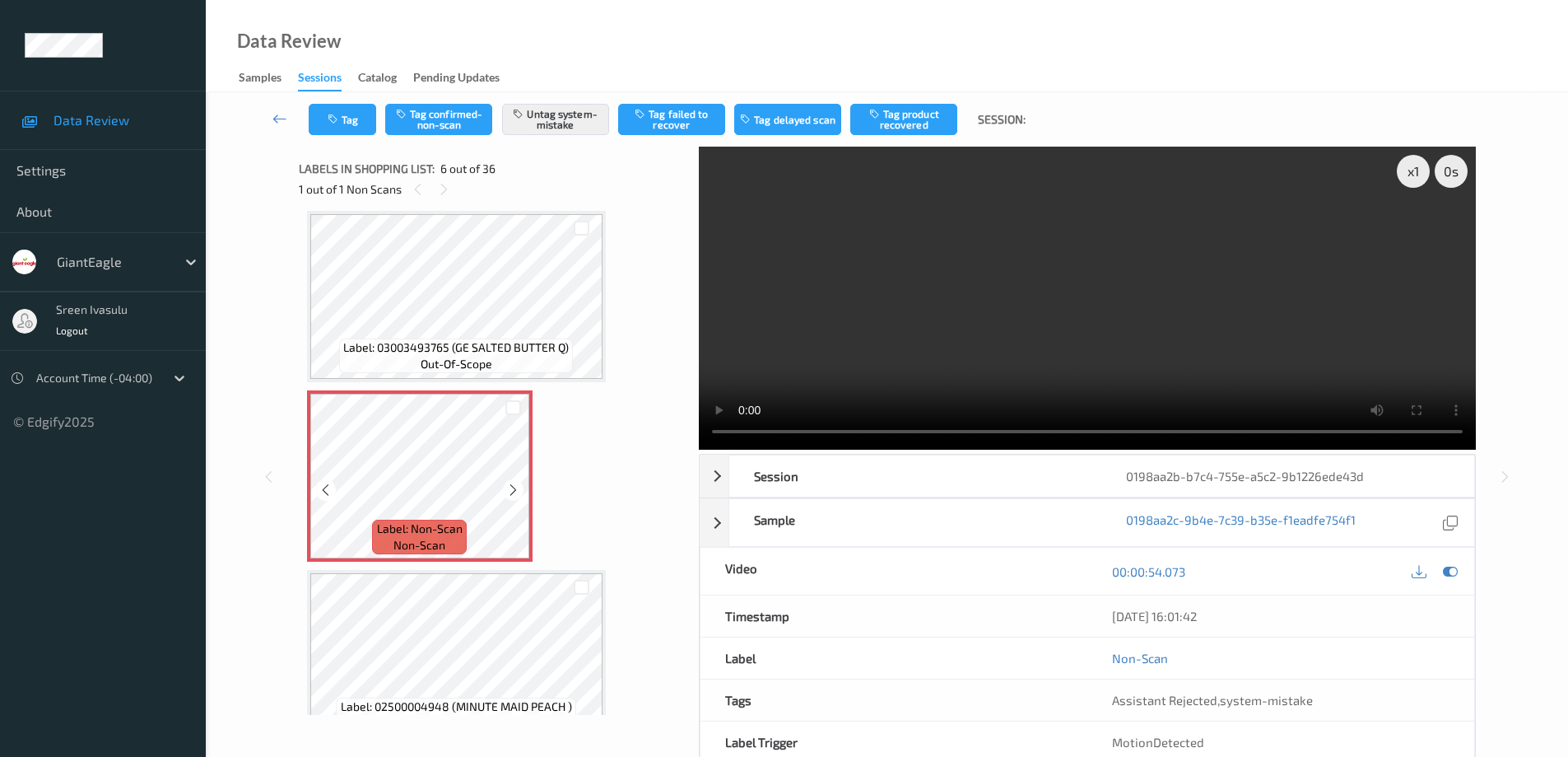
click at [514, 483] on icon at bounding box center [513, 490] width 14 height 15
click at [351, 128] on button "Tag" at bounding box center [342, 120] width 68 height 31
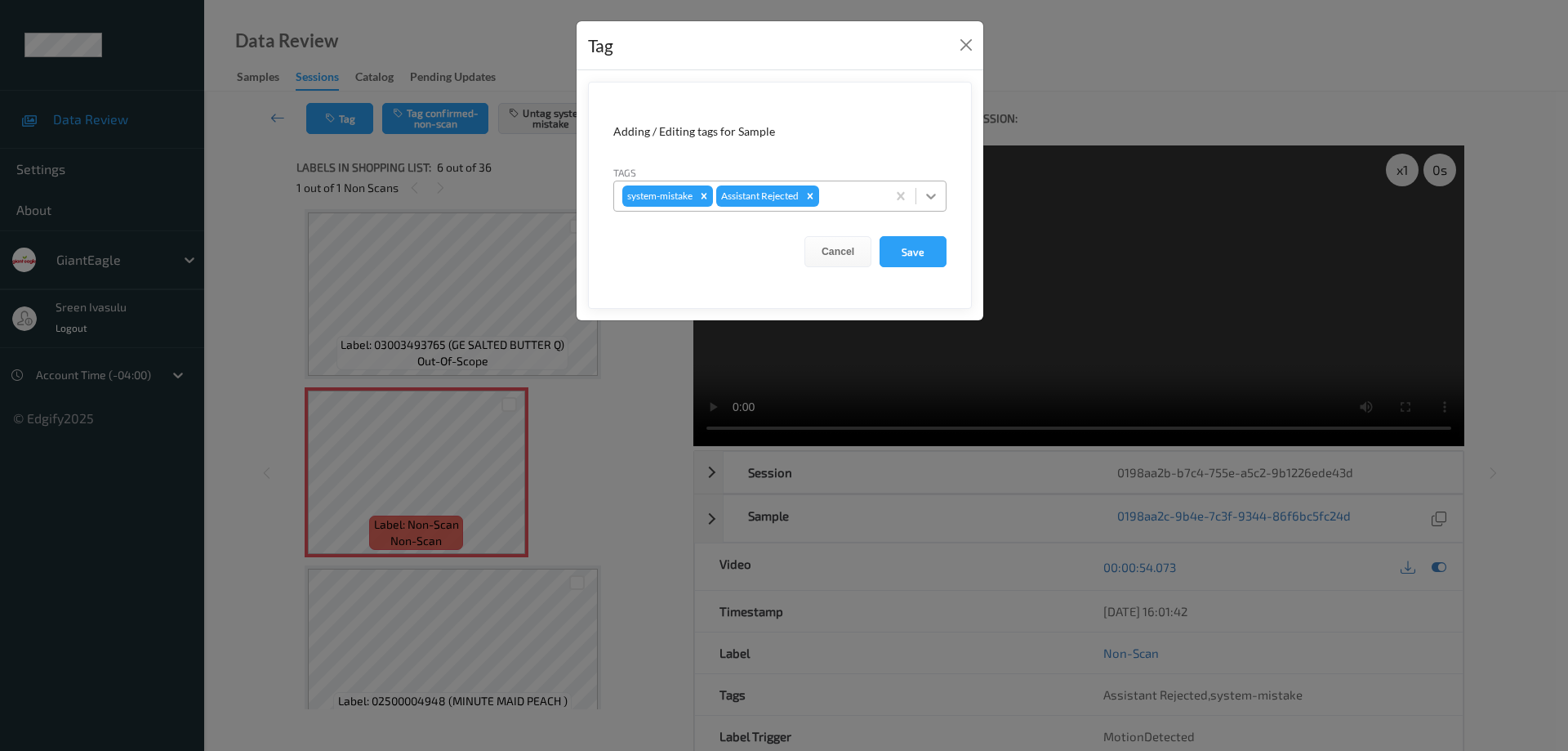
click at [928, 198] on icon at bounding box center [931, 196] width 17 height 17
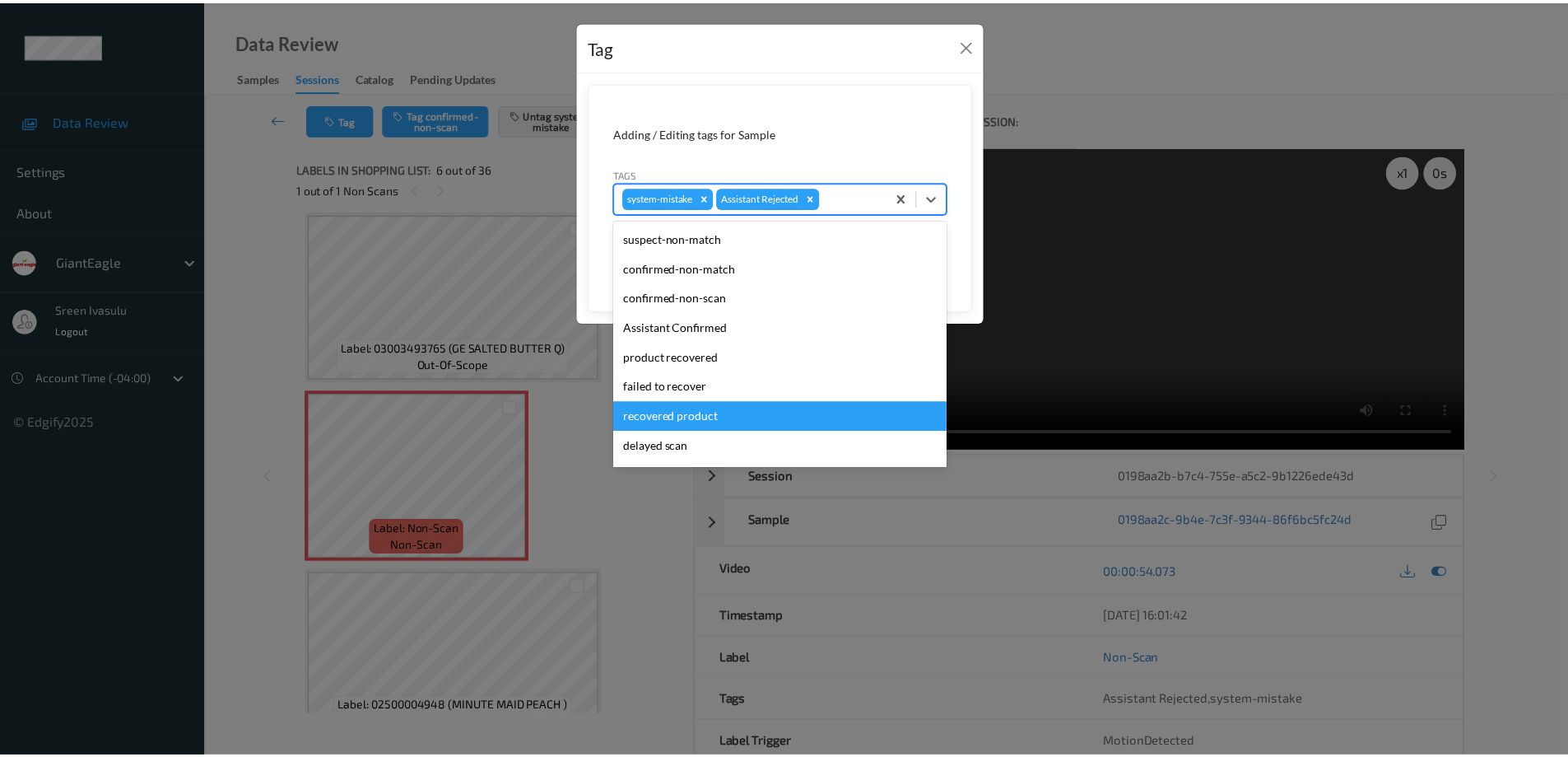
scroll to position [145, 0]
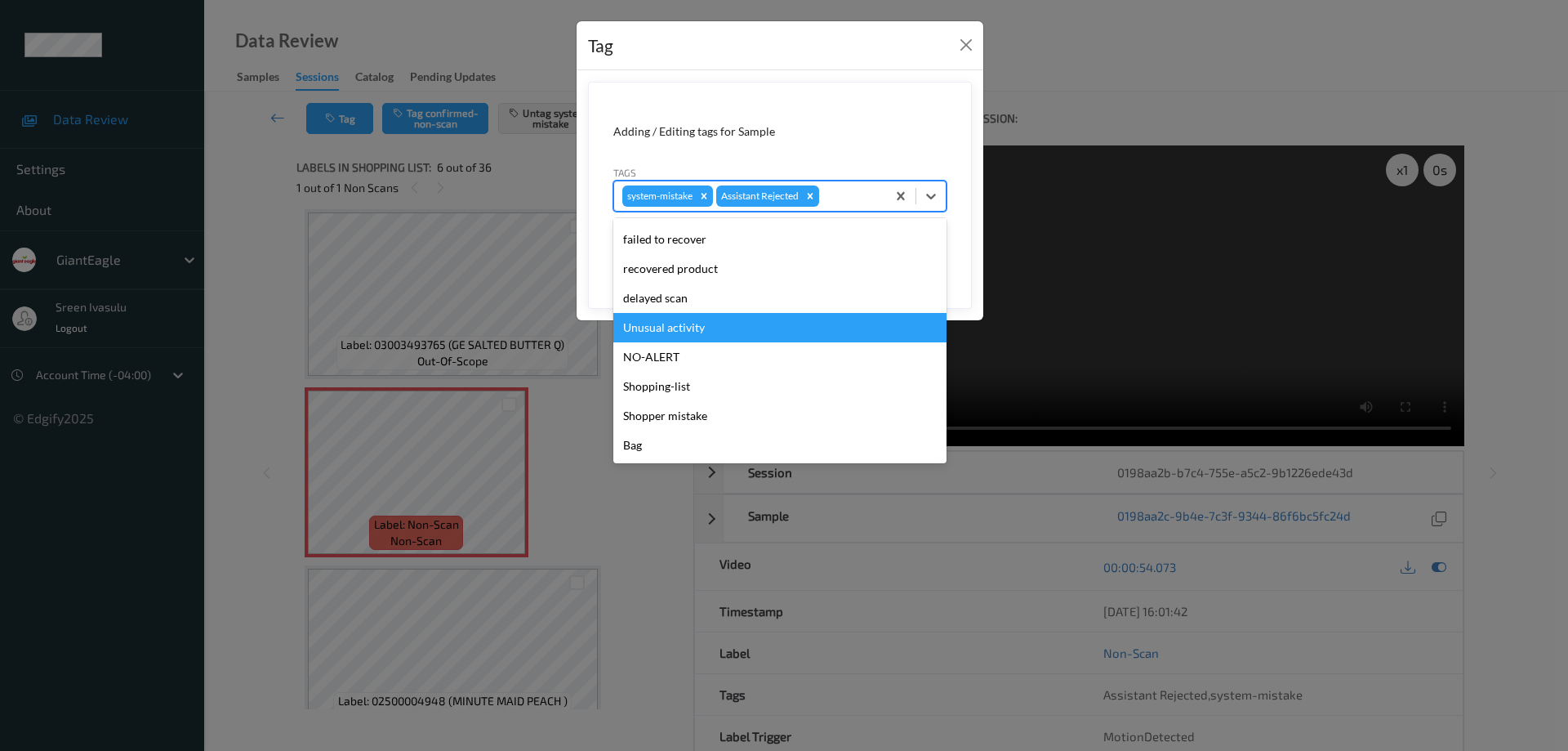
click at [682, 332] on div "Unusual activity" at bounding box center [780, 327] width 333 height 29
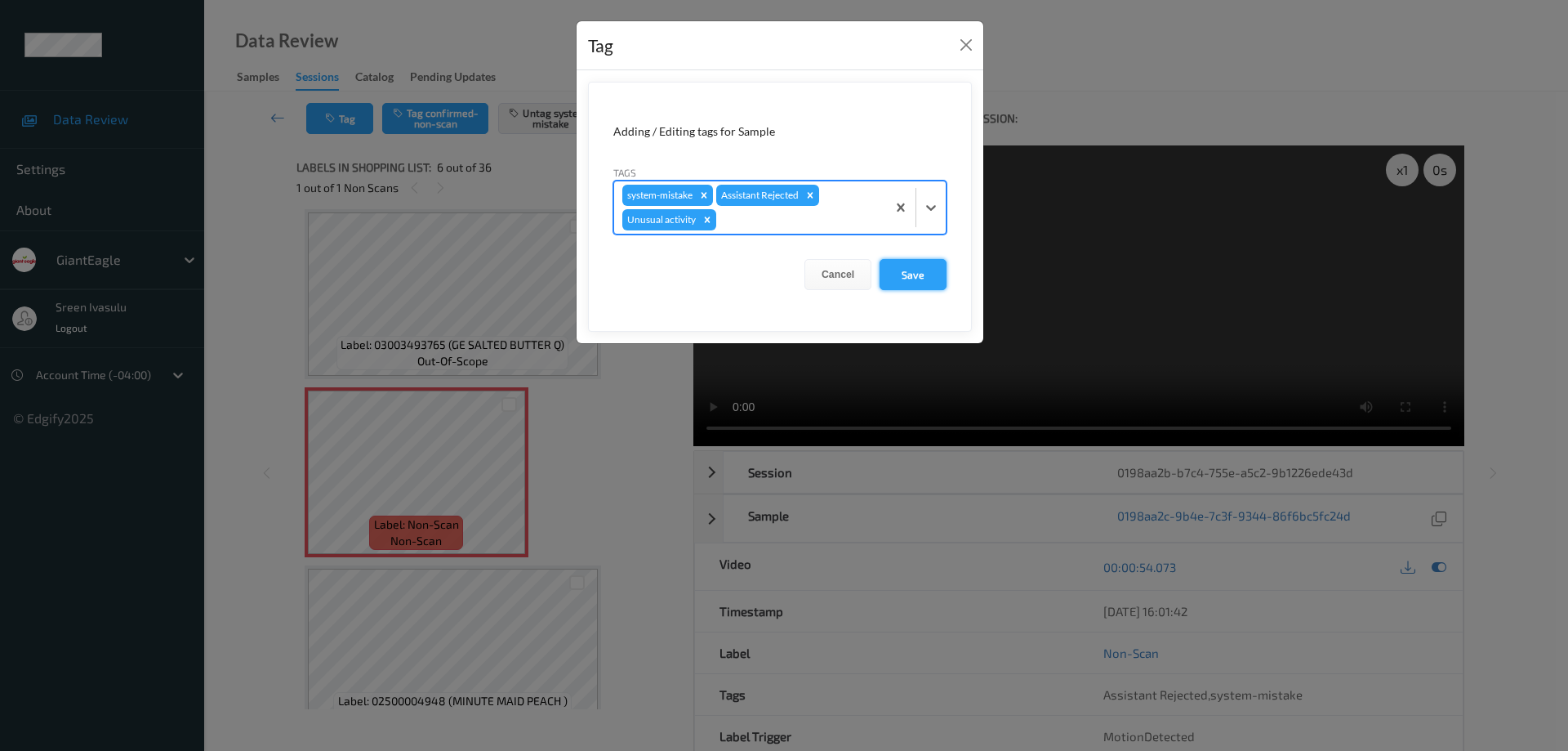
click at [905, 273] on button "Save" at bounding box center [913, 275] width 67 height 31
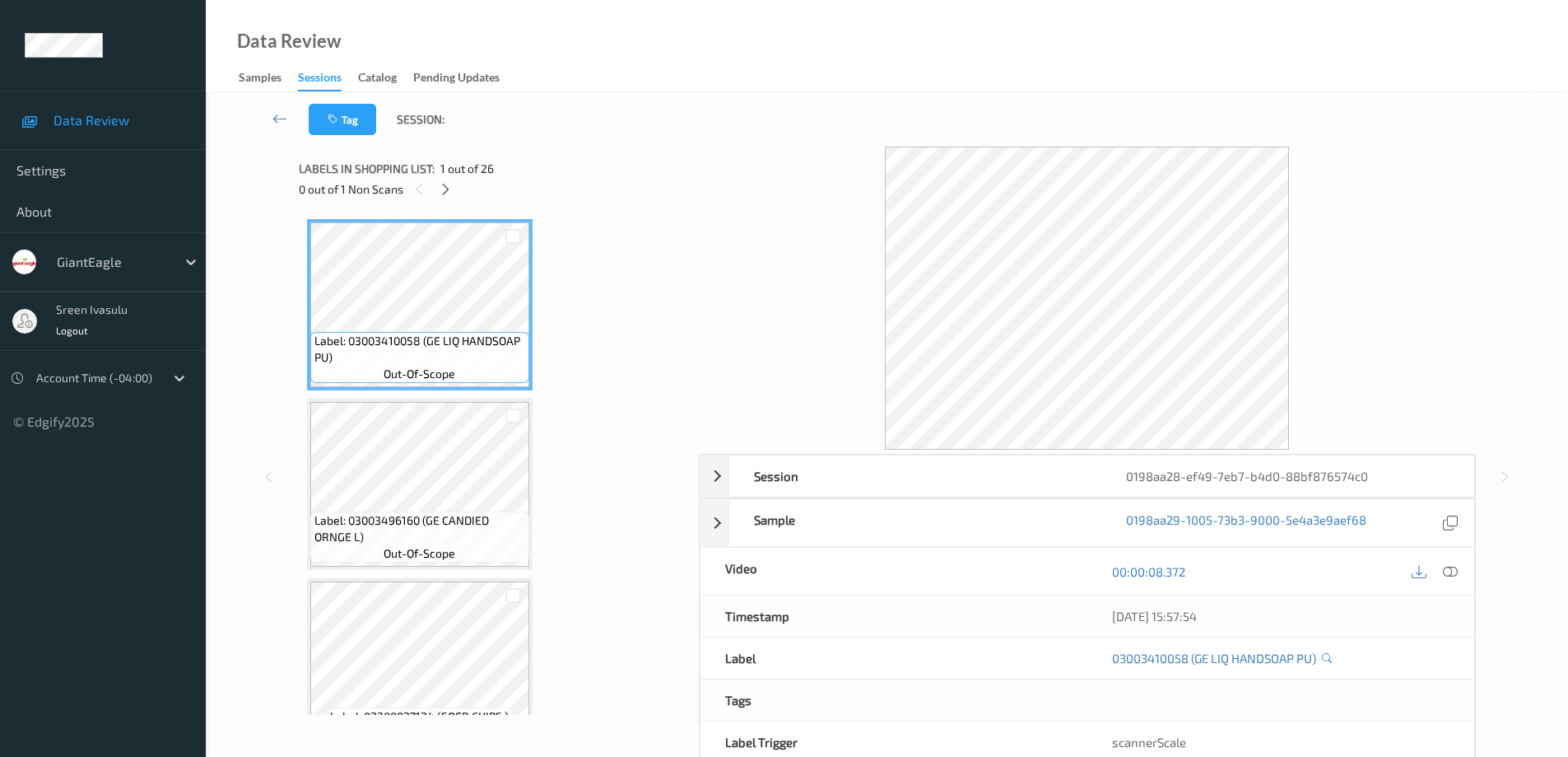
click at [434, 193] on div "0 out of 1 Non Scans" at bounding box center [493, 189] width 389 height 21
click at [449, 179] on div at bounding box center [445, 189] width 21 height 21
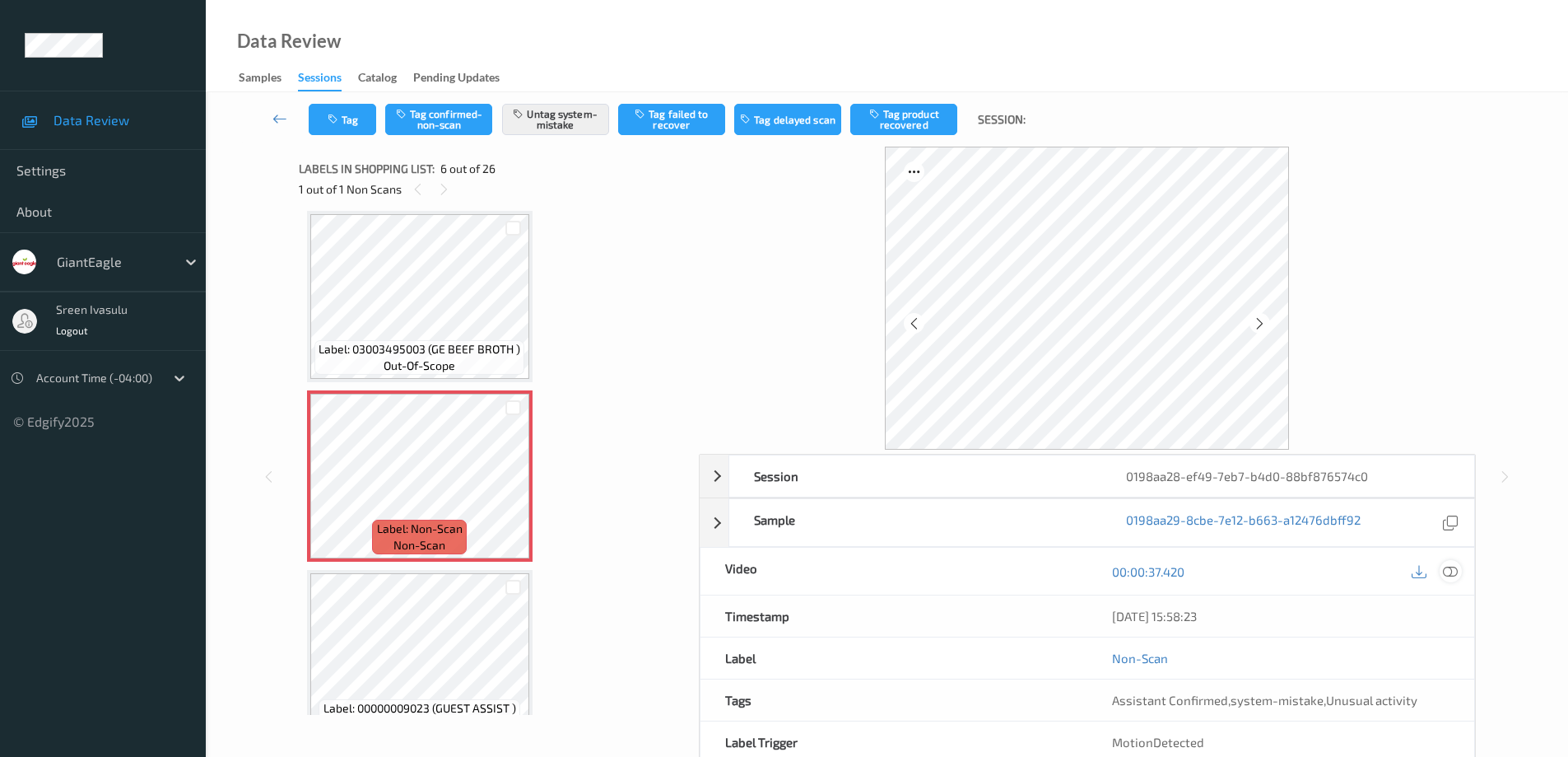
click at [1456, 571] on icon at bounding box center [1449, 571] width 15 height 15
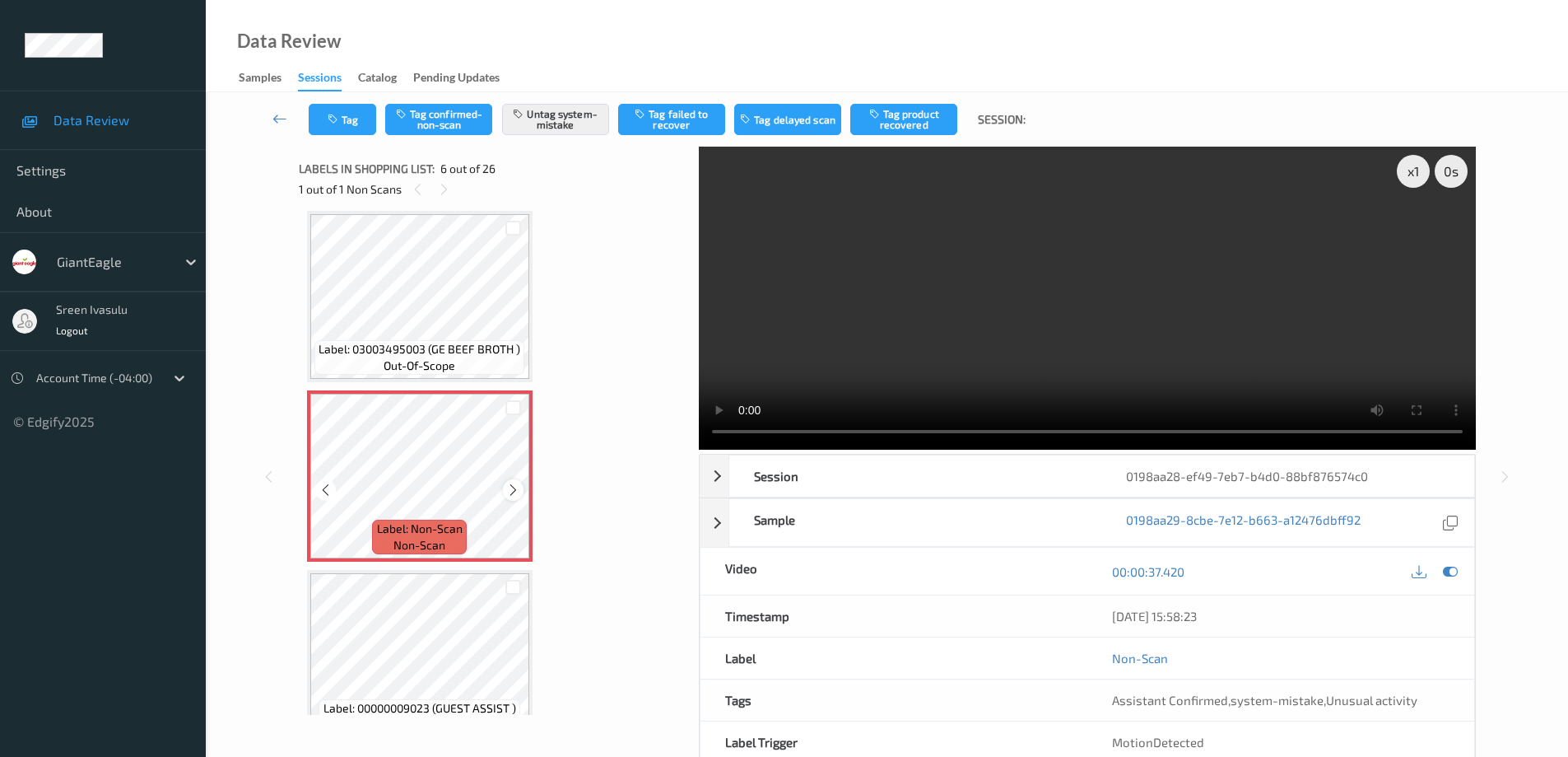
click at [513, 491] on icon at bounding box center [513, 490] width 14 height 15
click at [360, 121] on button "Tag" at bounding box center [342, 120] width 68 height 31
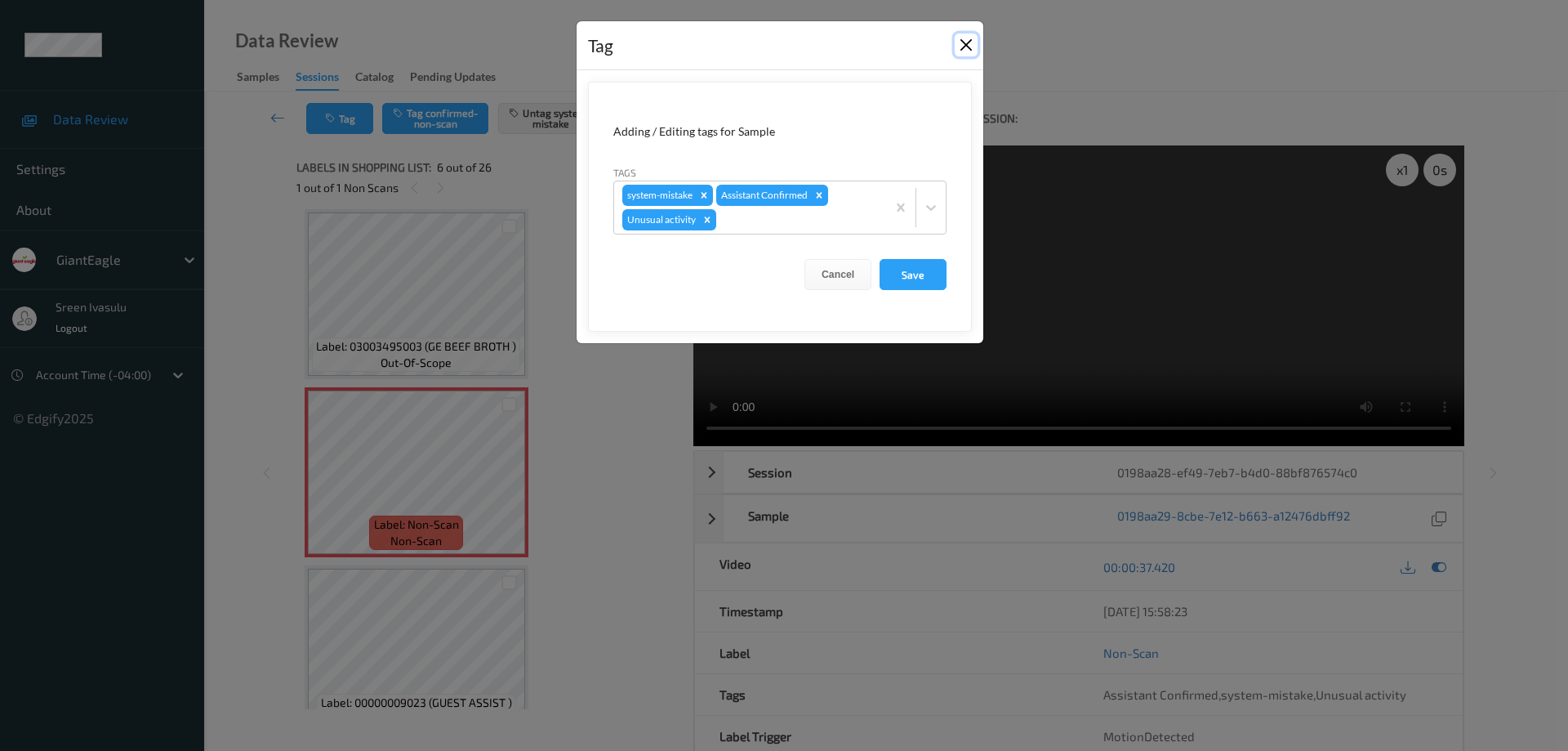
click at [966, 44] on button "Close" at bounding box center [966, 44] width 22 height 22
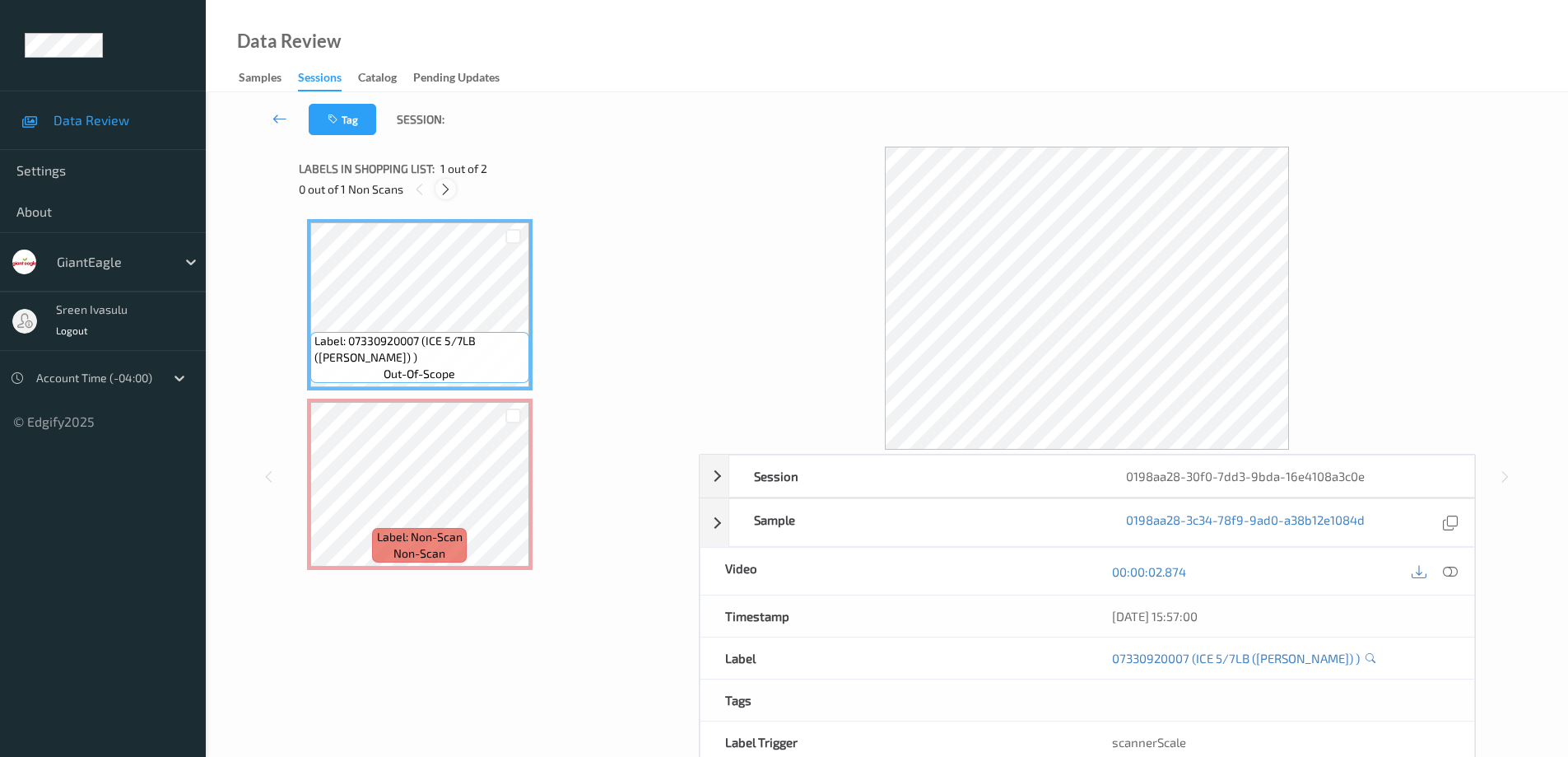
click at [446, 192] on icon at bounding box center [445, 189] width 14 height 15
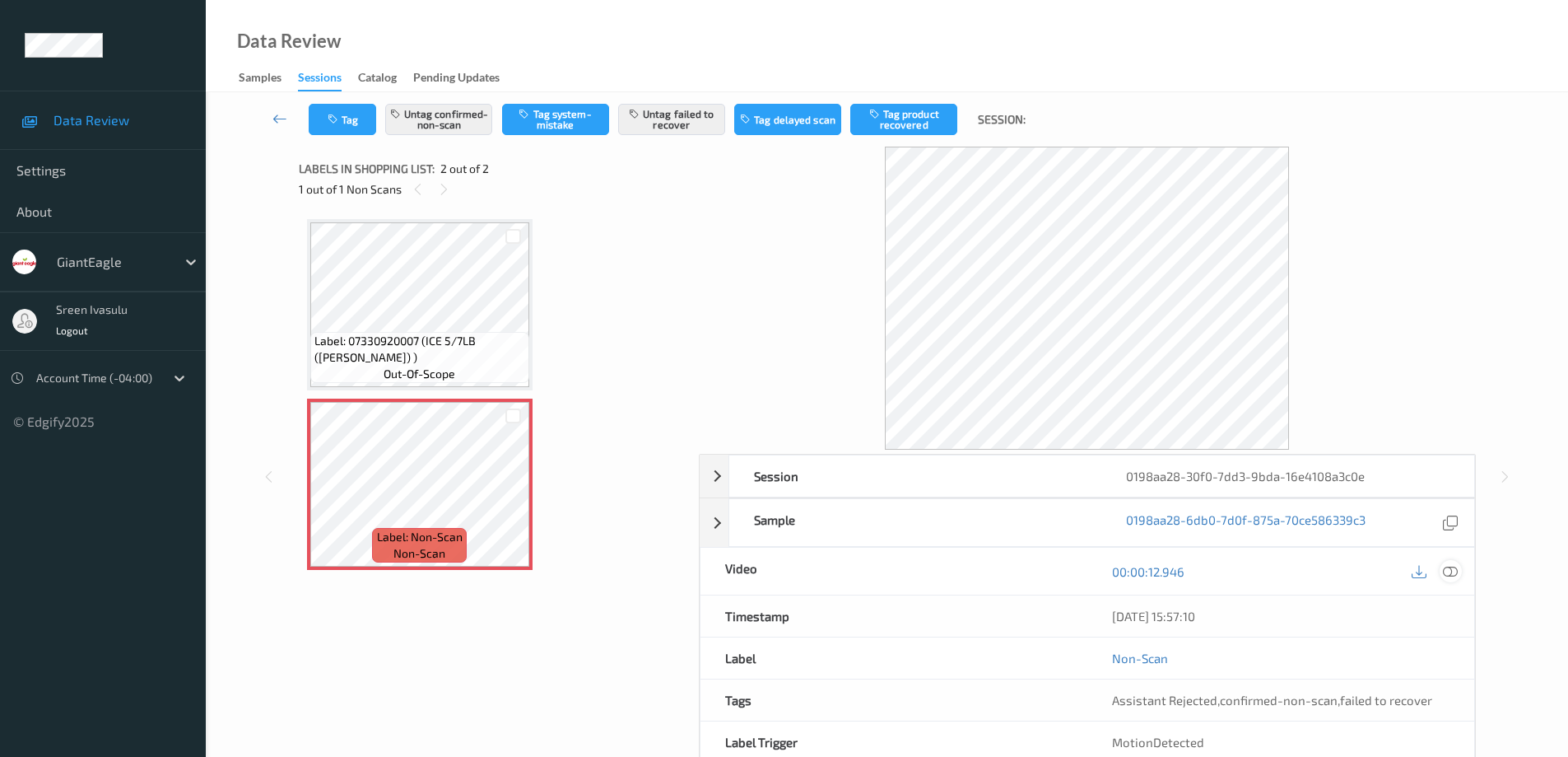
click at [1456, 569] on icon at bounding box center [1449, 571] width 15 height 15
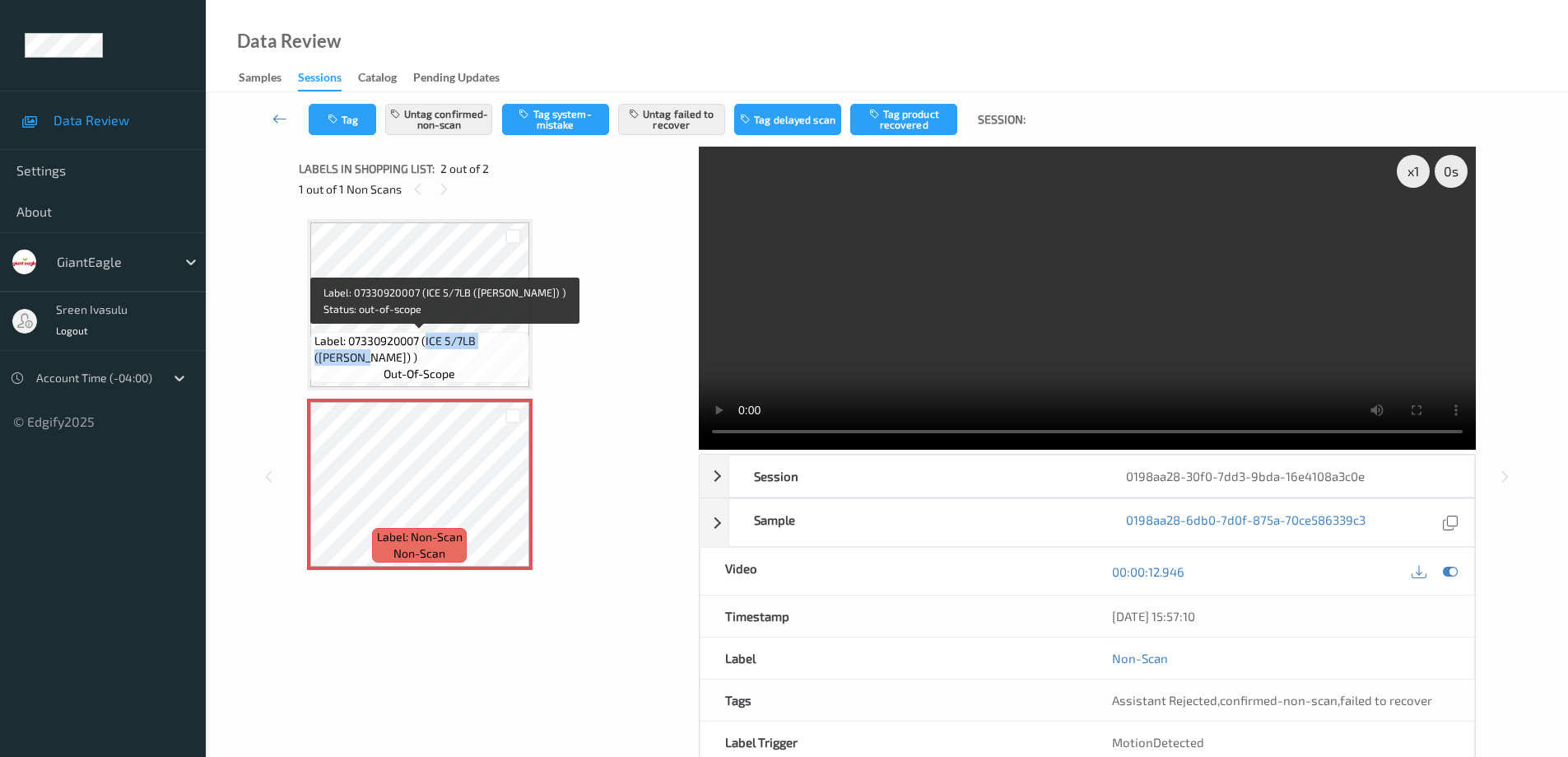
drag, startPoint x: 426, startPoint y: 340, endPoint x: 499, endPoint y: 361, distance: 76.0
click at [499, 361] on span "Label: 07330920007 (ICE 5/7LB ([PERSON_NAME]) )" at bounding box center [419, 350] width 211 height 33
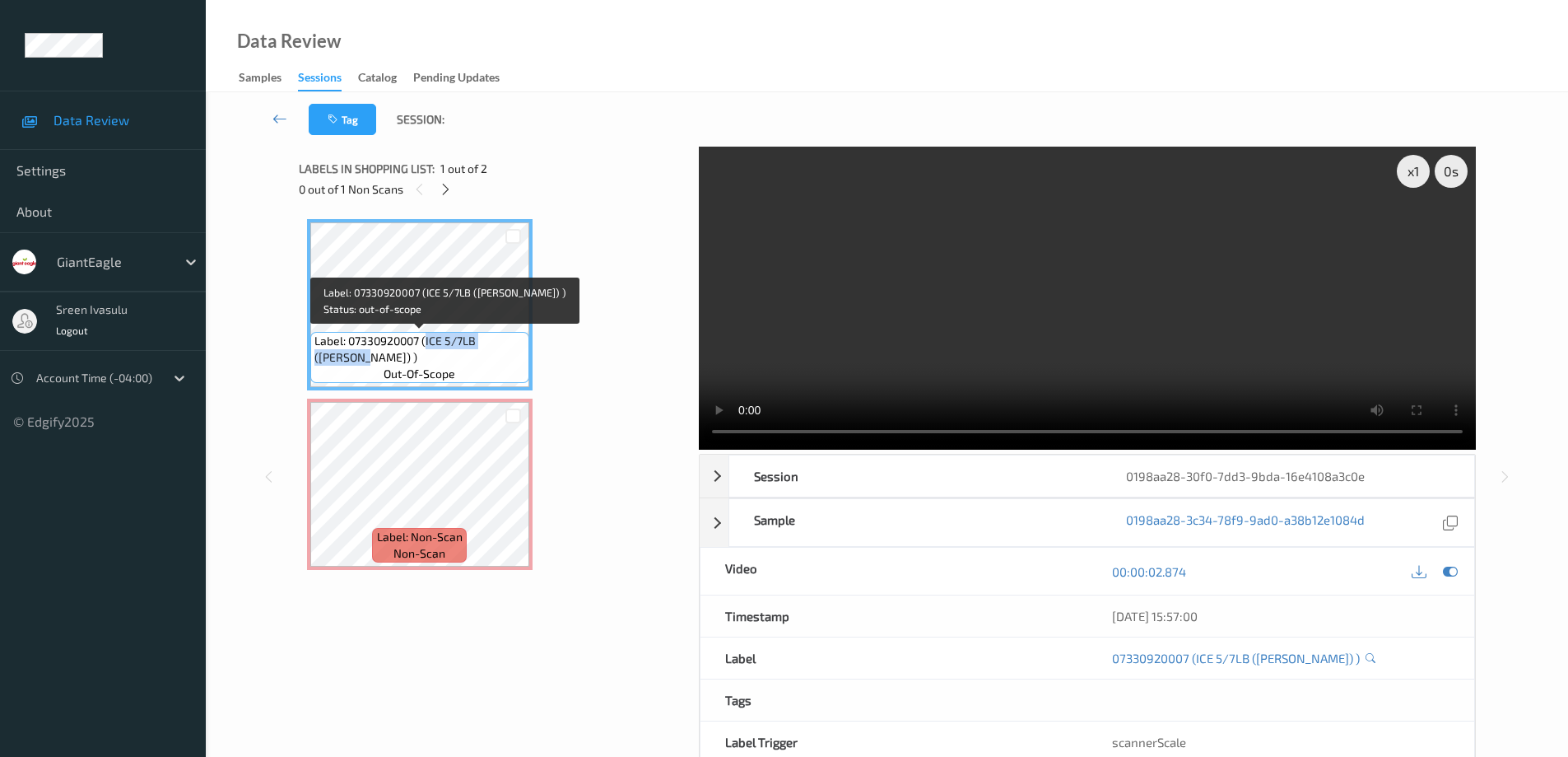
copy span "ICE 5/7LB ([PERSON_NAME]) )"
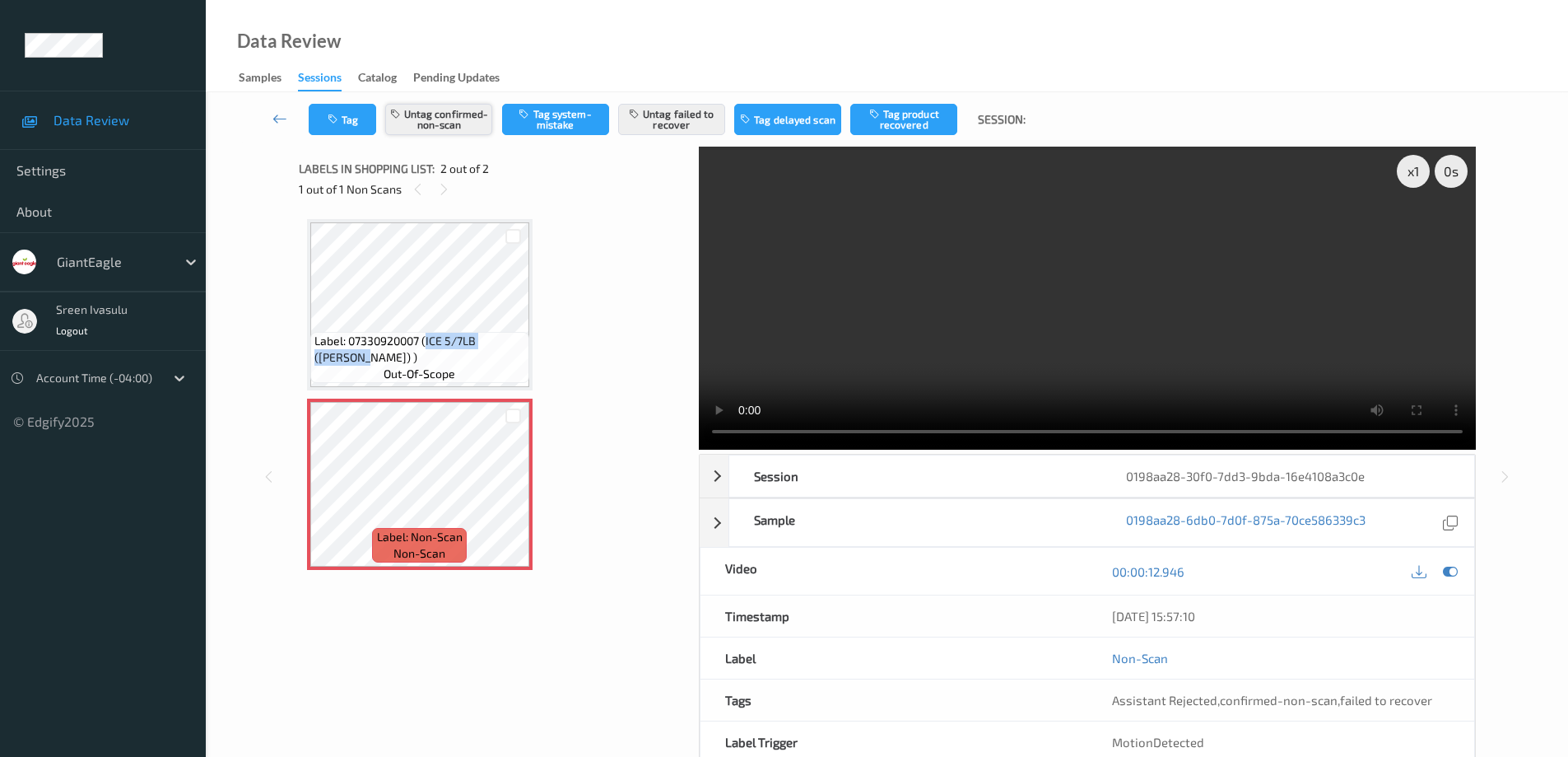
click at [453, 125] on button "Untag confirmed-non-scan" at bounding box center [439, 120] width 107 height 31
click at [671, 117] on button "Untag failed to recover" at bounding box center [671, 120] width 107 height 31
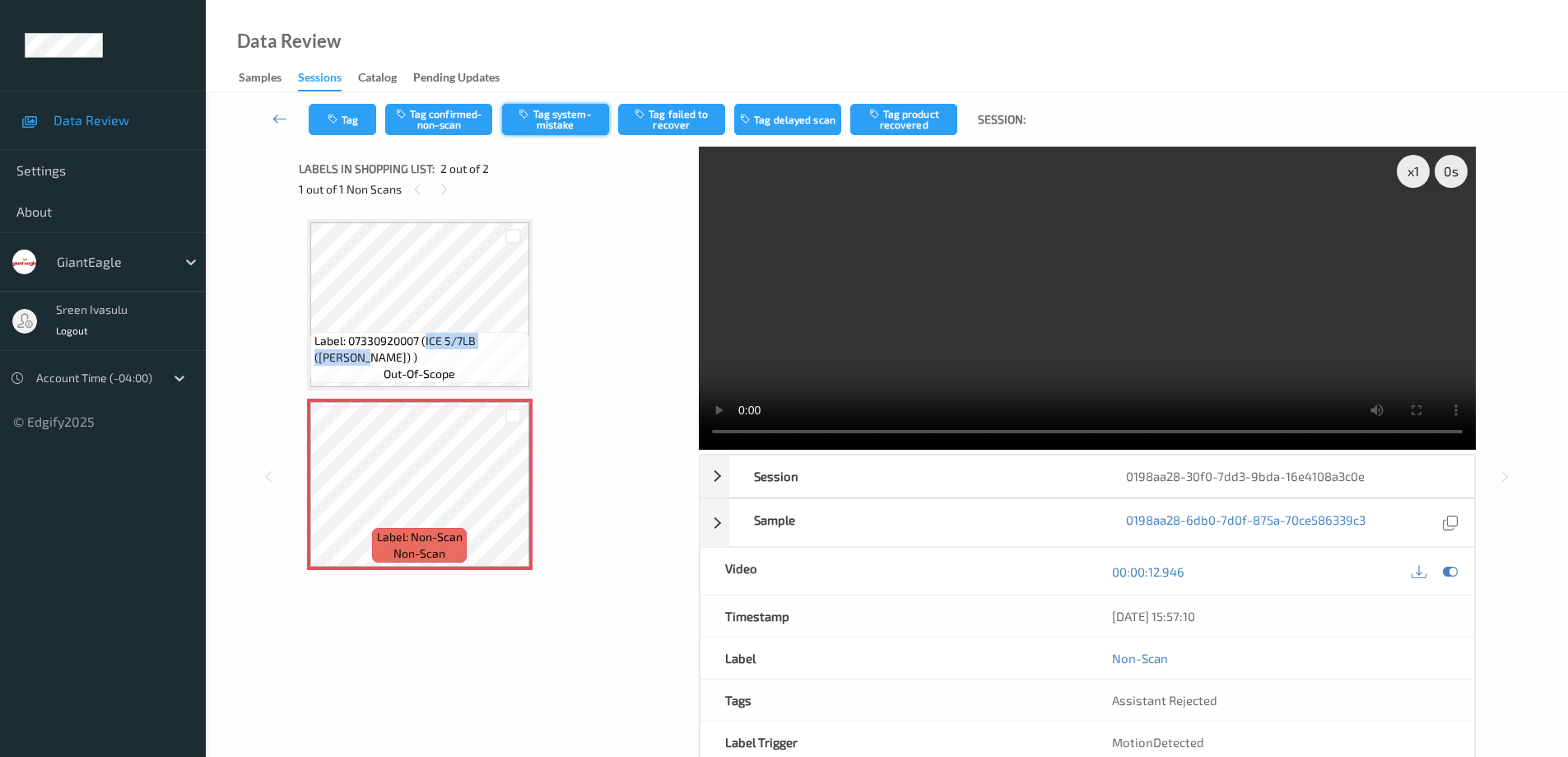
click at [573, 114] on button "Tag system-mistake" at bounding box center [555, 120] width 107 height 31
click at [349, 123] on button "Tag" at bounding box center [342, 120] width 68 height 31
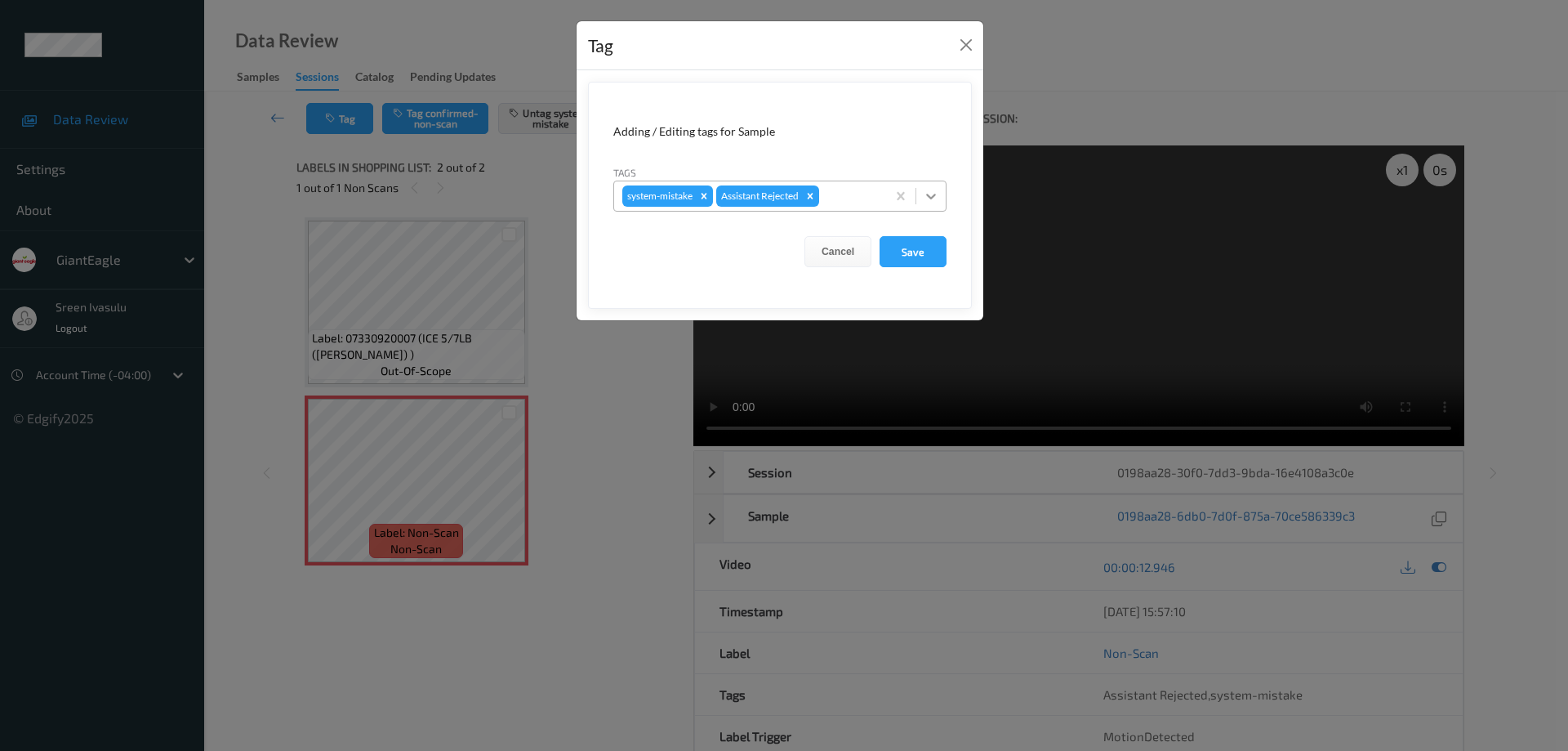
click at [922, 200] on div at bounding box center [931, 196] width 29 height 29
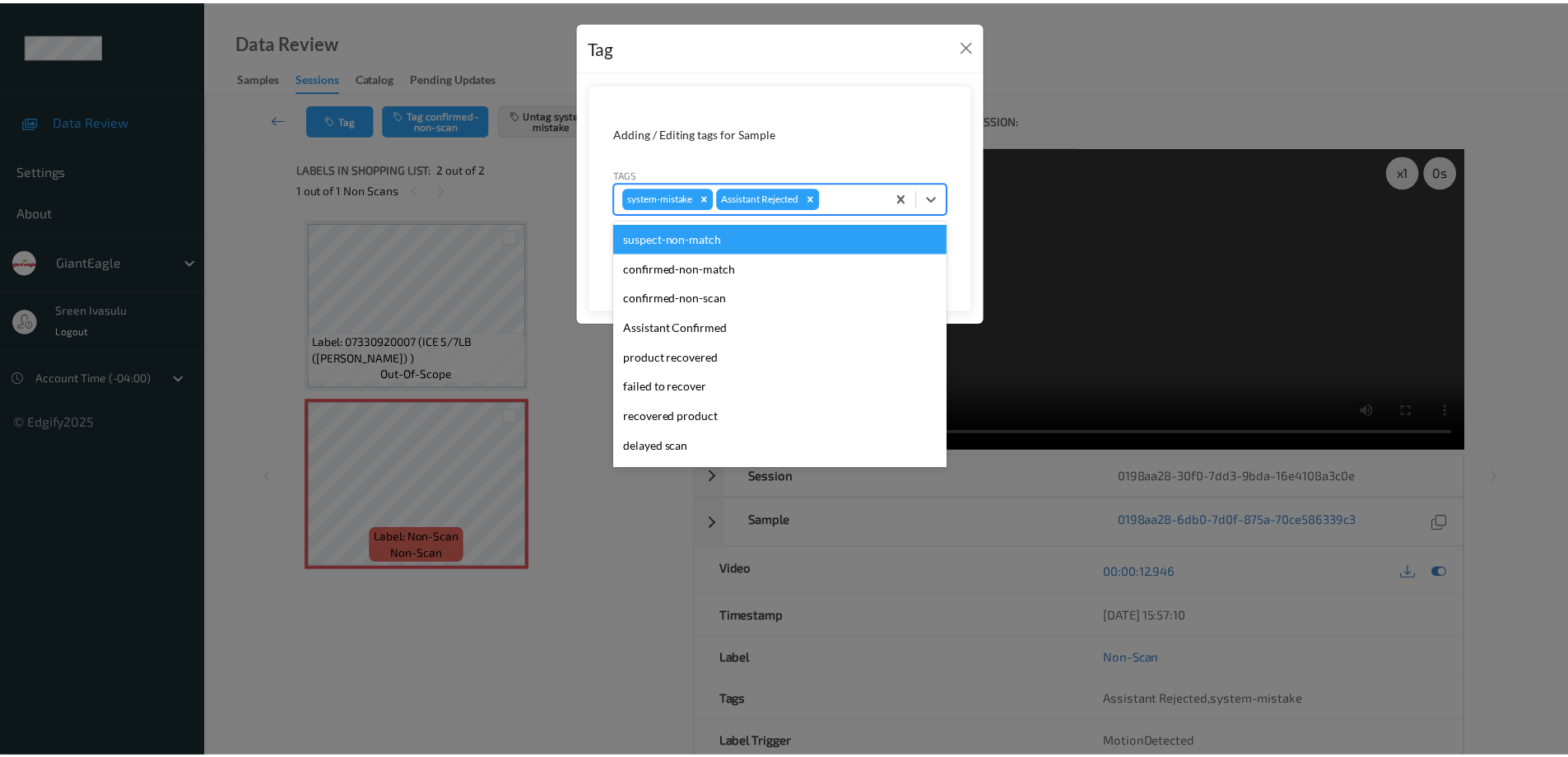
scroll to position [145, 0]
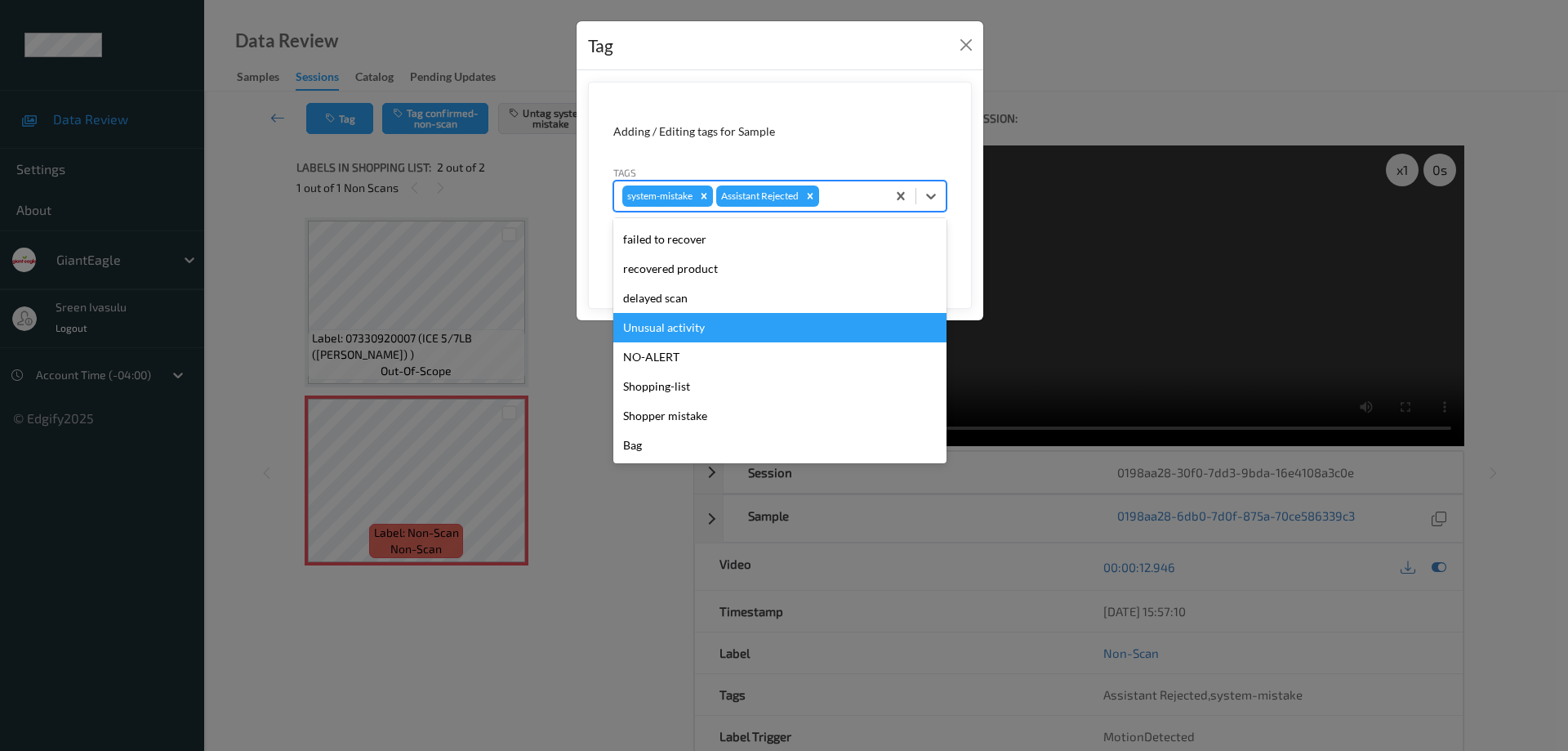
click at [681, 335] on div "Unusual activity" at bounding box center [780, 327] width 333 height 29
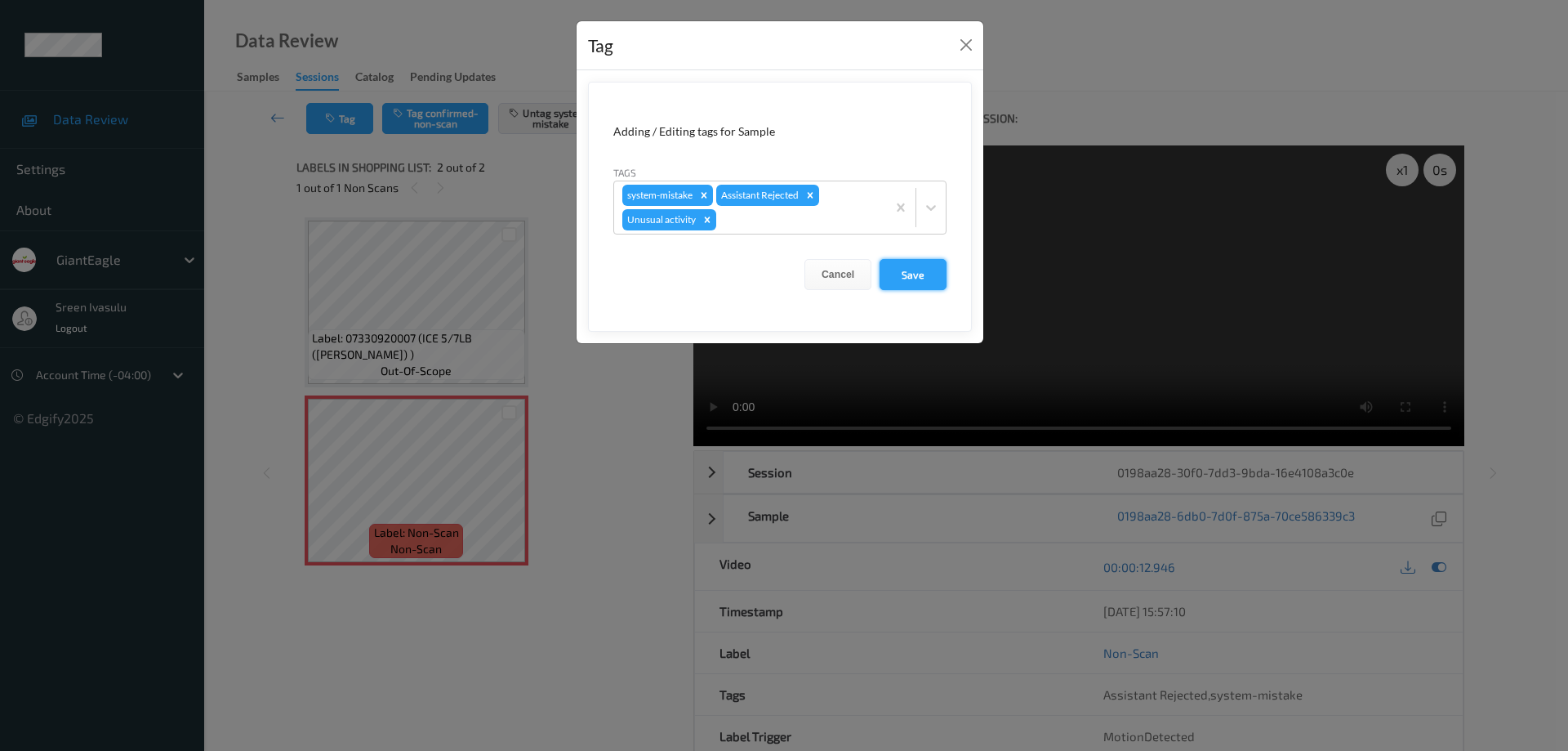
click at [907, 273] on button "Save" at bounding box center [913, 275] width 67 height 31
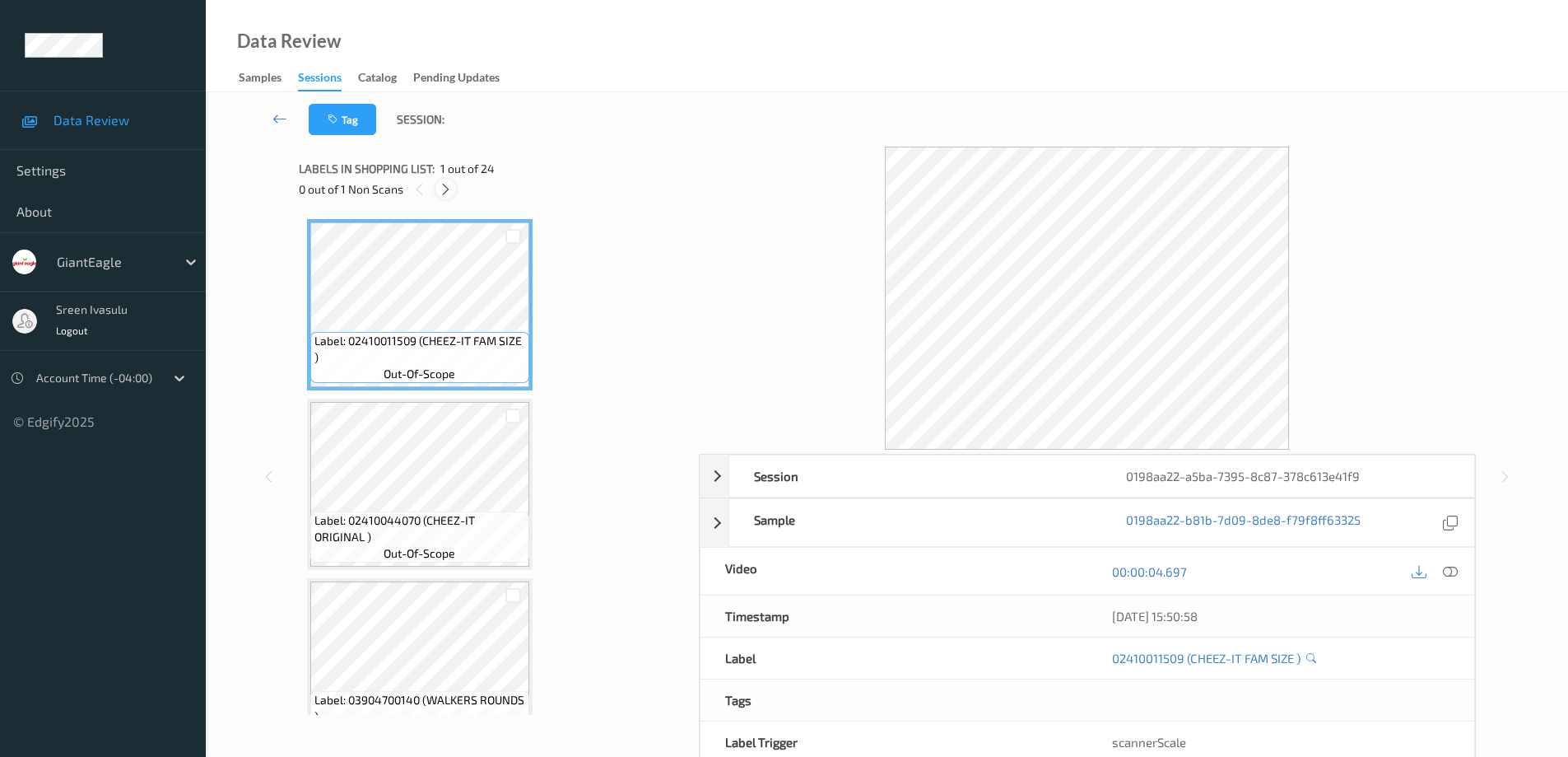
click at [443, 184] on icon at bounding box center [445, 189] width 14 height 15
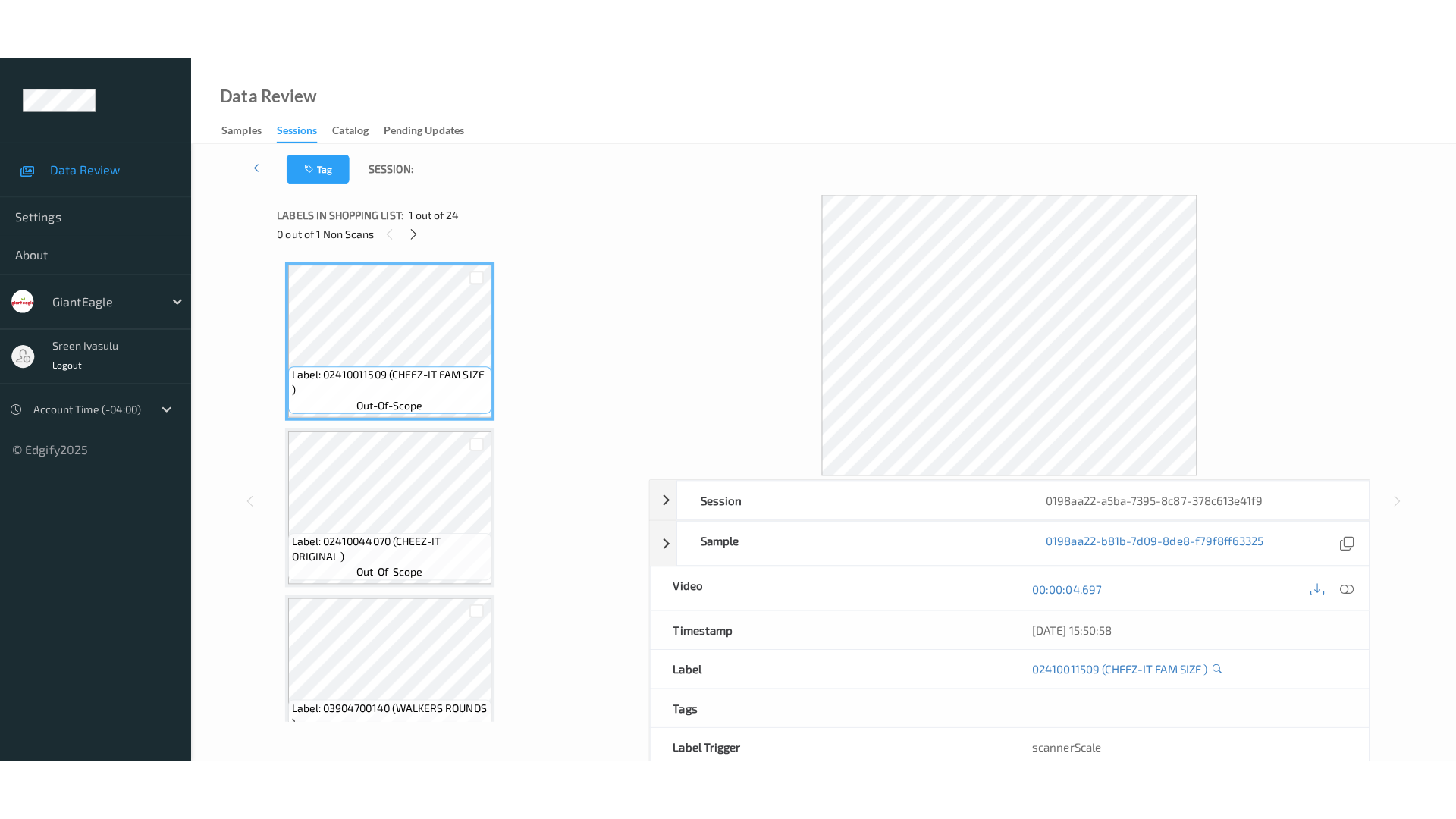
scroll to position [3510, 0]
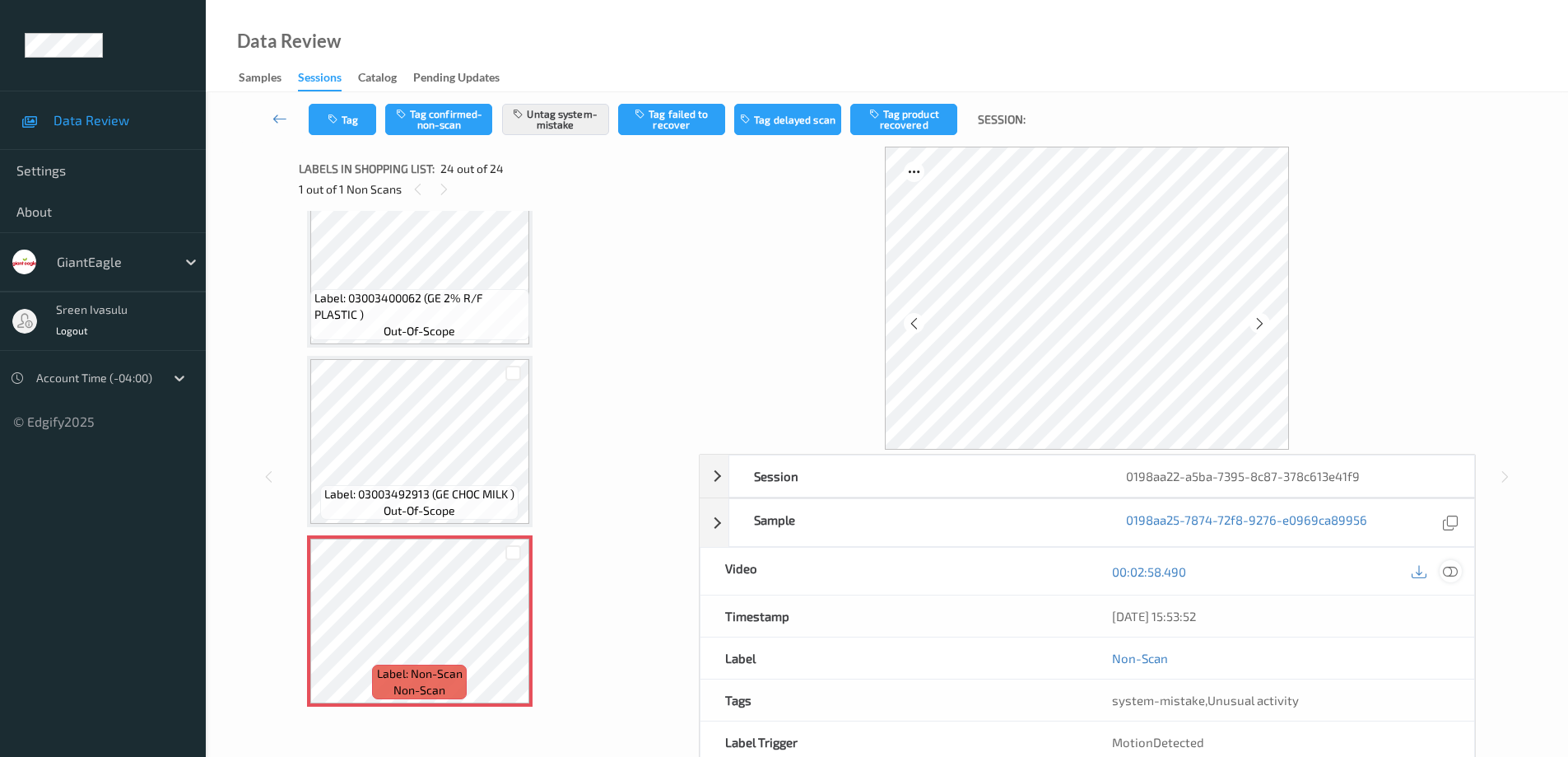
click at [1445, 572] on icon at bounding box center [1449, 571] width 15 height 15
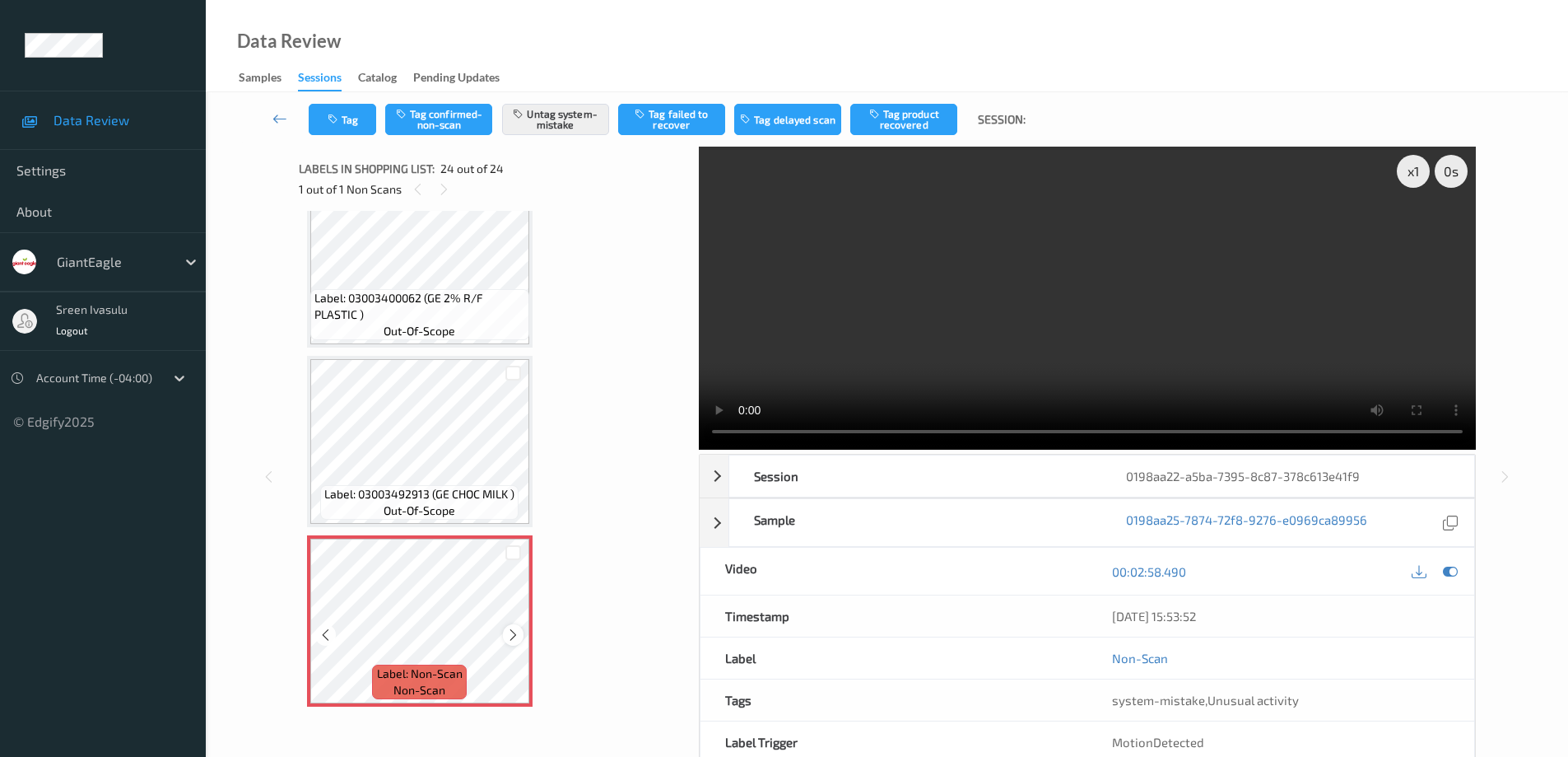
click at [509, 632] on icon at bounding box center [513, 634] width 14 height 15
click at [510, 632] on icon at bounding box center [513, 634] width 14 height 15
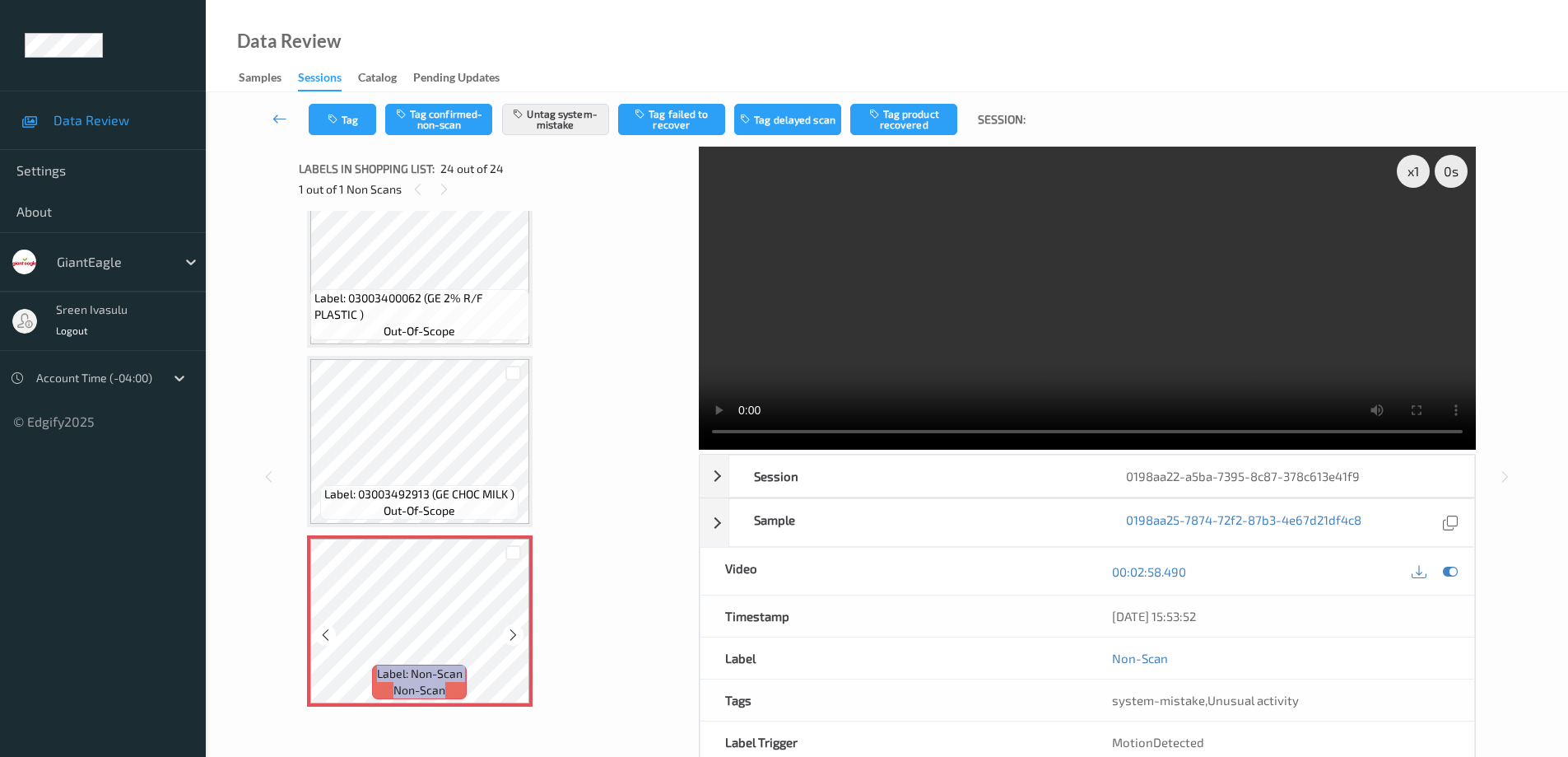
click at [510, 632] on icon at bounding box center [513, 634] width 14 height 15
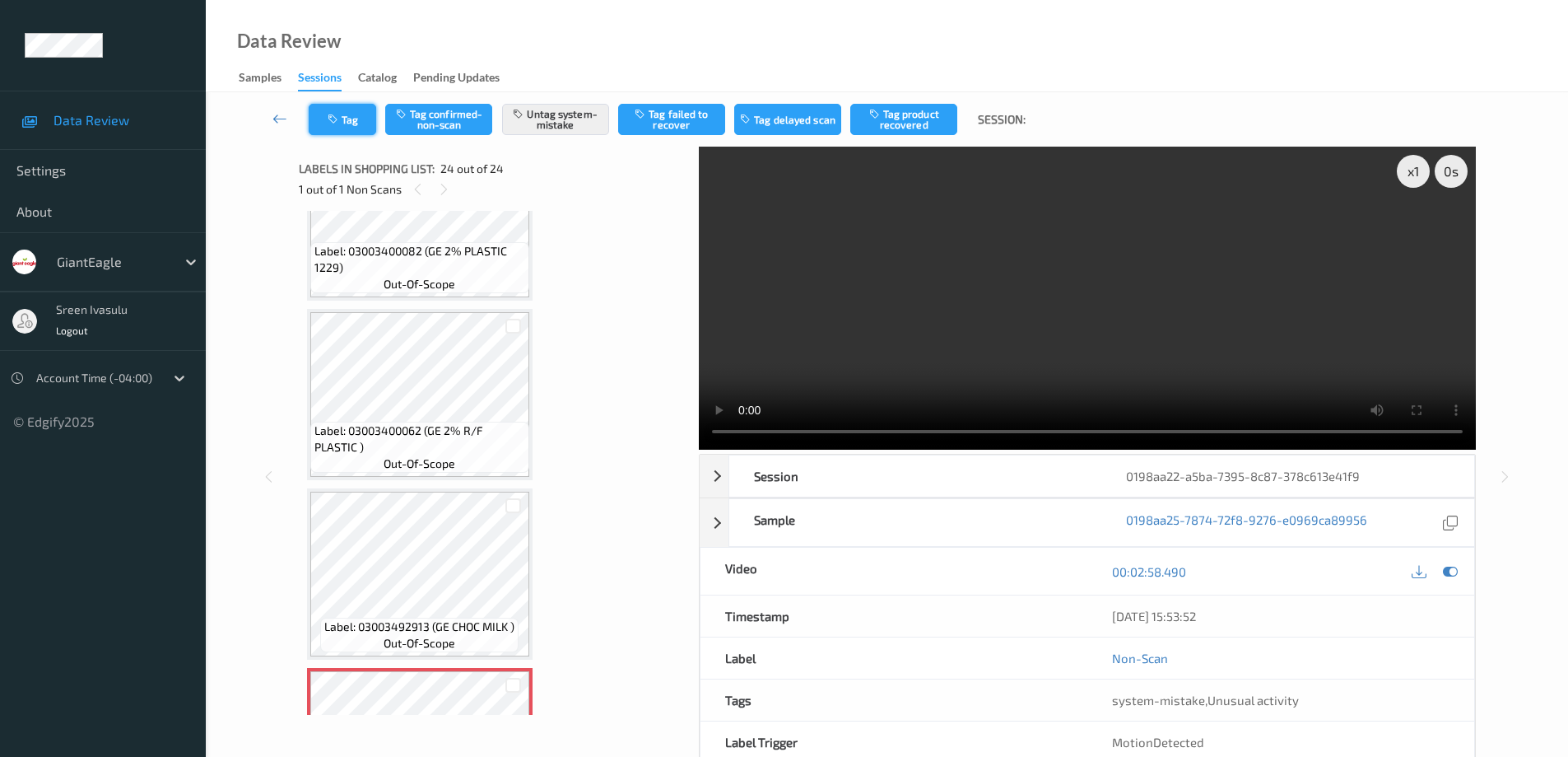
click at [348, 128] on button "Tag" at bounding box center [342, 120] width 68 height 31
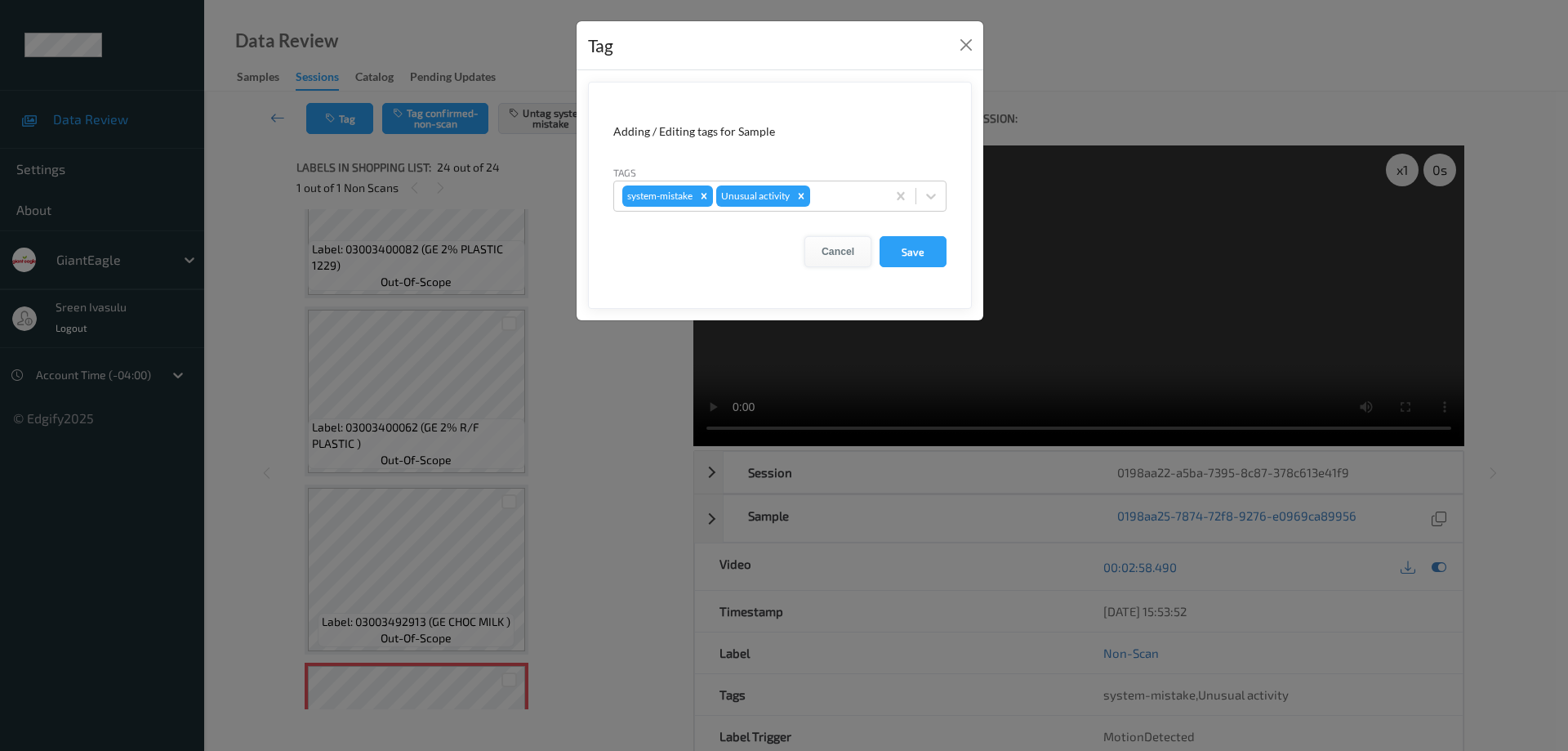
click at [825, 250] on button "Cancel" at bounding box center [838, 251] width 67 height 31
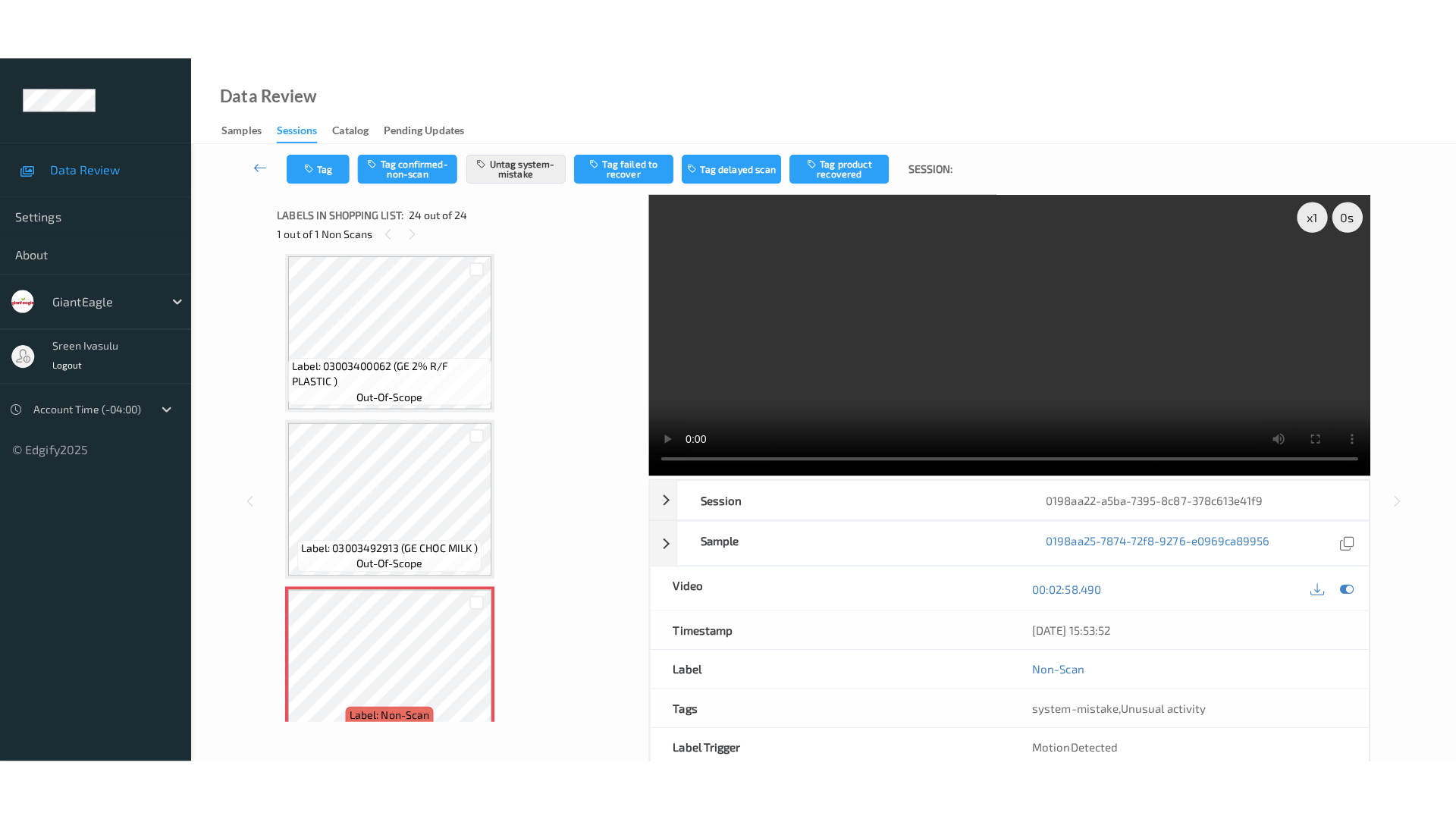
scroll to position [3510, 0]
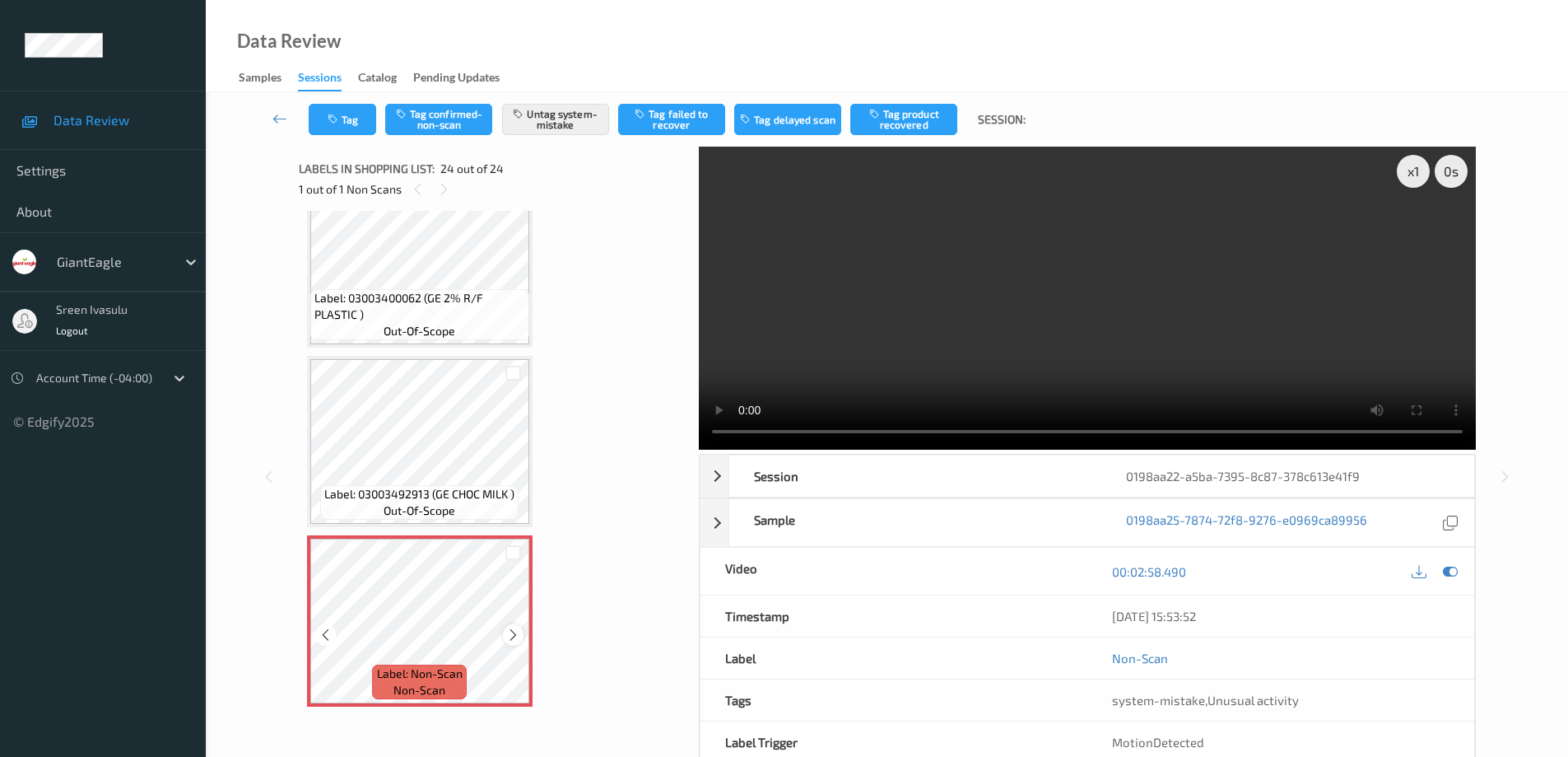
click at [506, 639] on icon at bounding box center [513, 634] width 14 height 15
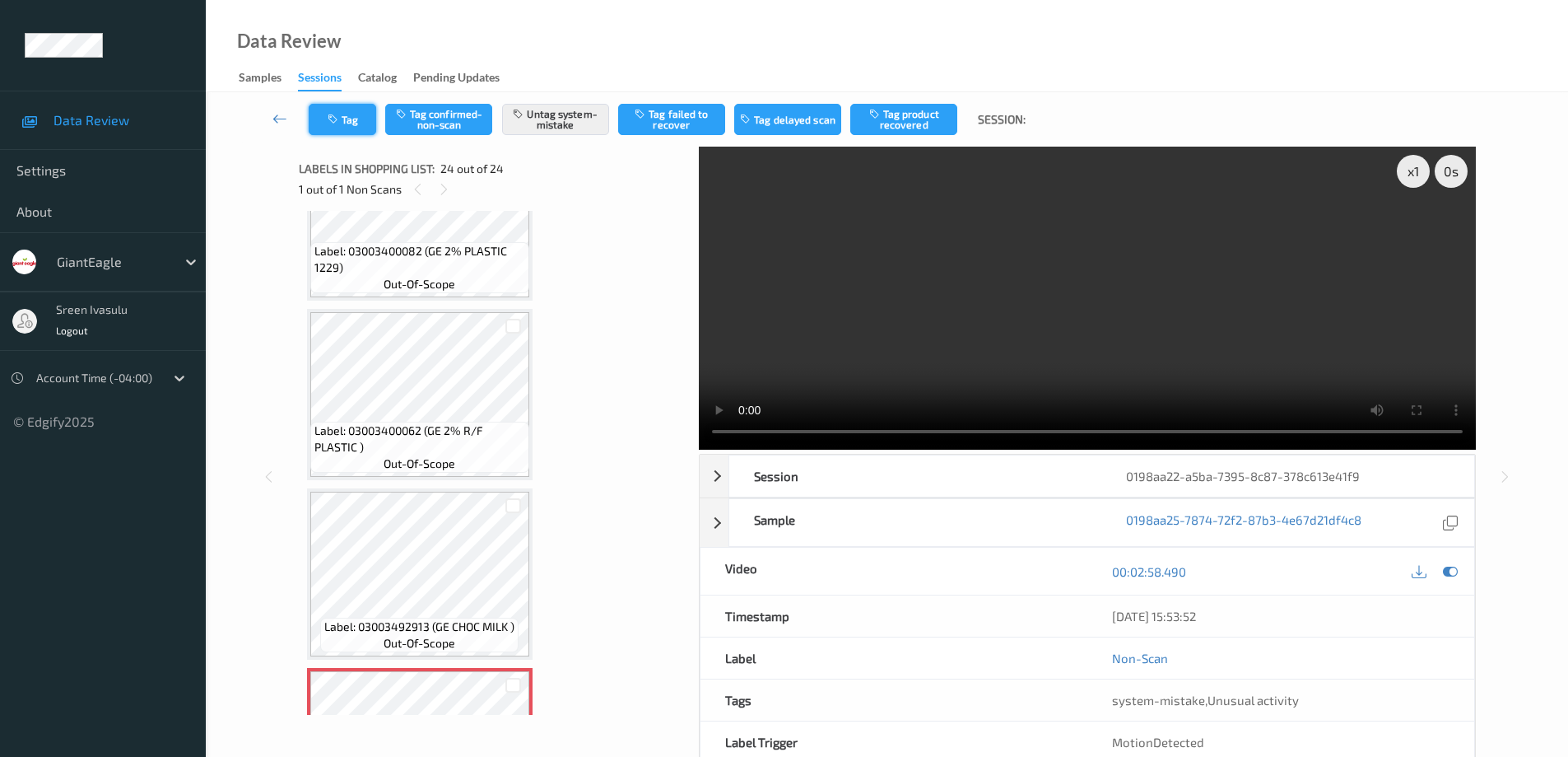
click at [348, 111] on button "Tag" at bounding box center [342, 120] width 68 height 31
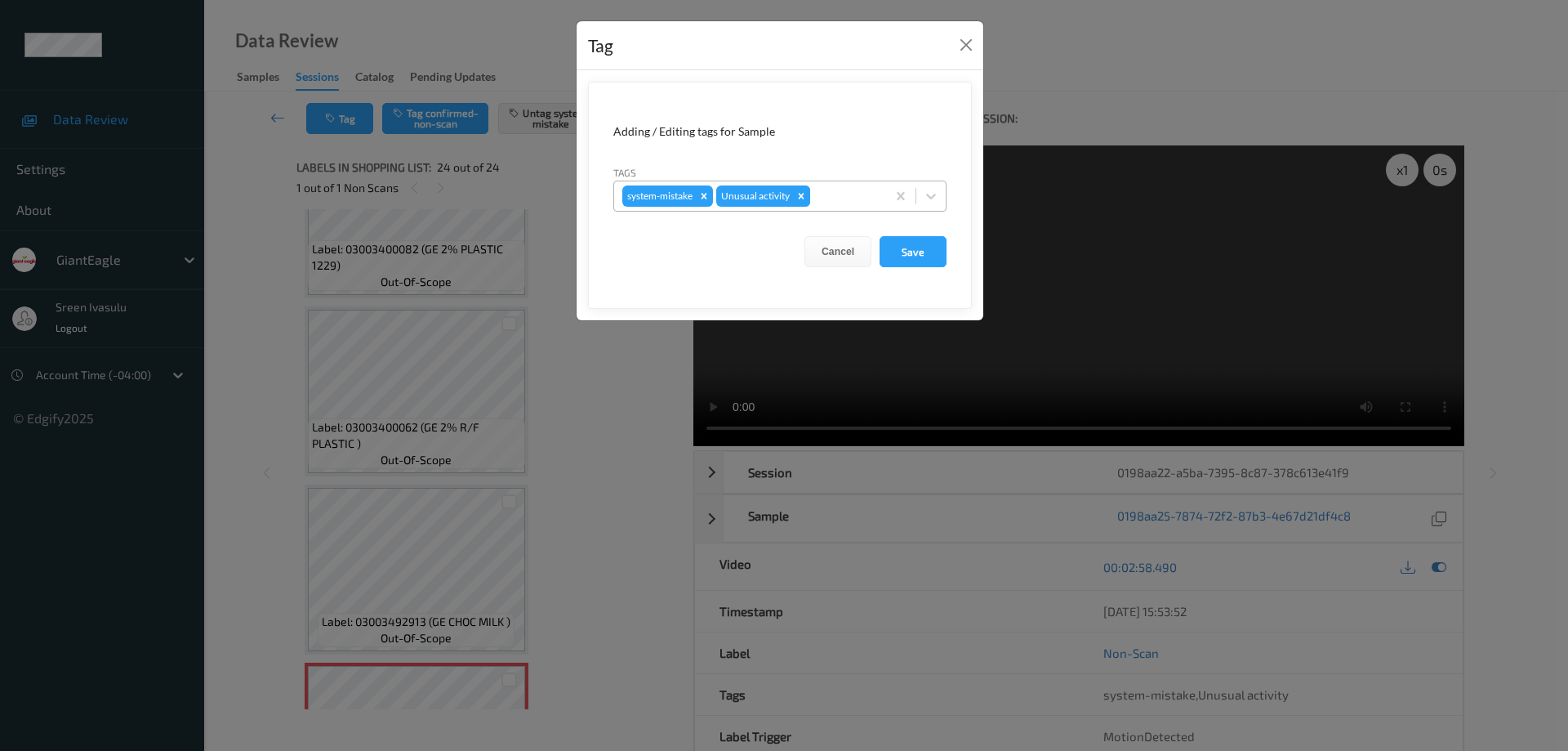
click at [802, 195] on icon "Remove Unusual activity" at bounding box center [802, 196] width 6 height 6
click at [921, 248] on button "Save" at bounding box center [913, 251] width 67 height 31
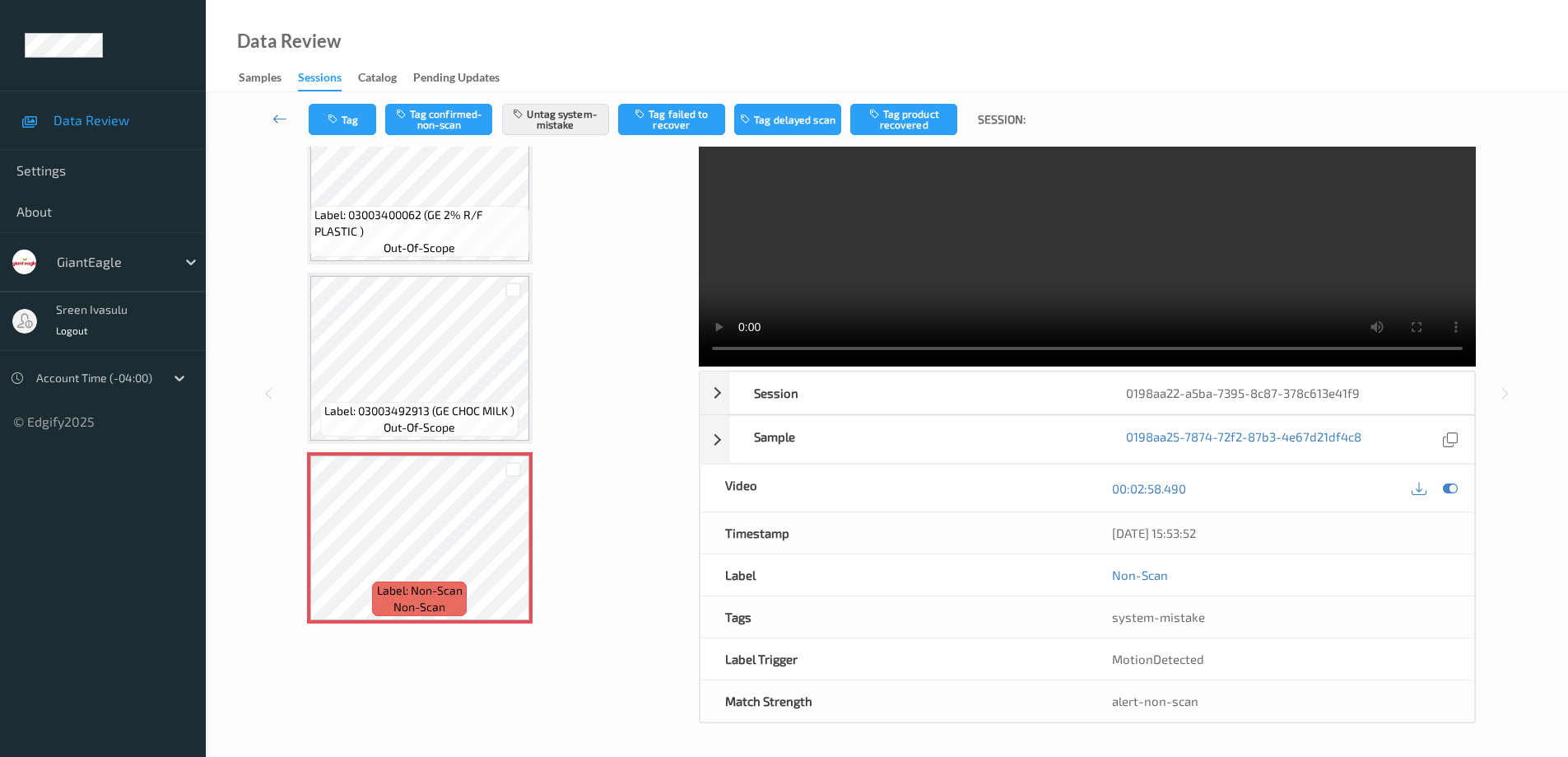
scroll to position [0, 0]
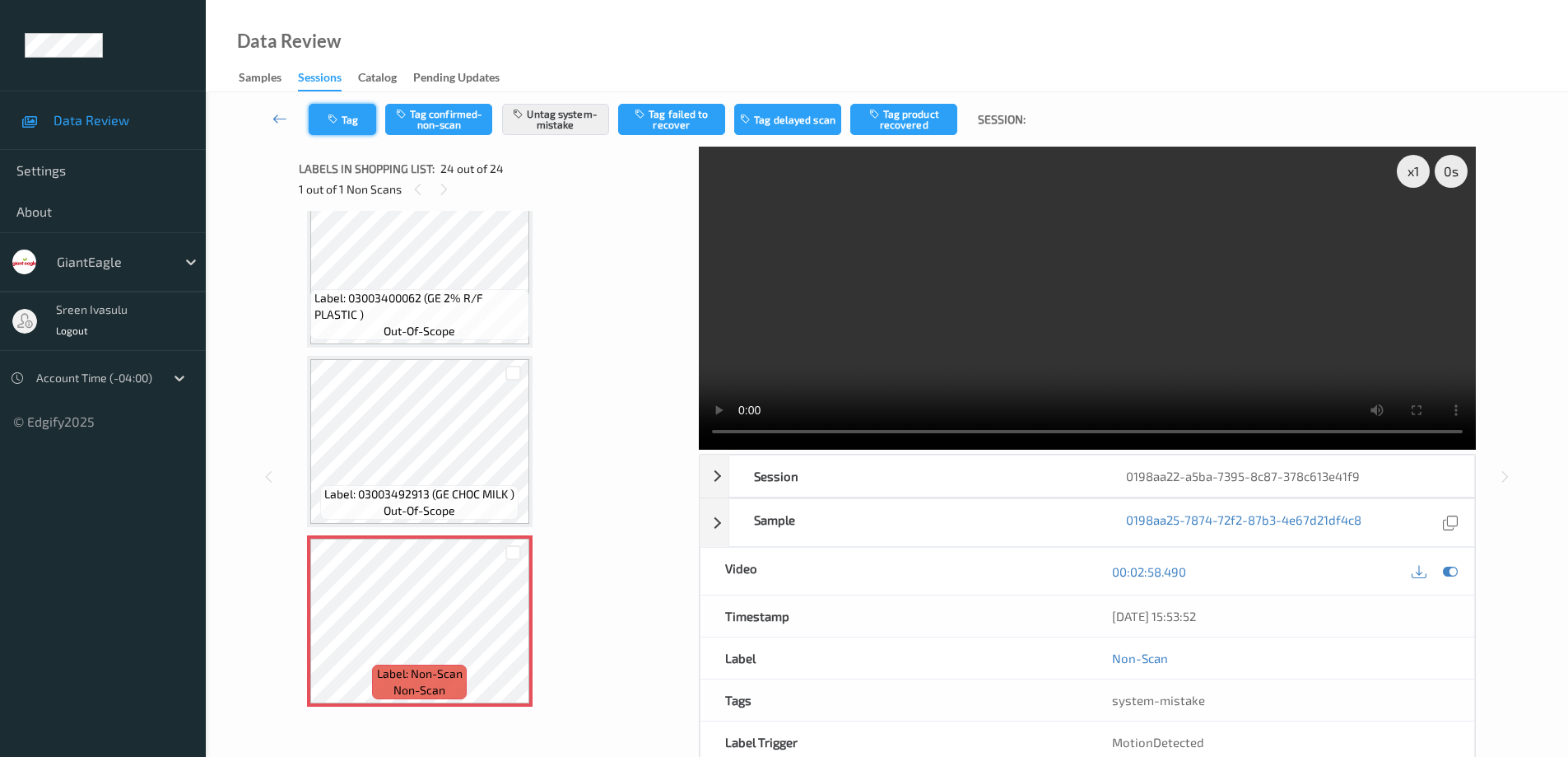
click at [351, 120] on button "Tag" at bounding box center [342, 120] width 68 height 31
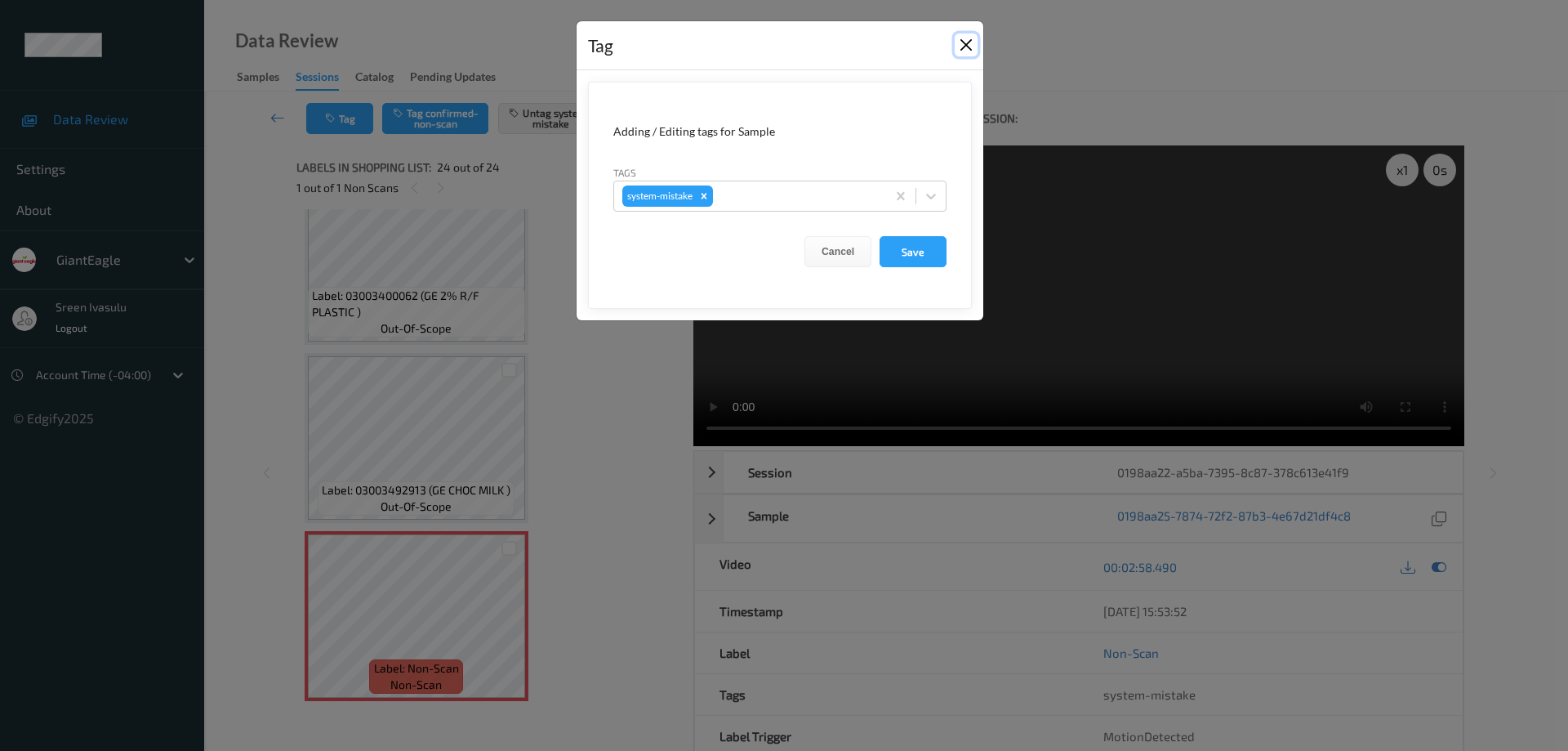
click at [970, 43] on button "Close" at bounding box center [966, 44] width 22 height 22
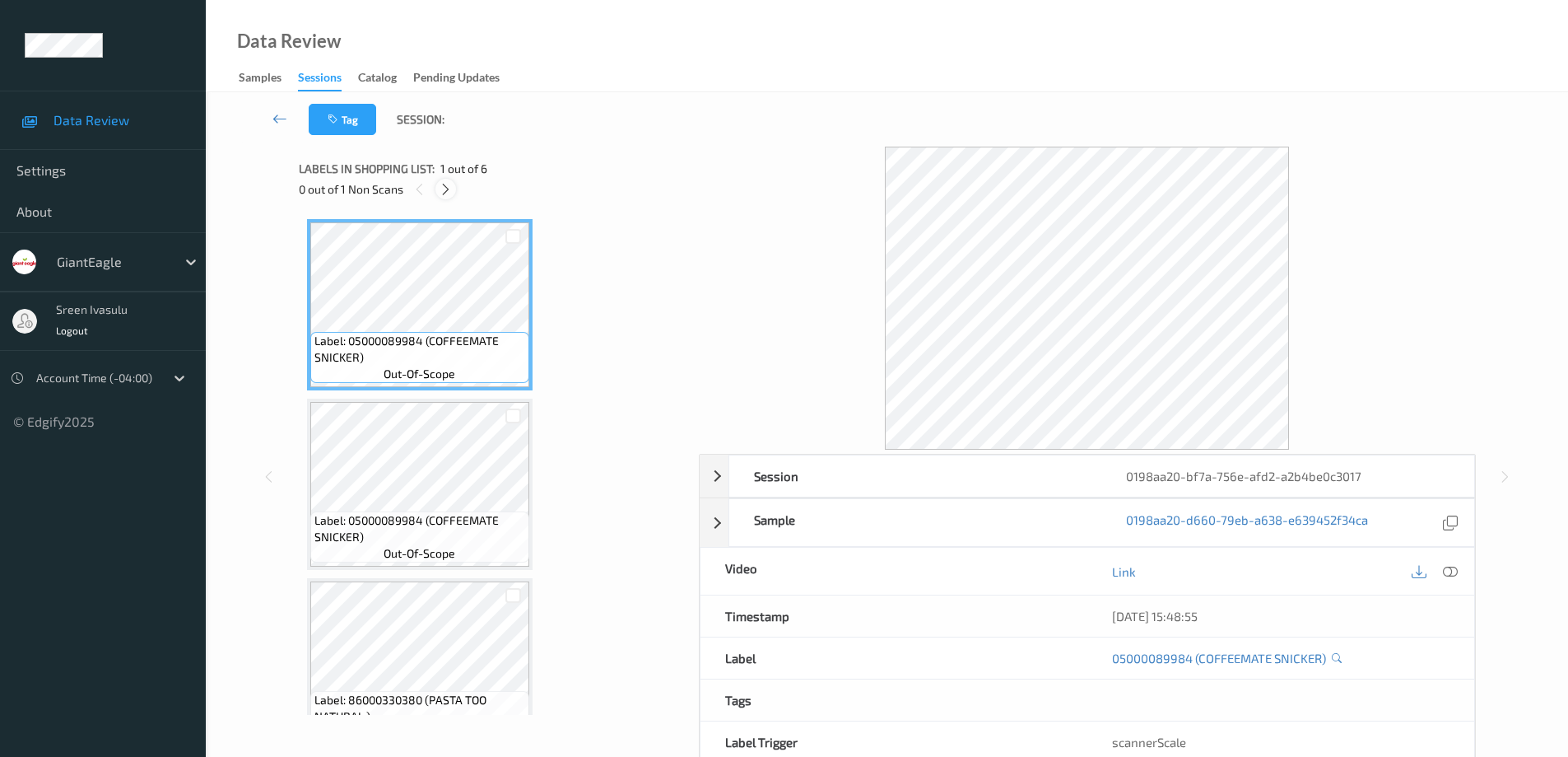
click at [443, 188] on icon at bounding box center [445, 189] width 14 height 15
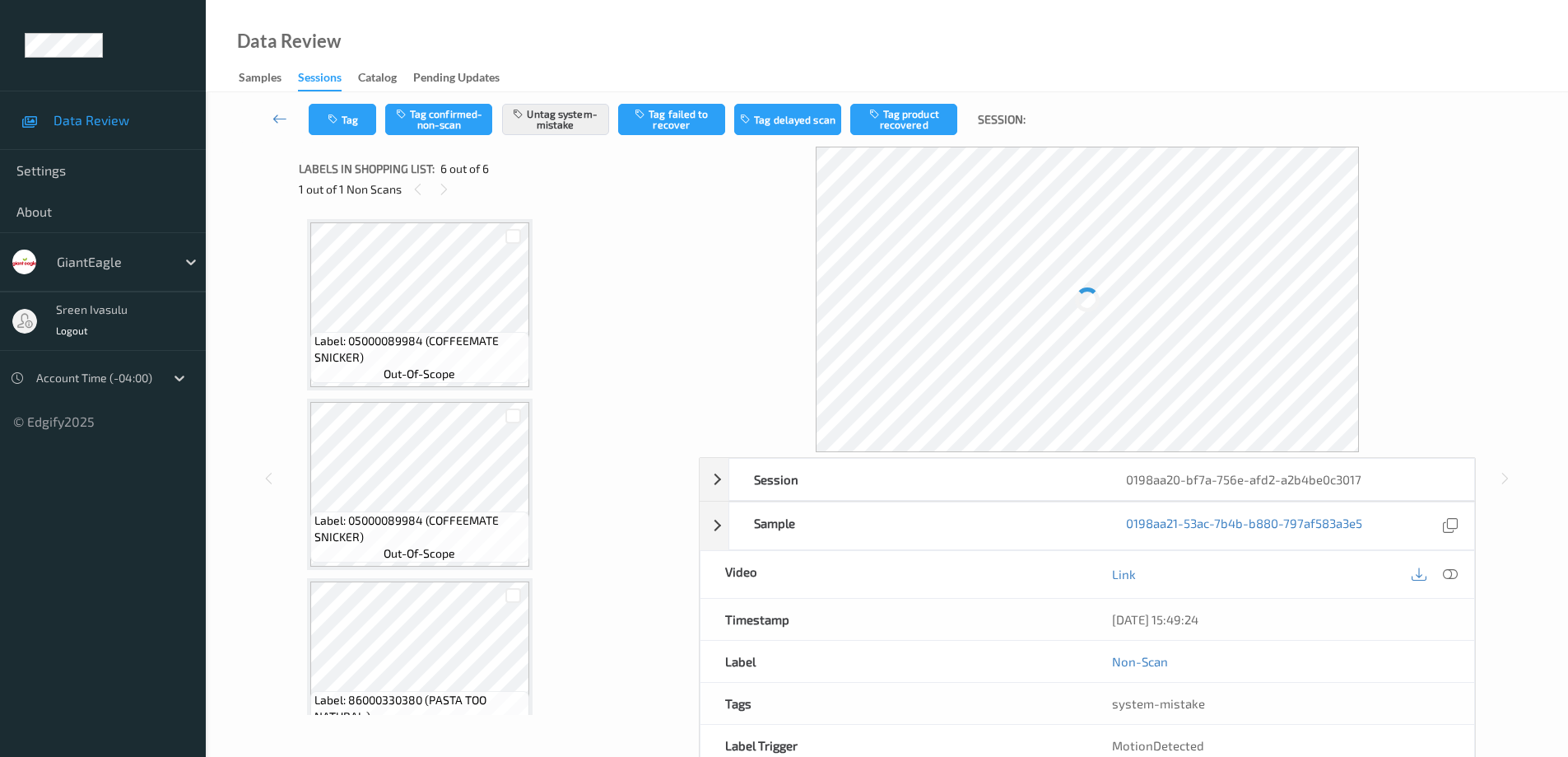
scroll to position [581, 0]
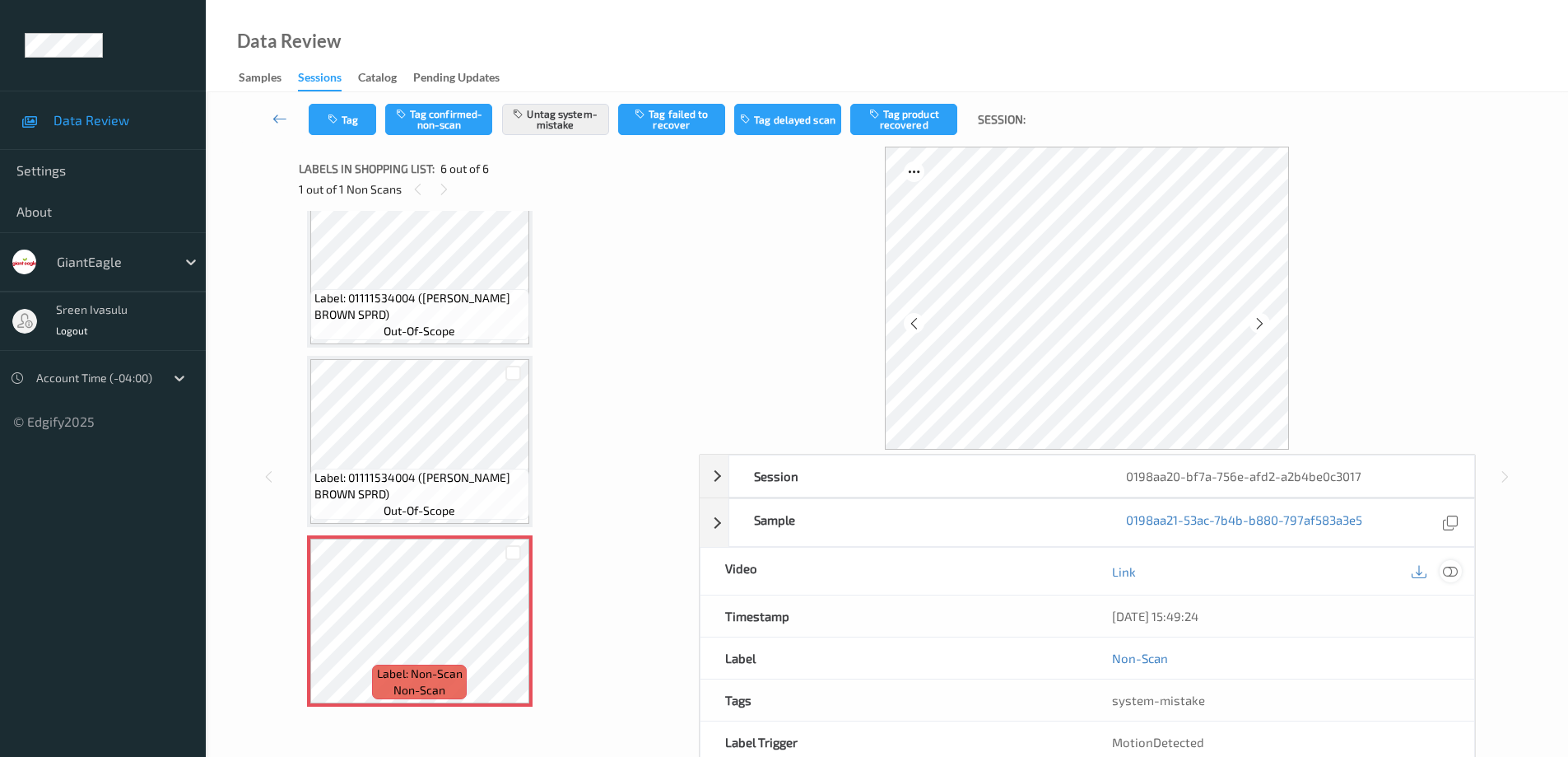
click at [1453, 569] on icon at bounding box center [1449, 571] width 15 height 15
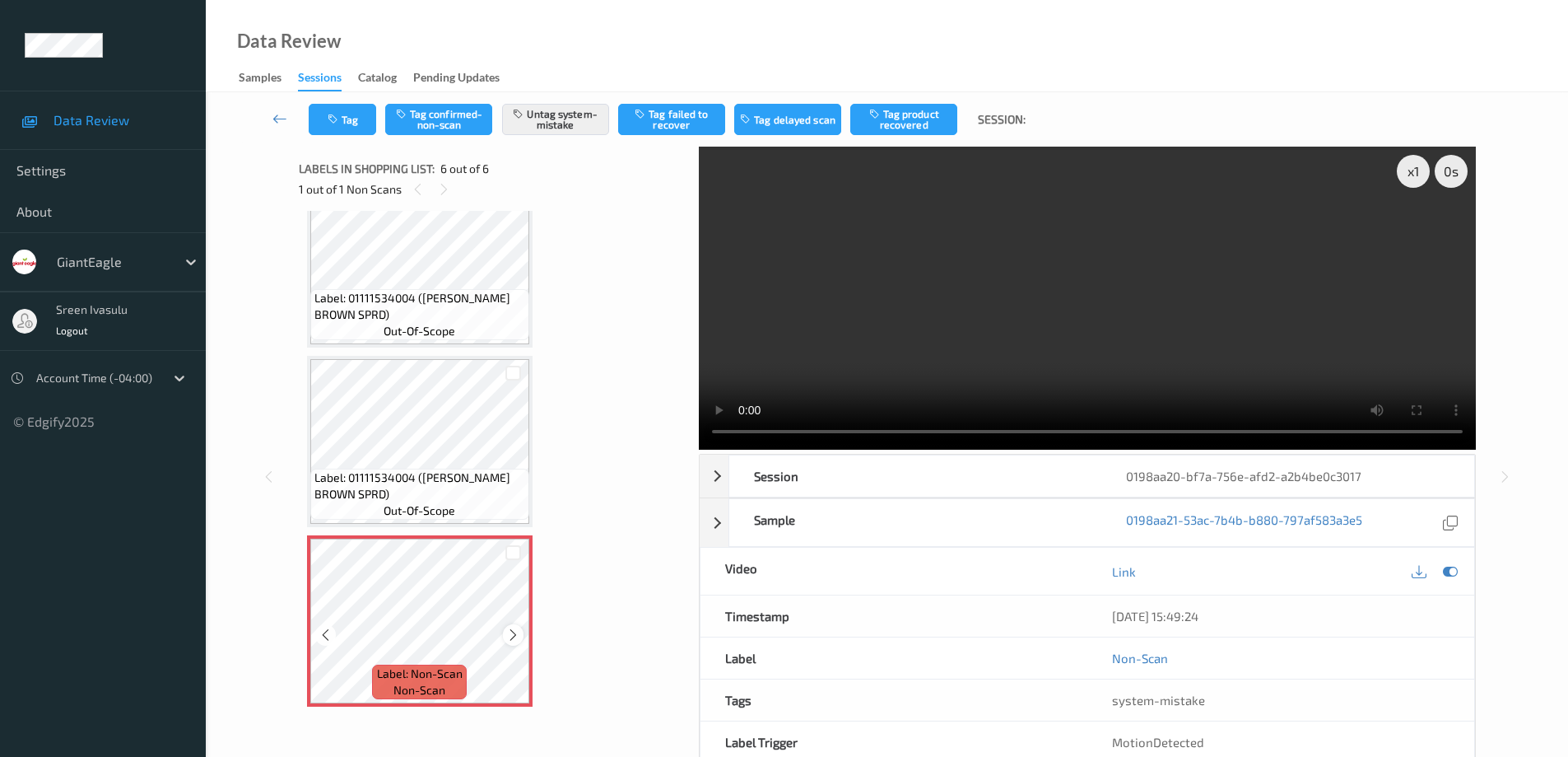
click at [504, 638] on div at bounding box center [512, 634] width 21 height 21
click at [516, 636] on icon at bounding box center [513, 634] width 14 height 15
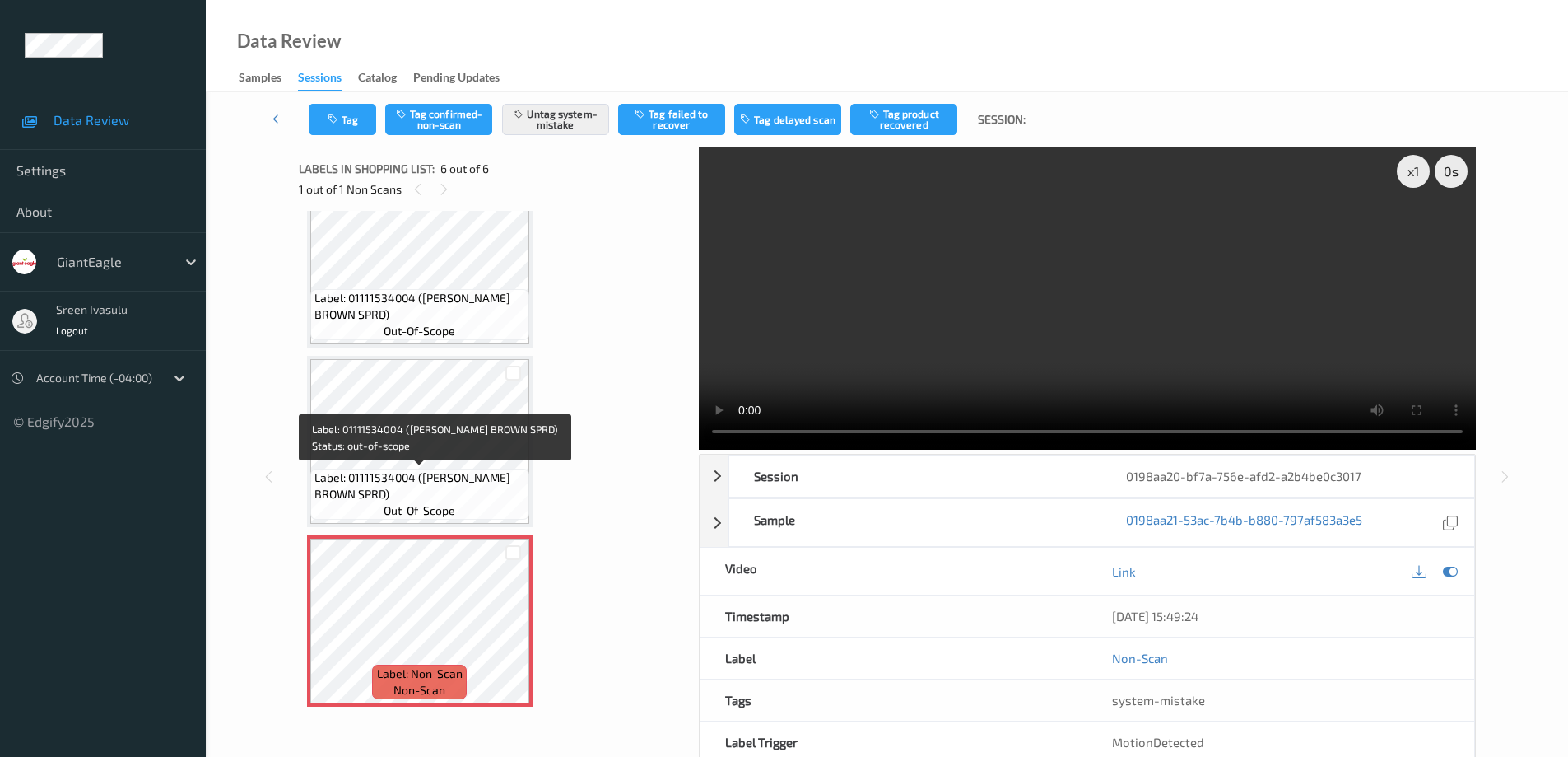
click at [446, 471] on span "Label: 01111534004 ([PERSON_NAME] BROWN SPRD)" at bounding box center [419, 486] width 211 height 33
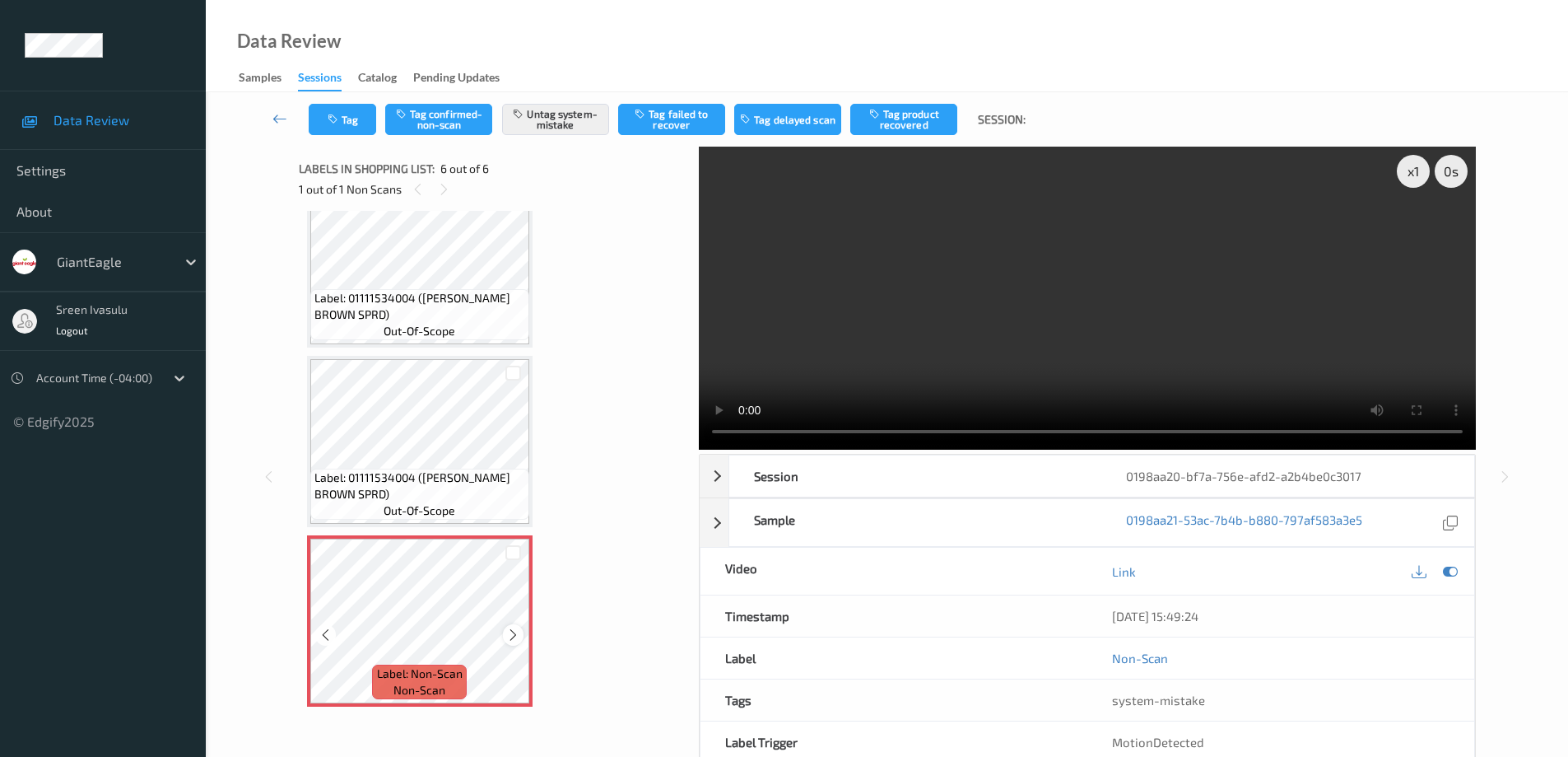
click at [510, 635] on icon at bounding box center [513, 634] width 14 height 15
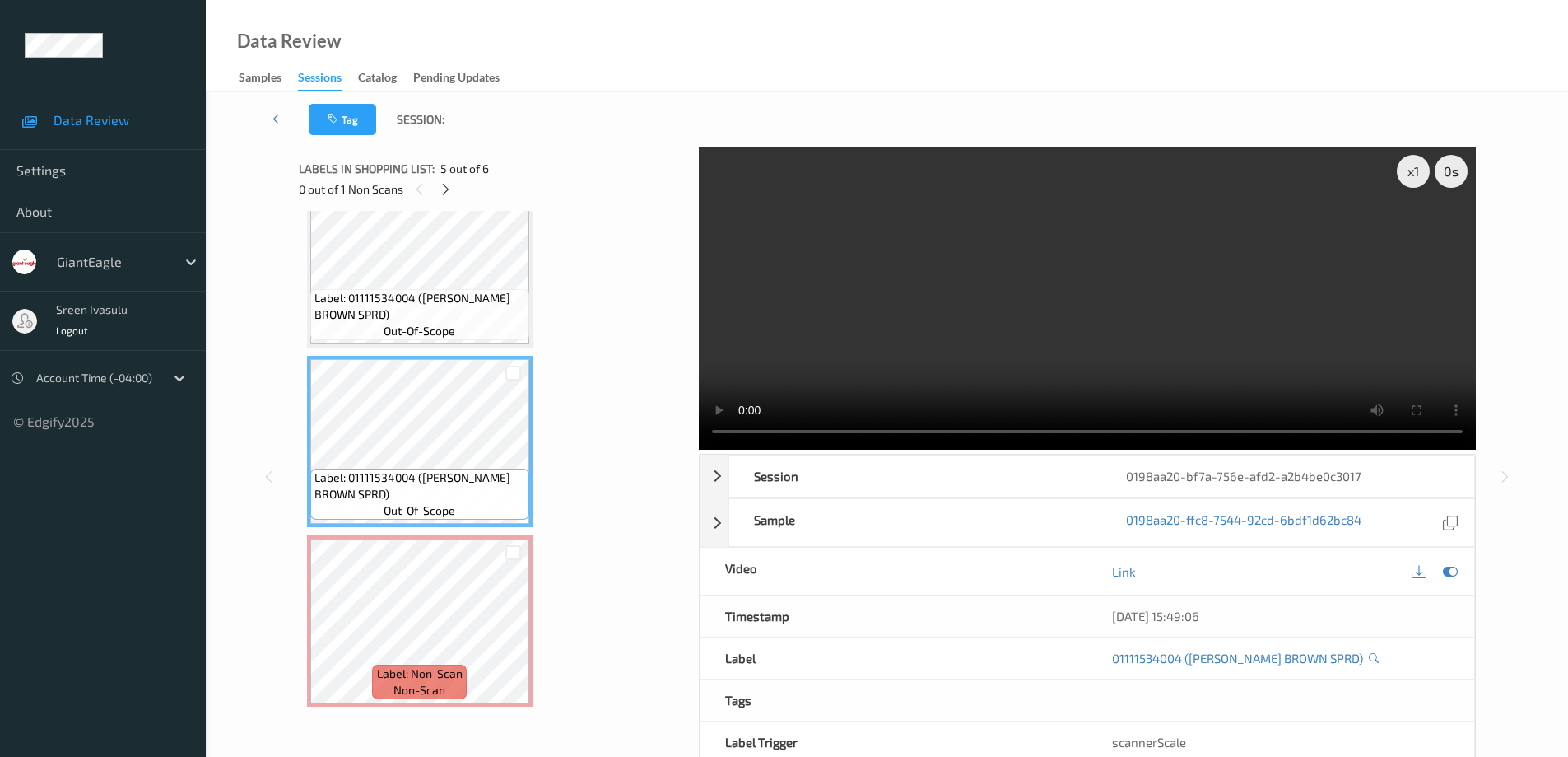
click at [477, 351] on div "Label: 05000089984 (COFFEEMATE SNICKER) out-of-scope Label: 05000089984 (COFFEE…" at bounding box center [493, 172] width 372 height 1069
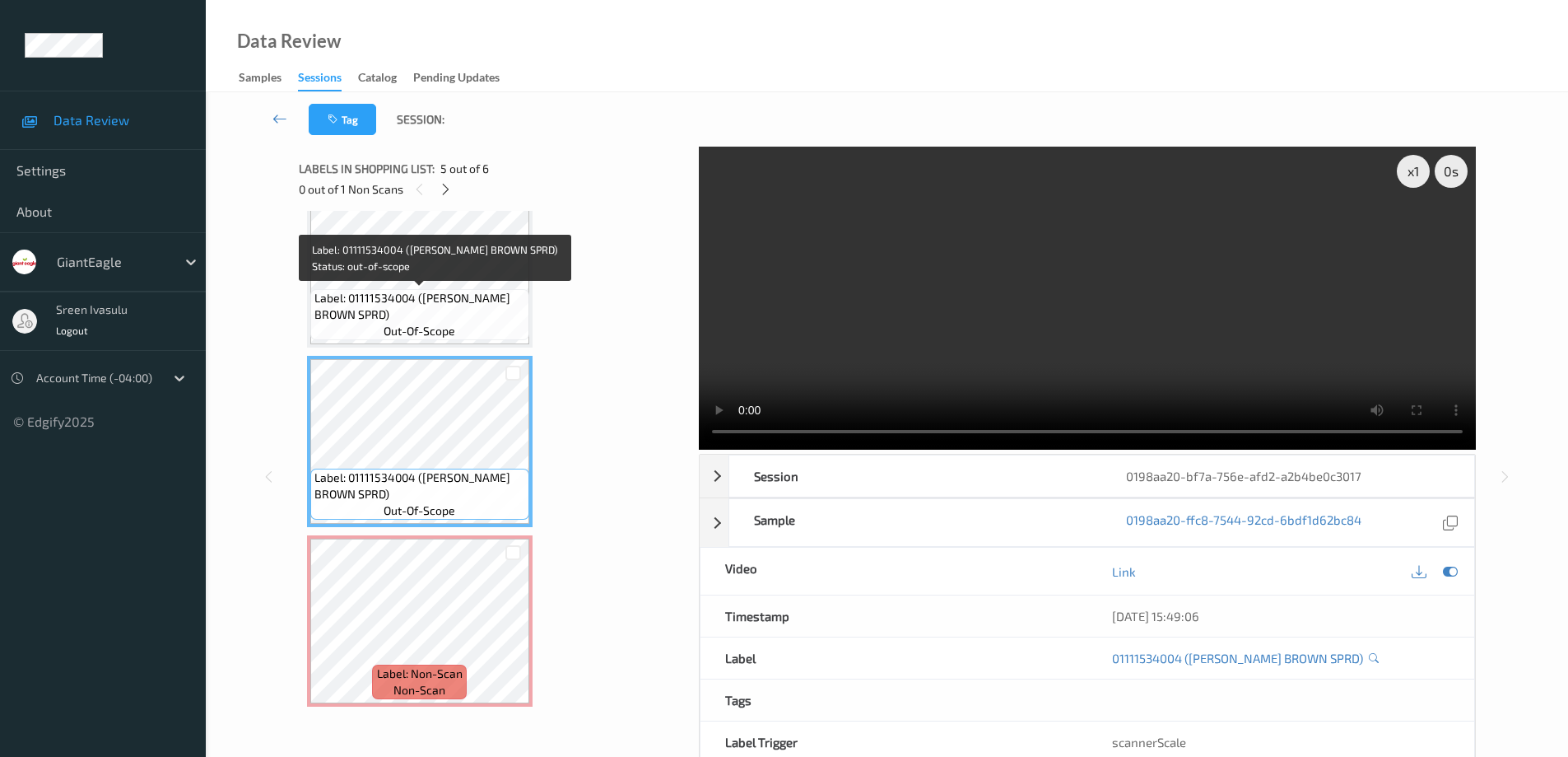
click at [478, 316] on span "Label: 01111534004 ([PERSON_NAME] BROWN SPRD)" at bounding box center [419, 306] width 211 height 33
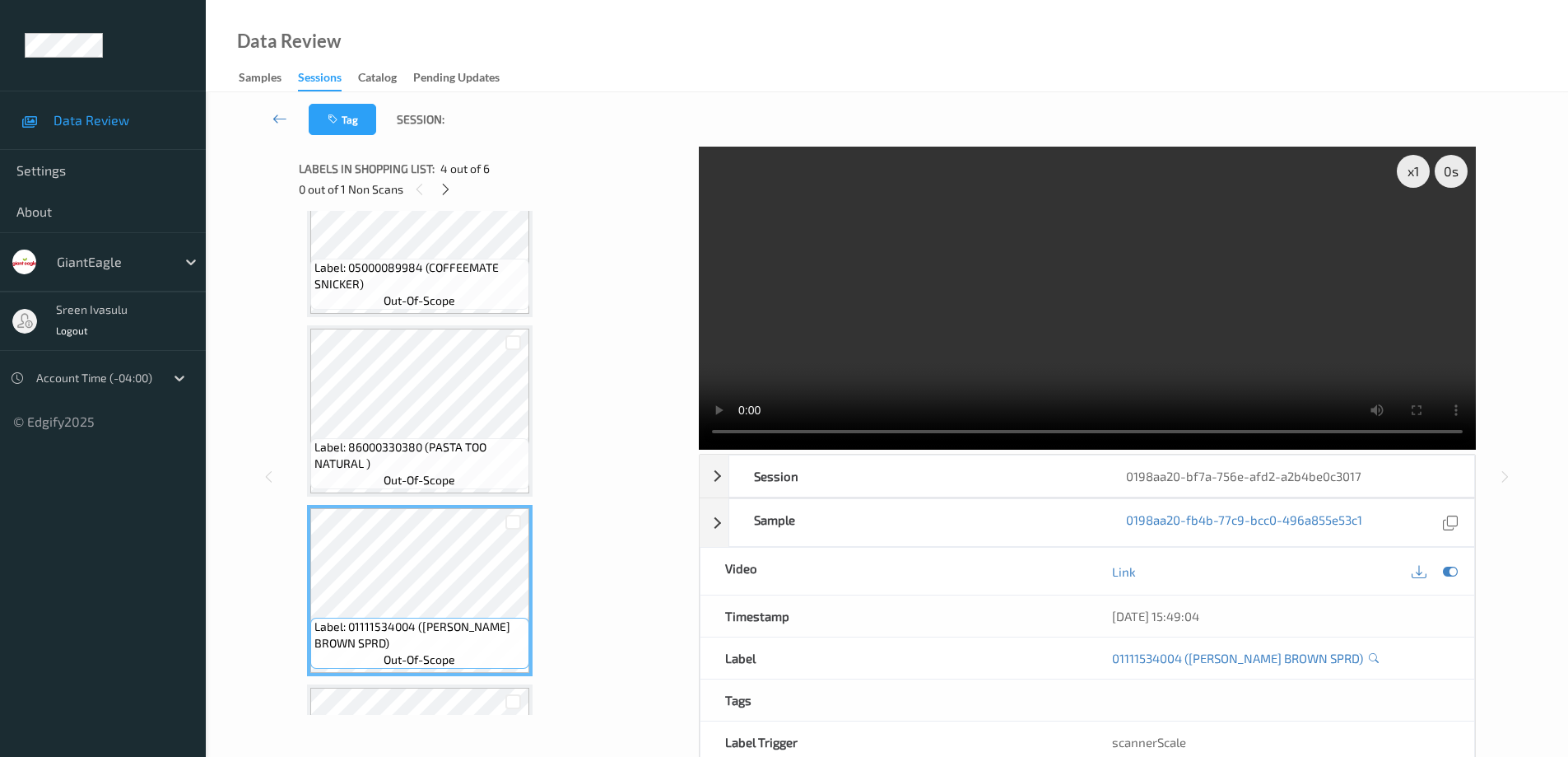
scroll to position [252, 0]
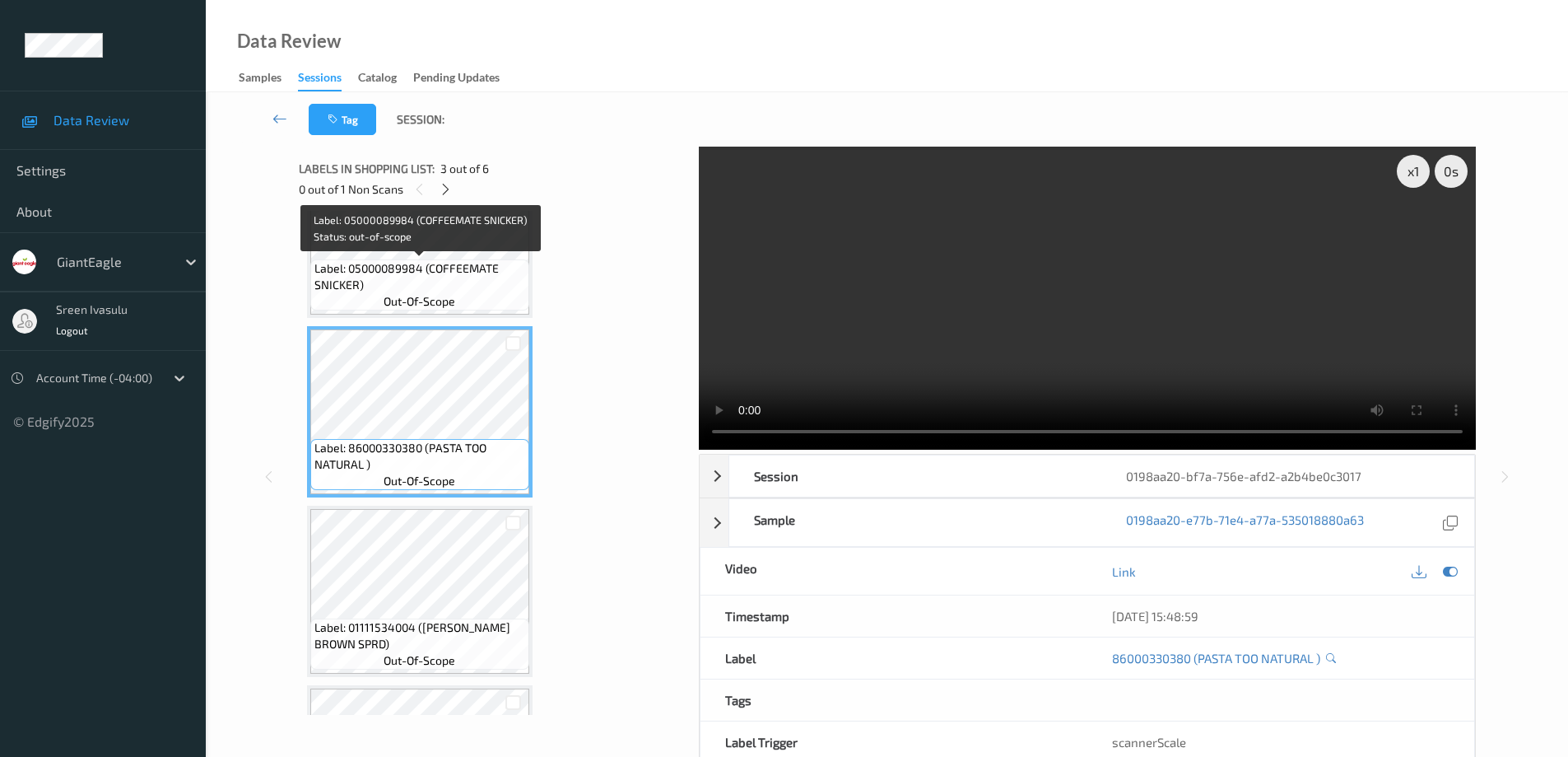
click at [471, 263] on span "Label: 05000089984 (COFFEEMATE SNICKER)" at bounding box center [419, 277] width 211 height 33
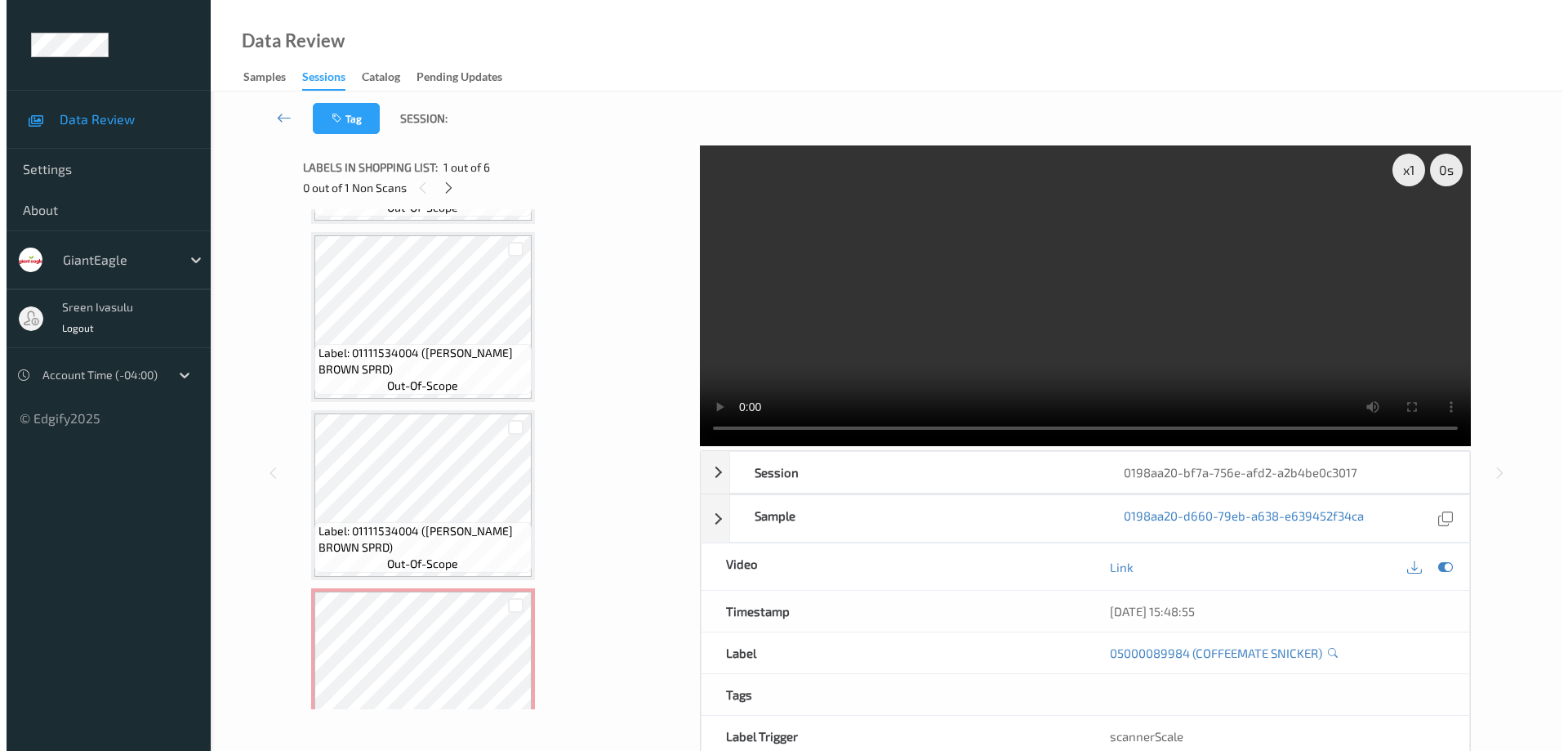
scroll to position [577, 0]
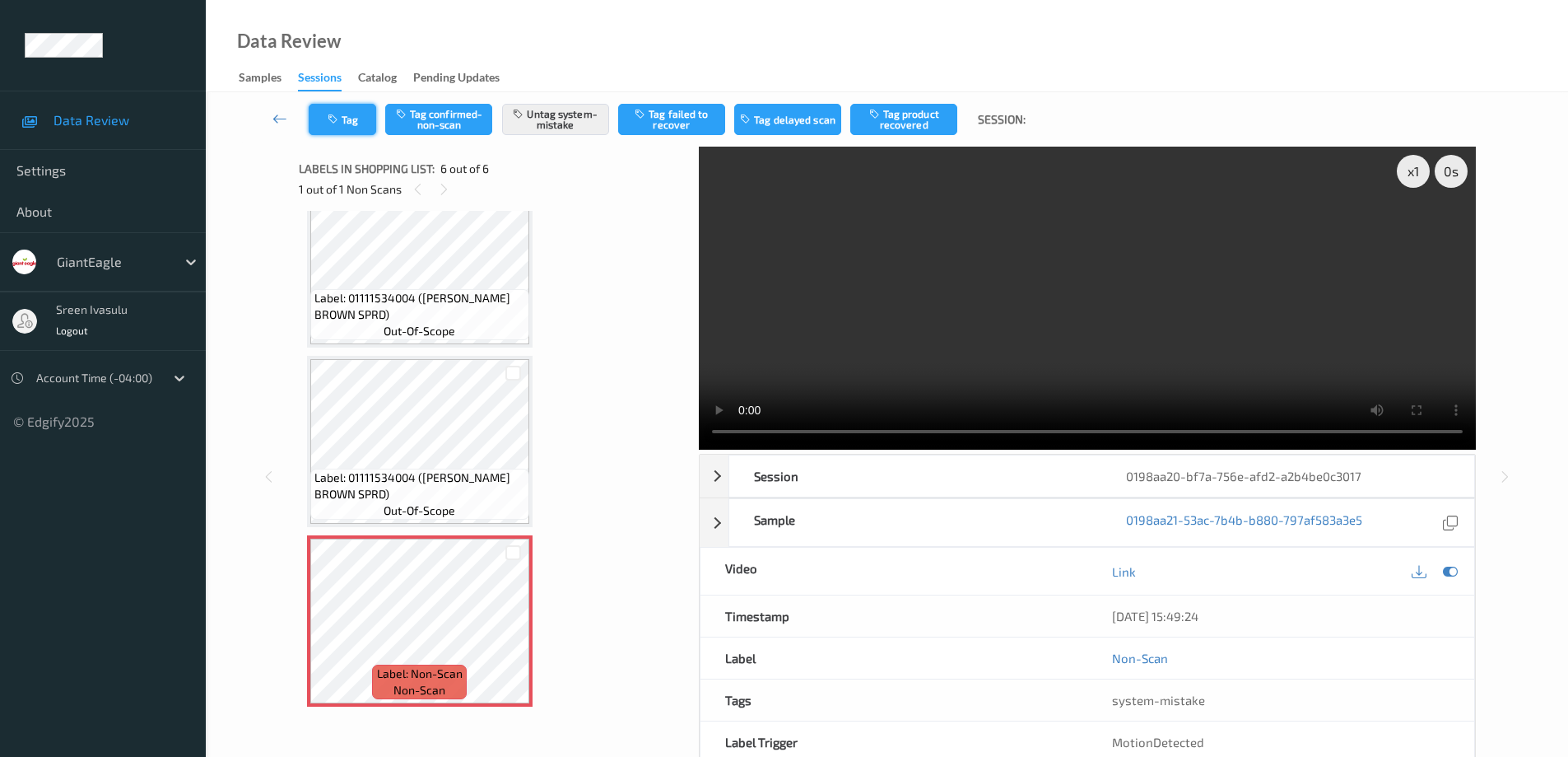
click at [360, 113] on button "Tag" at bounding box center [342, 120] width 68 height 31
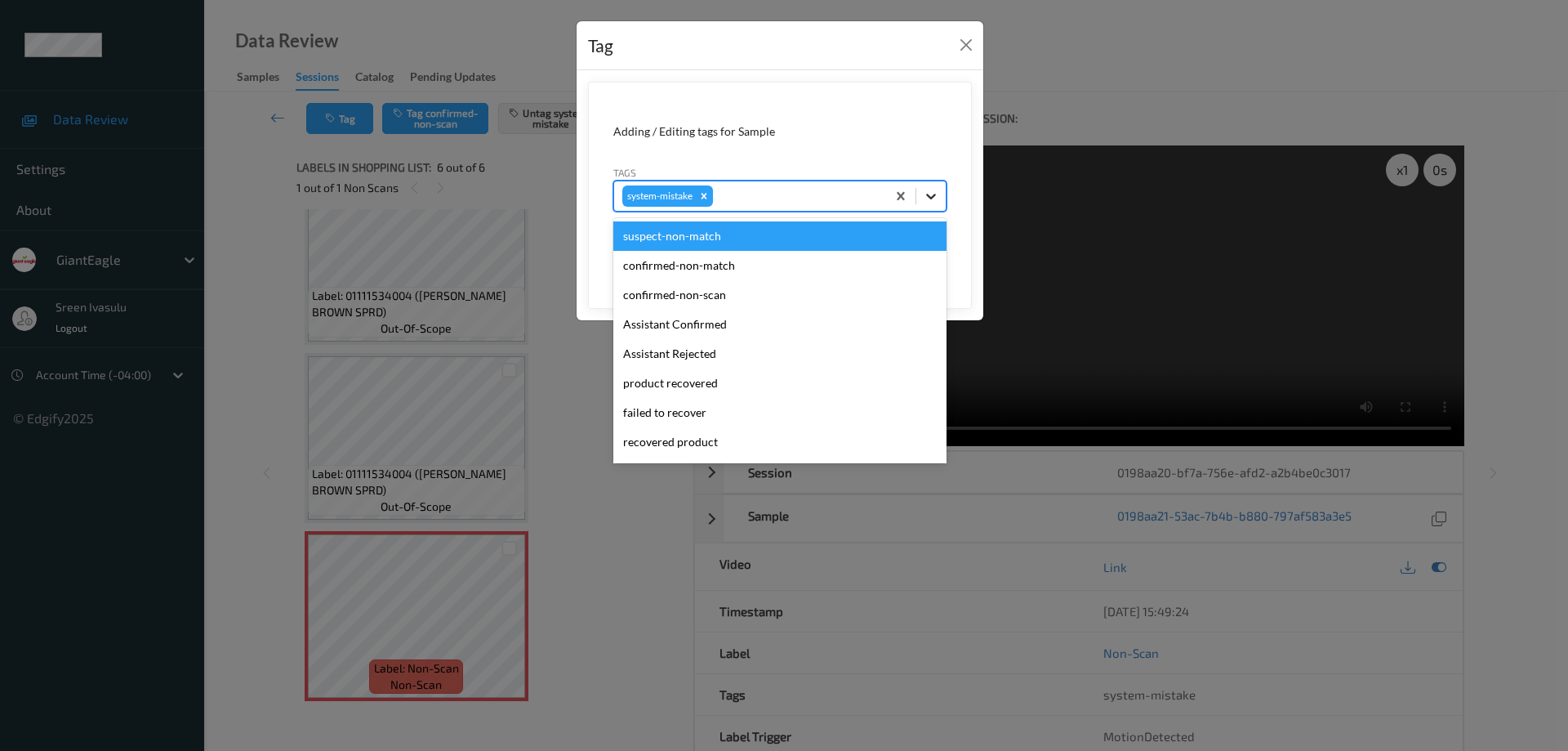
click at [926, 197] on icon at bounding box center [931, 196] width 17 height 17
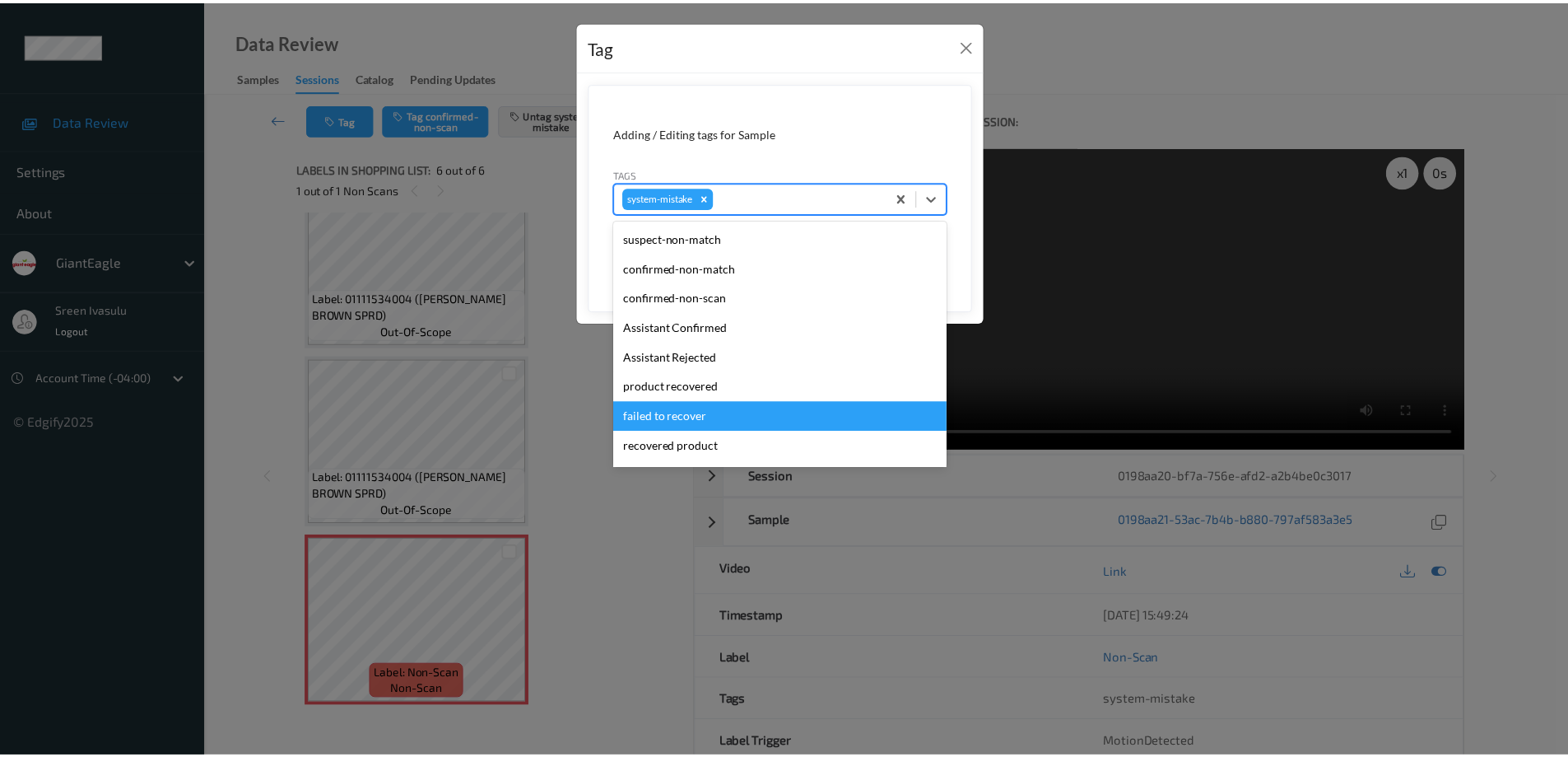
scroll to position [175, 0]
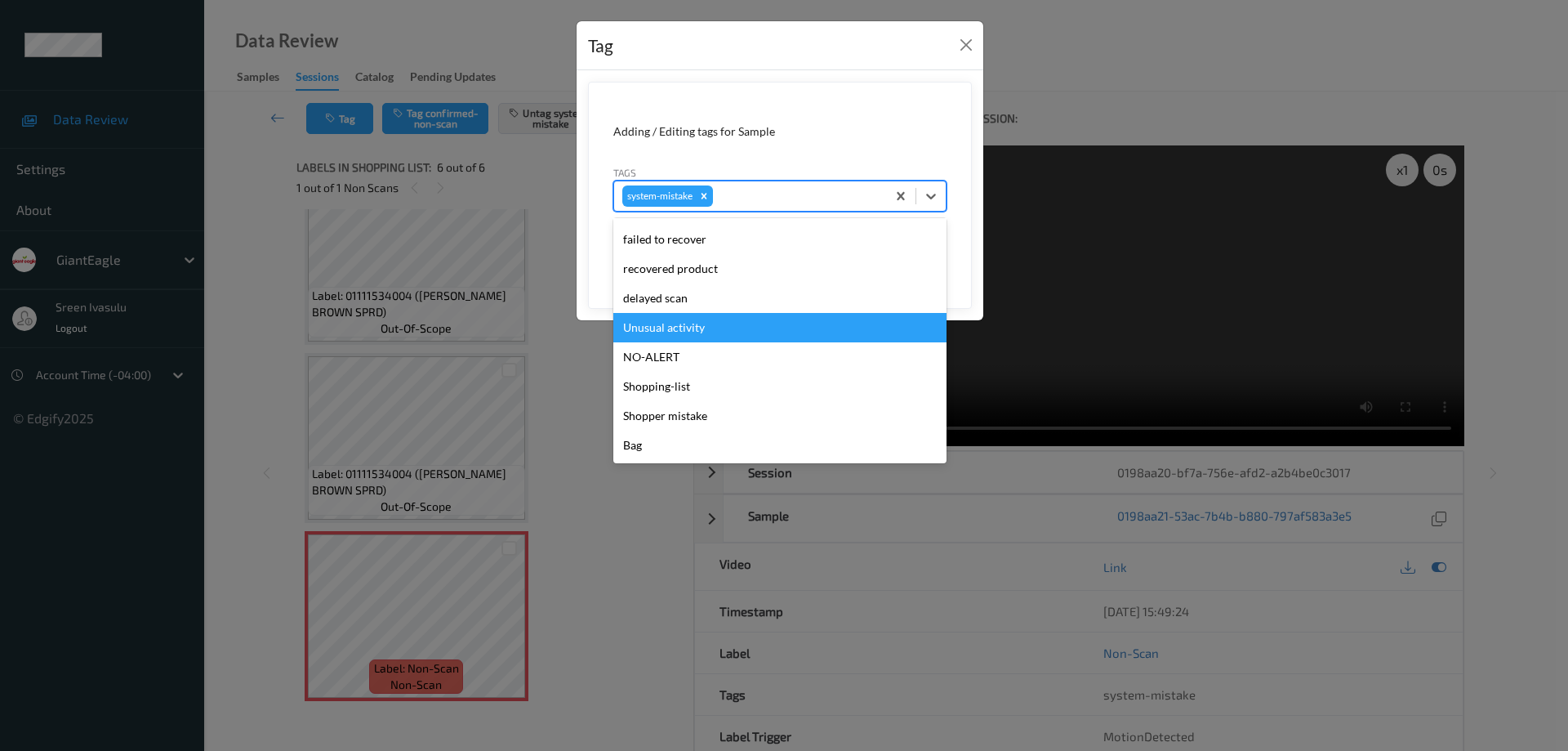
click at [671, 332] on div "Unusual activity" at bounding box center [780, 327] width 333 height 29
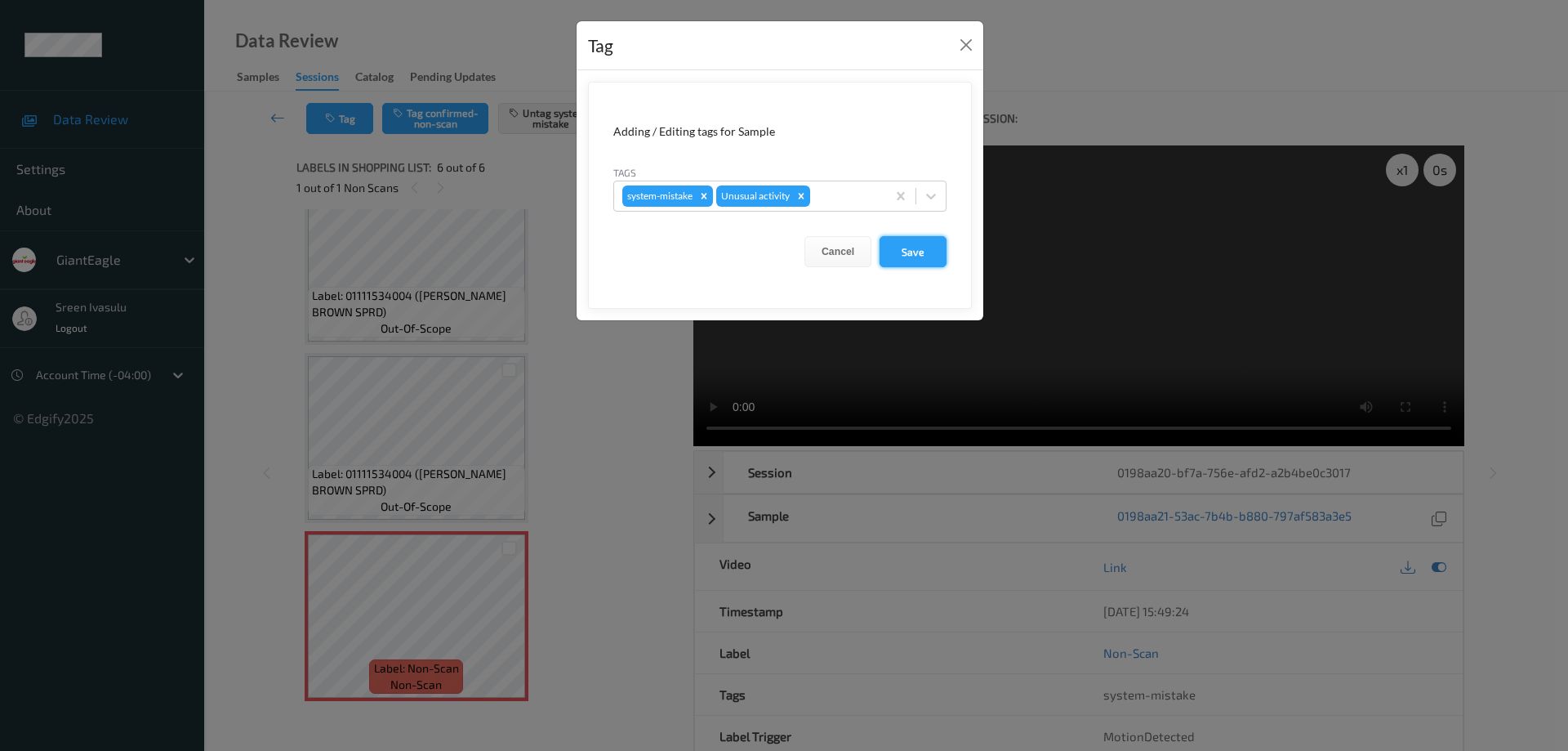
click at [919, 252] on button "Save" at bounding box center [913, 251] width 67 height 31
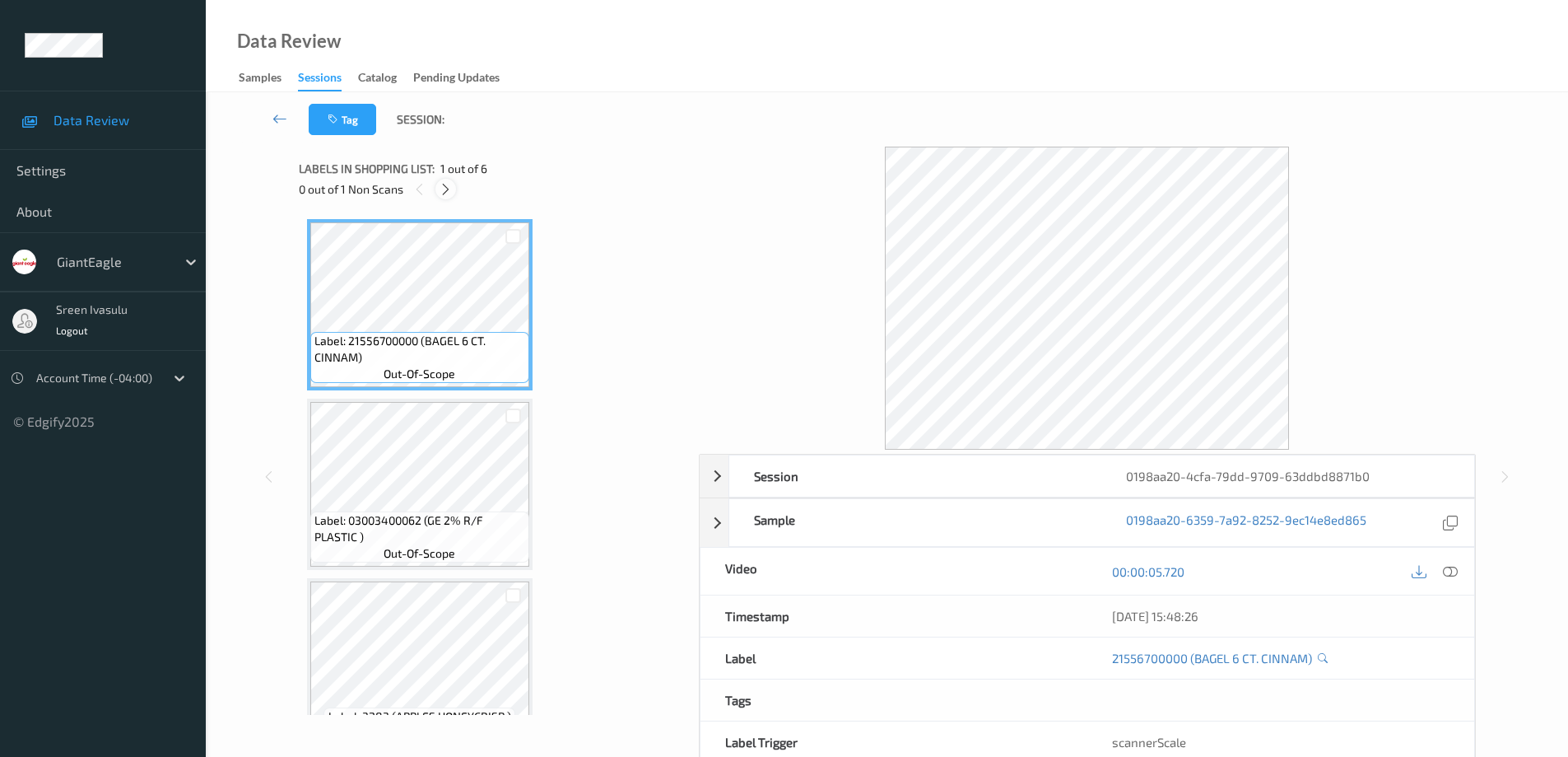
click at [449, 189] on icon at bounding box center [445, 189] width 14 height 15
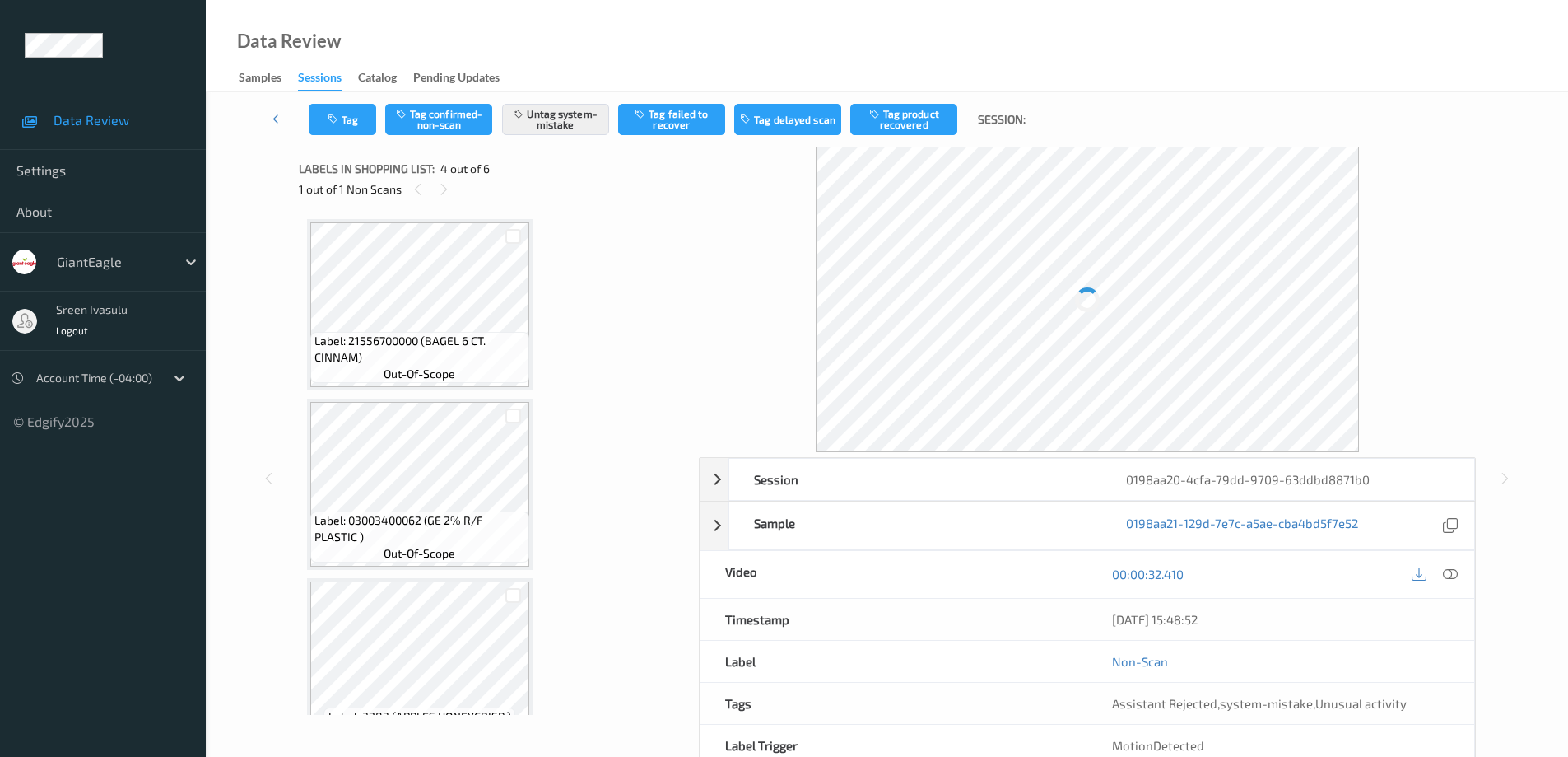
scroll to position [367, 0]
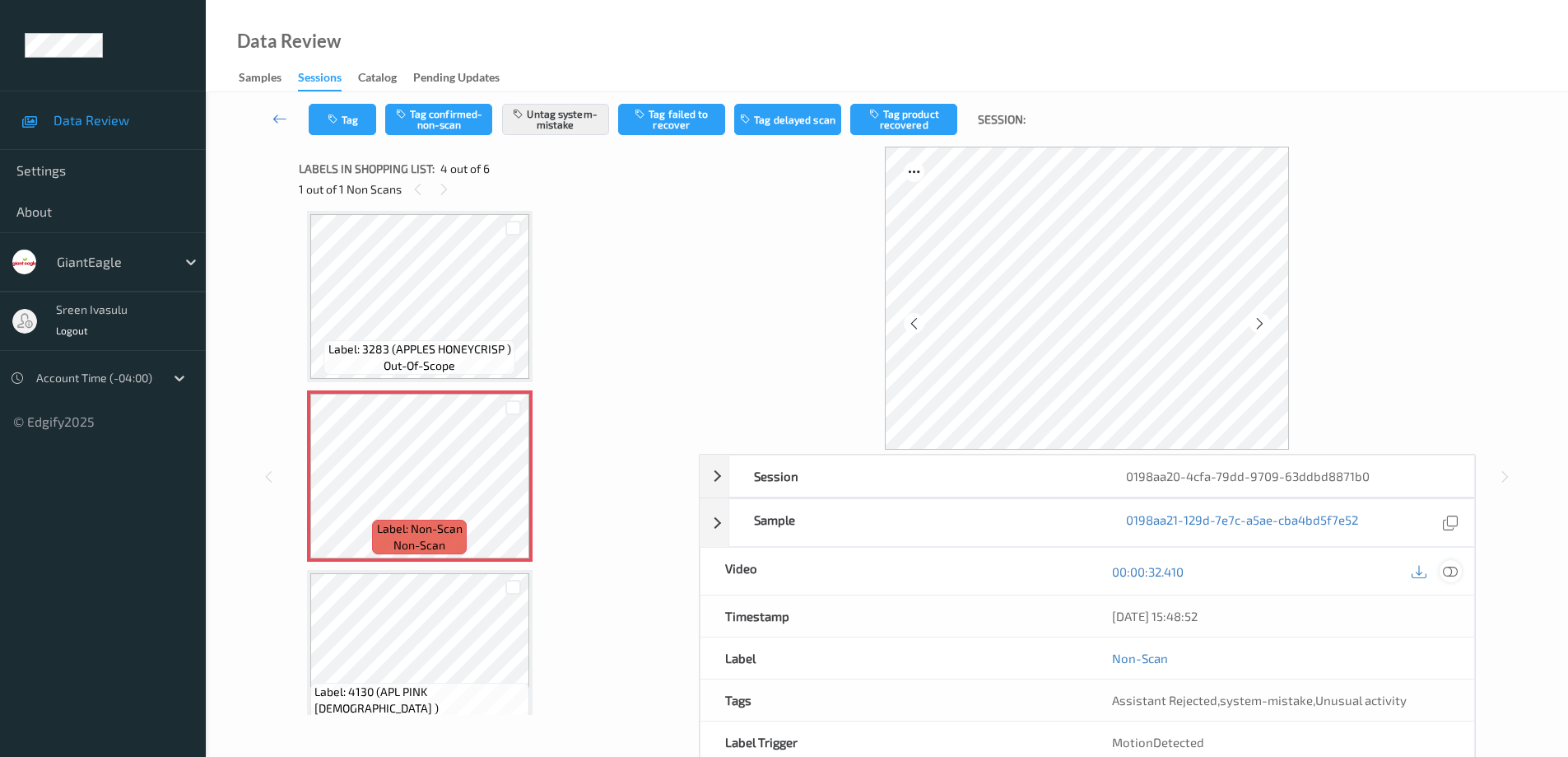
click at [1444, 569] on icon at bounding box center [1449, 571] width 15 height 15
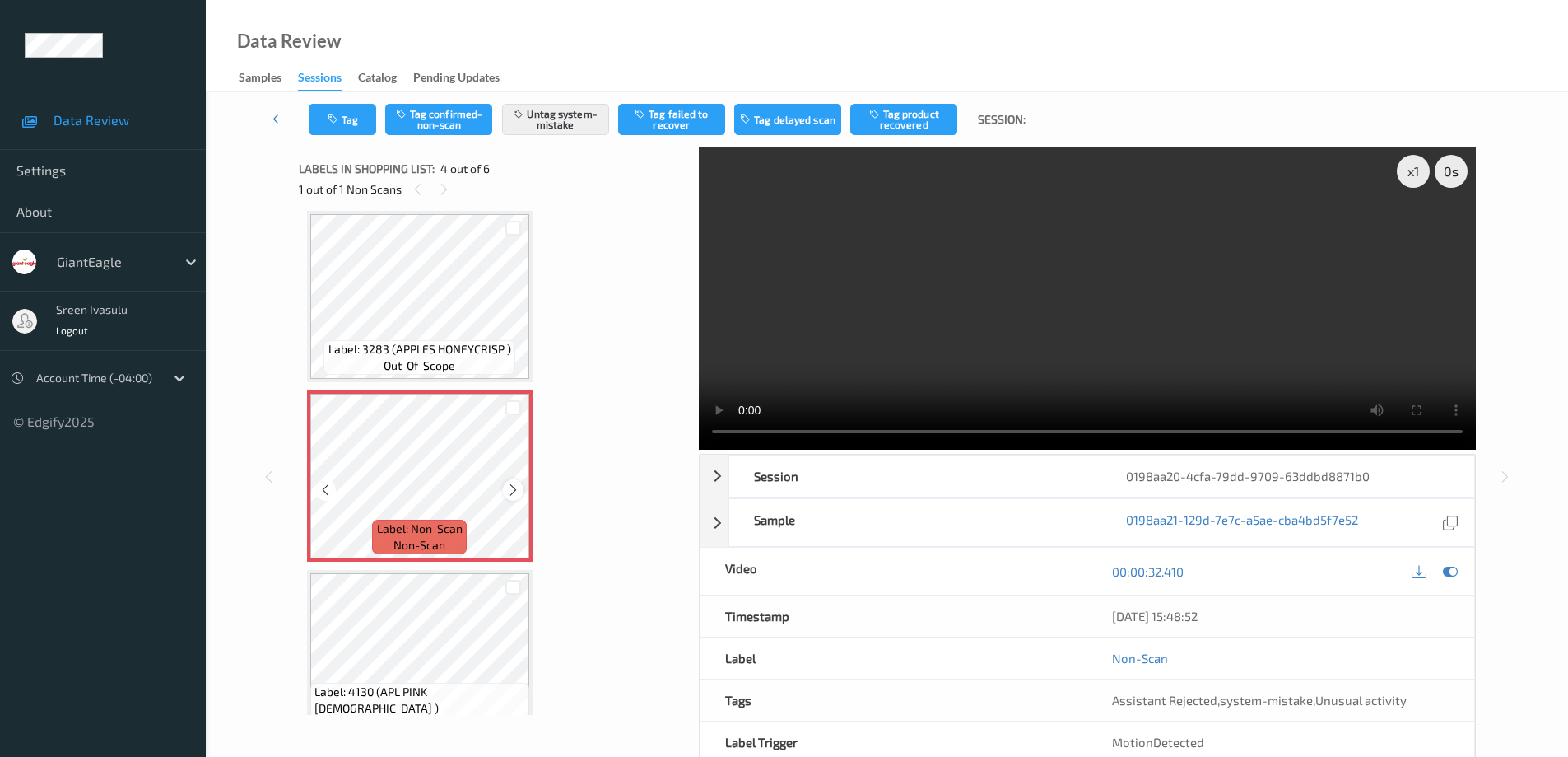
click at [519, 487] on icon at bounding box center [513, 490] width 14 height 15
click at [462, 341] on span "Label: 3283 (APPLES HONEYCRISP )" at bounding box center [420, 349] width 183 height 17
click at [350, 121] on button "Tag" at bounding box center [342, 120] width 68 height 31
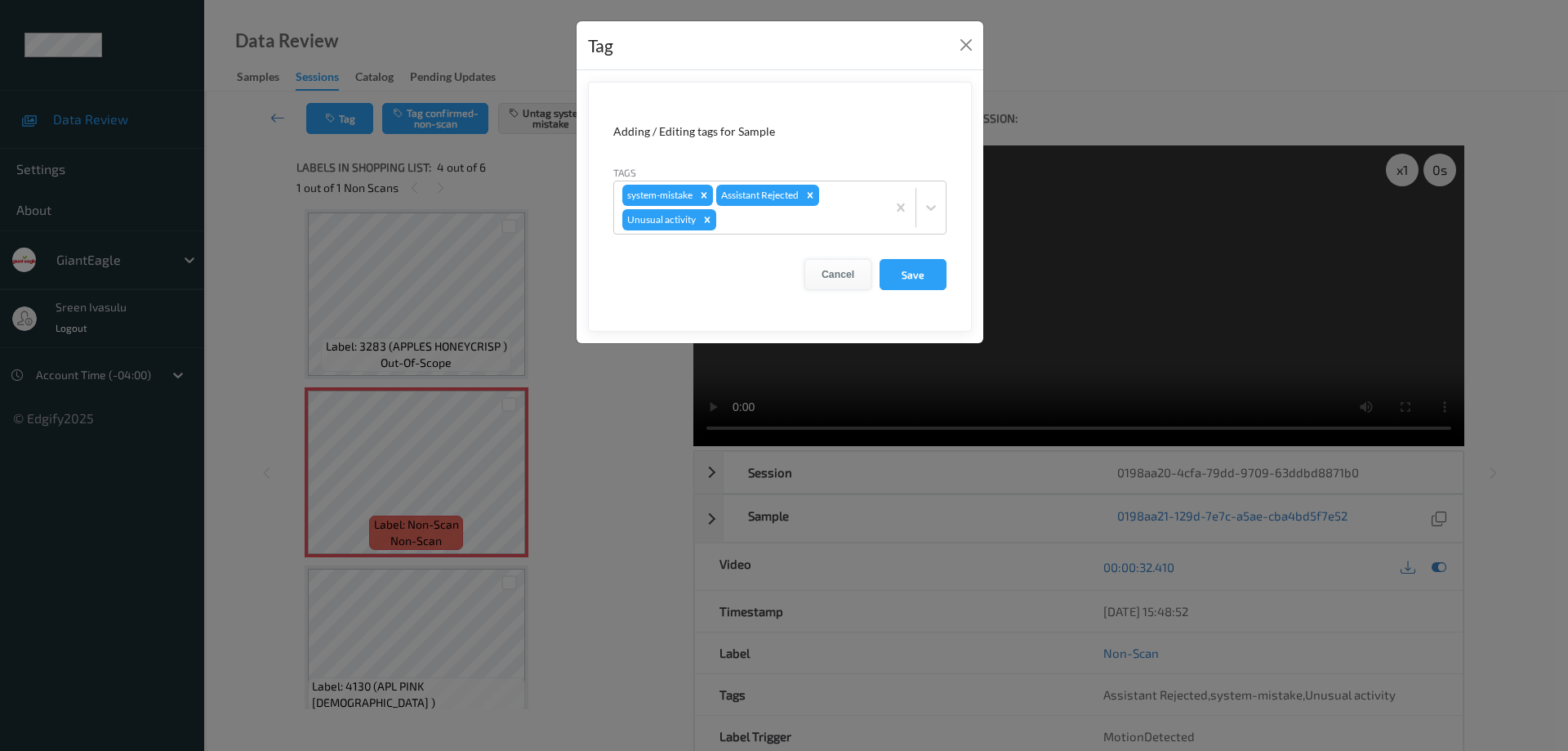
click at [822, 279] on button "Cancel" at bounding box center [838, 275] width 67 height 31
